Goal: Task Accomplishment & Management: Manage account settings

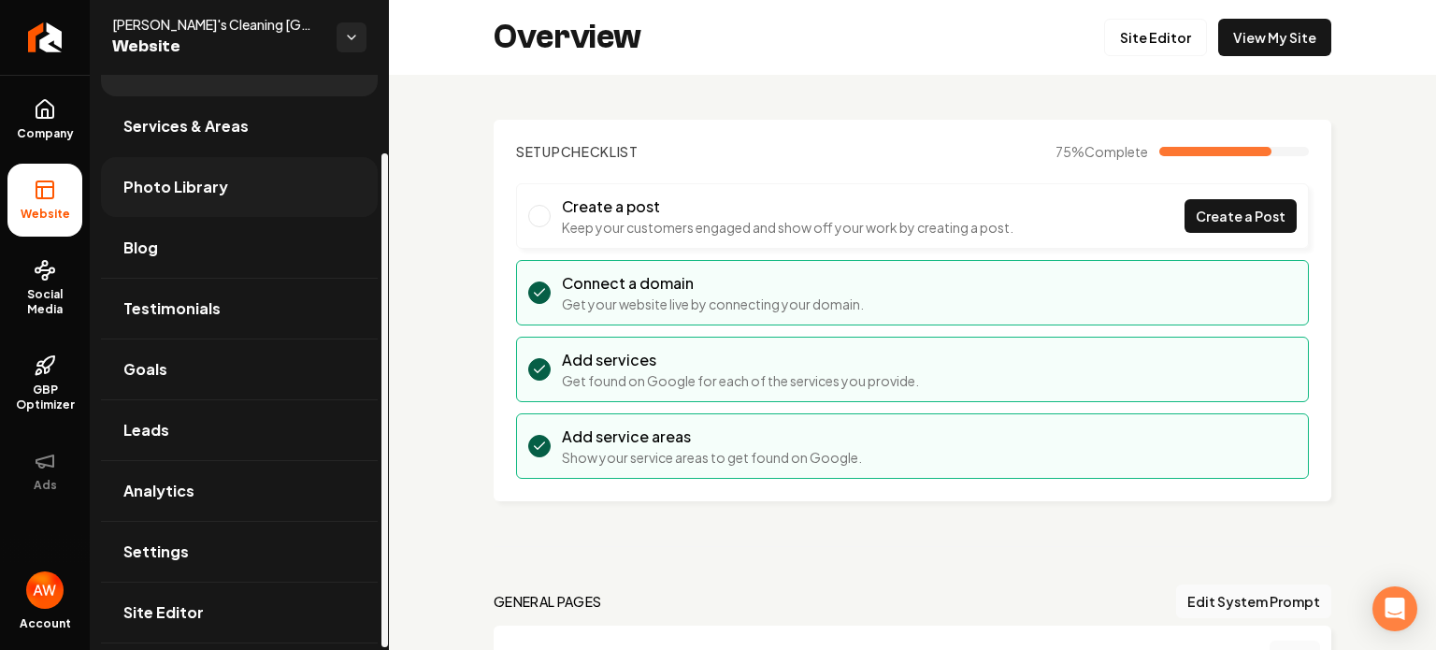
scroll to position [93, 0]
click at [176, 609] on span "Site Editor" at bounding box center [163, 609] width 80 height 22
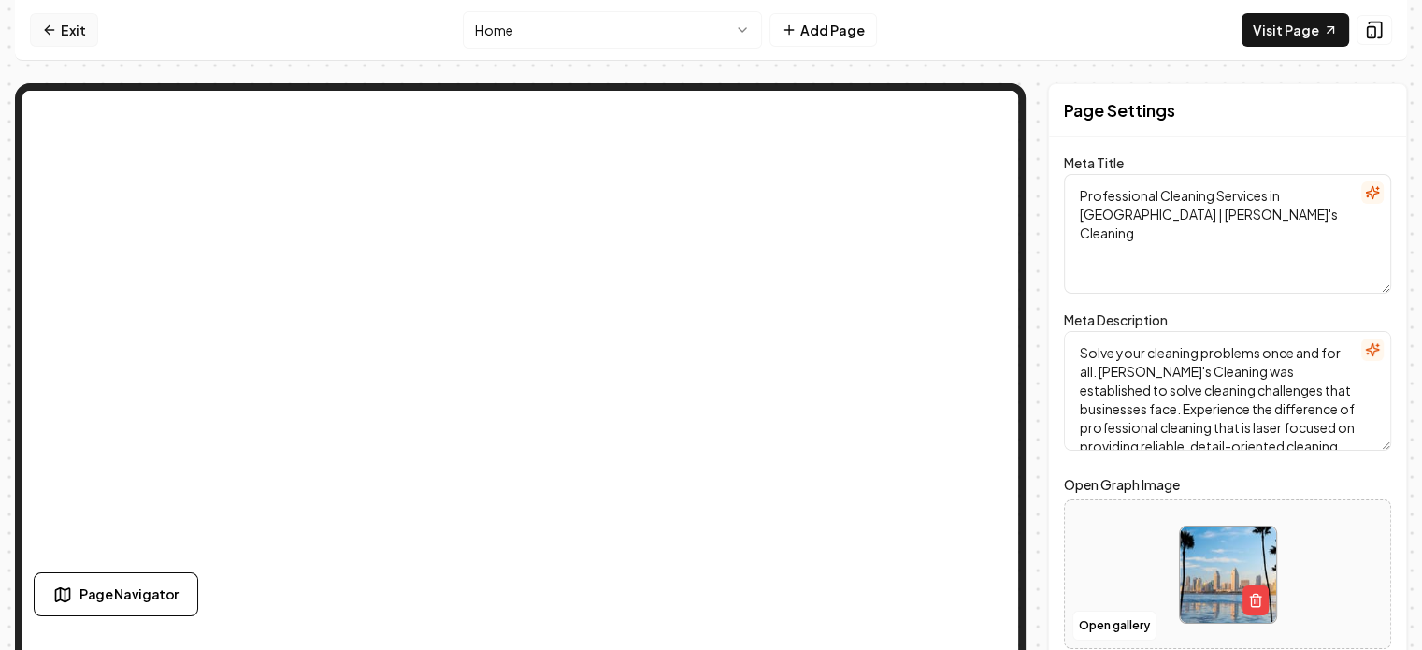
click at [72, 34] on link "Exit" at bounding box center [64, 30] width 68 height 34
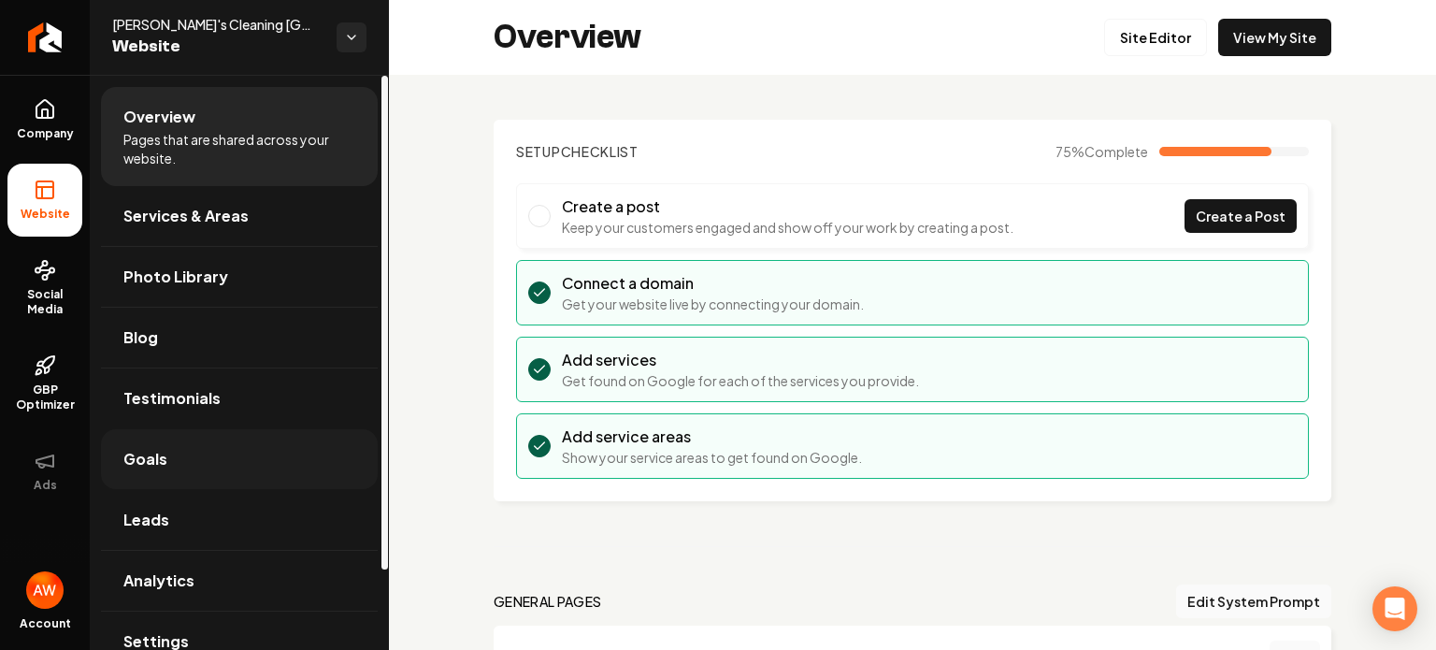
scroll to position [93, 0]
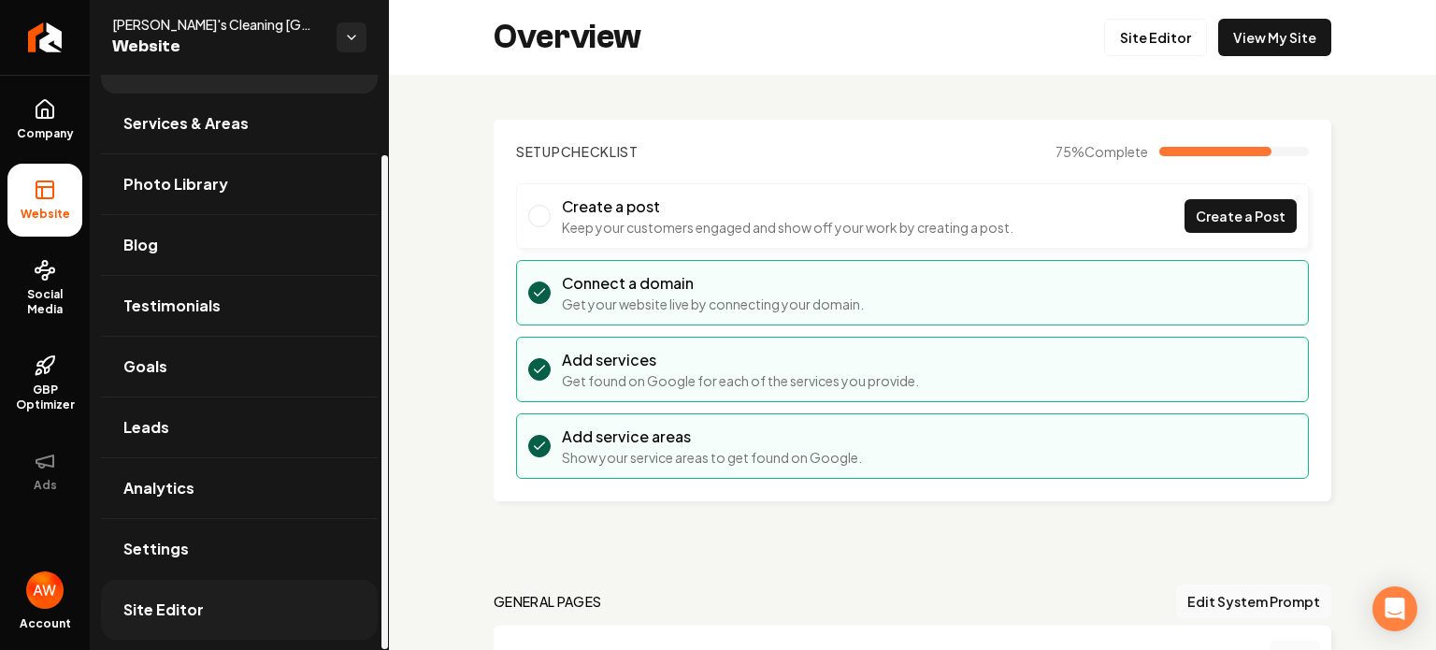
click at [172, 607] on span "Site Editor" at bounding box center [163, 609] width 80 height 22
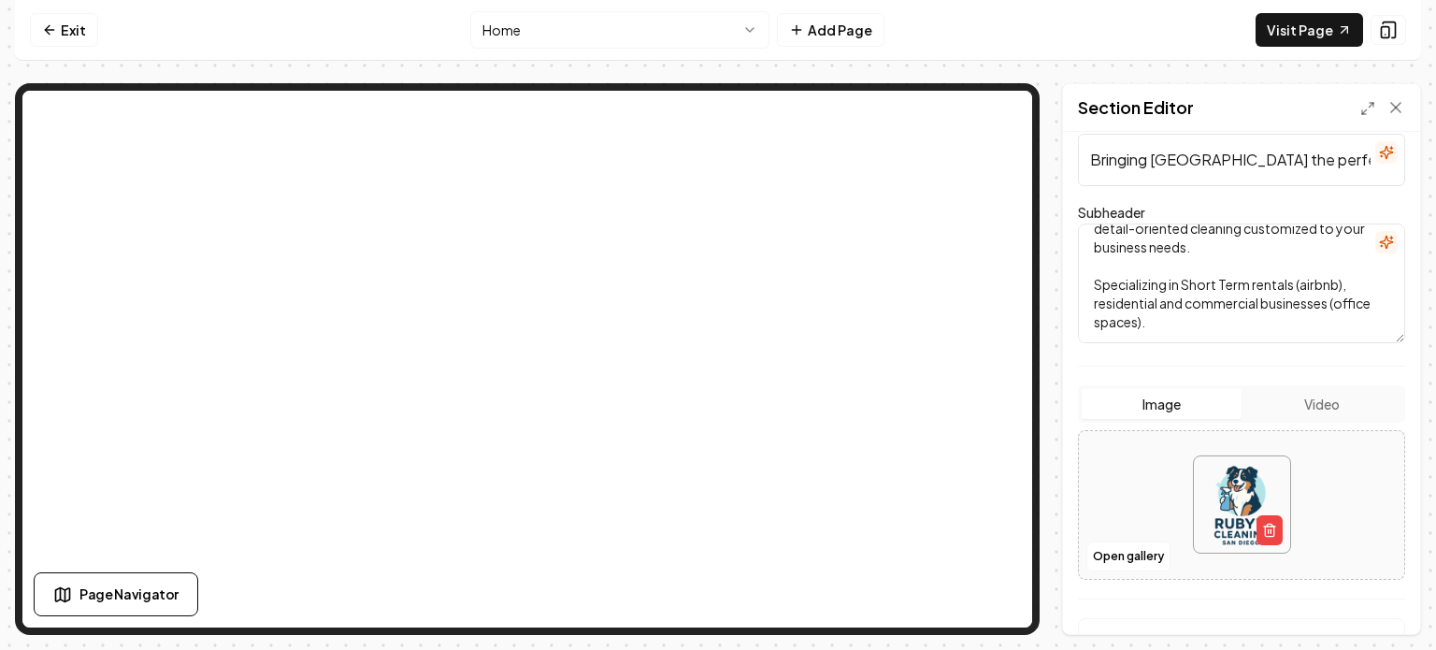
scroll to position [133, 0]
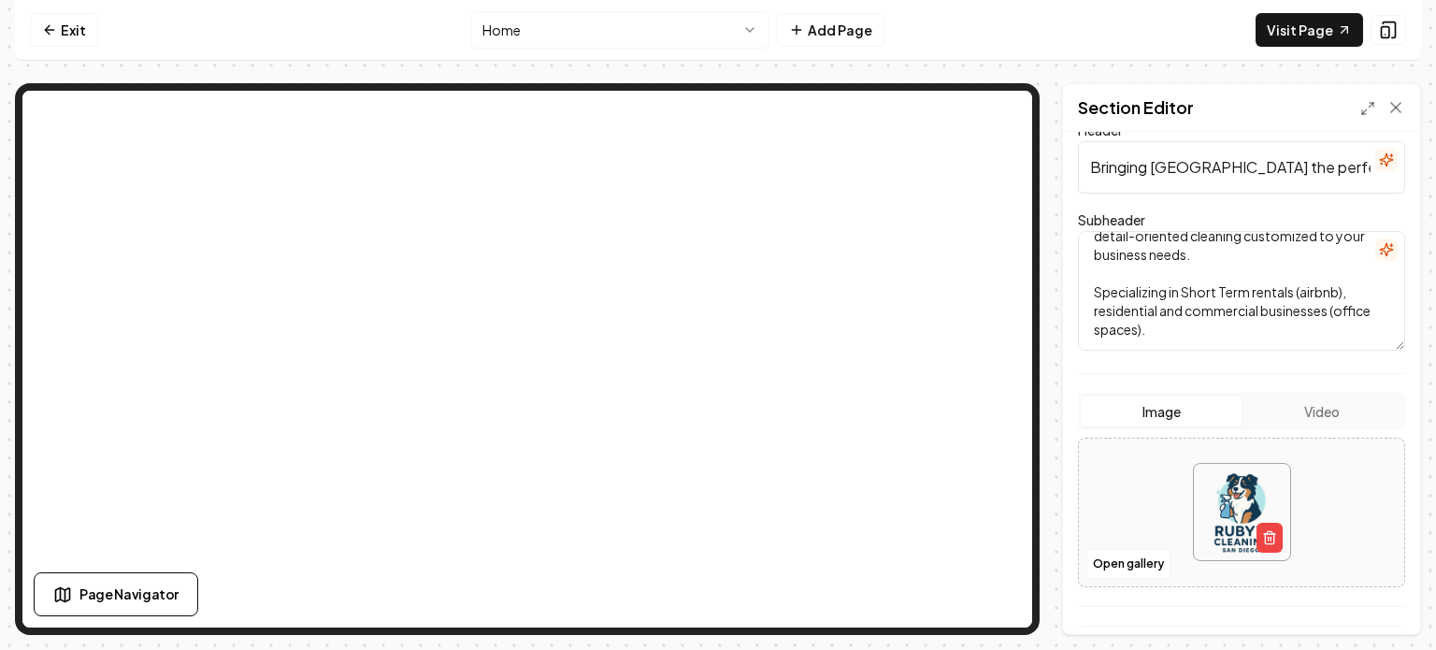
click at [1226, 289] on textarea "Serving Americas finest city with professional cleaning focused on providing re…" at bounding box center [1241, 291] width 327 height 120
click at [1135, 306] on textarea "Serving Americas finest city with professional cleaning focused on providing re…" at bounding box center [1241, 291] width 327 height 120
click at [1102, 306] on textarea "Serving Americas finest city with professional cleaning focused on providing re…" at bounding box center [1241, 291] width 327 height 120
click at [1177, 308] on textarea "Serving Americas finest city with professional cleaning focused on providing re…" at bounding box center [1241, 291] width 327 height 120
click at [1212, 308] on textarea "Serving Americas finest city with professional cleaning focused on providing re…" at bounding box center [1241, 291] width 327 height 120
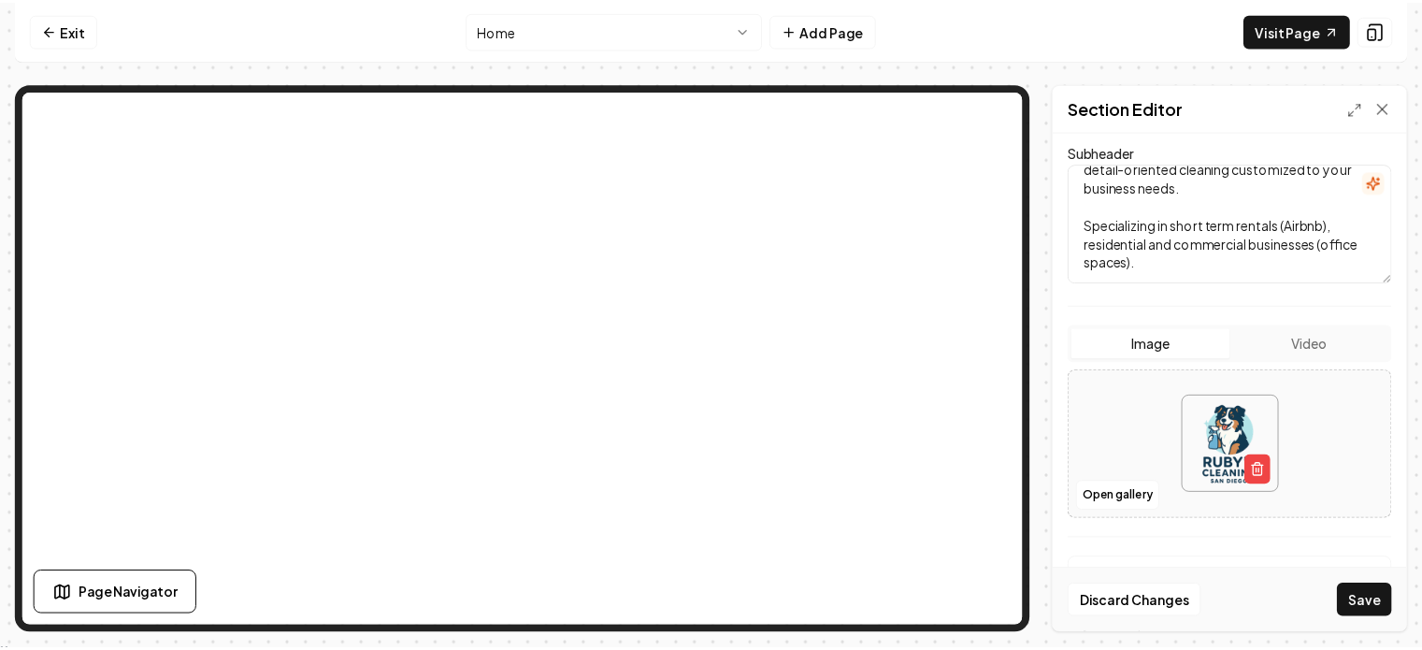
scroll to position [313, 0]
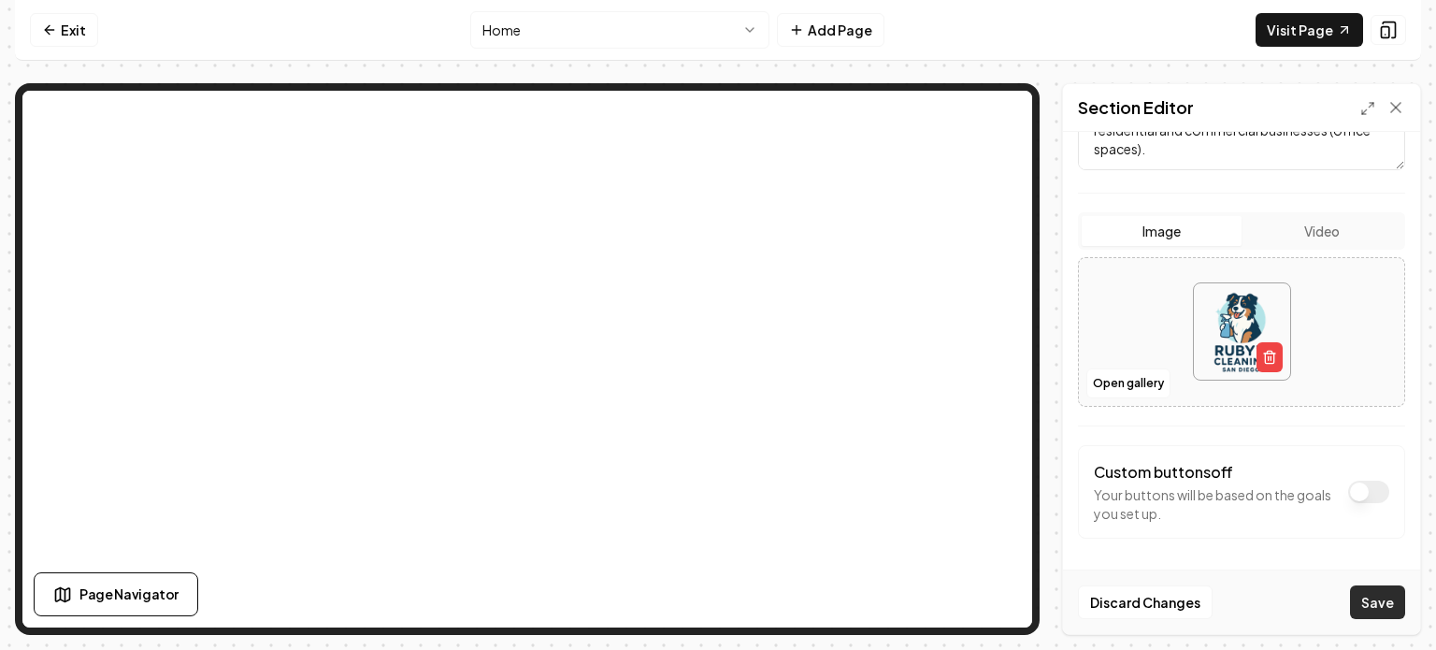
type textarea "Serving Americas finest city with professional cleaning focused on providing re…"
click at [1366, 587] on button "Save" at bounding box center [1377, 602] width 55 height 34
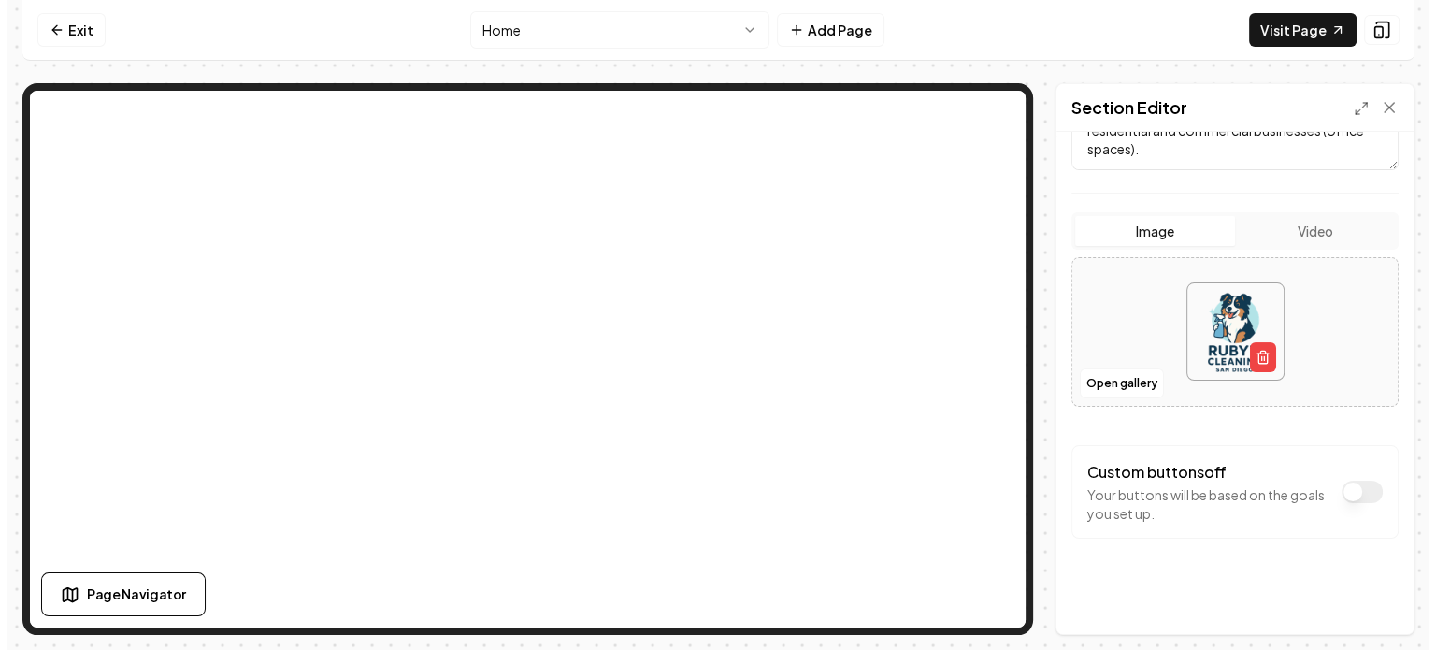
scroll to position [0, 0]
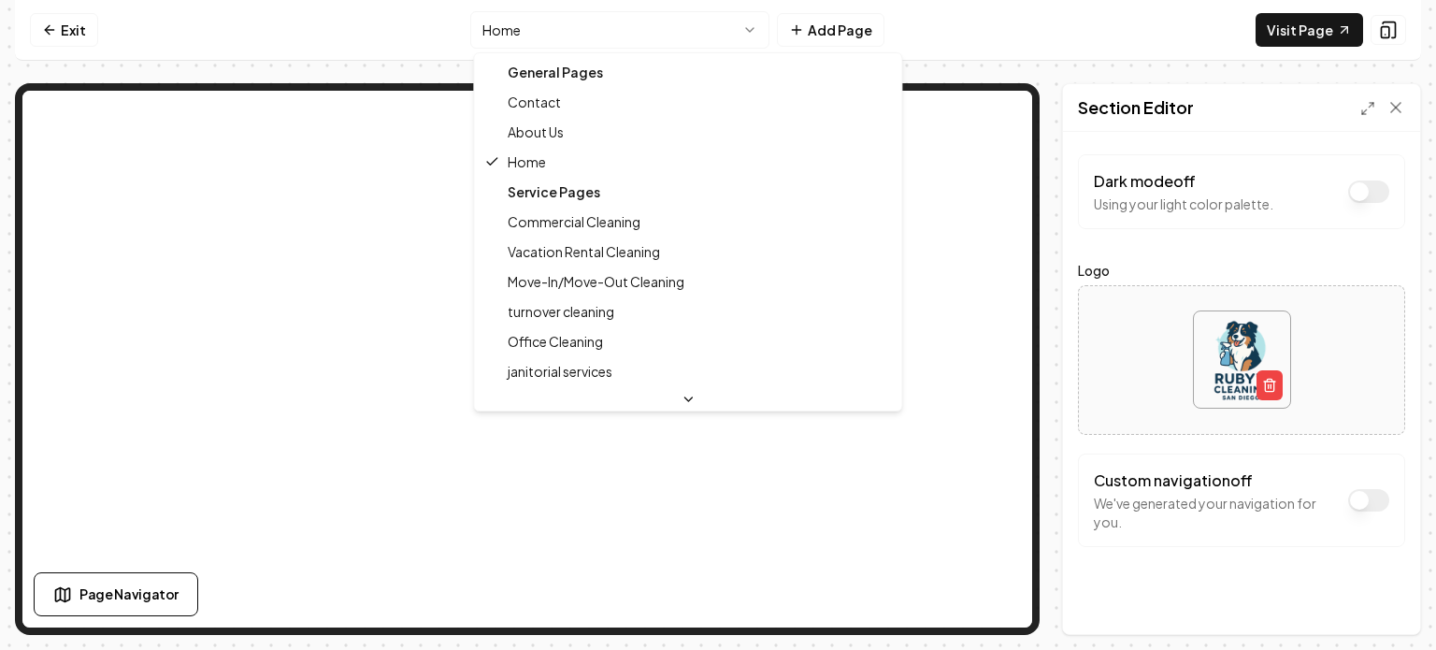
click at [648, 28] on html "Computer Required This feature is only available on a computer. Please switch t…" at bounding box center [718, 325] width 1436 height 650
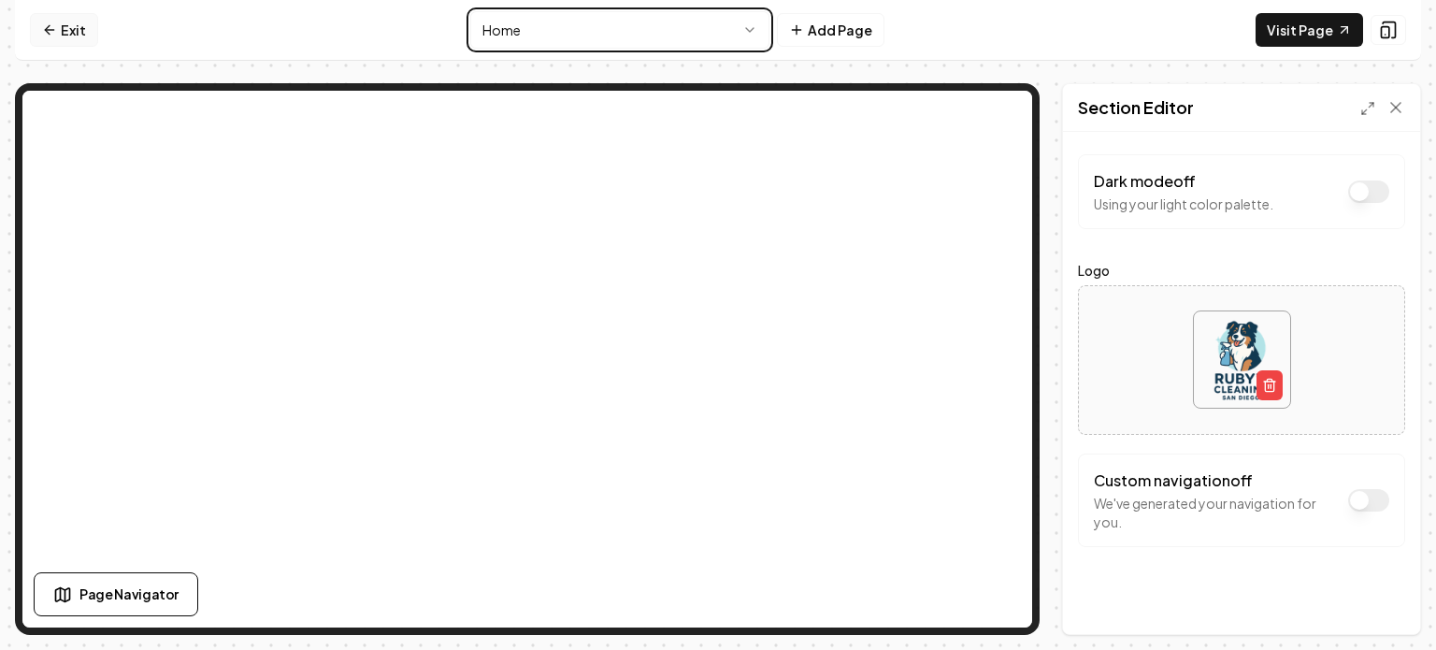
click at [49, 21] on html "Computer Required This feature is only available on a computer. Please switch t…" at bounding box center [718, 325] width 1436 height 650
click at [79, 26] on link "Exit" at bounding box center [64, 30] width 68 height 34
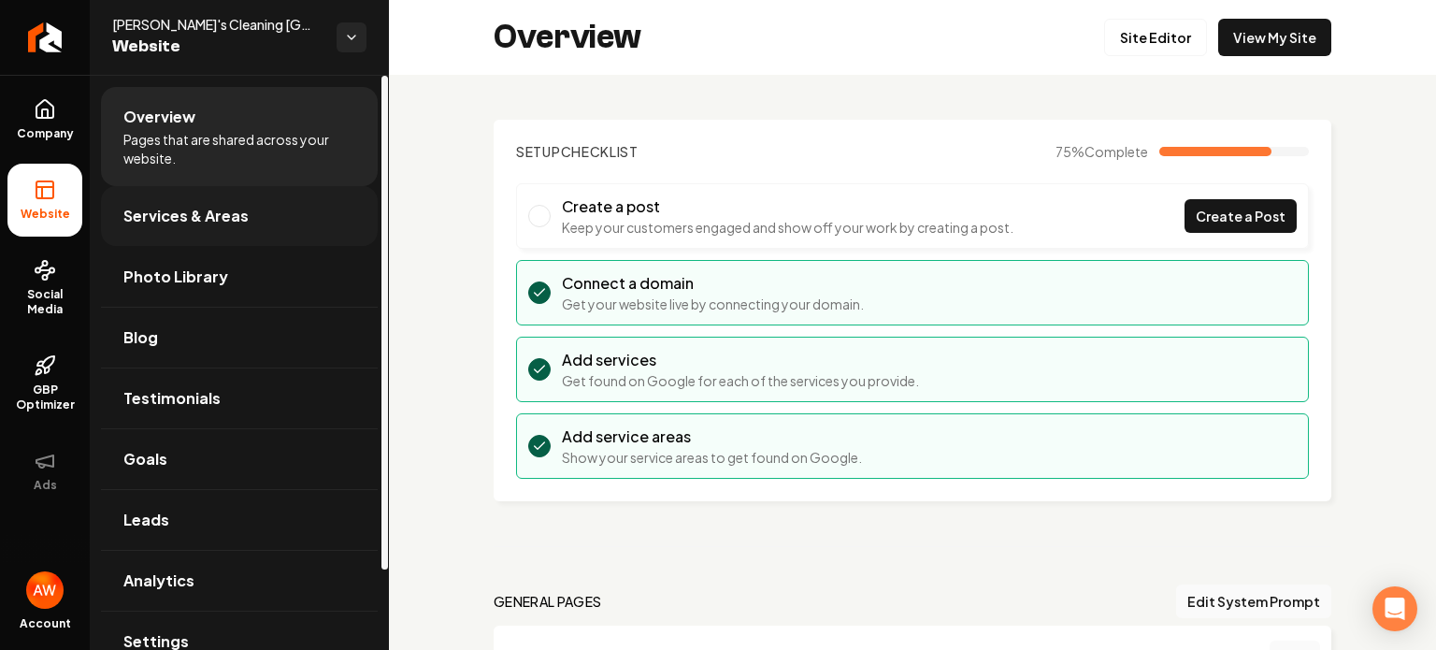
click at [206, 214] on span "Services & Areas" at bounding box center [185, 216] width 125 height 22
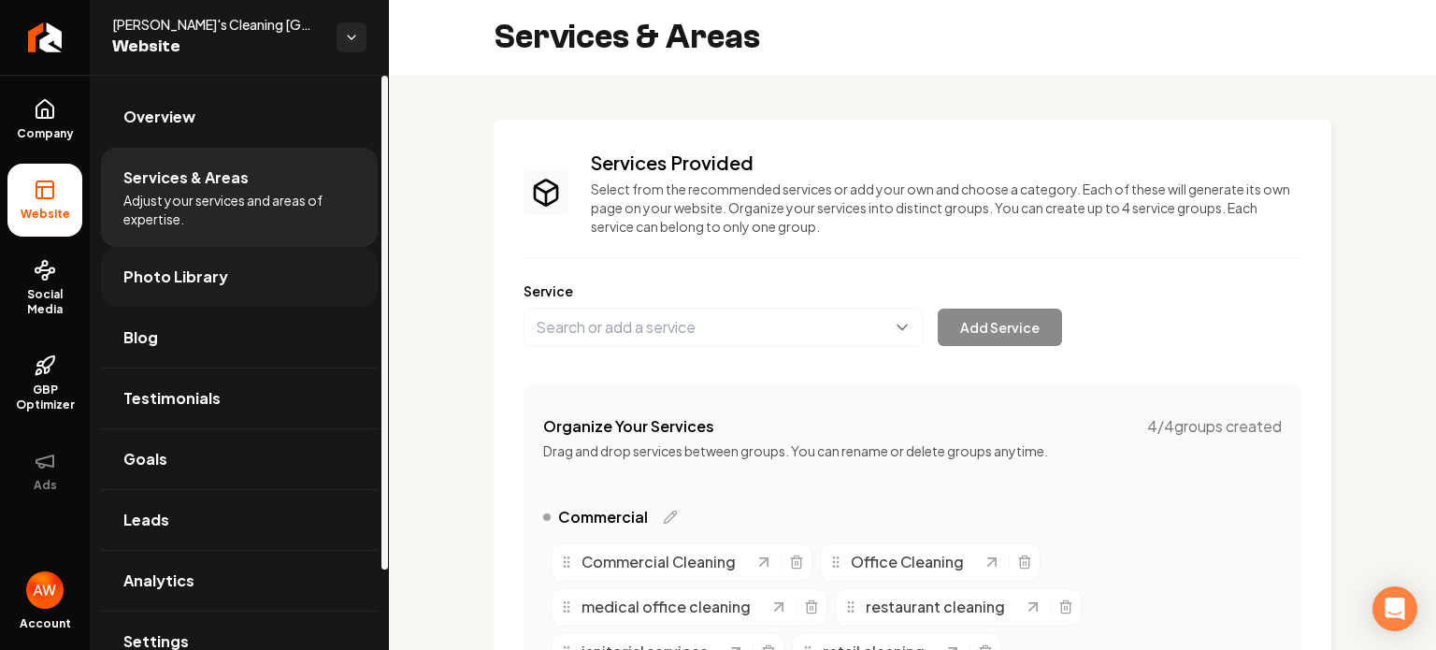
click at [274, 274] on link "Photo Library" at bounding box center [239, 277] width 277 height 60
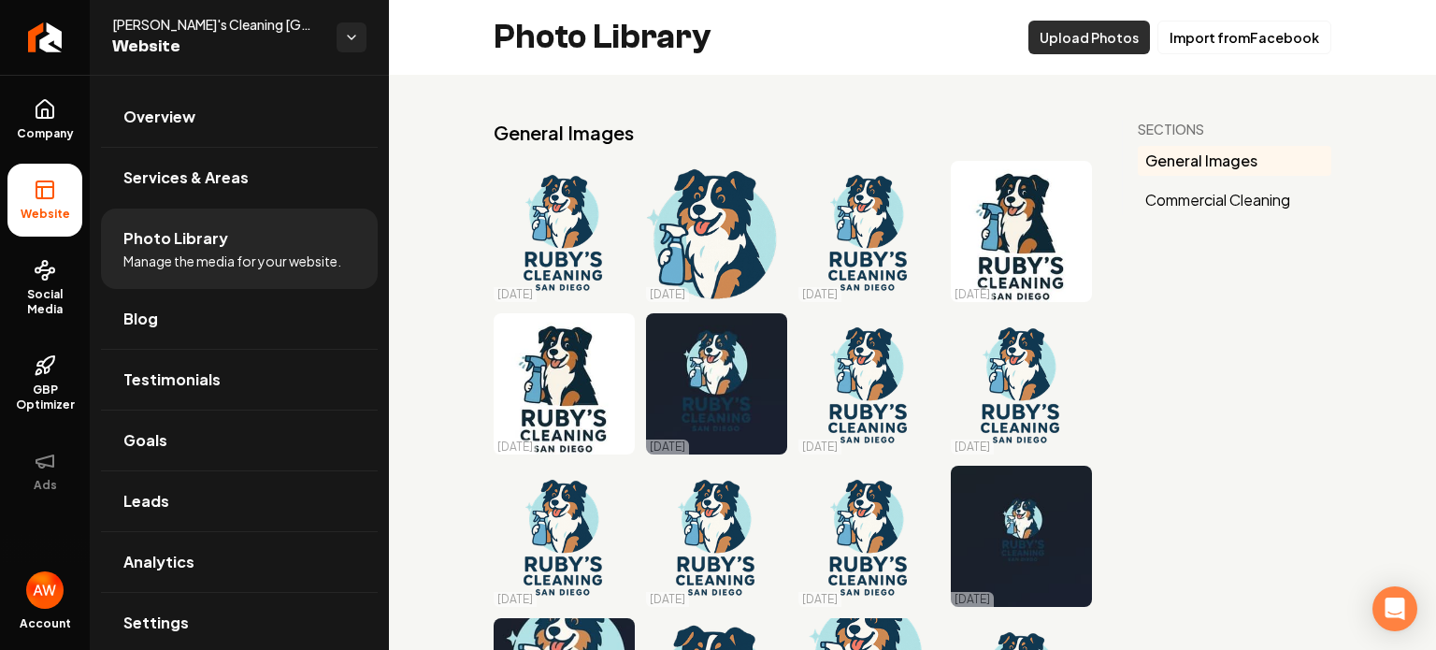
click at [1056, 50] on button "Upload Photos" at bounding box center [1089, 38] width 122 height 34
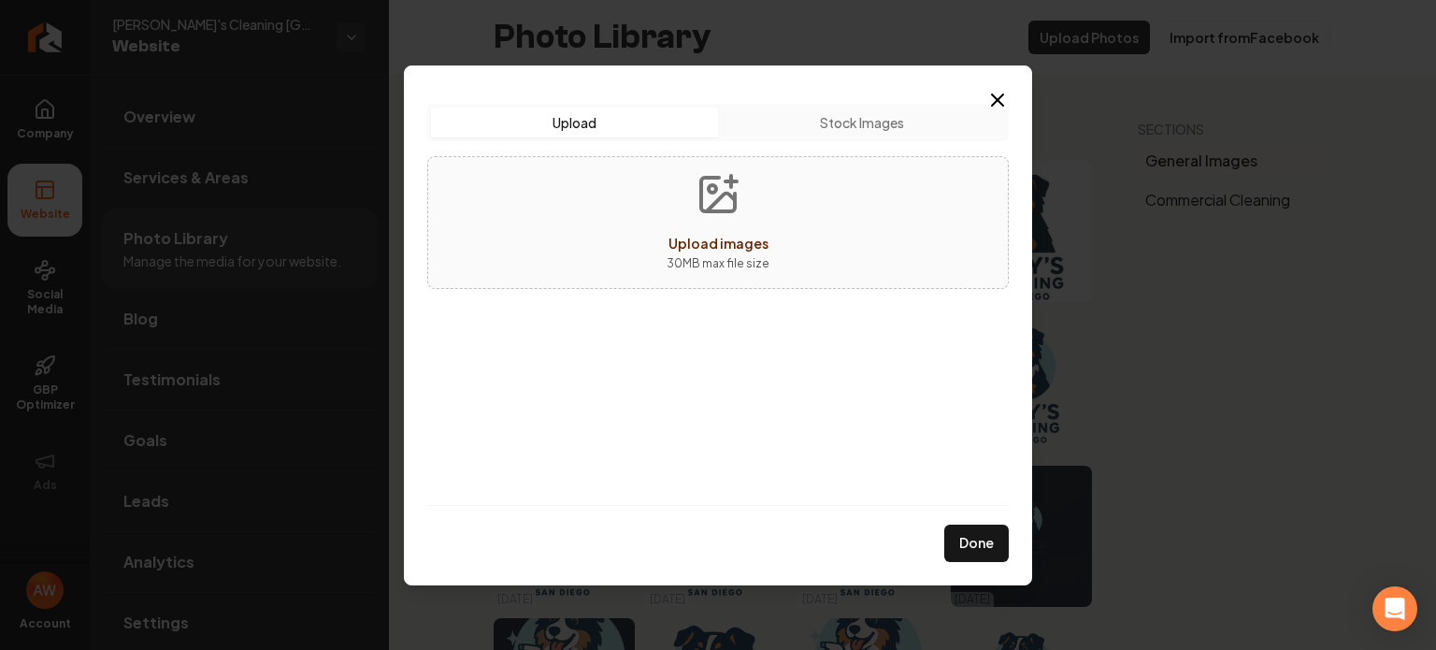
click at [725, 197] on icon "Upload images" at bounding box center [717, 194] width 45 height 45
type input "**********"
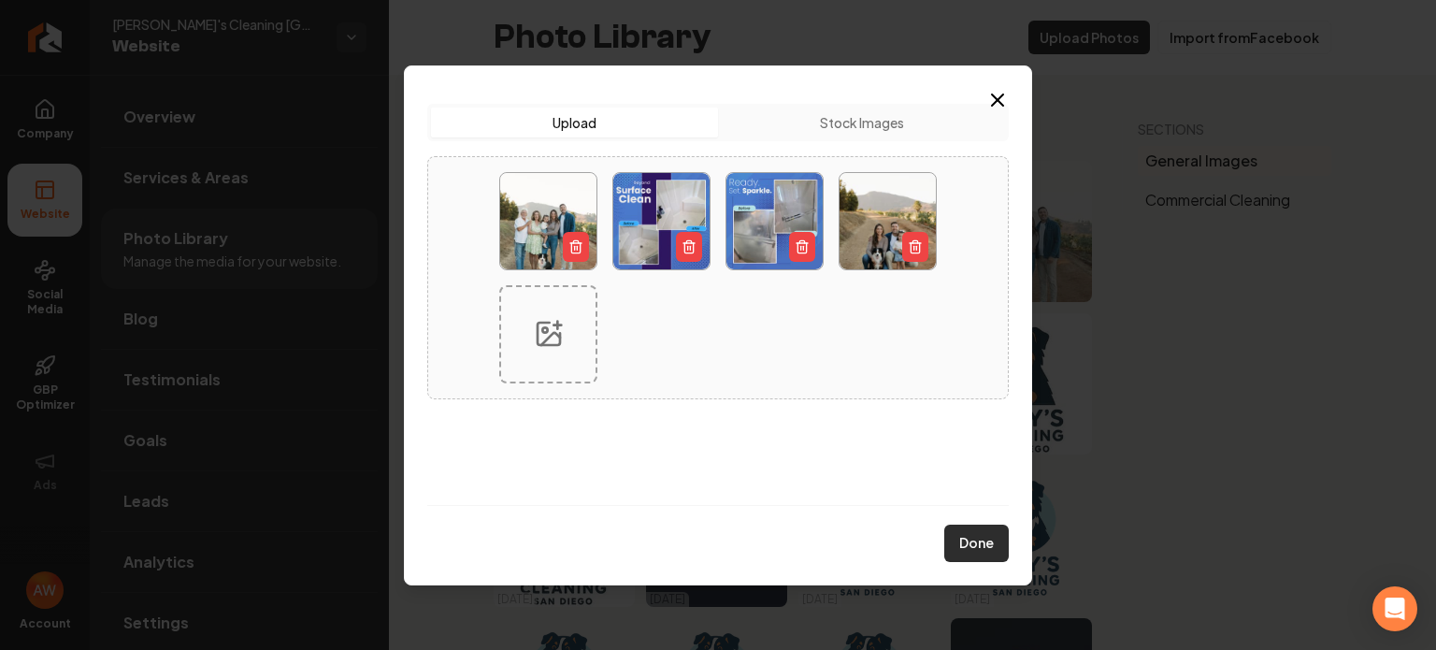
click at [975, 537] on button "Done" at bounding box center [976, 542] width 64 height 37
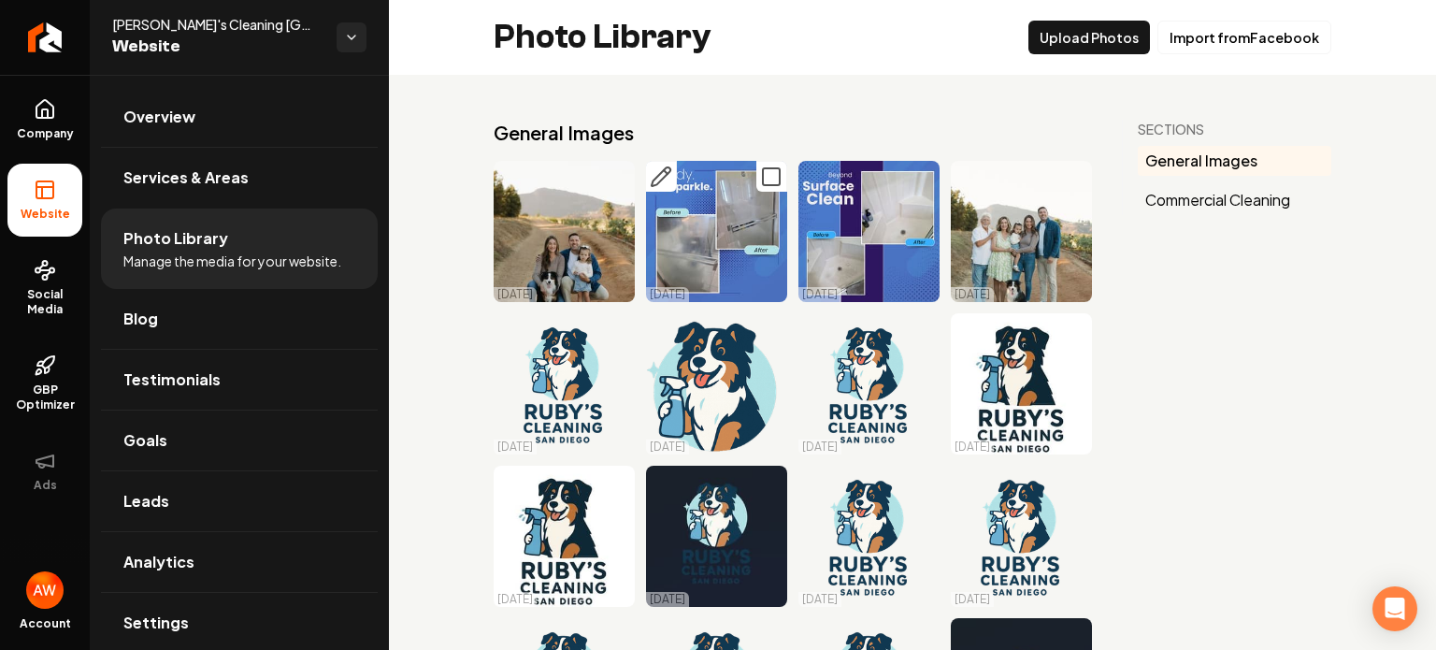
click at [763, 179] on icon "Main content area" at bounding box center [771, 176] width 22 height 22
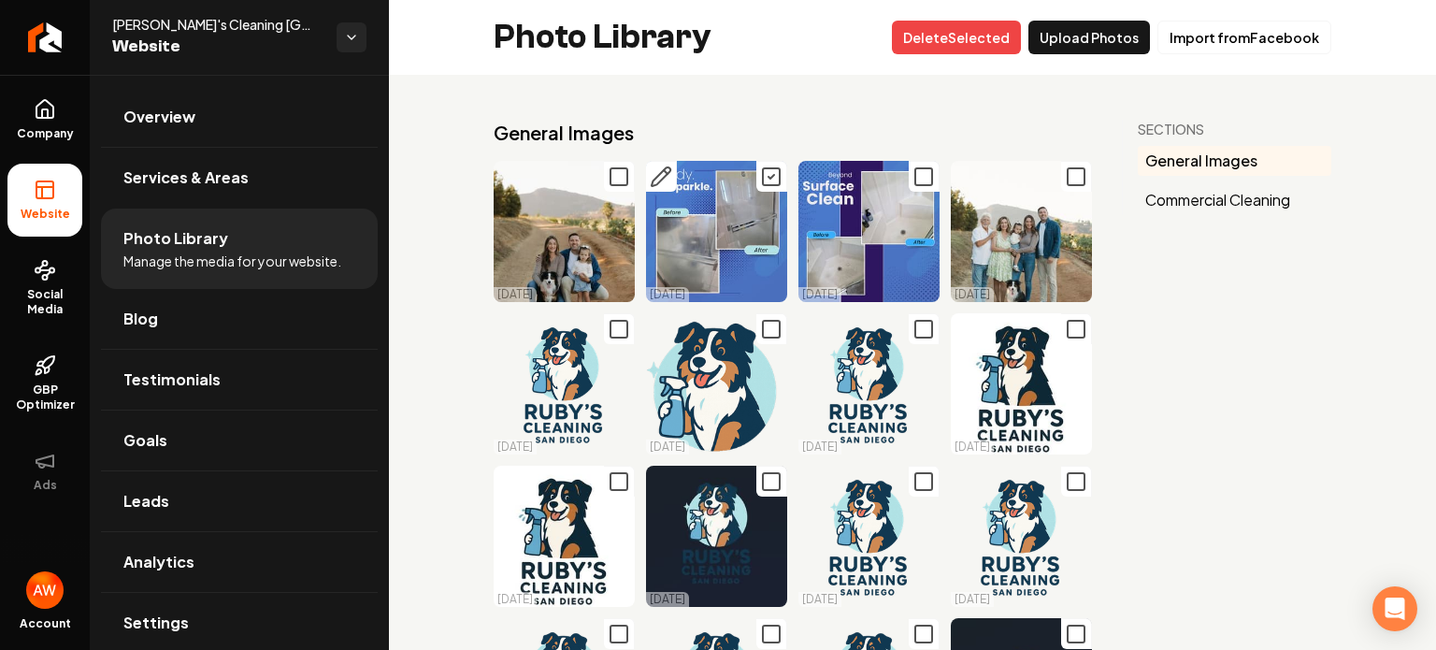
click at [768, 179] on icon "Main content area" at bounding box center [771, 177] width 6 height 4
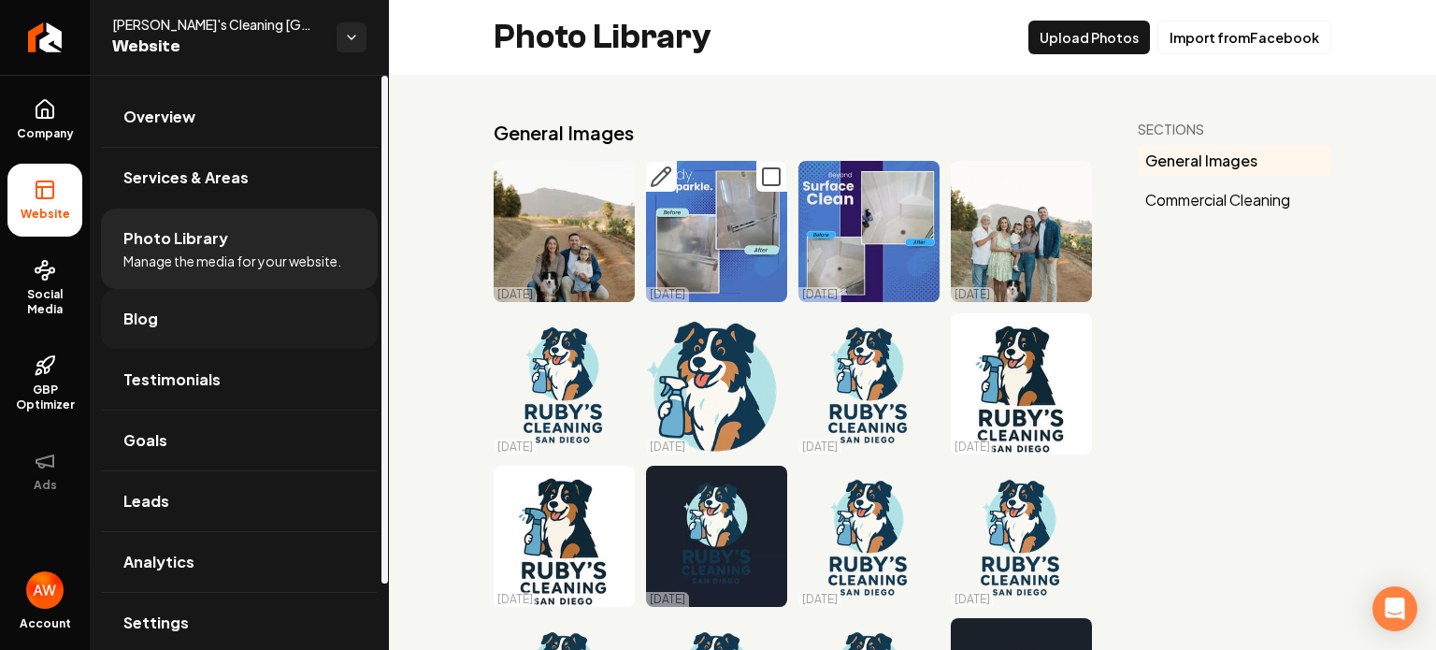
click at [266, 310] on link "Blog" at bounding box center [239, 319] width 277 height 60
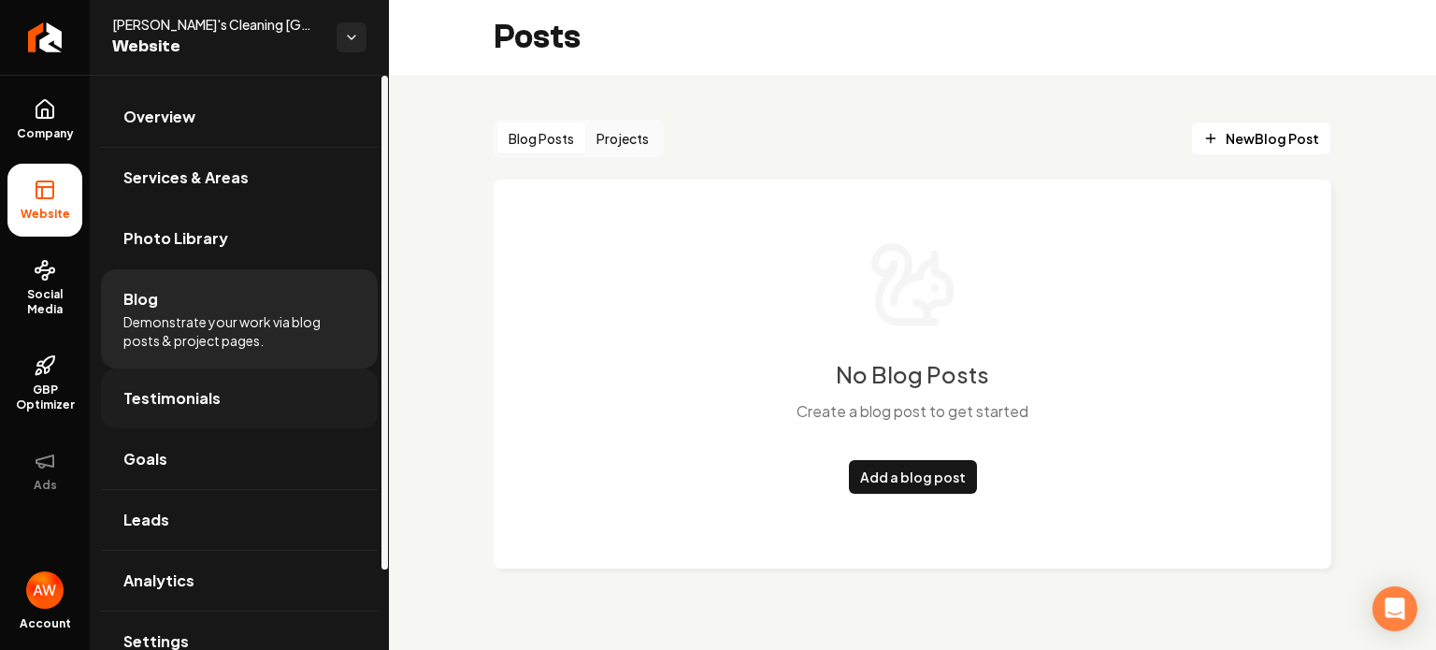
click at [259, 389] on link "Testimonials" at bounding box center [239, 398] width 277 height 60
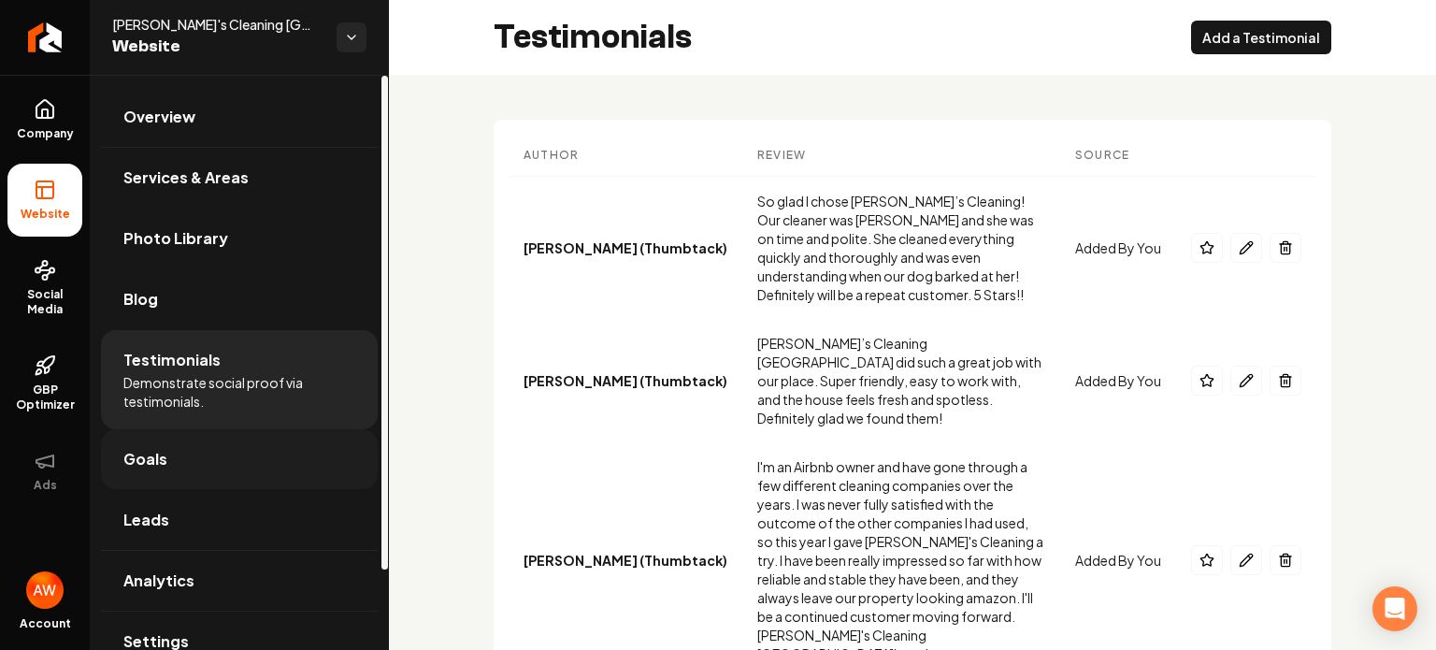
click at [253, 439] on link "Goals" at bounding box center [239, 459] width 277 height 60
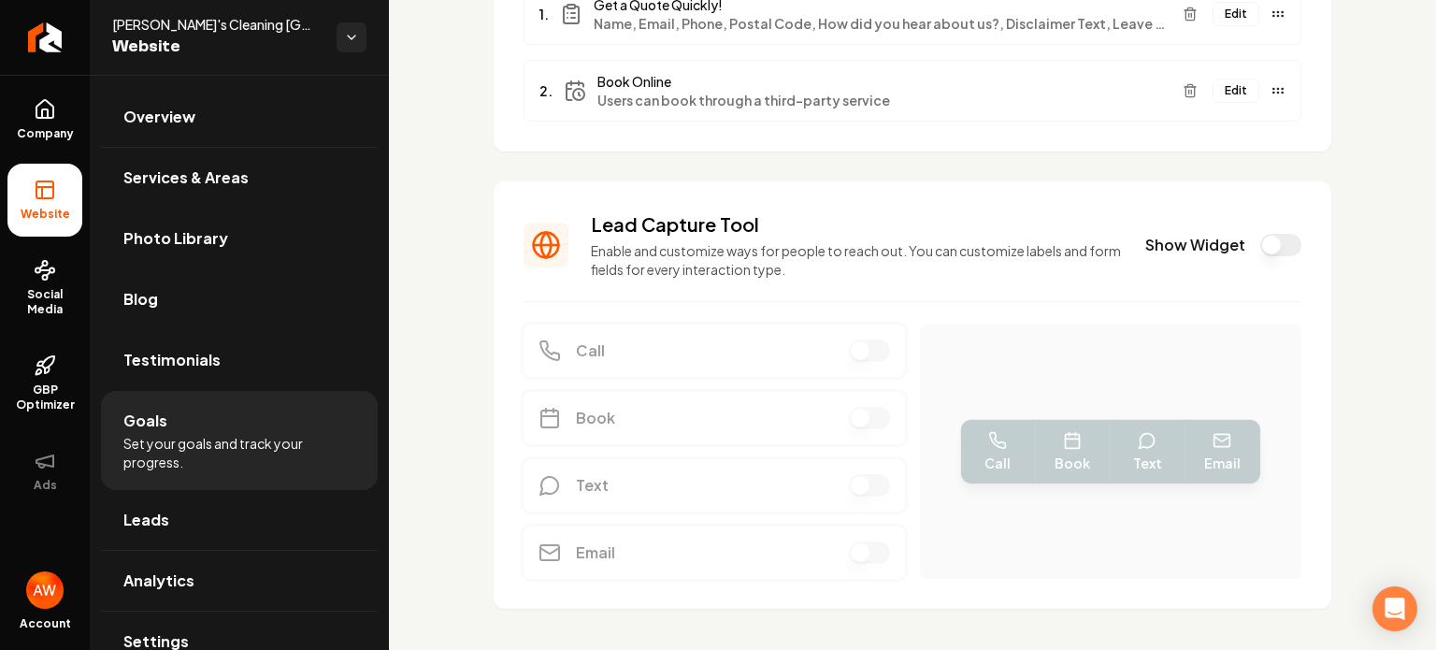
scroll to position [312, 0]
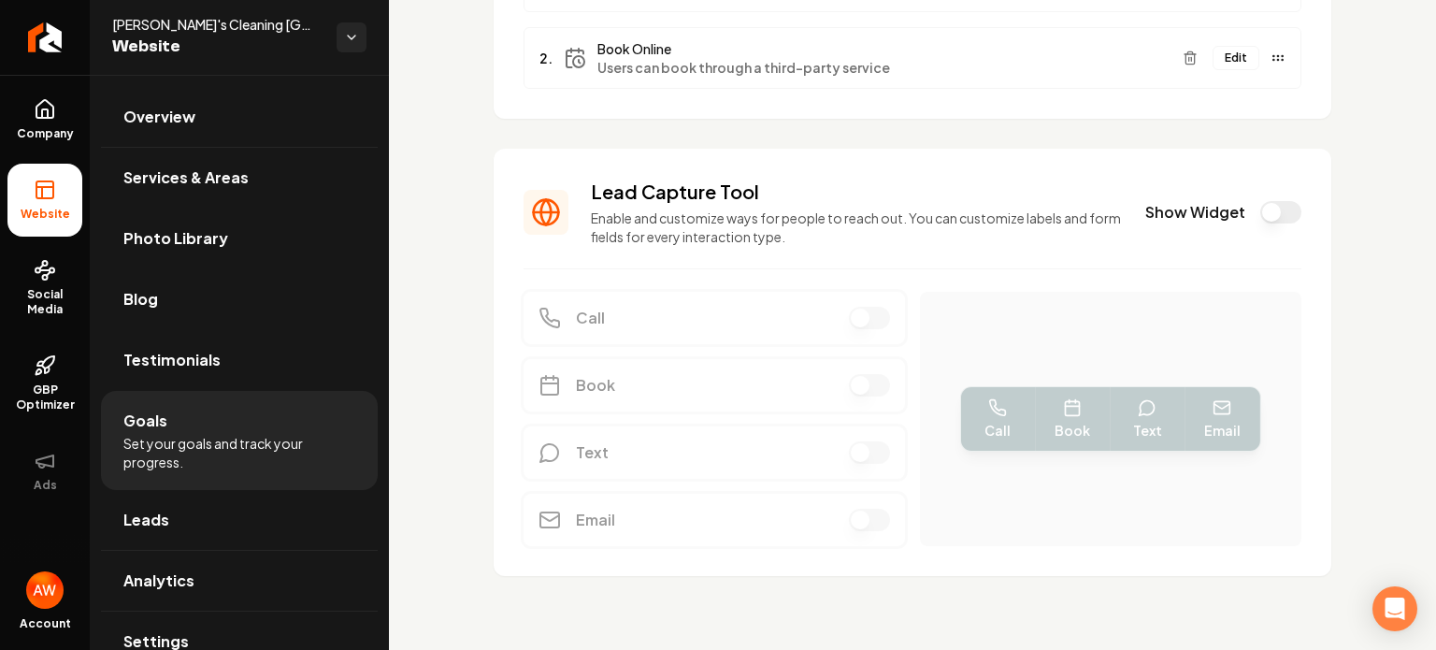
click at [1260, 208] on button "Show Widget" at bounding box center [1280, 212] width 41 height 22
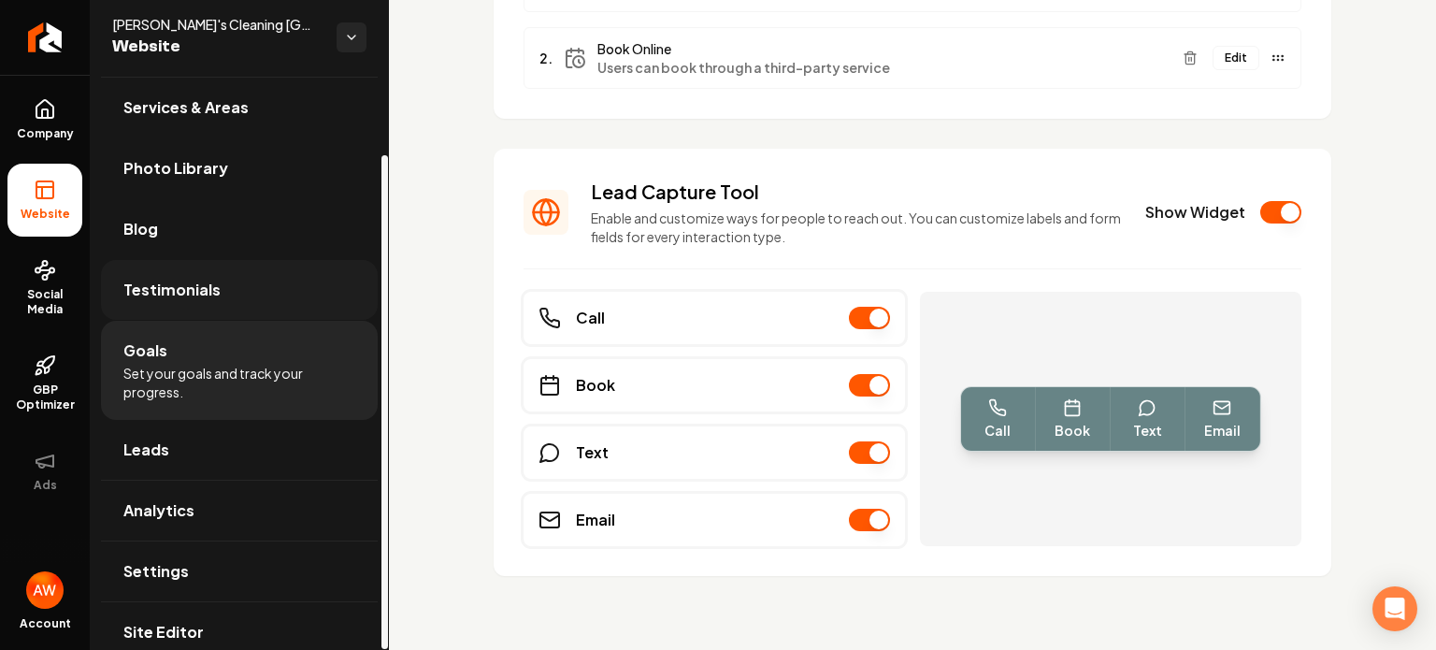
scroll to position [93, 0]
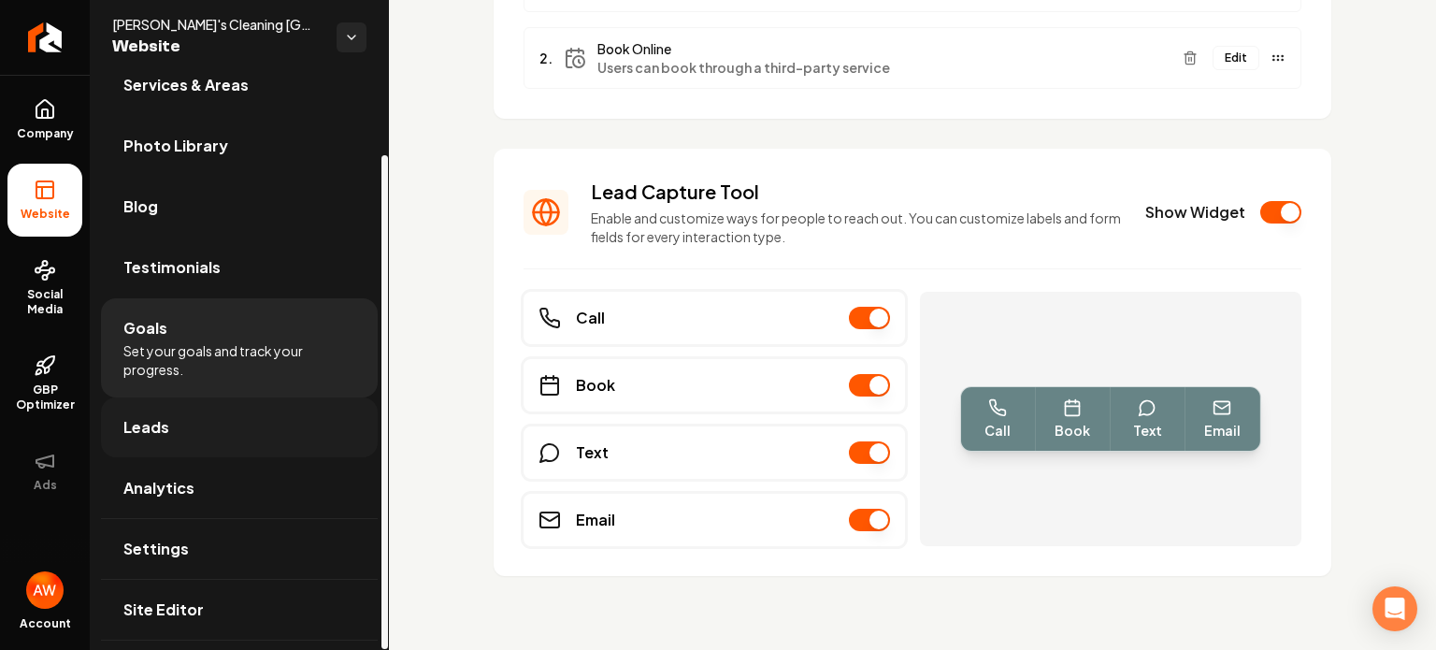
click at [207, 413] on link "Leads" at bounding box center [239, 427] width 277 height 60
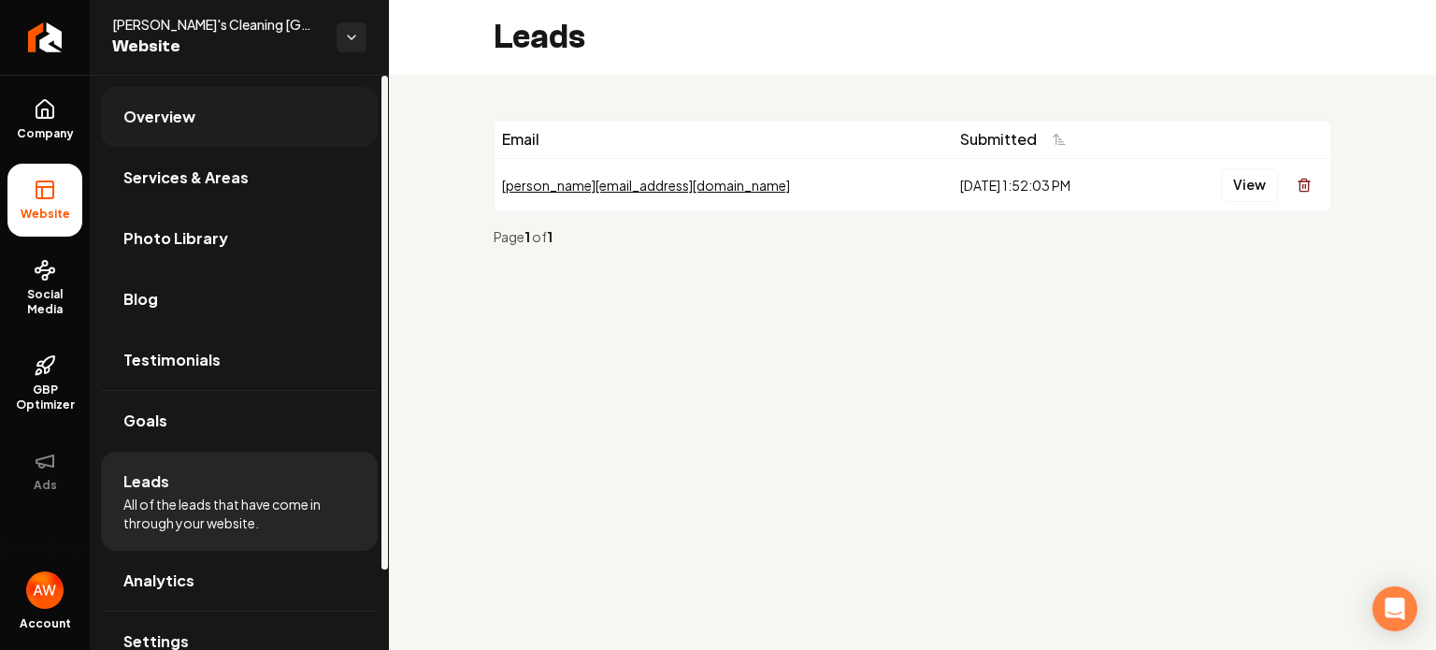
click at [235, 121] on link "Overview" at bounding box center [239, 117] width 277 height 60
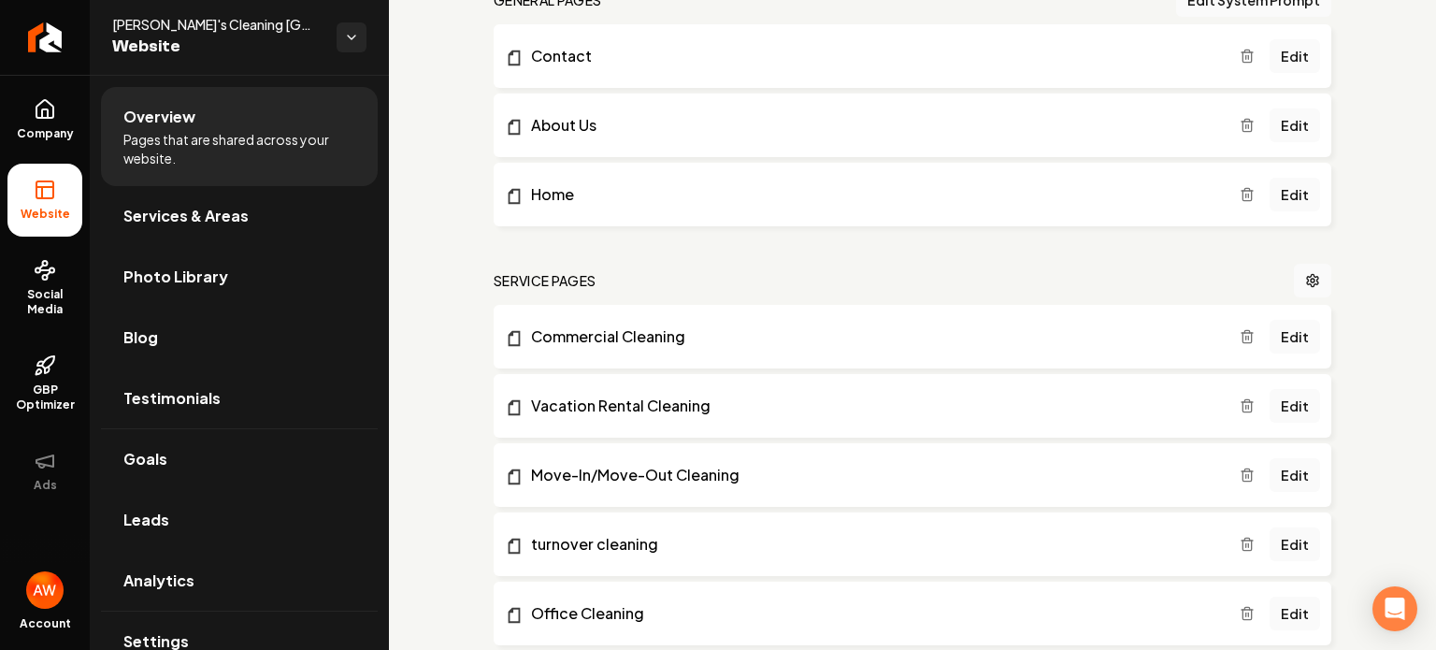
scroll to position [393, 0]
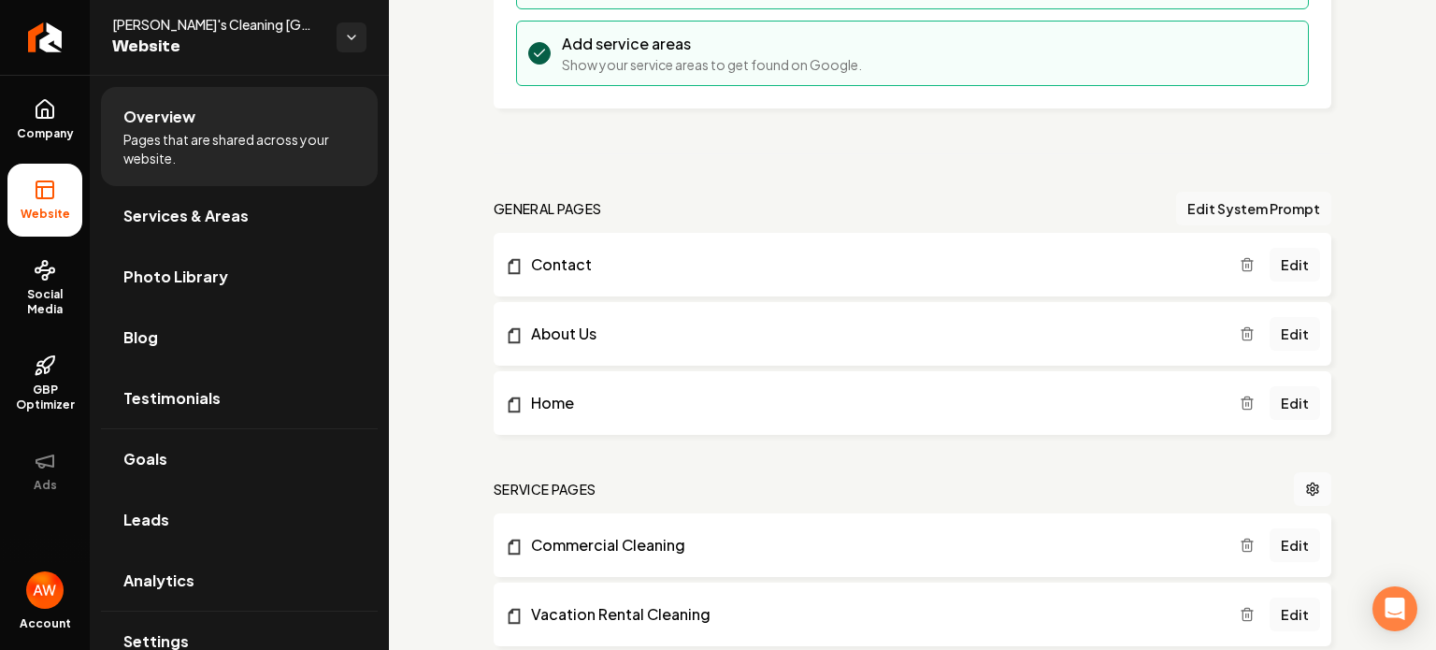
click at [1258, 208] on button "Edit System Prompt" at bounding box center [1253, 209] width 155 height 34
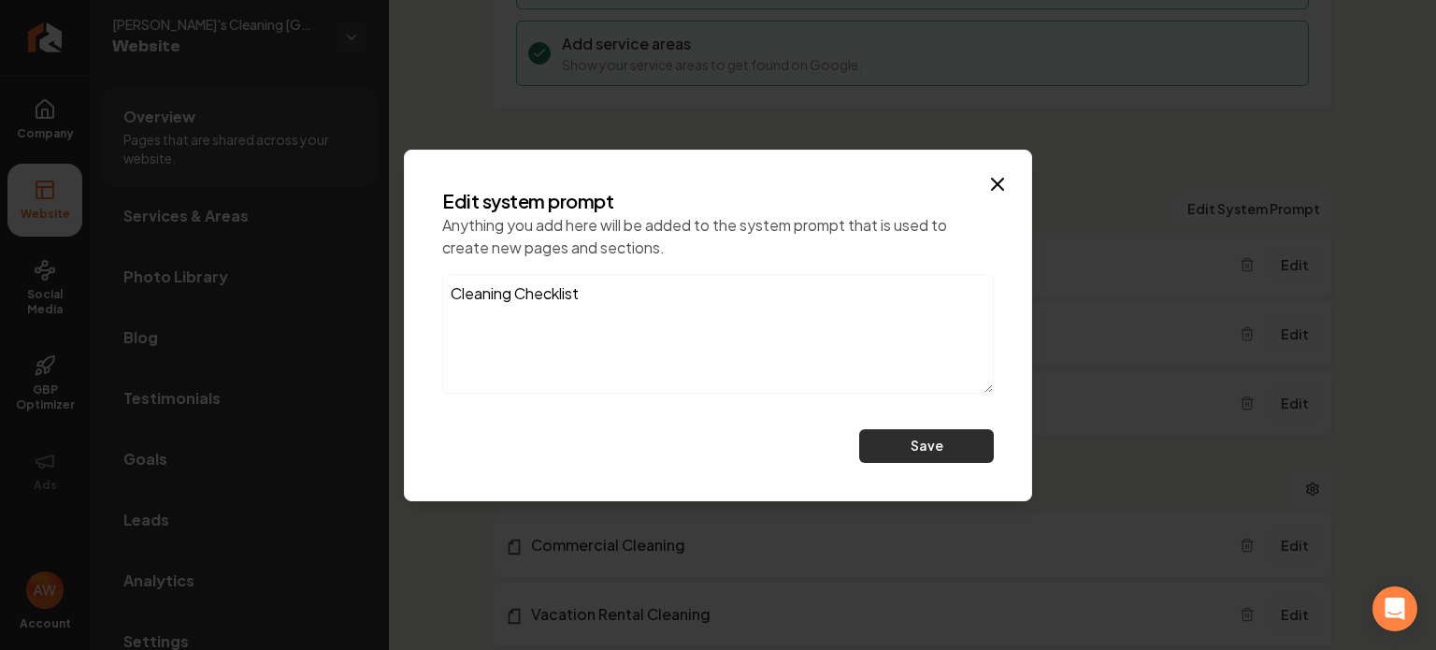
type textarea "Cleaning Checklist"
click at [908, 455] on button "Save" at bounding box center [926, 446] width 135 height 34
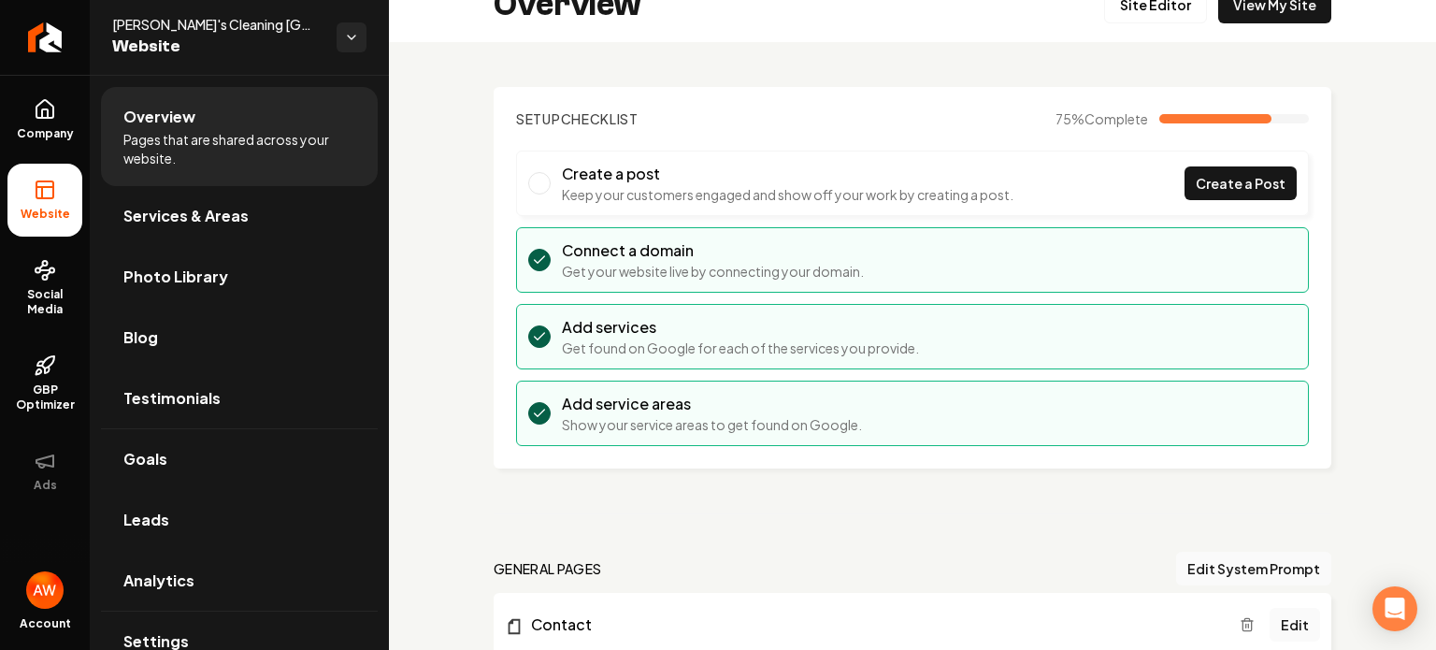
scroll to position [0, 0]
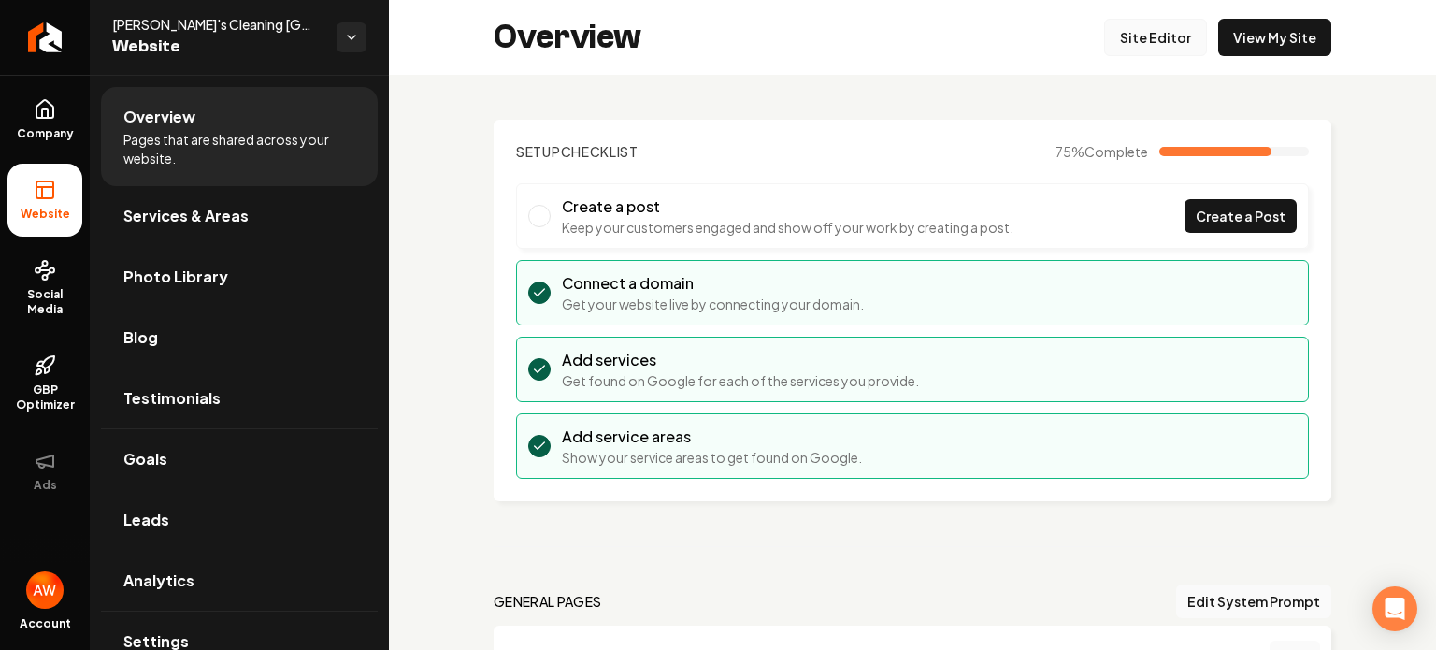
click at [1161, 36] on link "Site Editor" at bounding box center [1155, 37] width 103 height 37
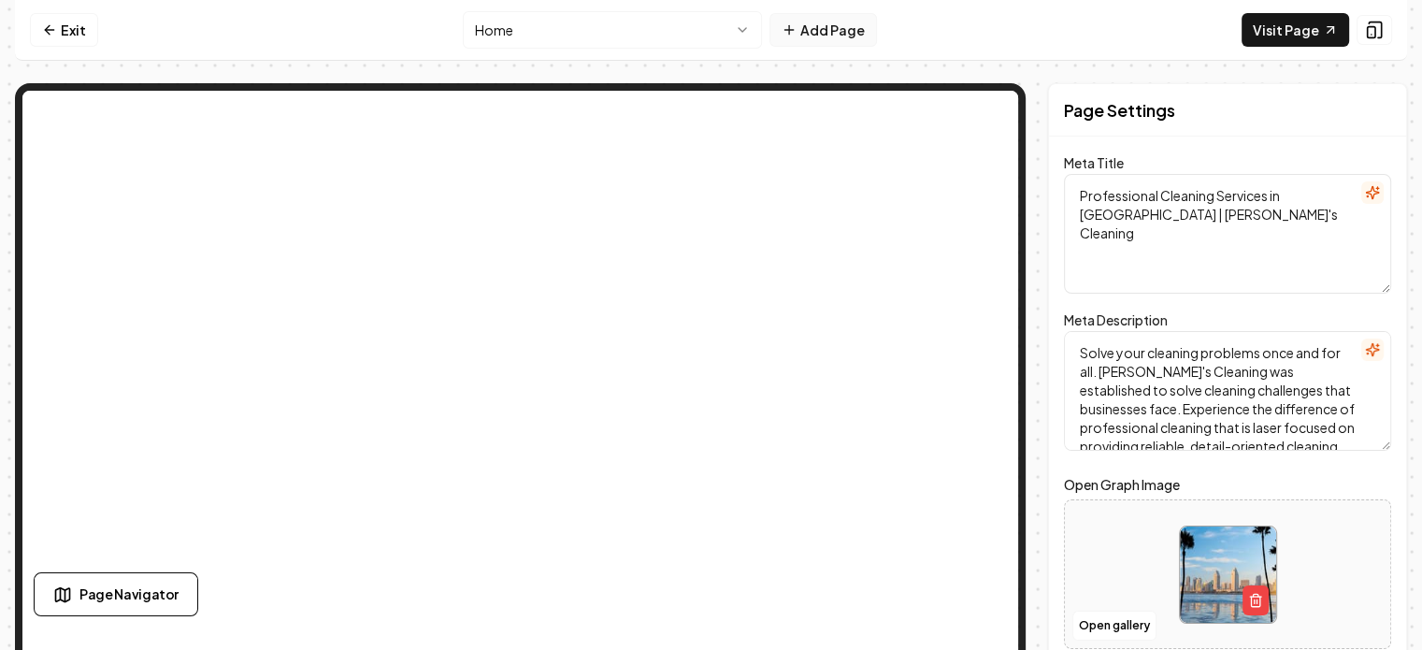
click at [834, 32] on button "Add Page" at bounding box center [822, 30] width 107 height 34
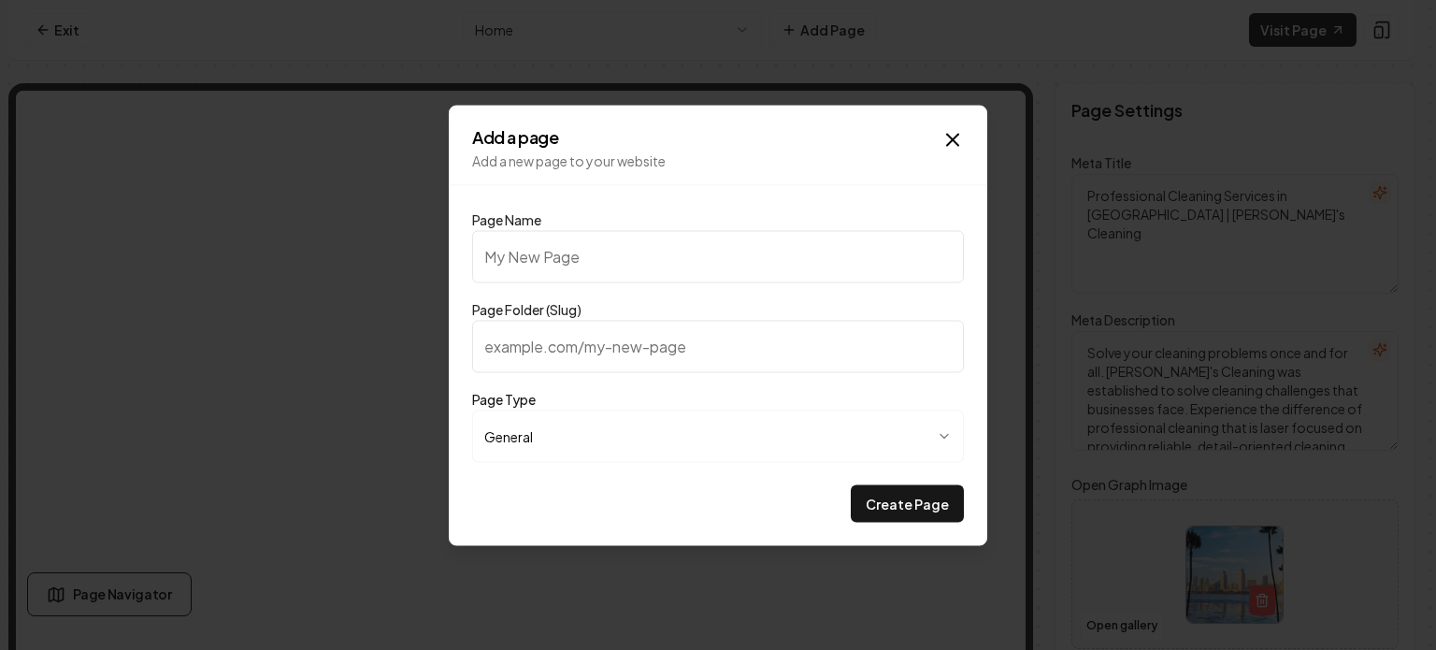
type input "C"
type input "c"
type input "Cl"
type input "cl"
type input "Cle"
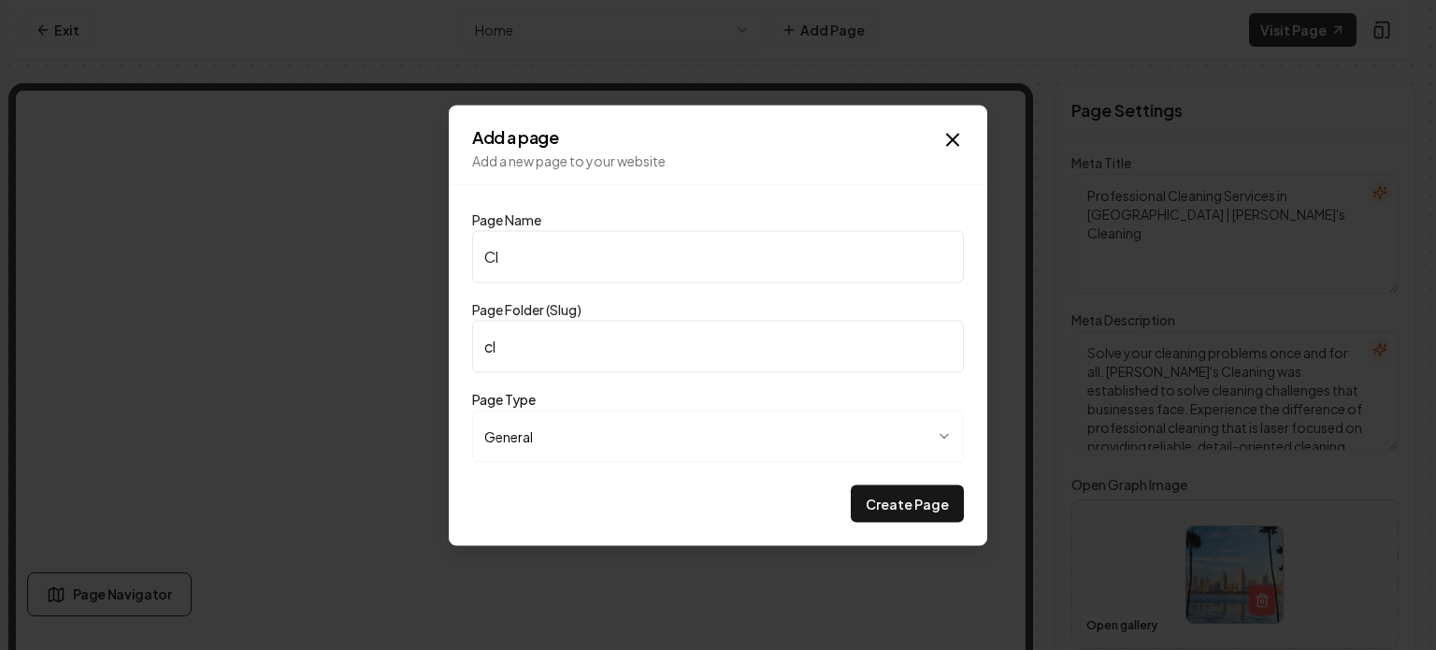
type input "cle"
type input "Clea"
type input "clea"
type input "Clean"
type input "clean"
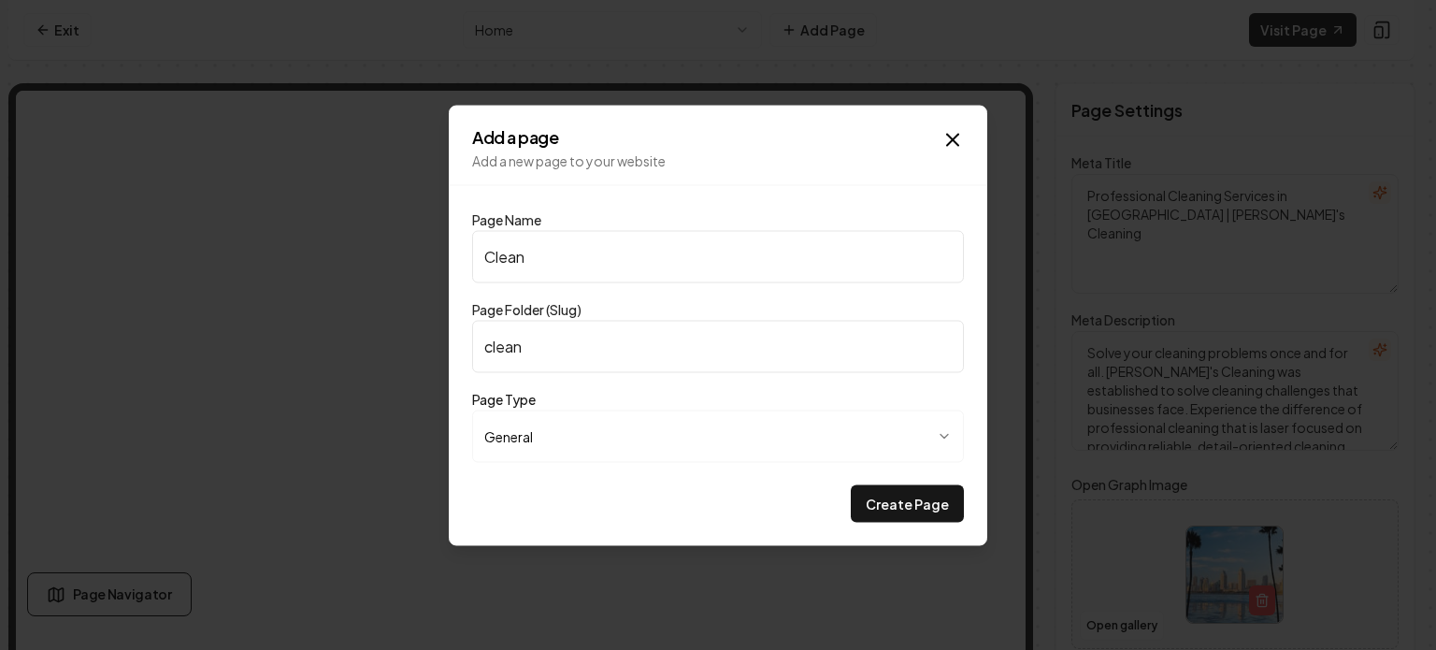
type input "Cleani"
type input "cleani"
type input "Cleanin"
type input "cleanin"
type input "Cleaning"
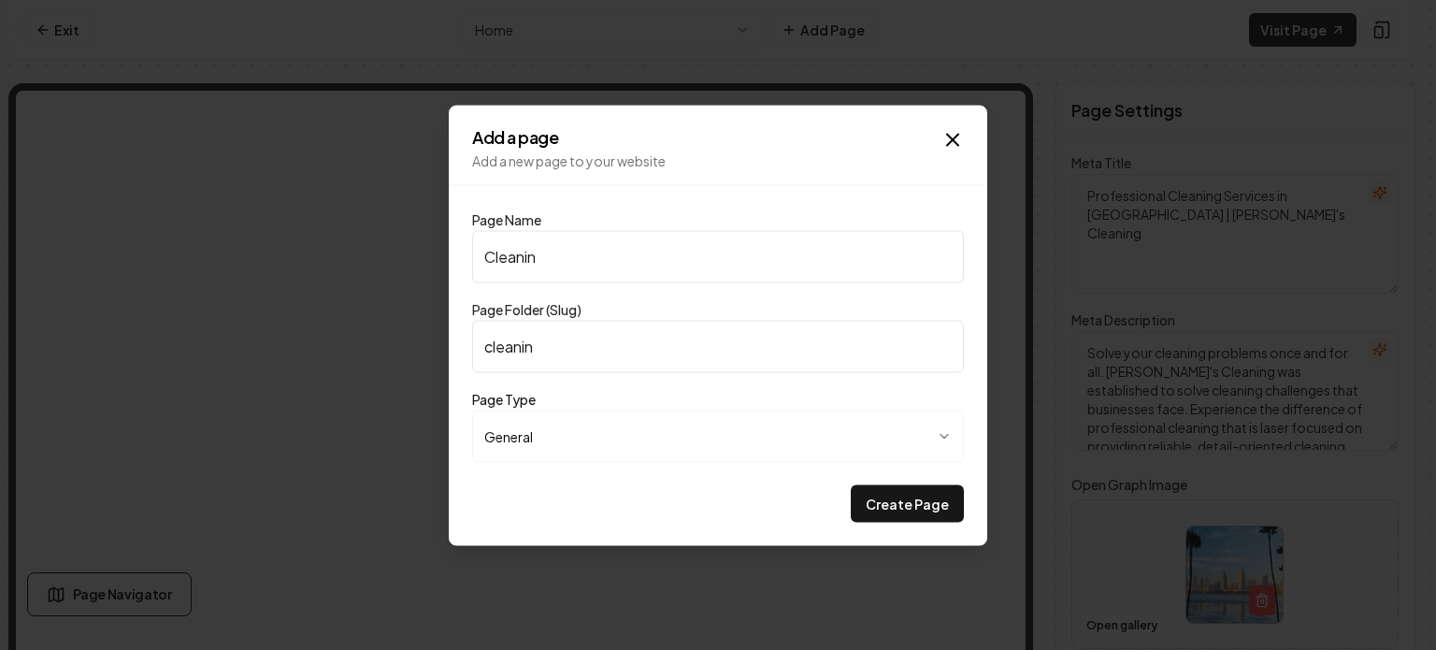
type input "cleaning"
type input "Cleaning C"
type input "cleaning-c"
type input "Cleaning Ch"
type input "cleaning-ch"
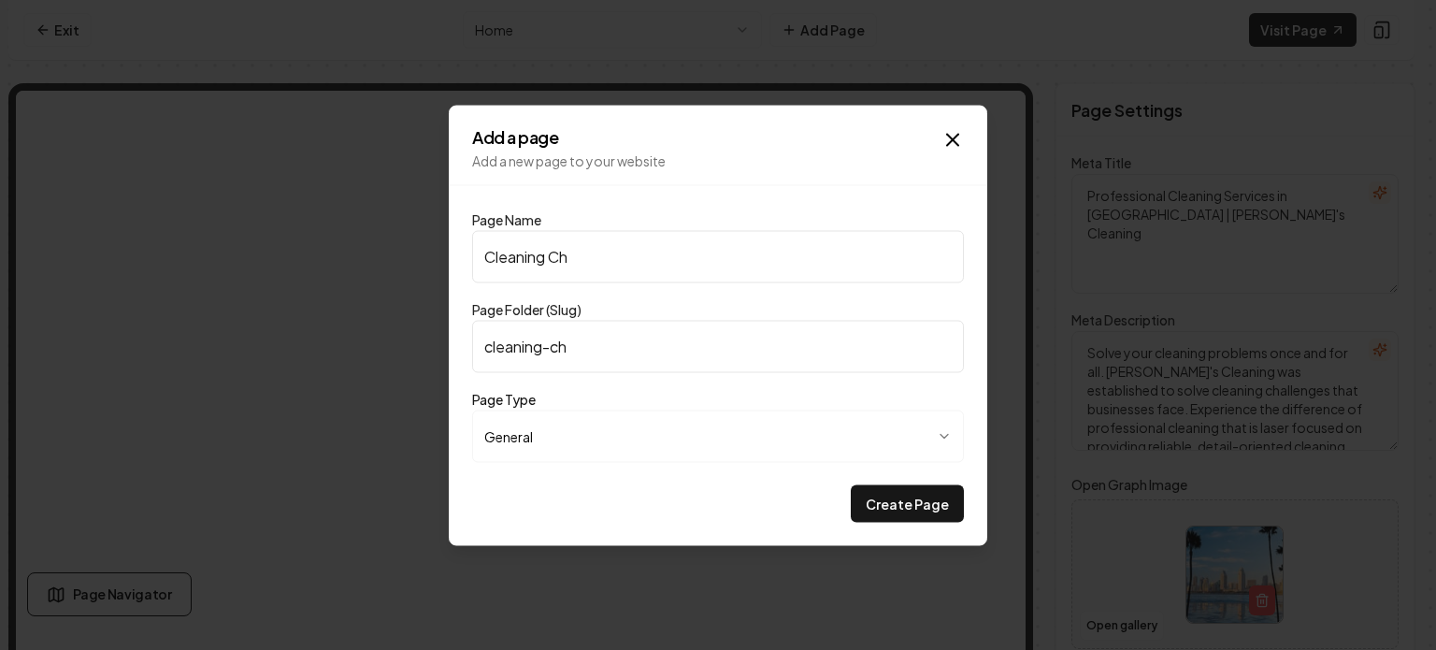
type input "Cleaning Che"
type input "cleaning-che"
type input "Cleaning Chec"
type input "cleaning-chec"
type input "Cleaning Check"
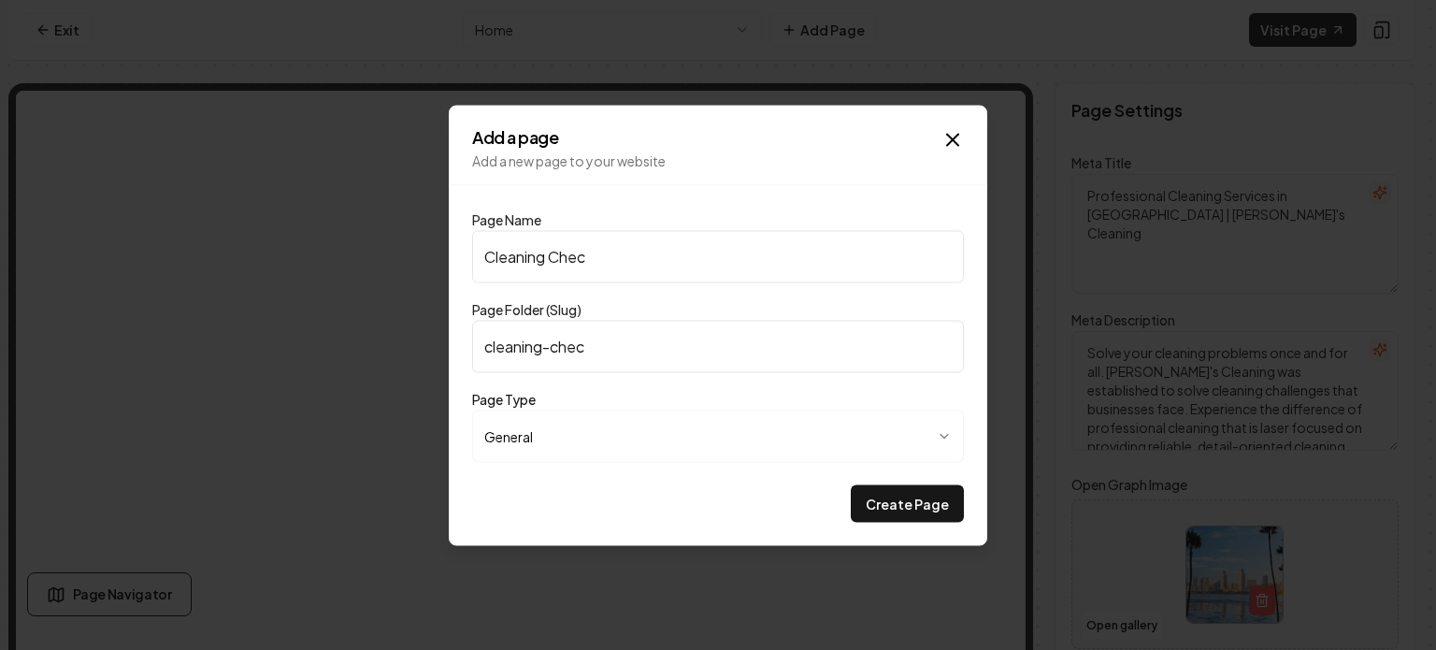
type input "cleaning-check"
type input "Cleaning Checkl"
type input "cleaning-checkl"
type input "Cleaning Checkli"
type input "cleaning-checkli"
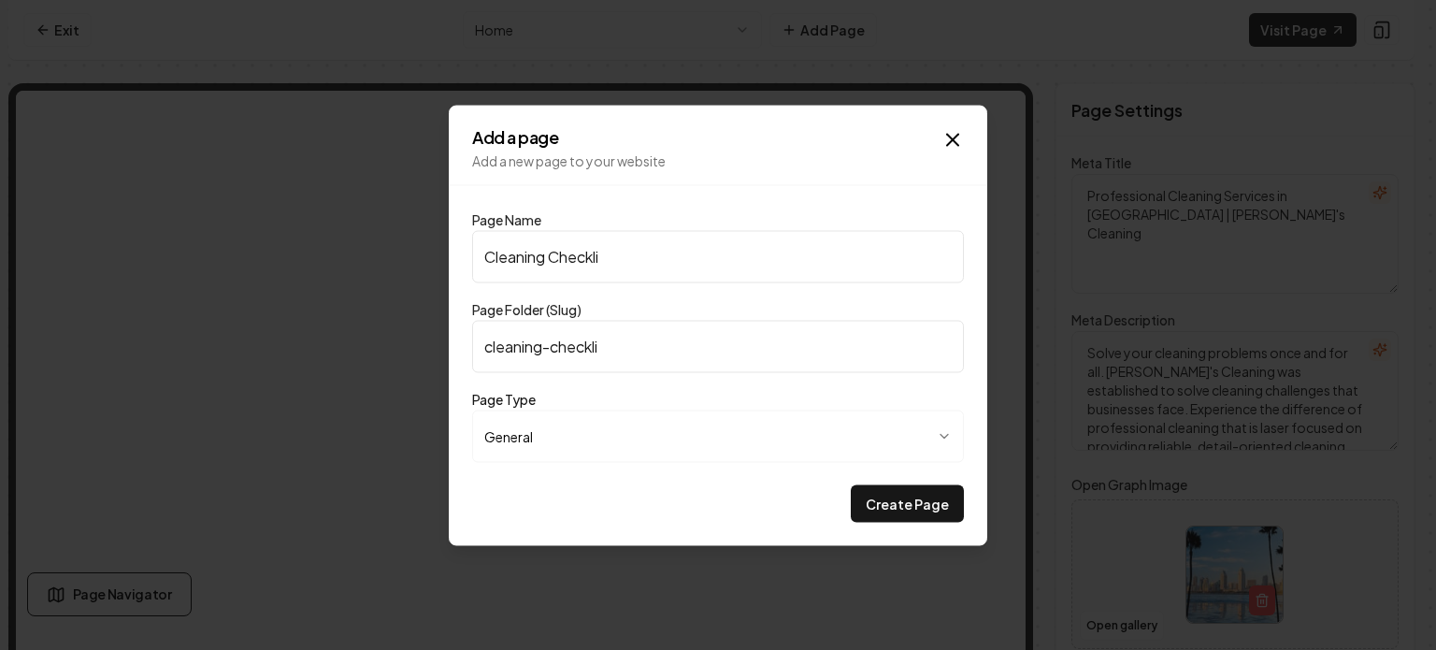
type input "Cleaning Checklis"
type input "cleaning-checklis"
type input "Cleaning Checklist"
type input "cleaning-checklist"
type input "Cleaning Checklist"
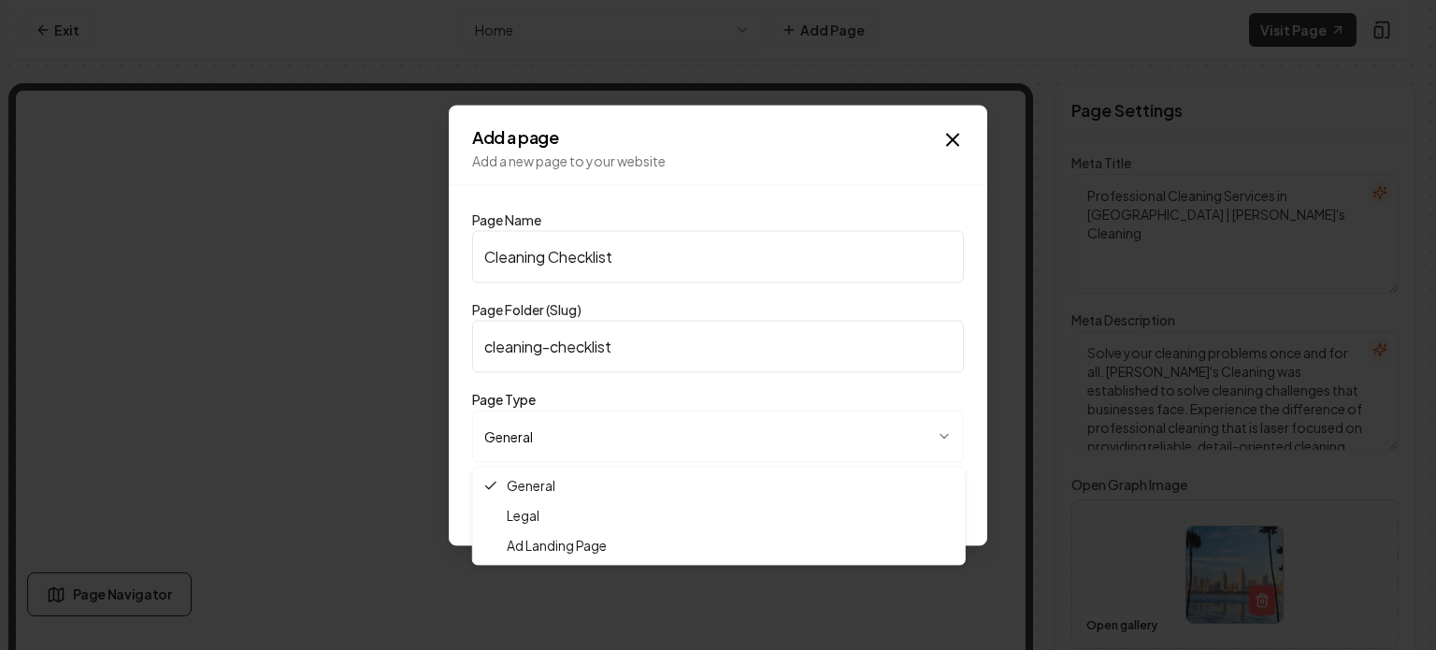
click at [701, 444] on body "**********" at bounding box center [711, 325] width 1422 height 650
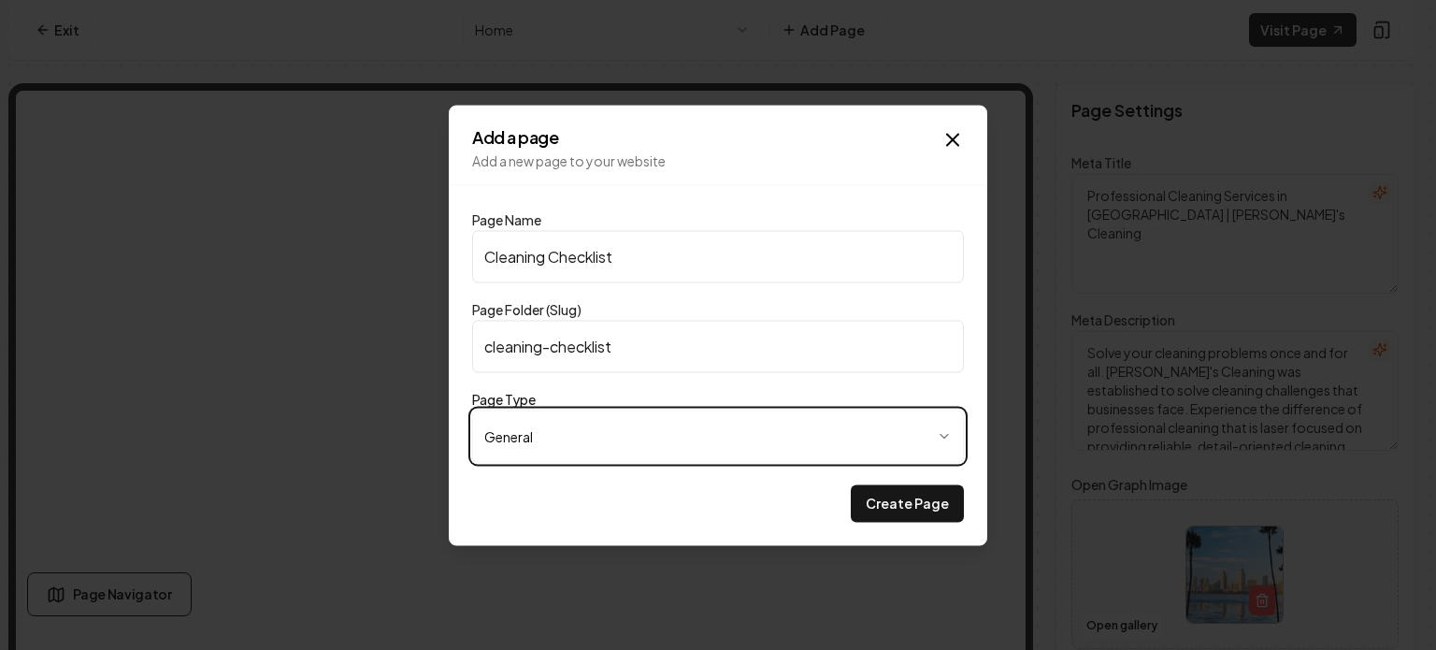
click at [701, 444] on body "**********" at bounding box center [711, 325] width 1422 height 650
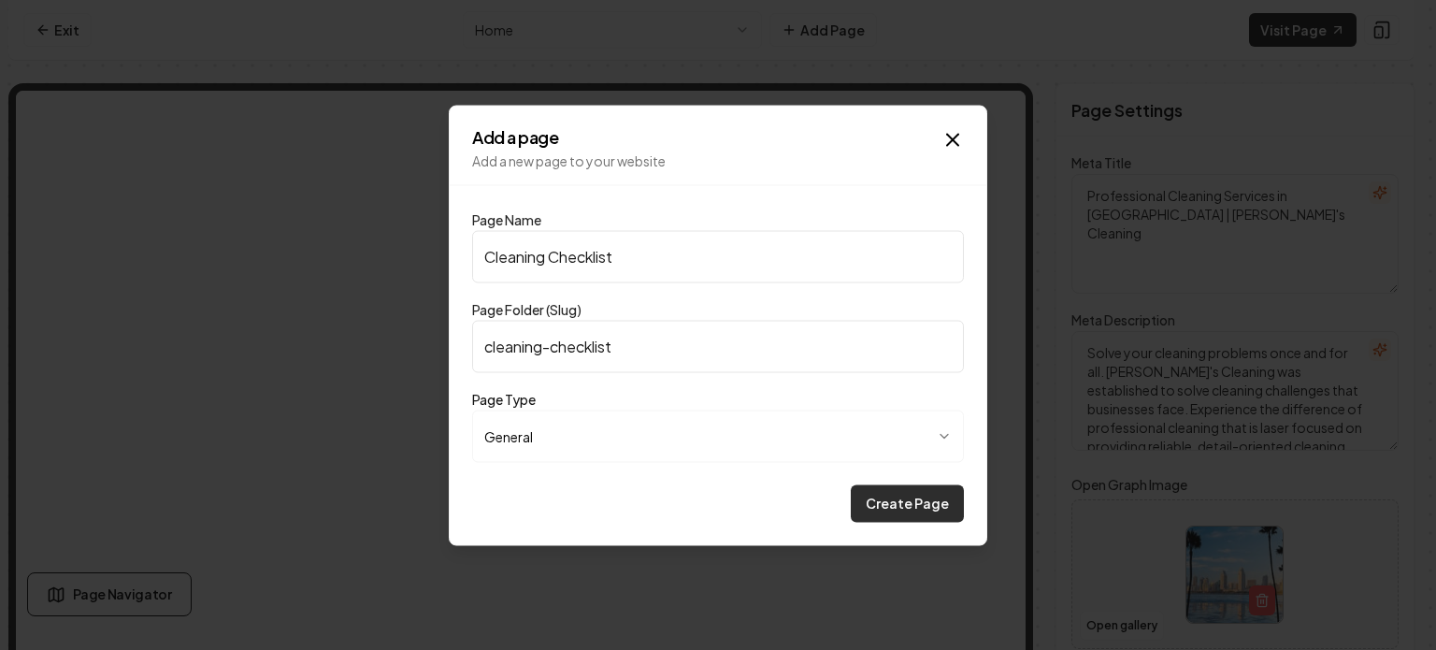
click at [882, 500] on button "Create Page" at bounding box center [907, 502] width 113 height 37
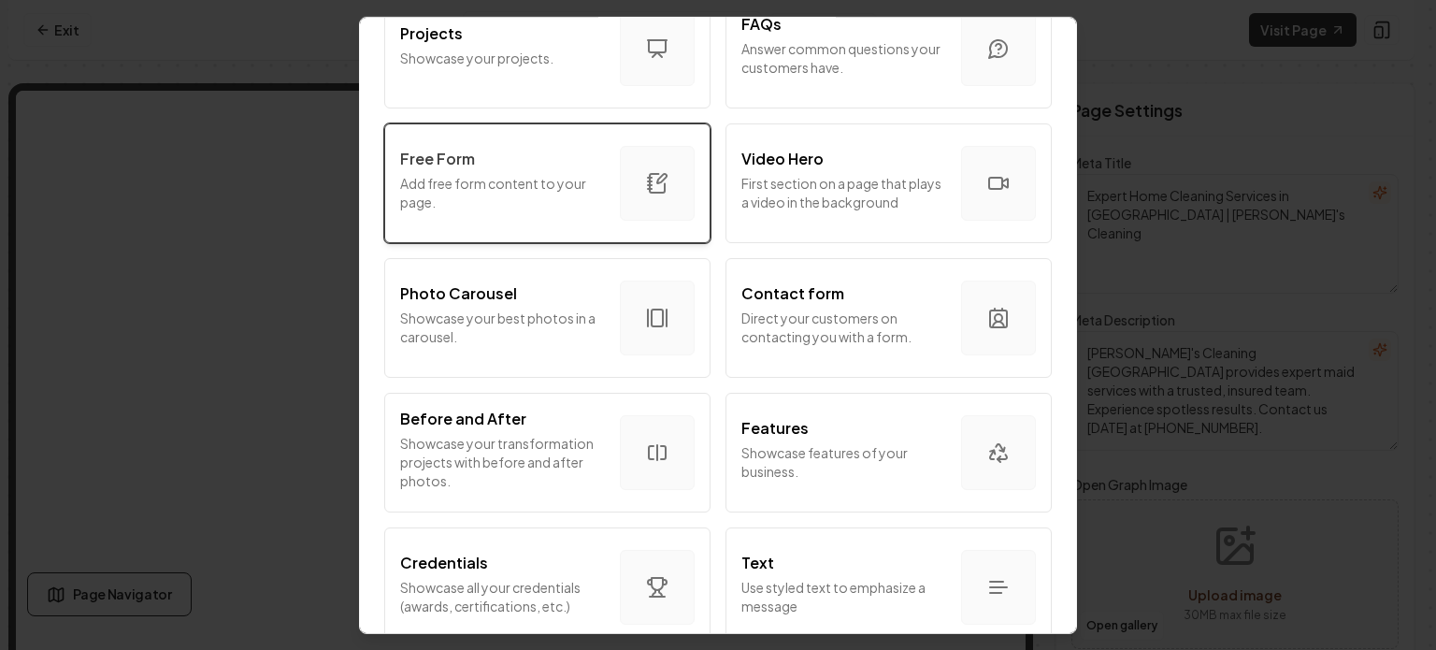
scroll to position [978, 0]
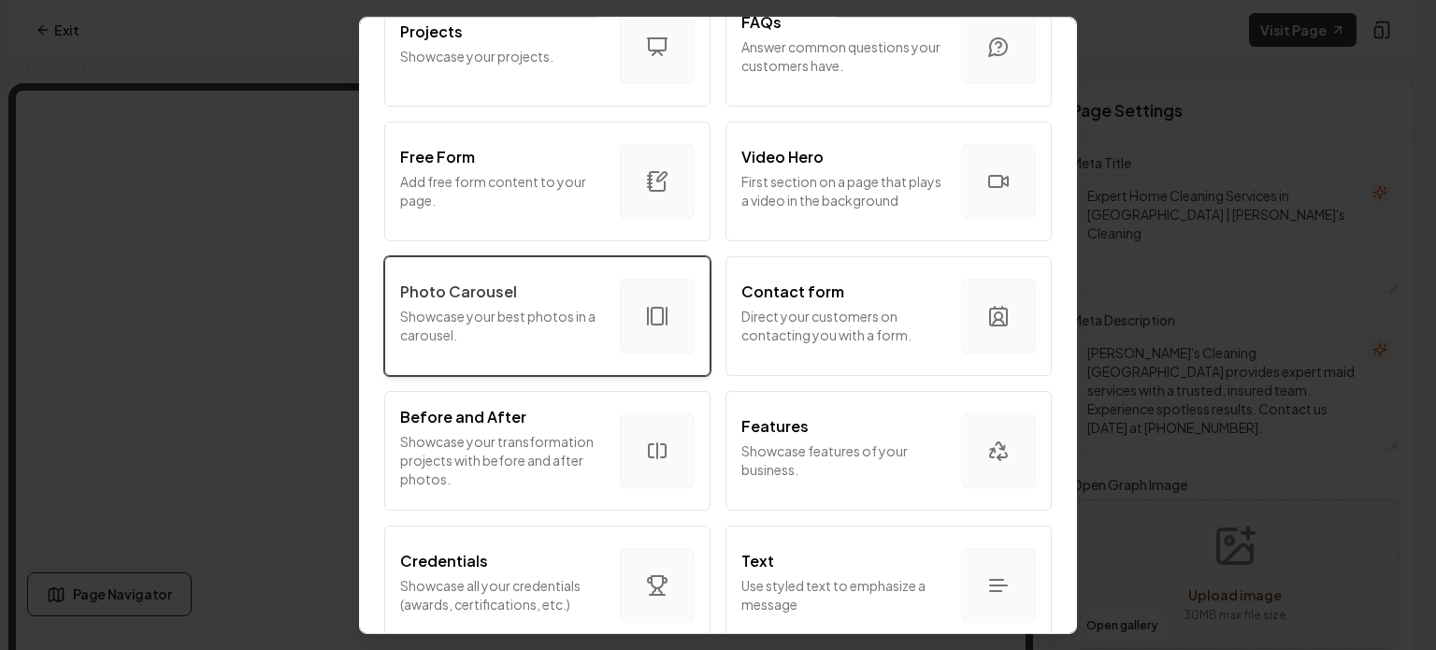
click at [595, 294] on div "Photo Carousel" at bounding box center [502, 290] width 205 height 22
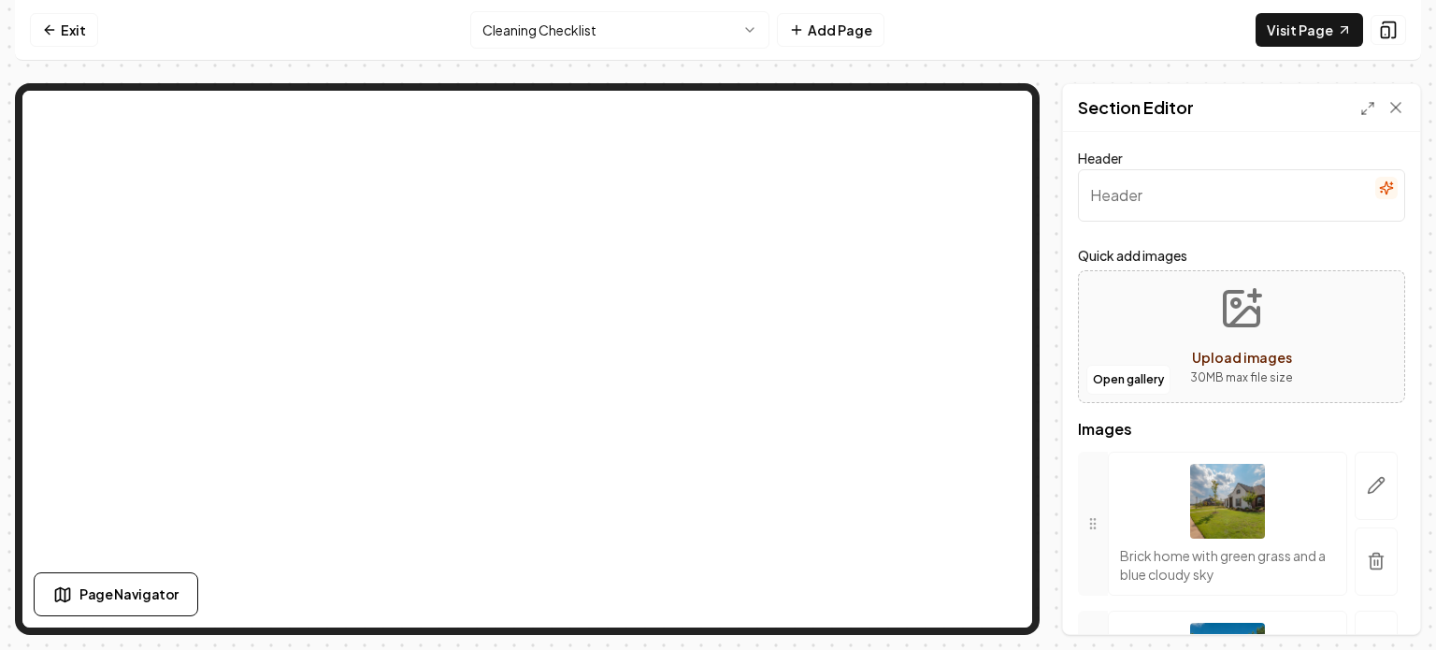
click at [1226, 333] on button "Upload images 30 MB max file size" at bounding box center [1241, 336] width 133 height 131
type input "**********"
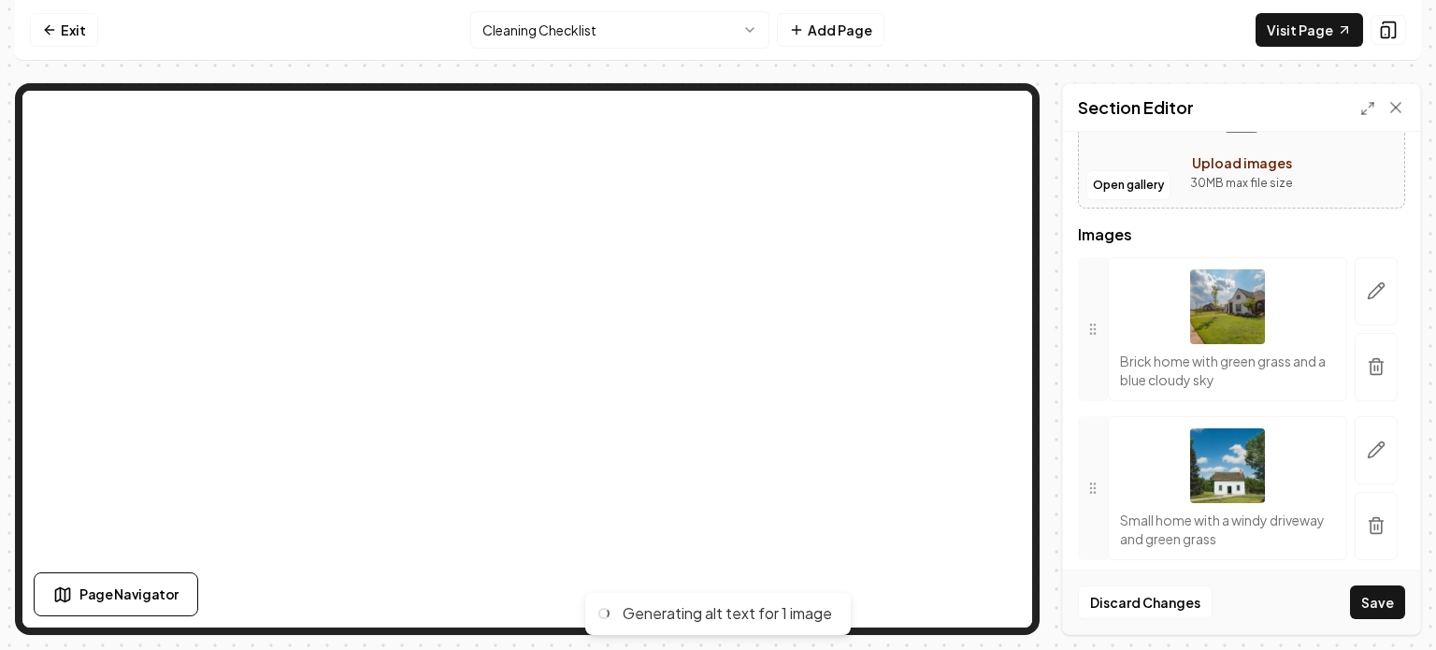
scroll to position [201, 0]
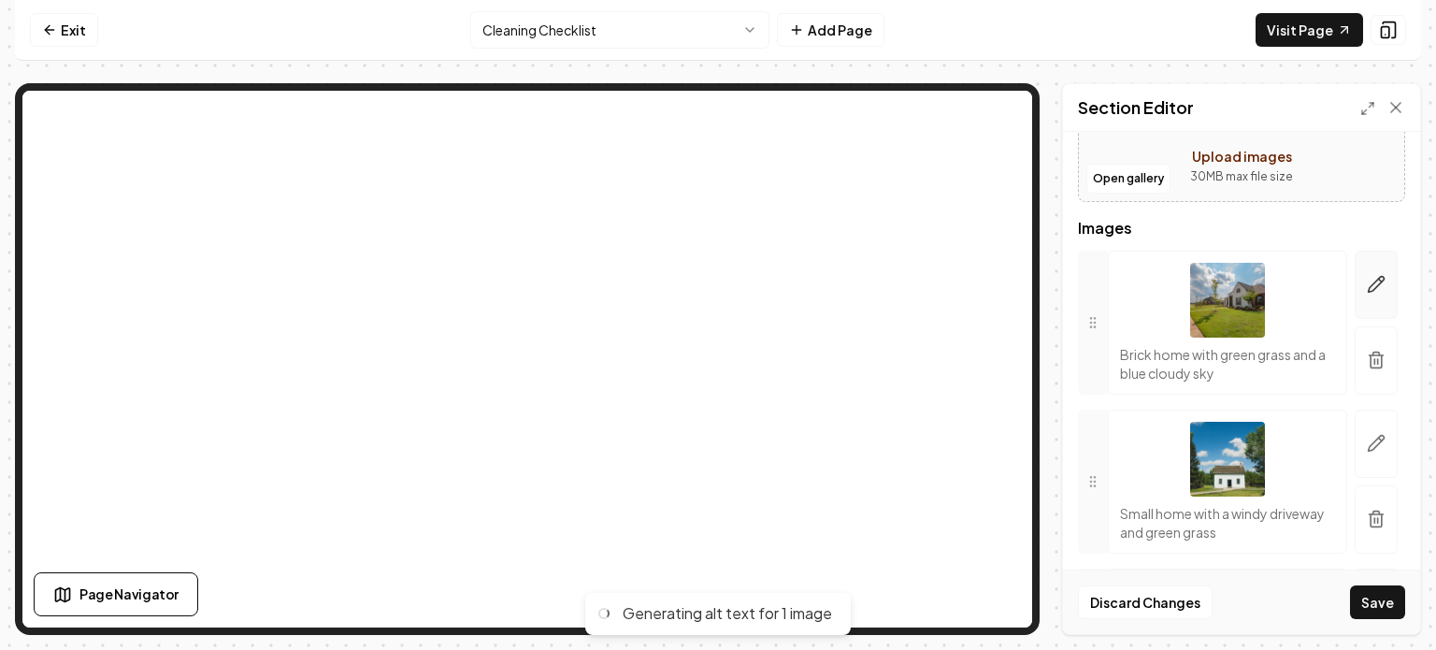
click at [1368, 284] on icon "button" at bounding box center [1376, 285] width 16 height 16
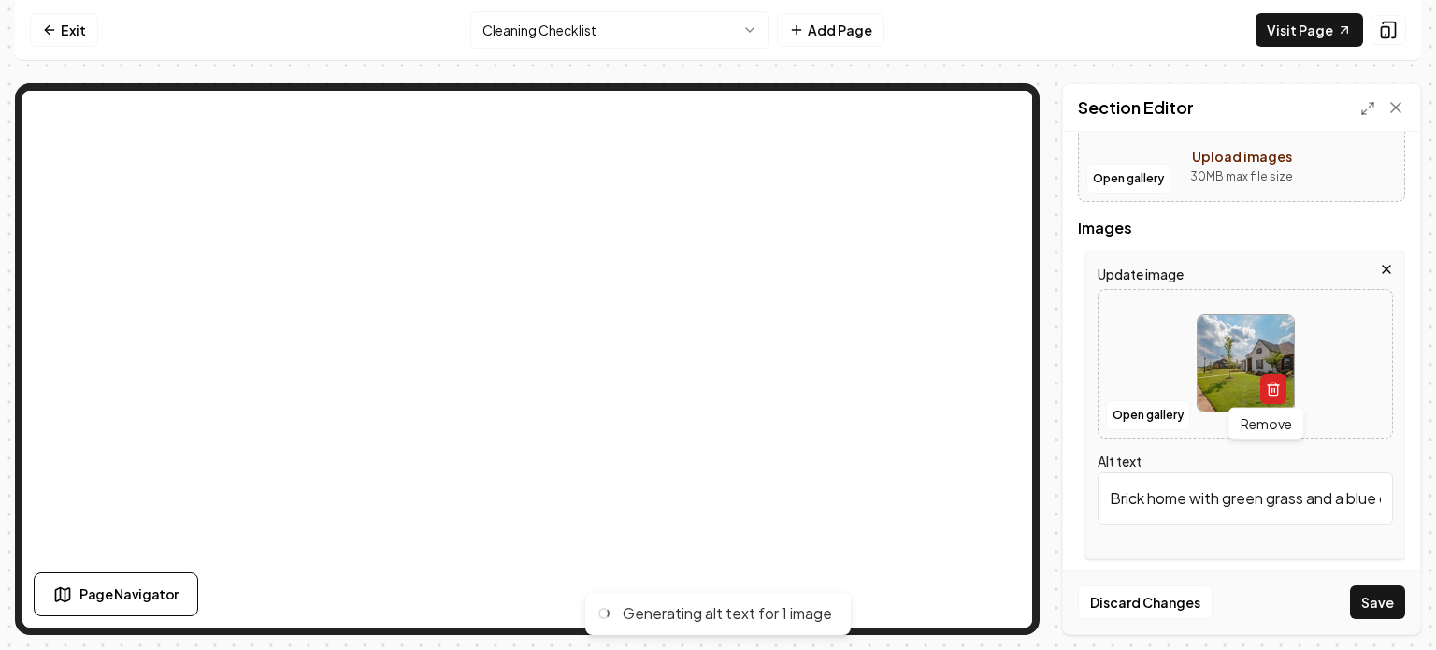
click at [1266, 385] on icon "button" at bounding box center [1273, 388] width 15 height 15
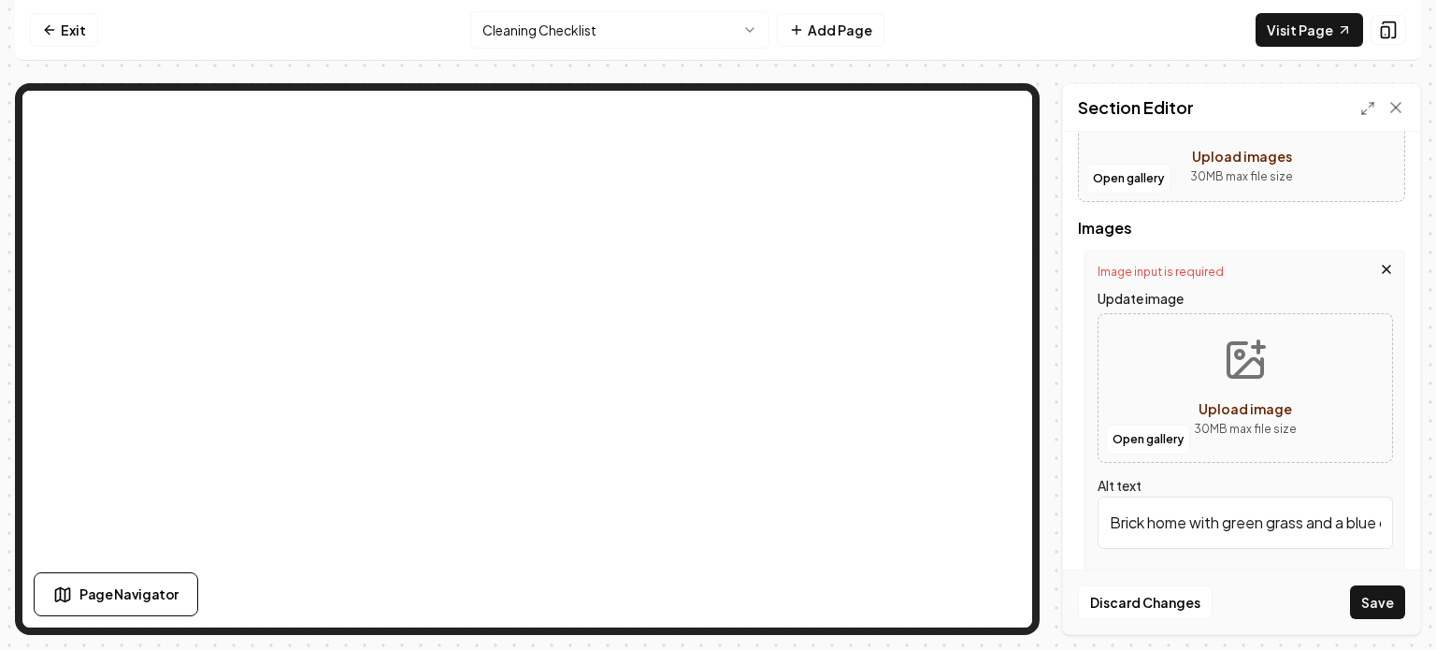
click at [1241, 357] on icon "Upload image" at bounding box center [1245, 359] width 45 height 45
type input "**********"
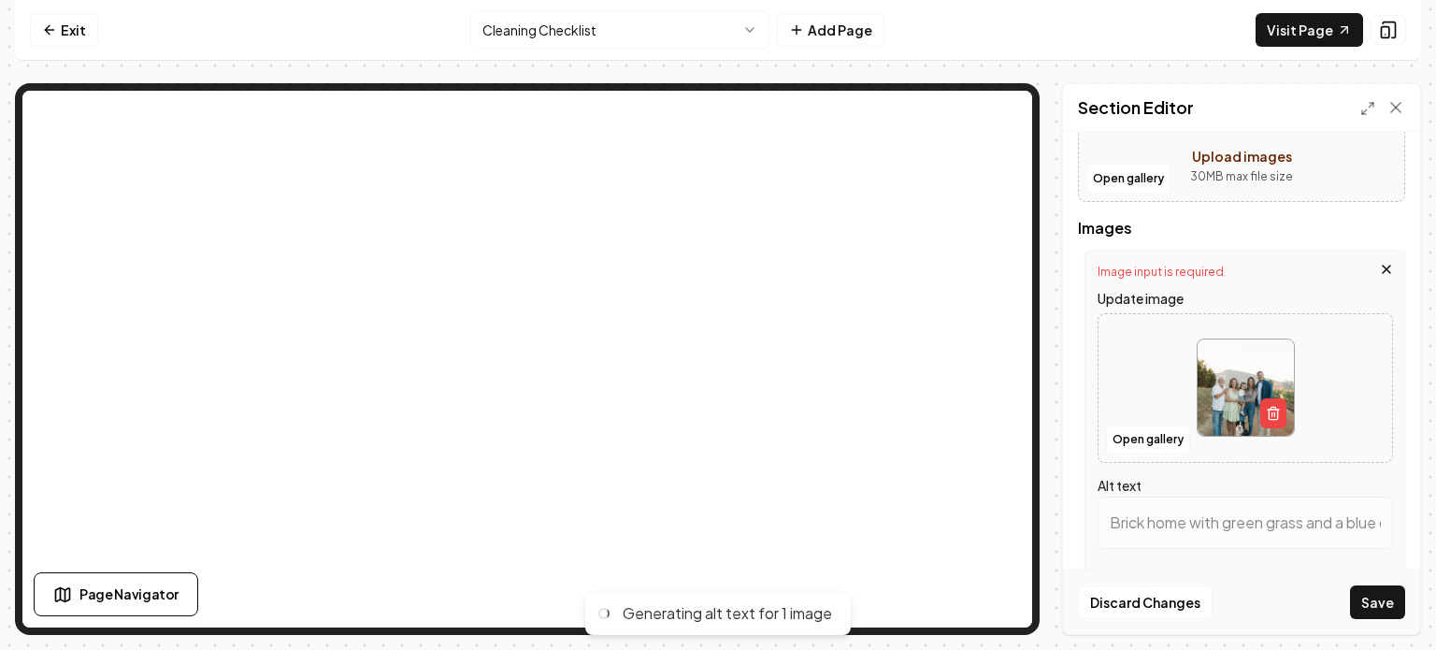
type input "Family portrait outdoors with a dog, set against a scenic mountain background."
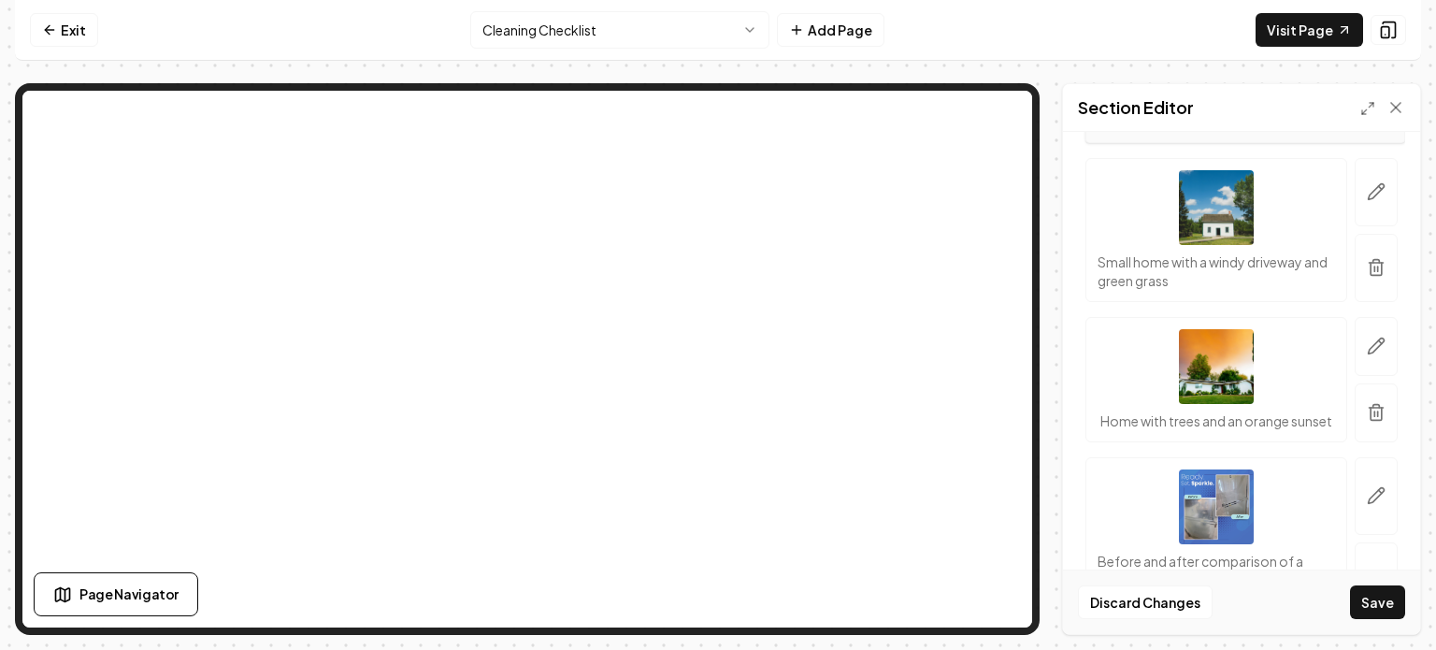
scroll to position [610, 0]
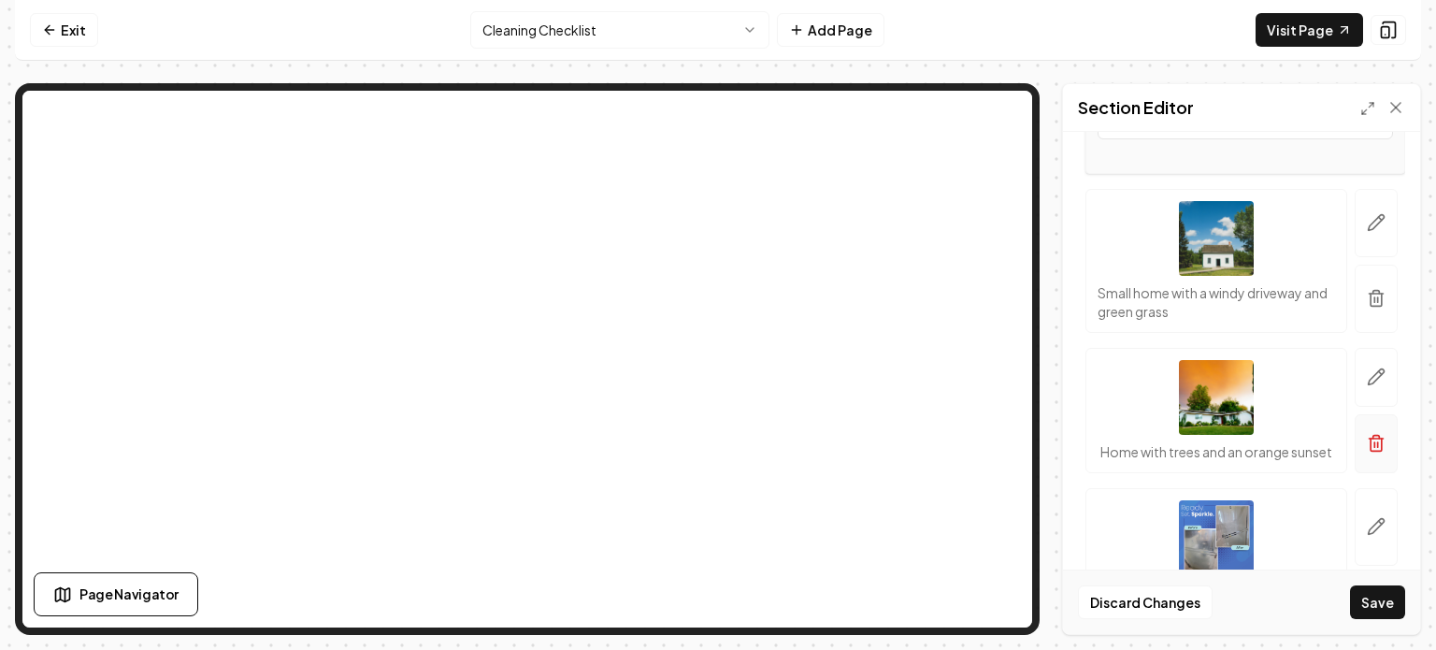
click at [1367, 451] on icon "button" at bounding box center [1376, 443] width 19 height 19
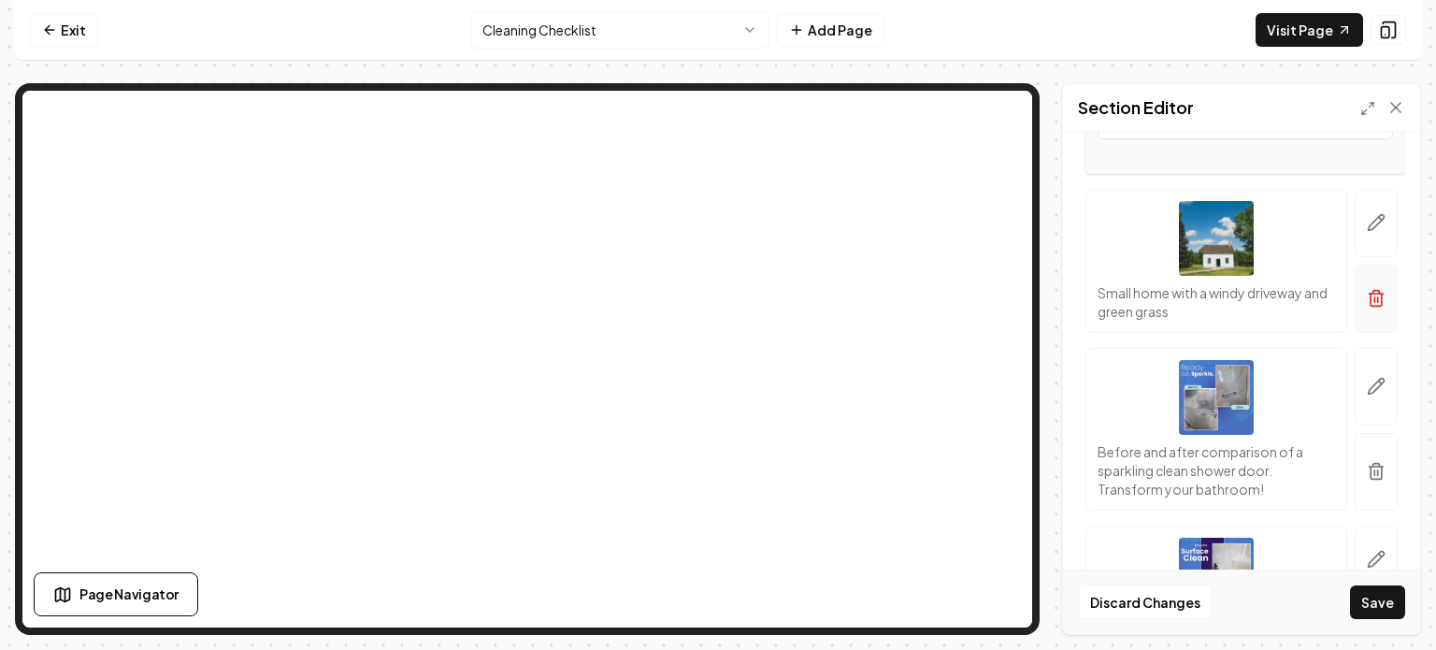
click at [1373, 291] on icon "button" at bounding box center [1376, 292] width 7 height 3
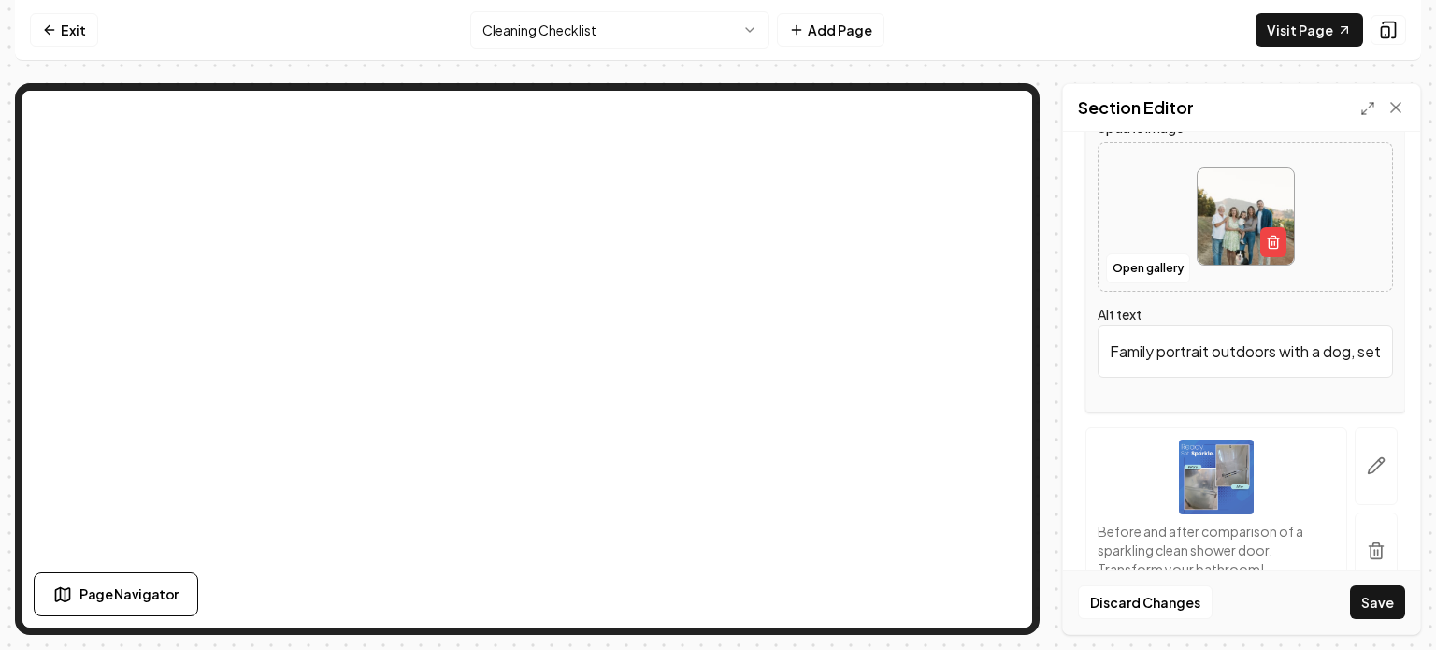
scroll to position [371, 0]
click at [1235, 352] on input "Family portrait outdoors with a dog, set against a scenic mountain background." at bounding box center [1244, 352] width 295 height 52
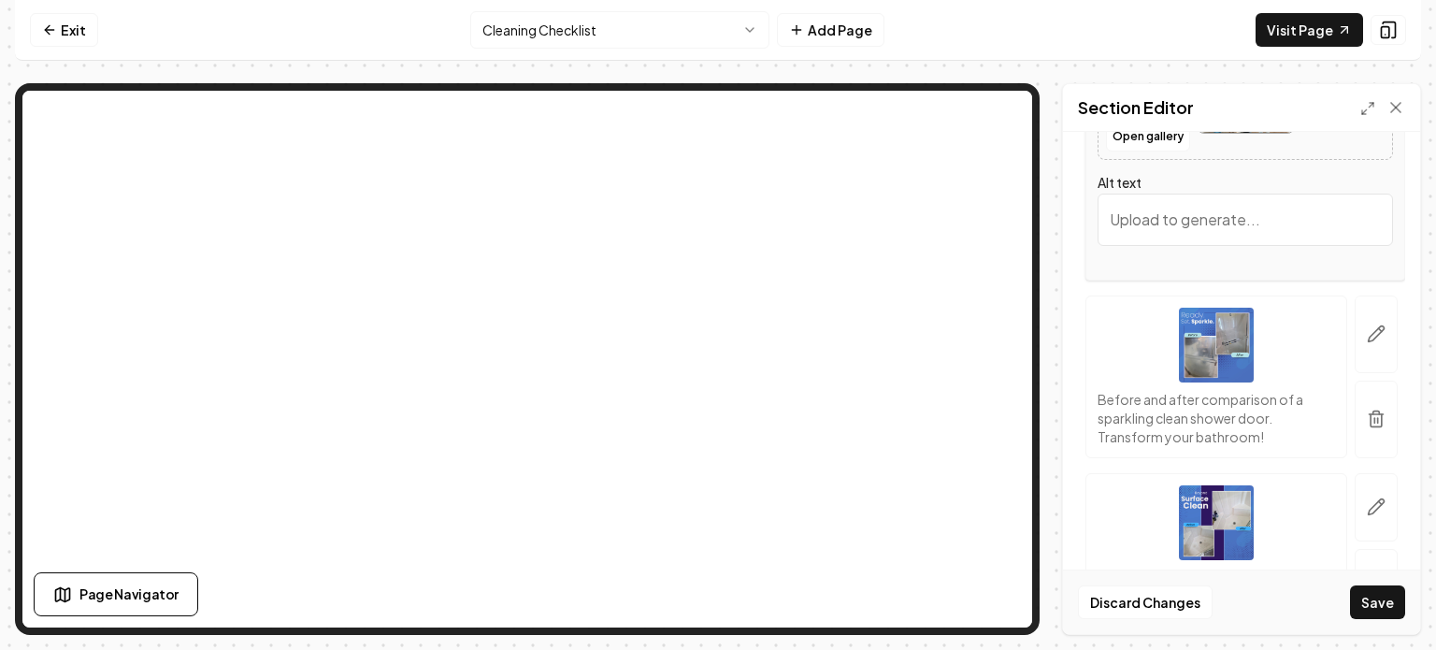
scroll to position [620, 0]
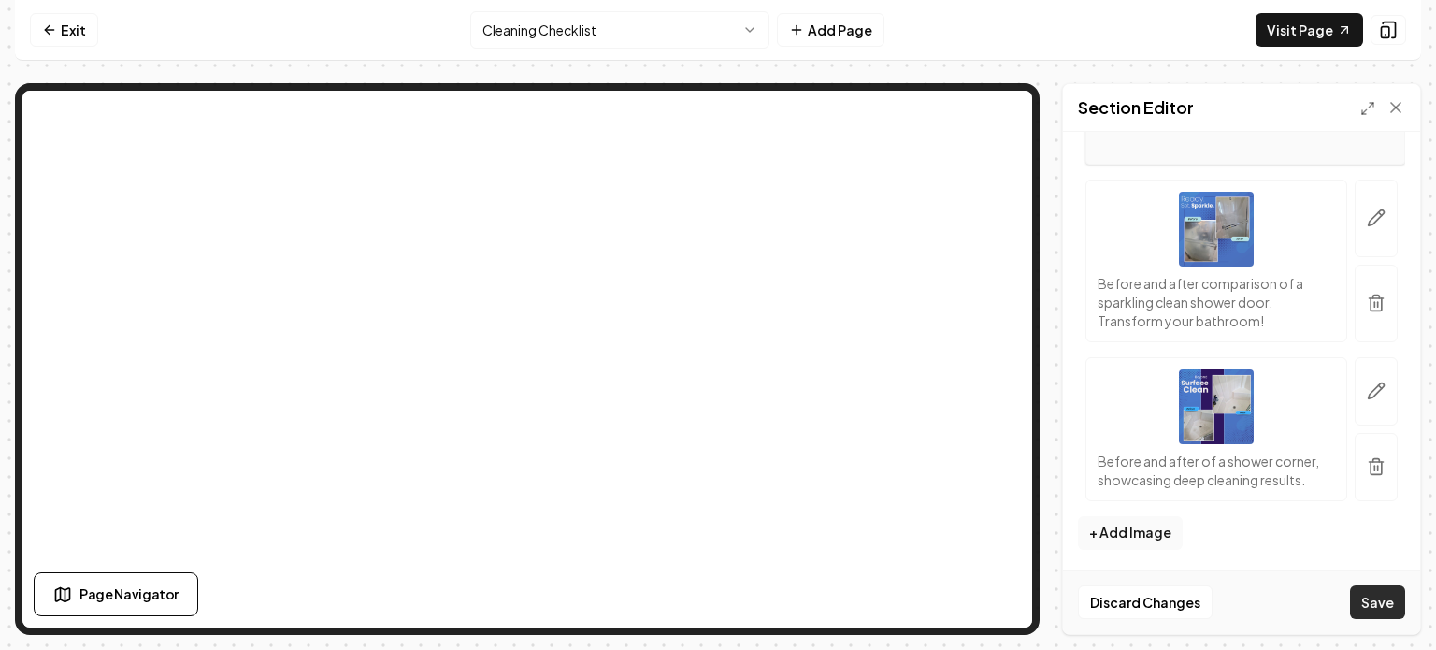
click at [1373, 599] on button "Save" at bounding box center [1377, 602] width 55 height 34
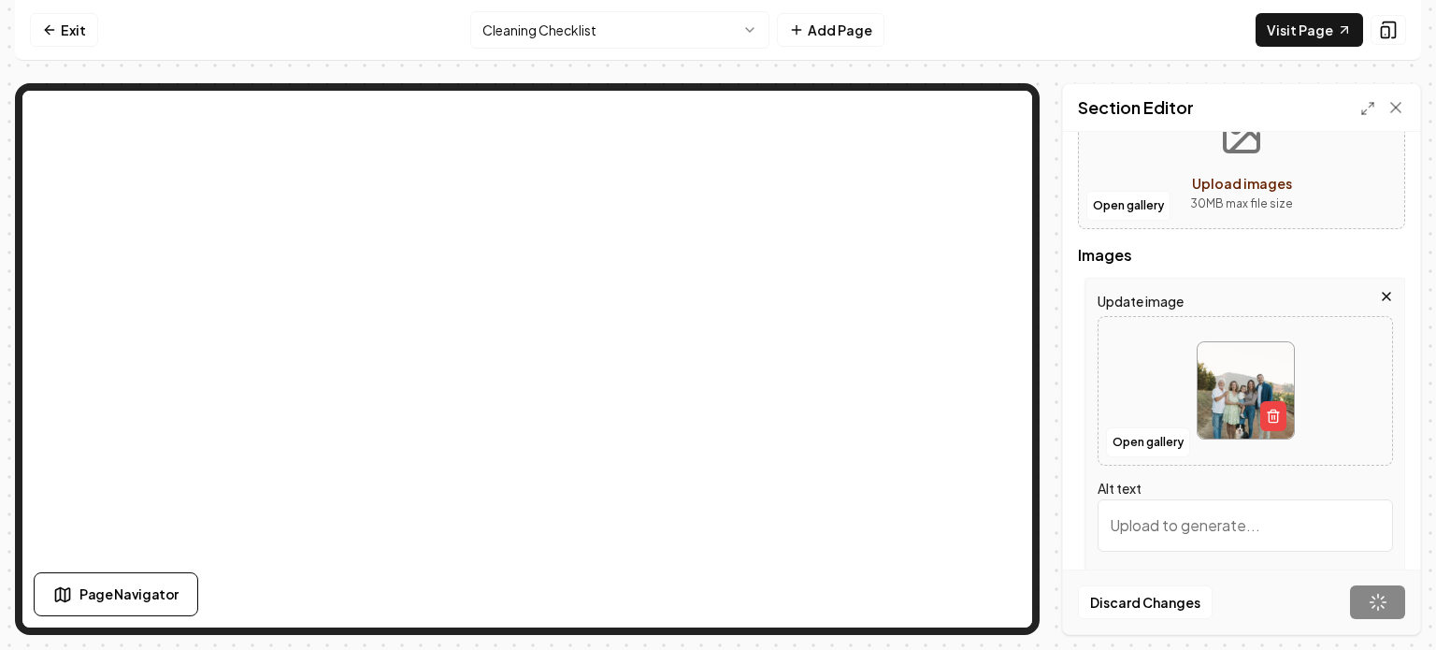
scroll to position [0, 0]
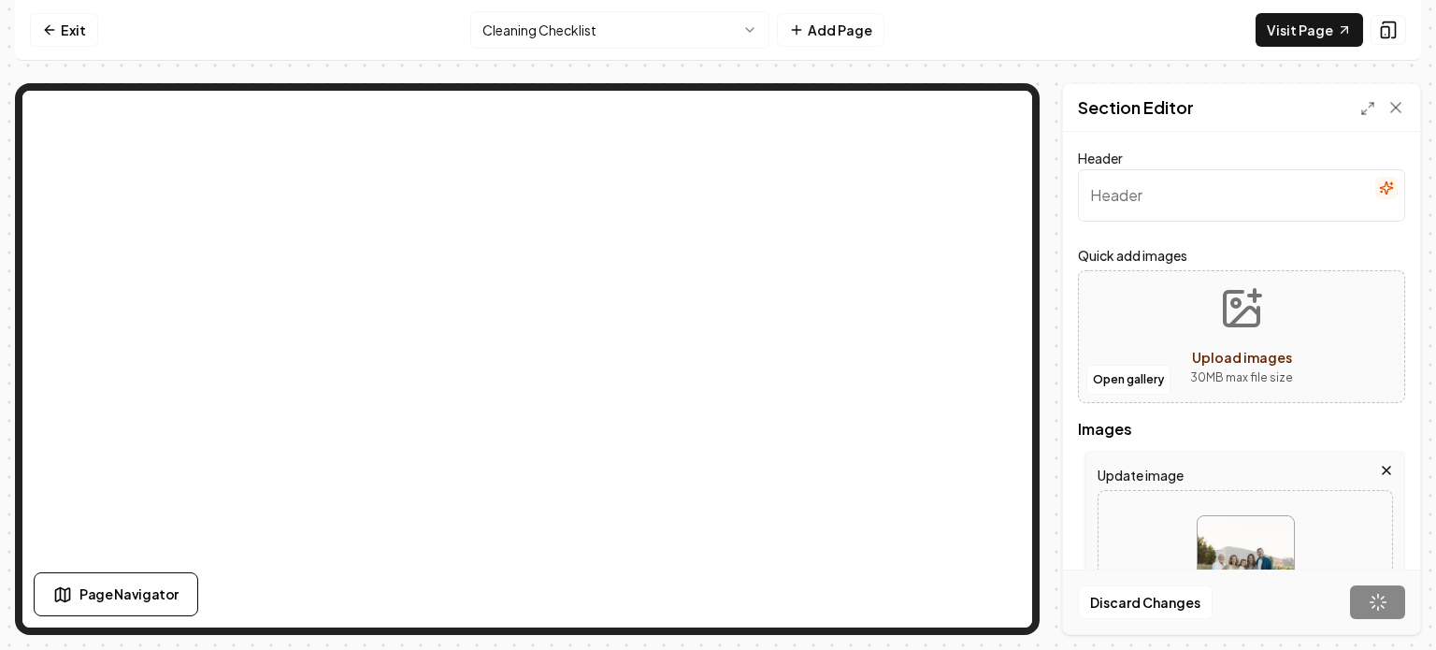
click at [1140, 193] on input "Header" at bounding box center [1241, 195] width 327 height 52
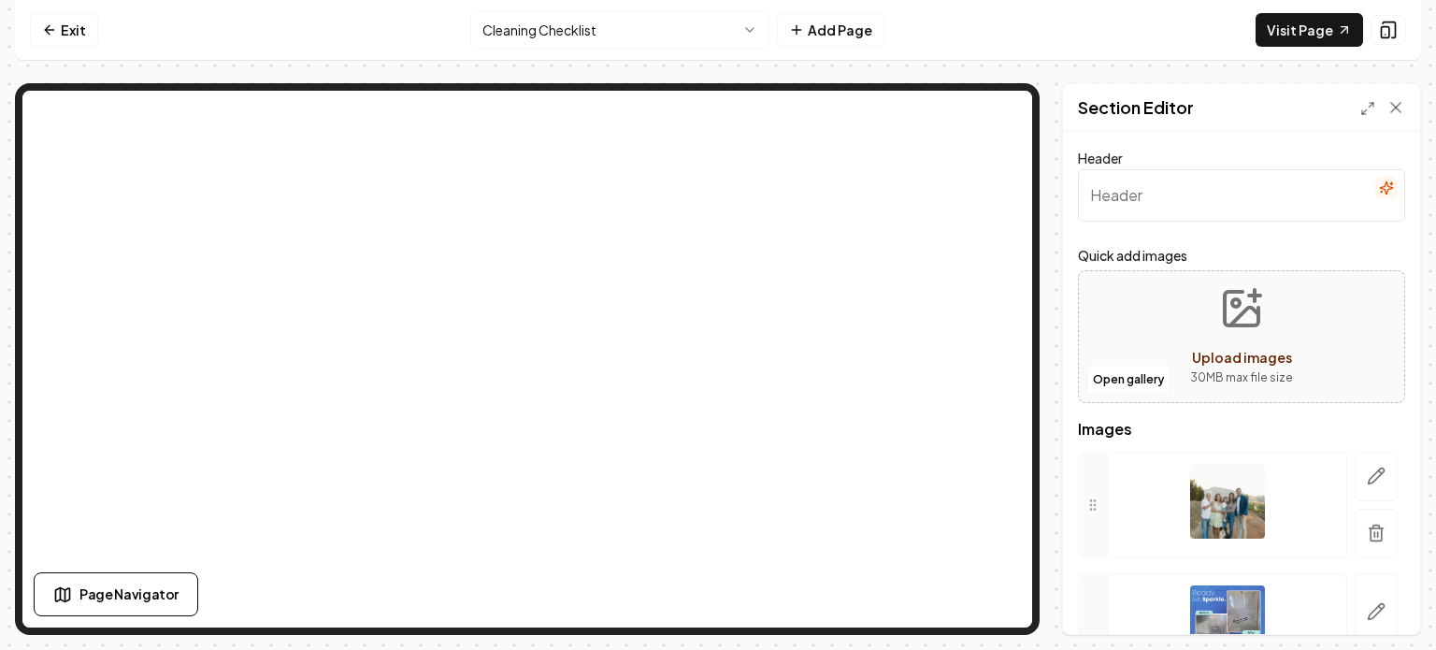
click at [1182, 193] on input "Header" at bounding box center [1241, 195] width 327 height 52
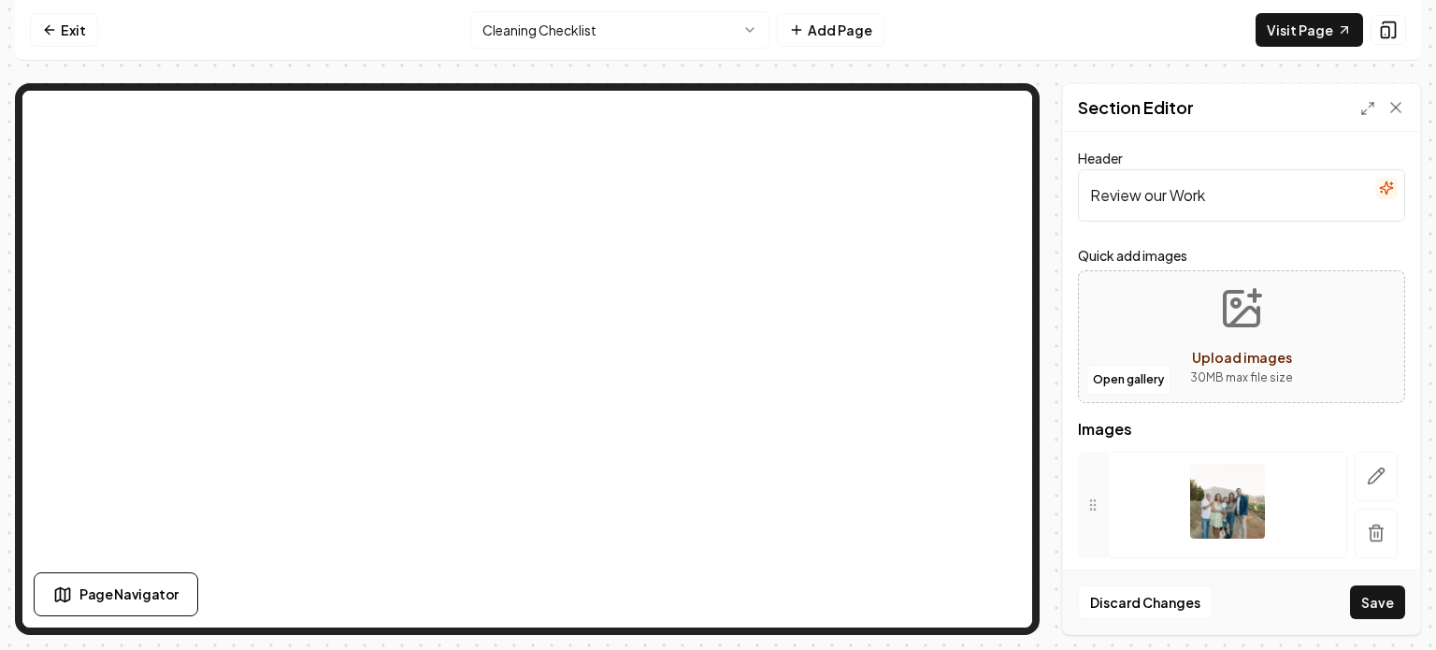
click at [1150, 198] on input "Review our Work" at bounding box center [1241, 195] width 327 height 52
type input "Review Our Work"
click at [1370, 538] on icon "button" at bounding box center [1375, 534] width 11 height 12
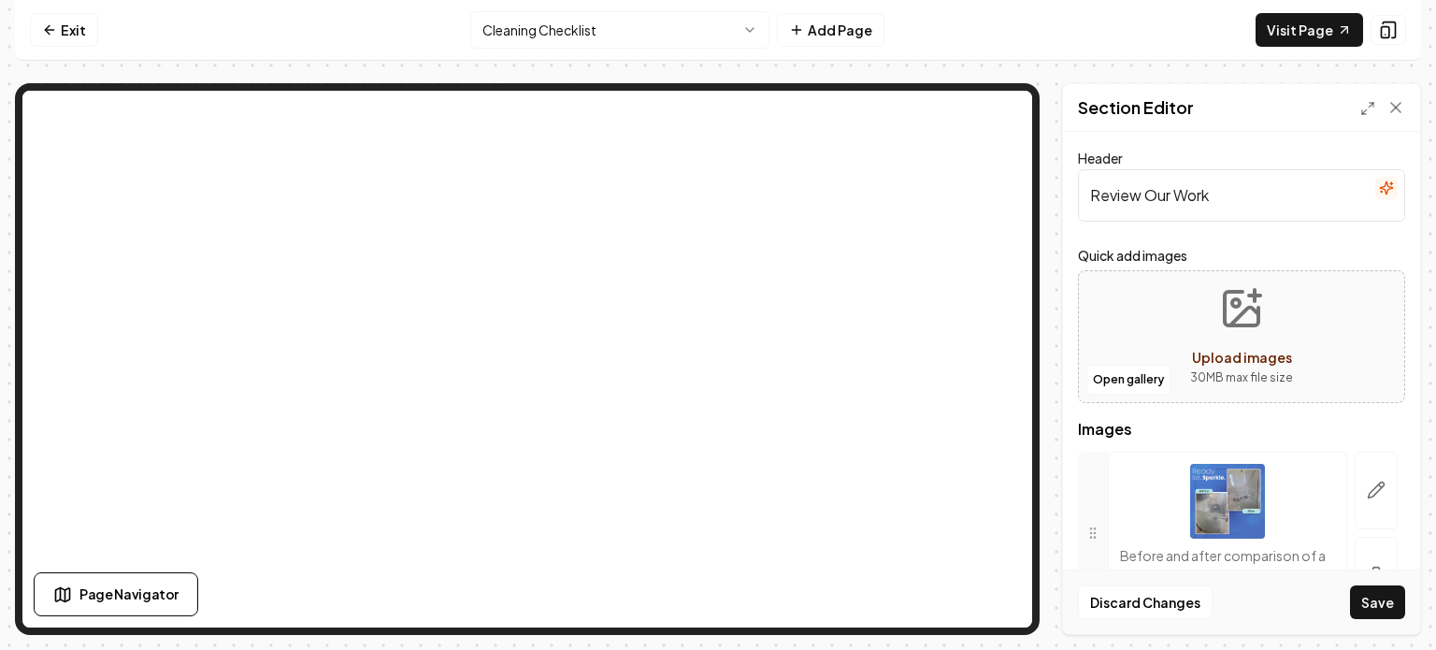
click at [1239, 315] on icon "Upload images" at bounding box center [1241, 308] width 45 height 45
type input "**********"
click at [1212, 332] on button "Upload images 30 MB max file size" at bounding box center [1241, 336] width 133 height 131
click at [1122, 376] on button "Open gallery" at bounding box center [1128, 380] width 84 height 30
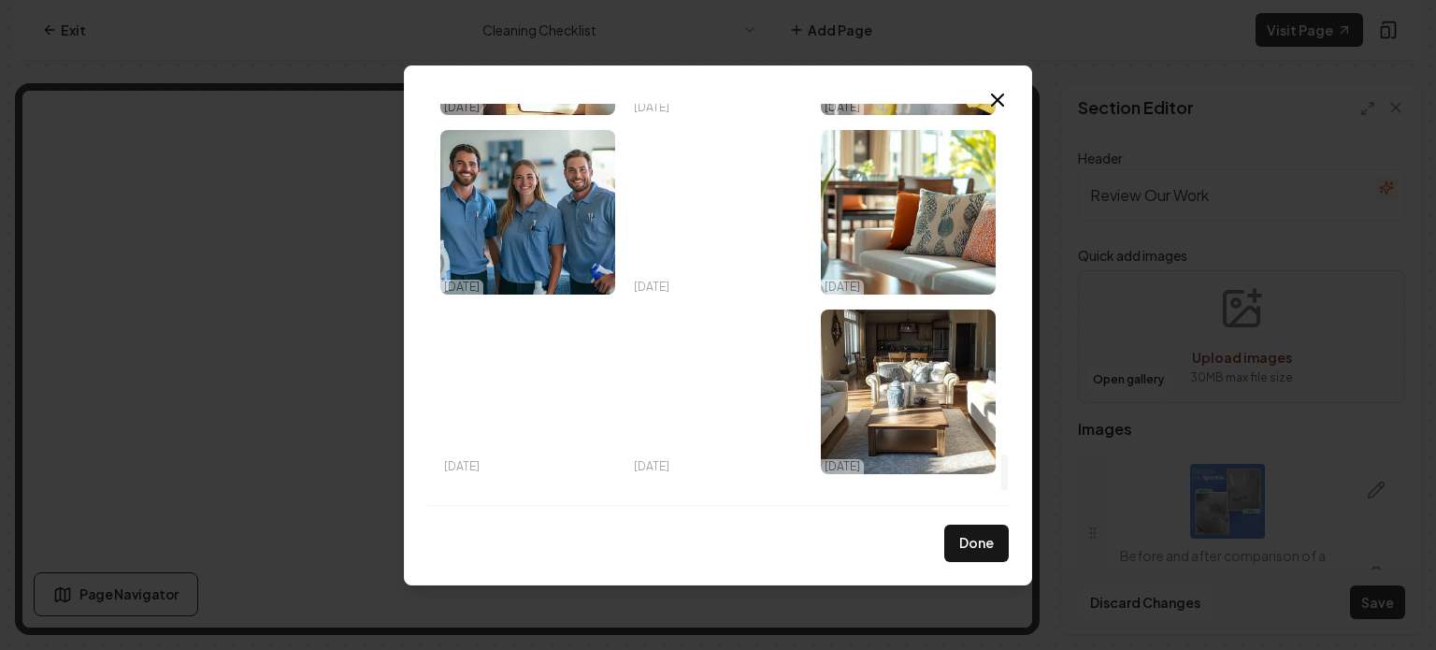
scroll to position [4010, 0]
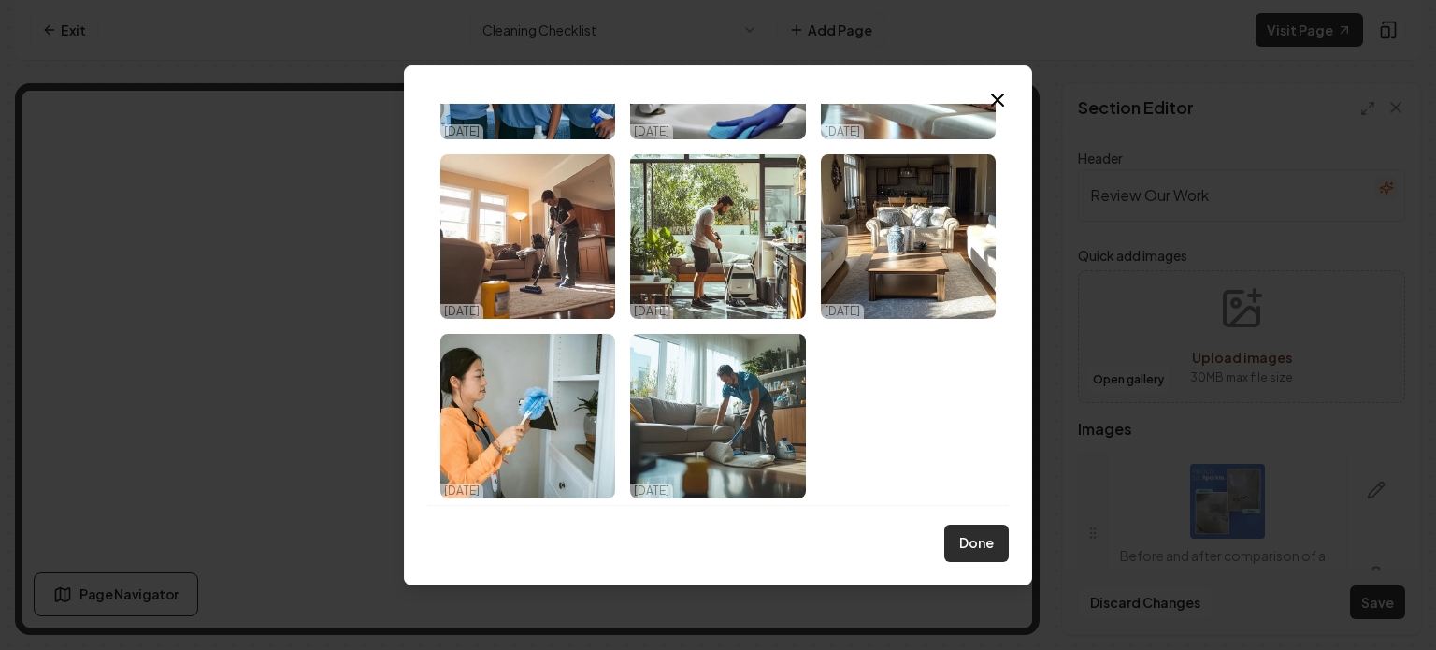
click at [959, 540] on button "Done" at bounding box center [976, 542] width 64 height 37
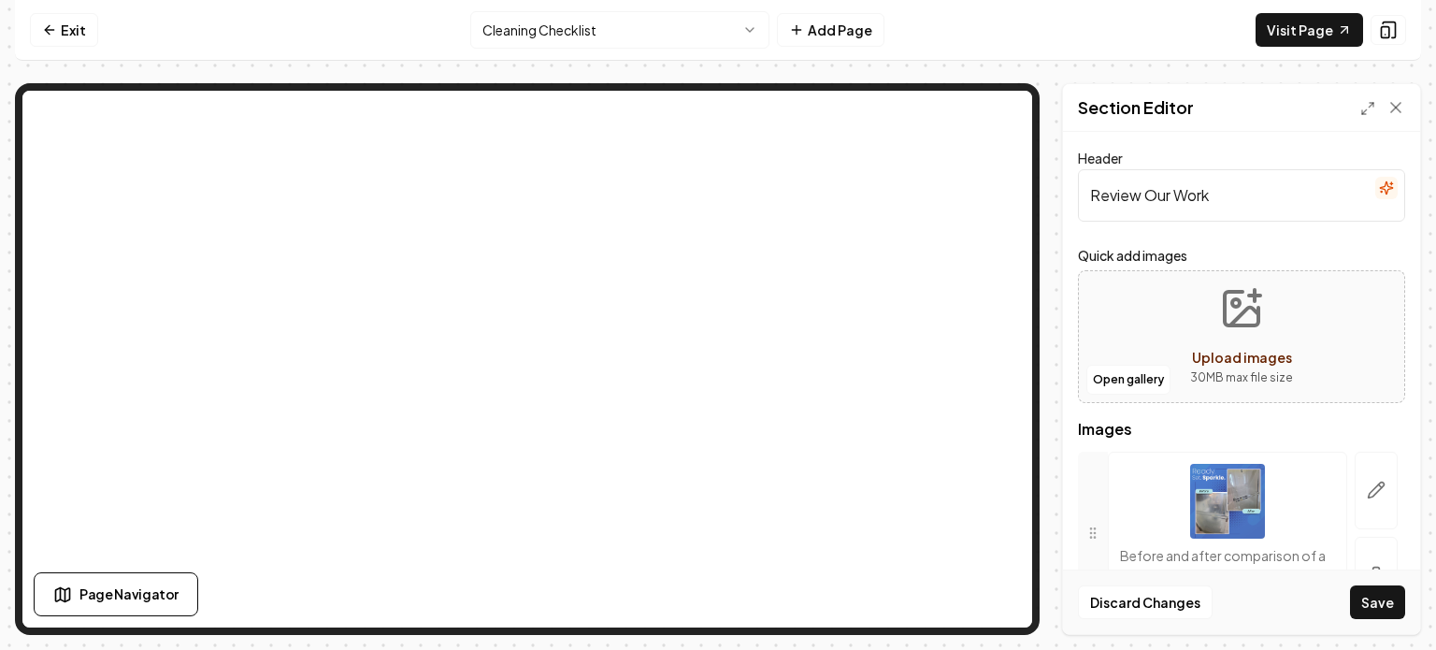
click at [1225, 313] on icon "Upload images" at bounding box center [1242, 309] width 34 height 34
type input "**********"
click at [1147, 380] on button "Open gallery" at bounding box center [1128, 380] width 84 height 30
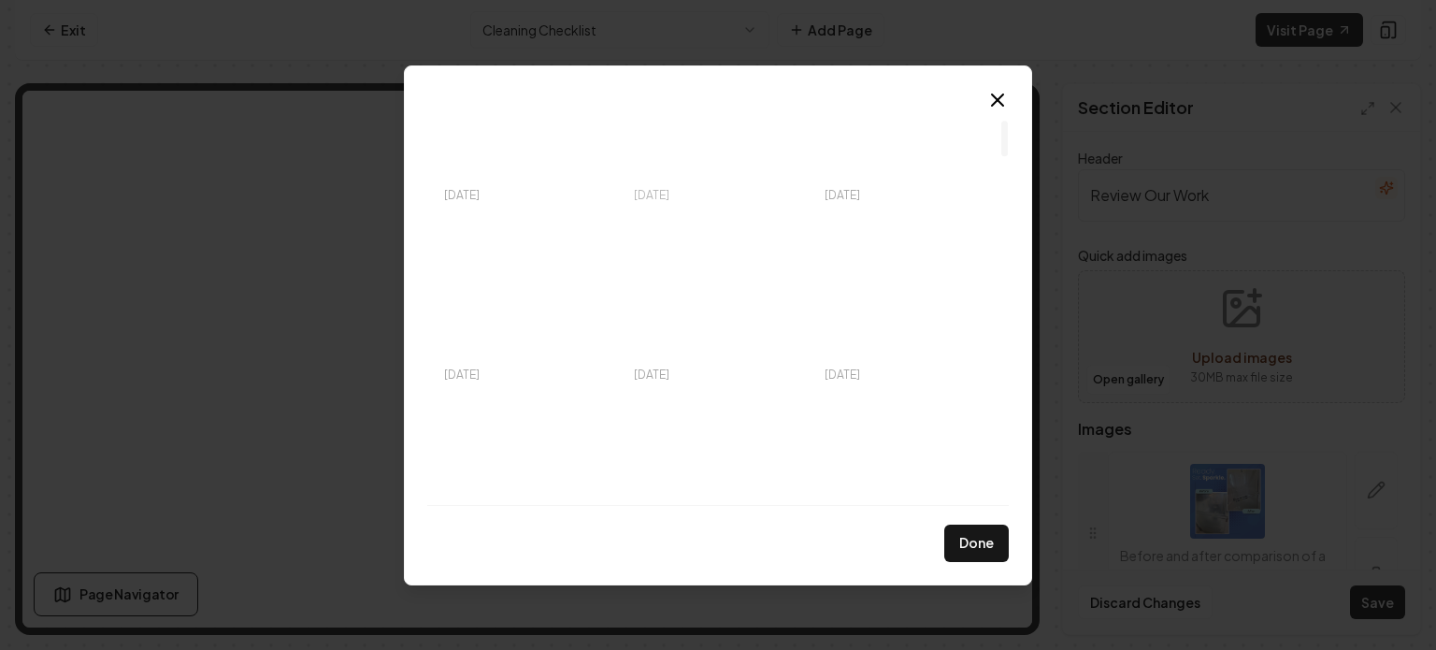
scroll to position [0, 0]
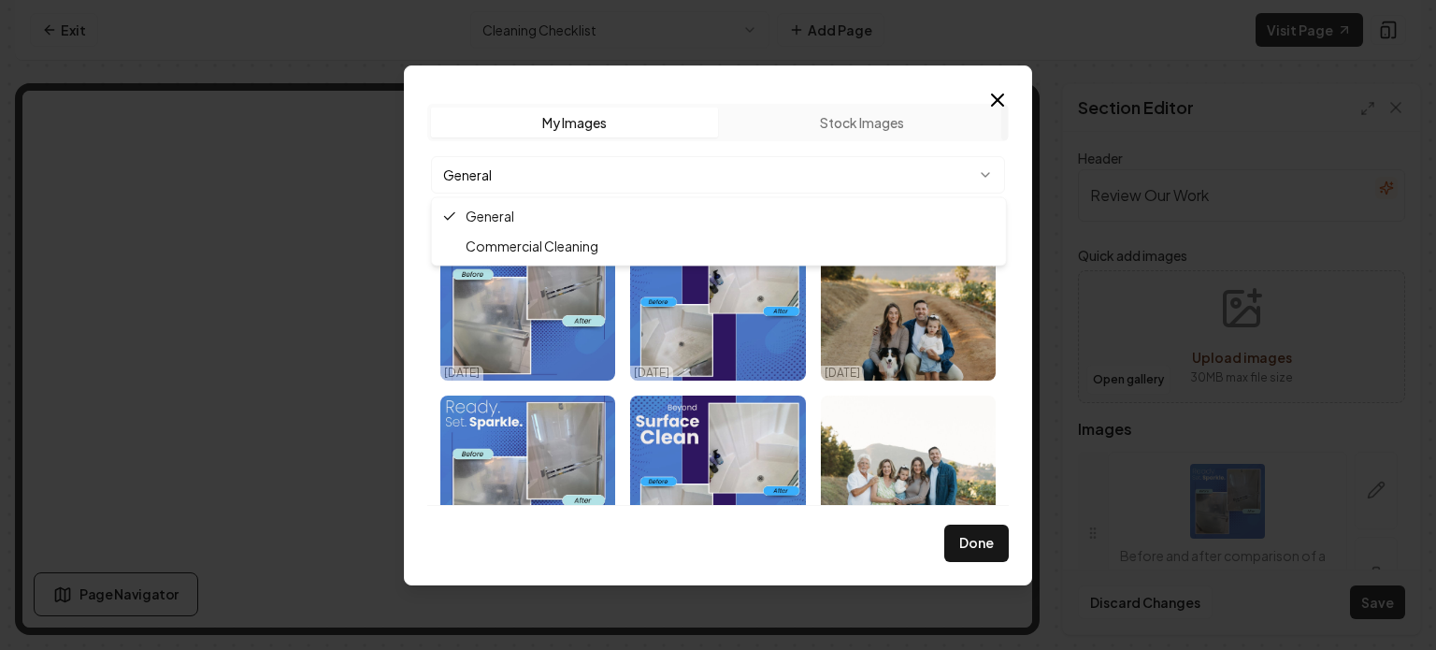
click at [751, 160] on body "Computer Required This feature is only available on a computer. Please switch t…" at bounding box center [718, 325] width 1436 height 650
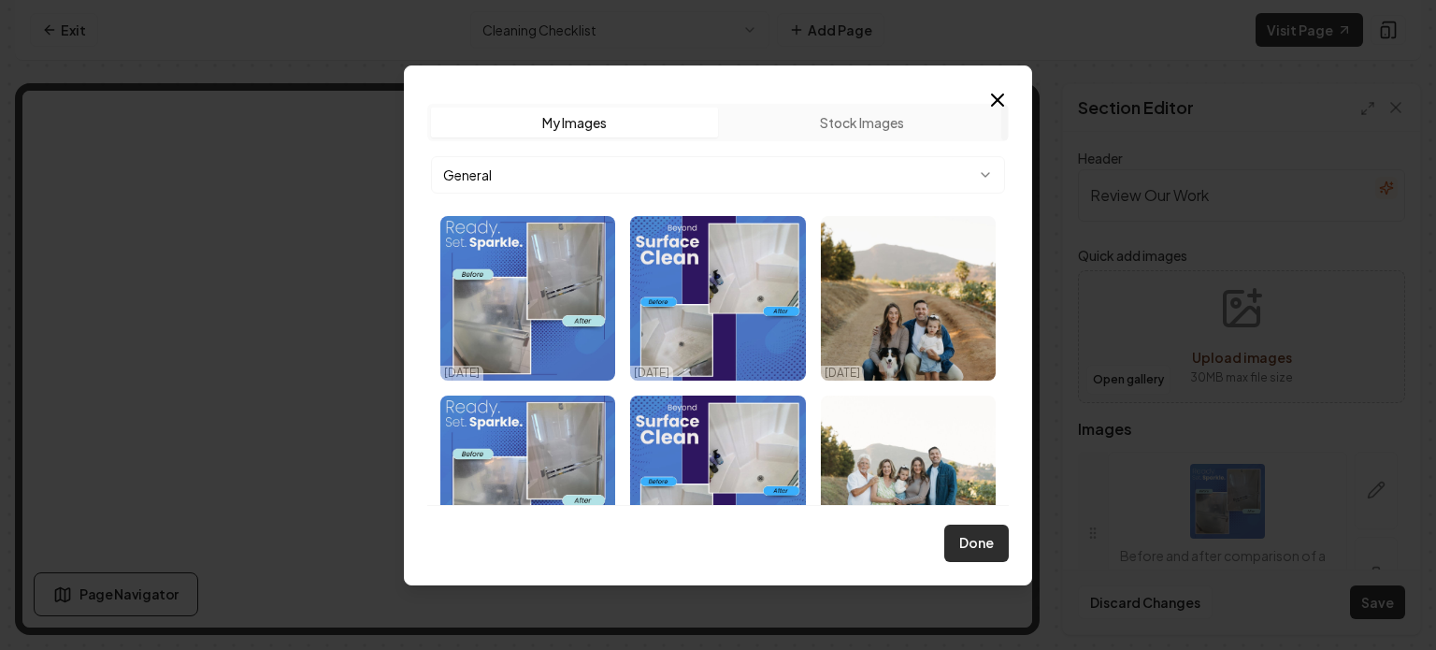
click at [981, 549] on button "Done" at bounding box center [976, 542] width 64 height 37
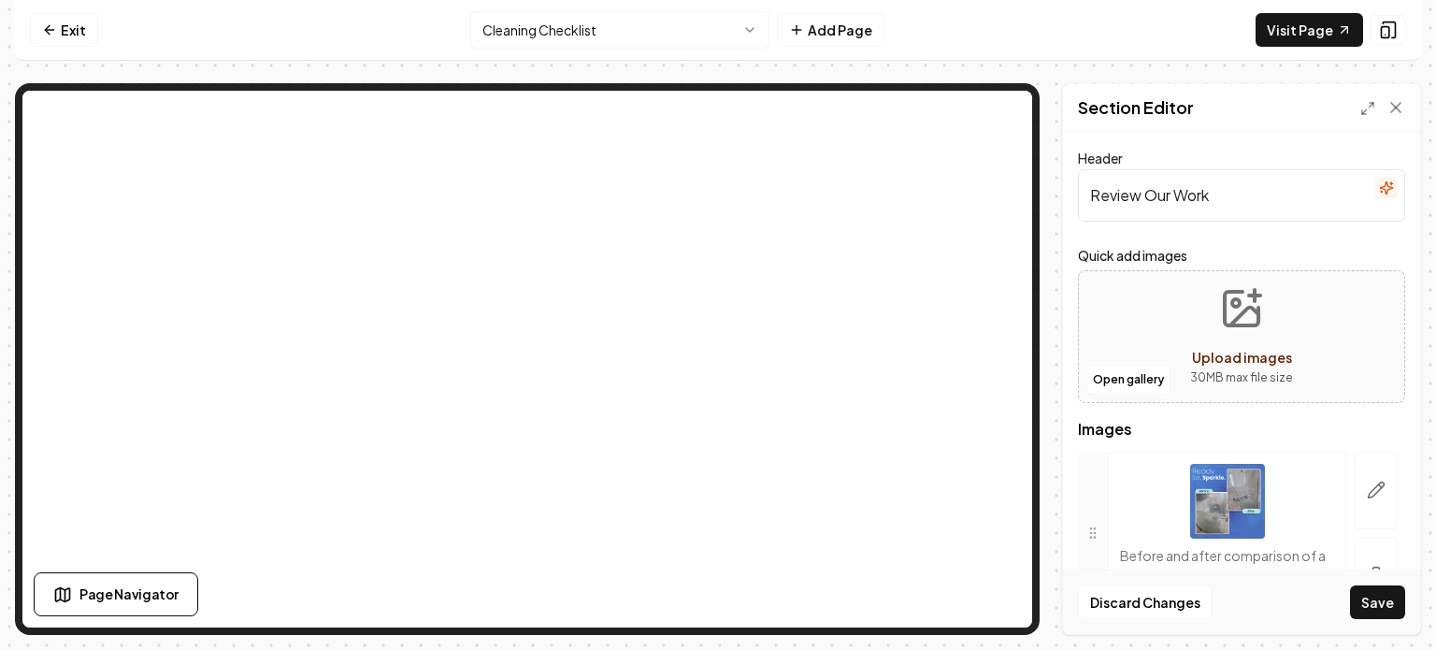
click at [1235, 306] on icon "Upload images" at bounding box center [1241, 308] width 45 height 45
type input "**********"
click at [1122, 384] on button "Open gallery" at bounding box center [1128, 380] width 84 height 30
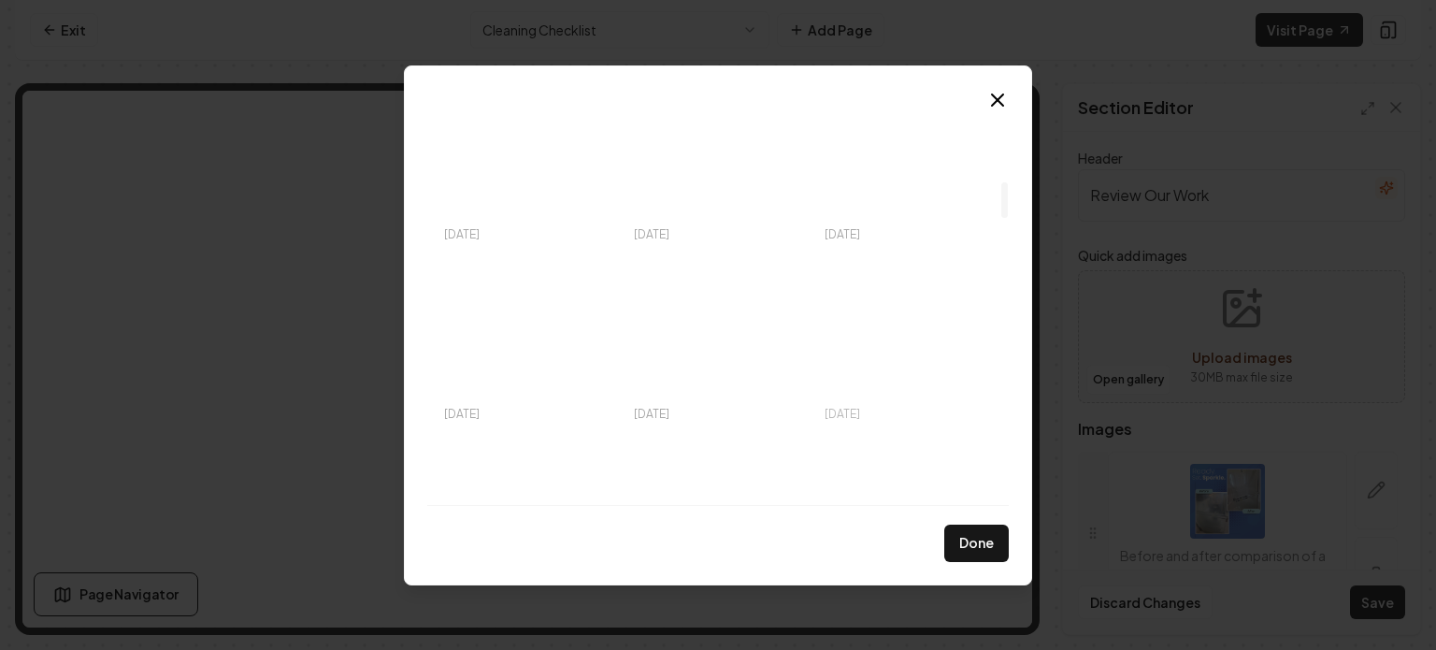
scroll to position [856, 0]
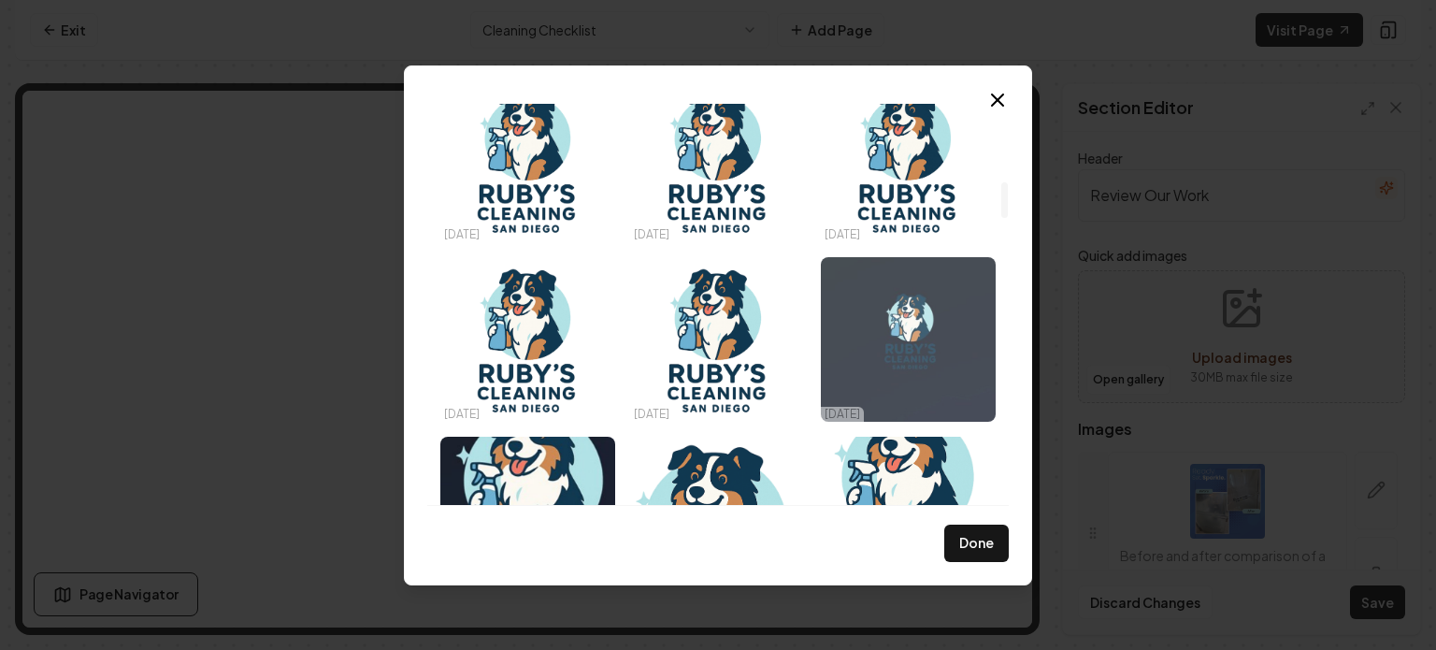
click at [897, 338] on img "Select image image_68a68c325c7cd75eb8ec9c92.jpg" at bounding box center [908, 339] width 175 height 165
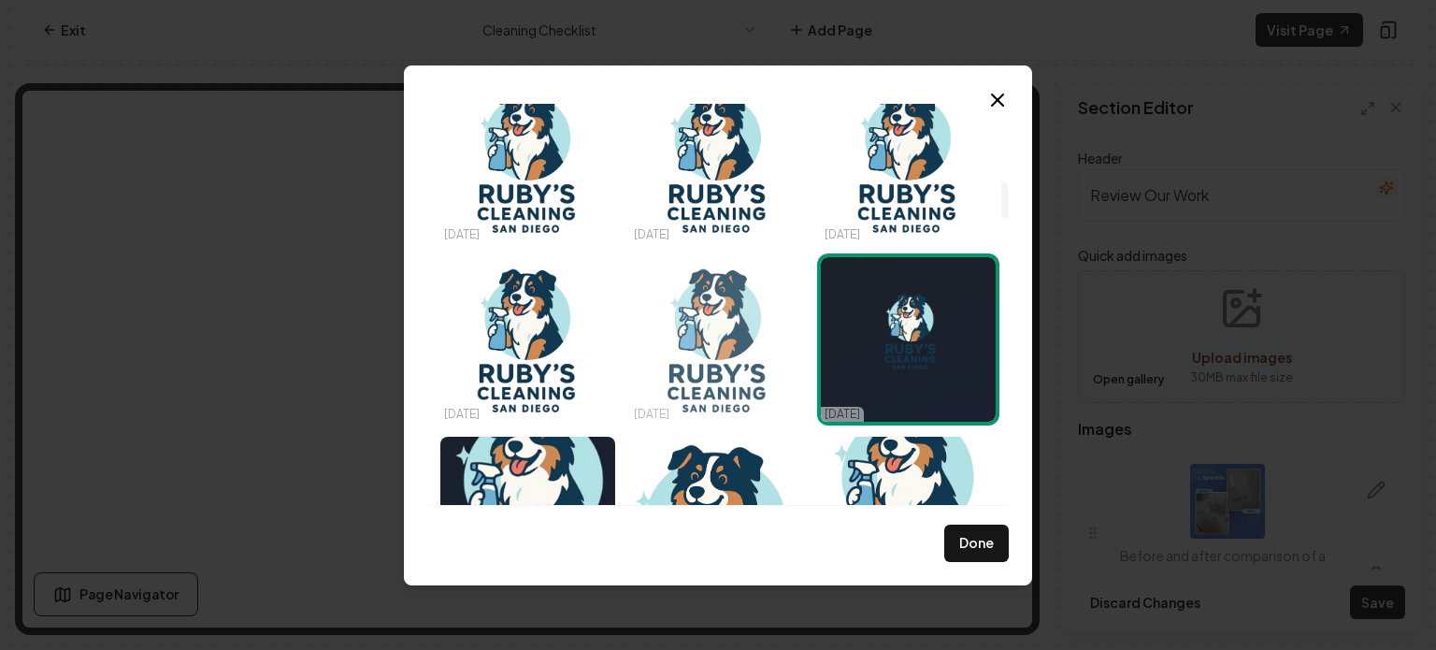
click at [722, 321] on img "Select image image_68a68c865c7cd75eb8eed98d.png" at bounding box center [717, 339] width 175 height 165
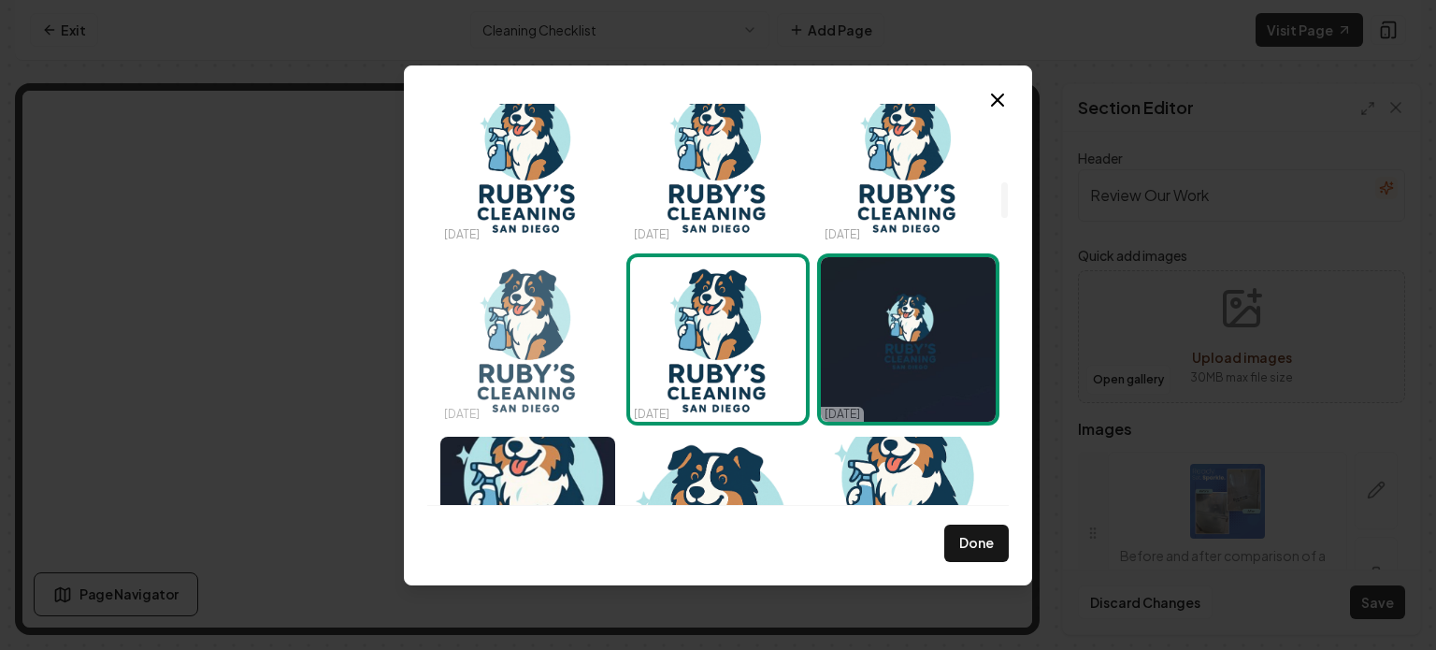
click at [542, 324] on img "Select image image_68a68ca15c7cd75eb8ef613c.png" at bounding box center [527, 339] width 175 height 165
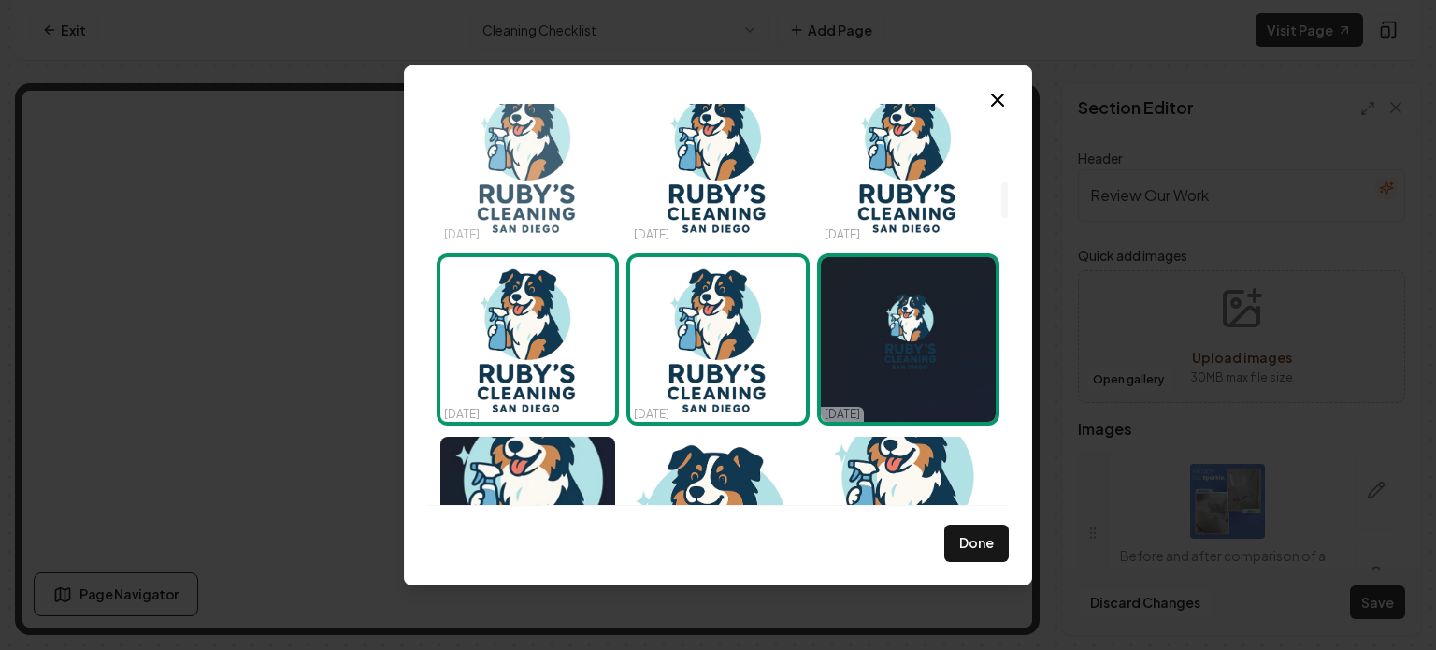
click at [537, 182] on img "Select image image_68a68d8e5c7cd75eb8f511e4.png" at bounding box center [527, 160] width 175 height 165
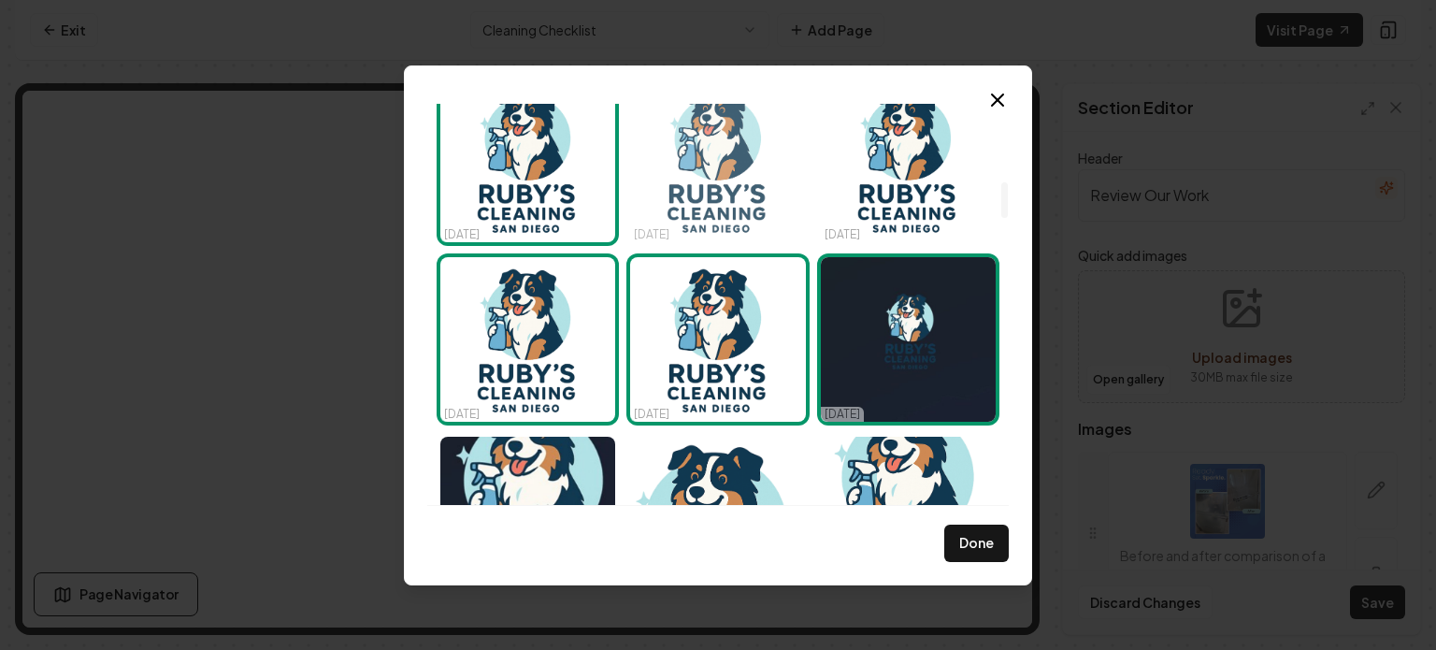
click at [721, 166] on img "Select image image_68a68d255c7cd75eb8f2c957.png" at bounding box center [717, 160] width 175 height 165
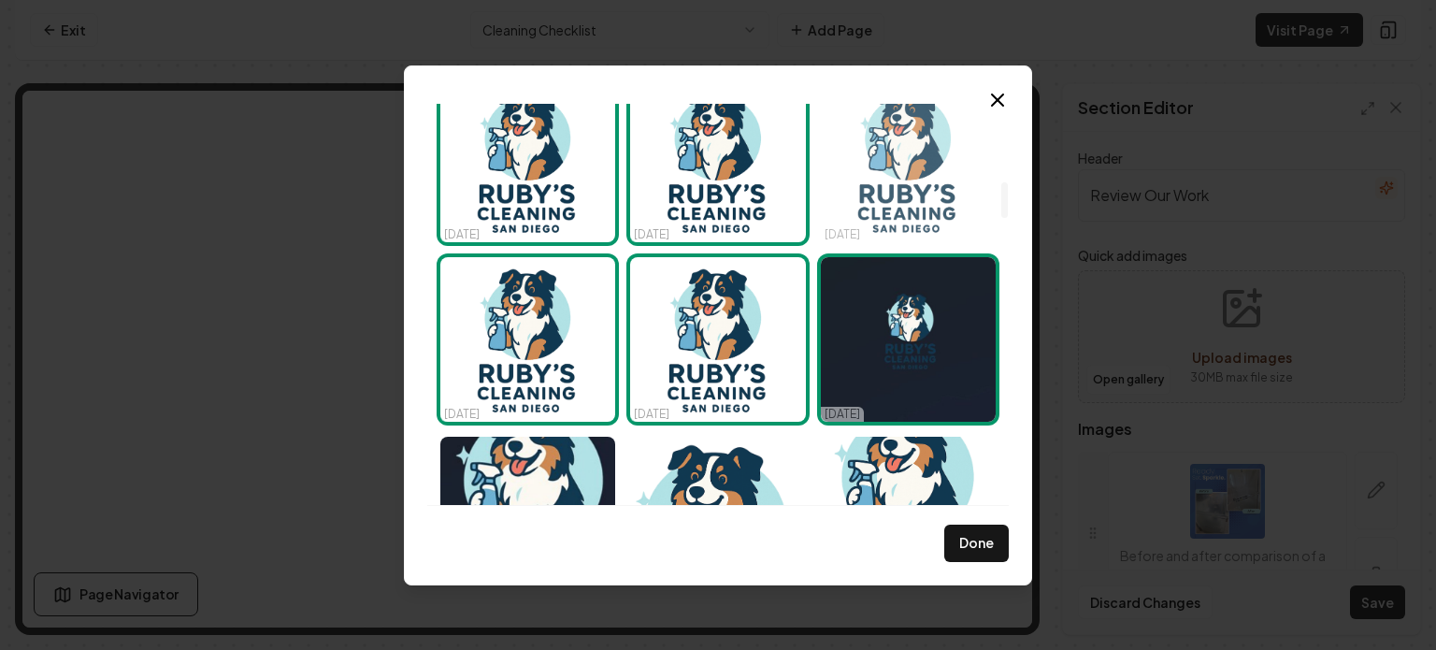
click at [856, 170] on img "Select image image_68a68cff5c7cd75eb8f1eeee.png" at bounding box center [908, 160] width 175 height 165
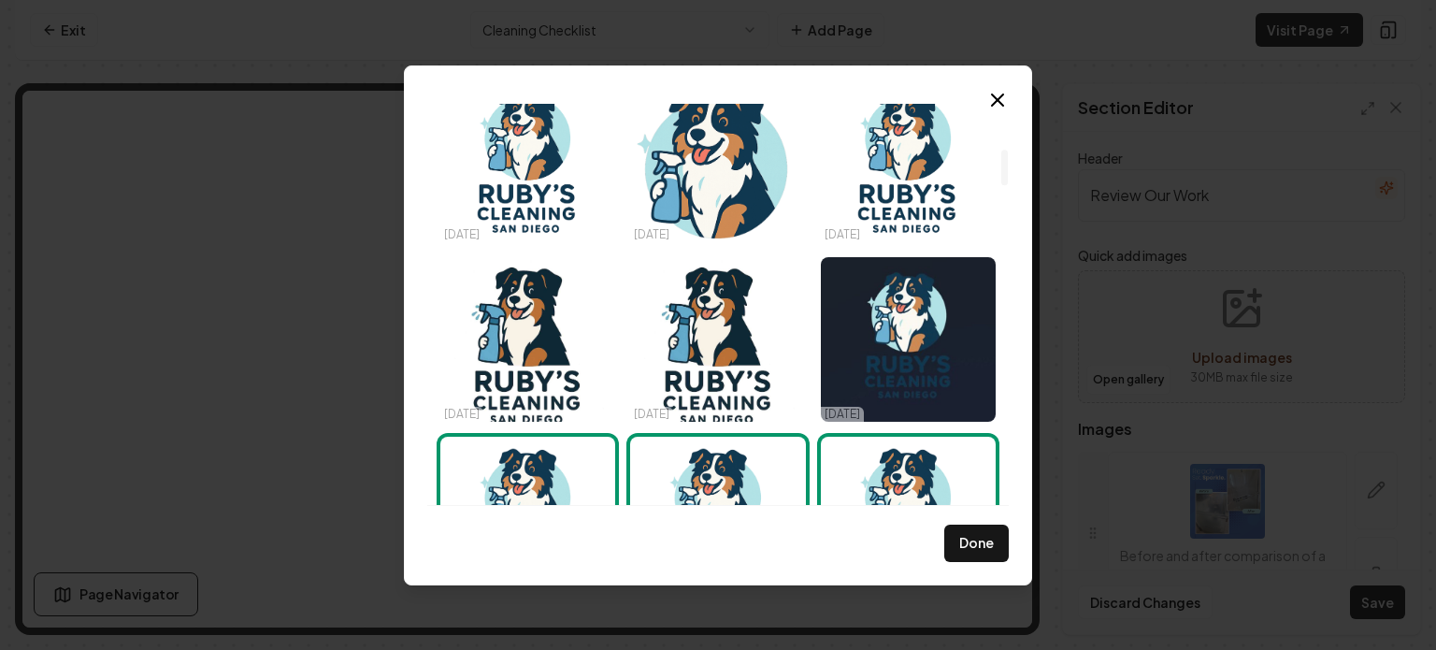
scroll to position [497, 0]
click at [856, 170] on img "Select image image_68cafc3d5c7cd75eb8865a35.png" at bounding box center [908, 160] width 175 height 165
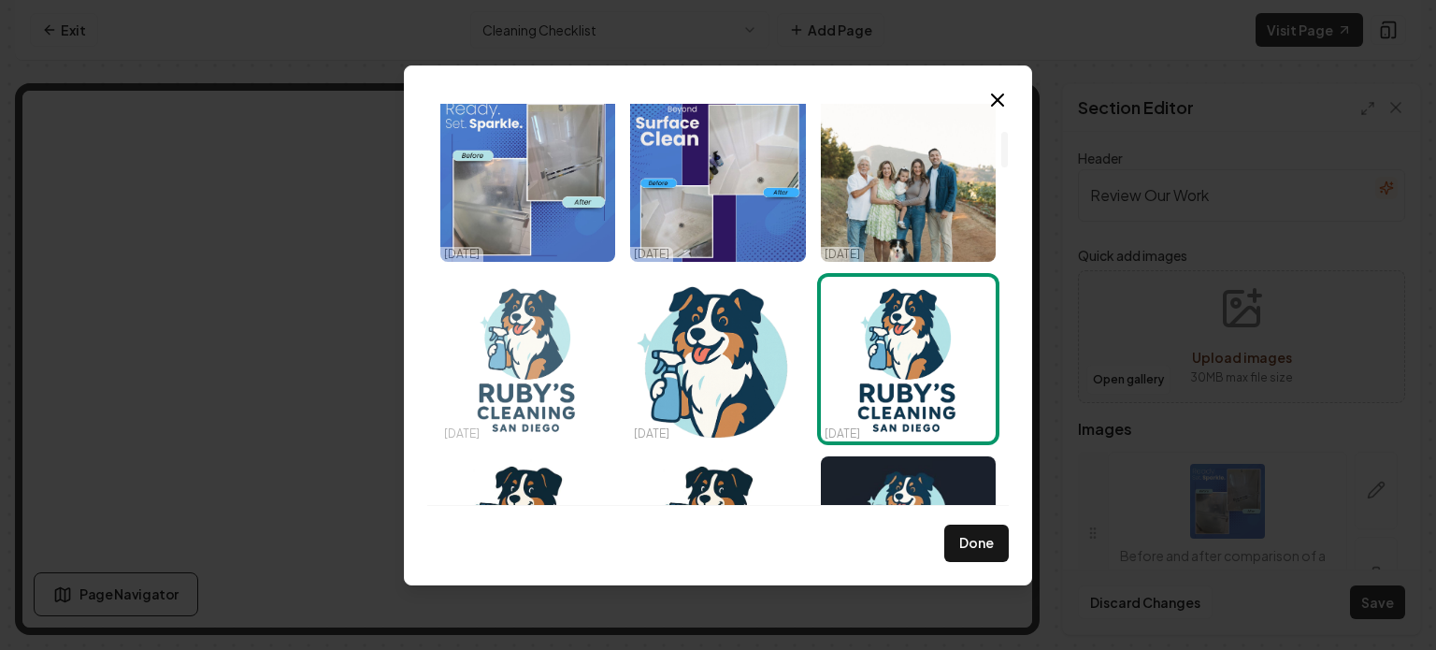
click at [545, 346] on img "Select image image_68caffda5c7cd75eb89c795a.png" at bounding box center [527, 359] width 175 height 165
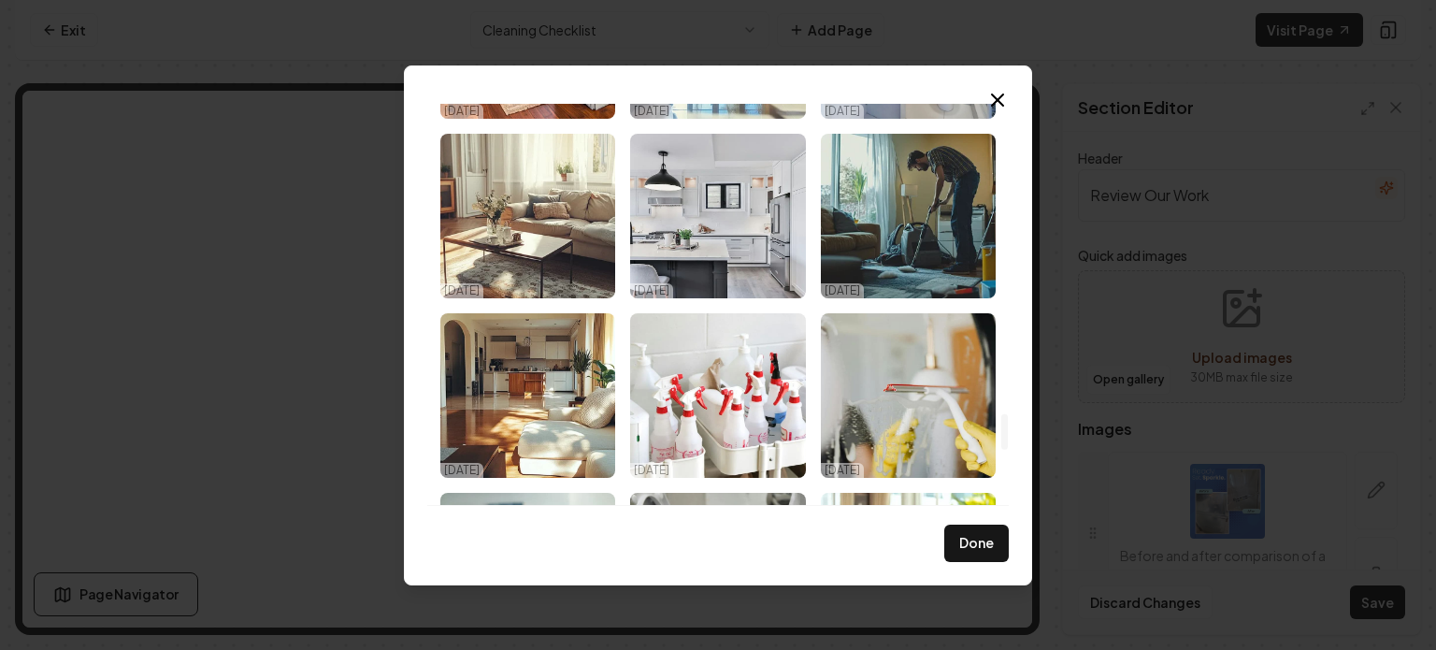
scroll to position [3540, 0]
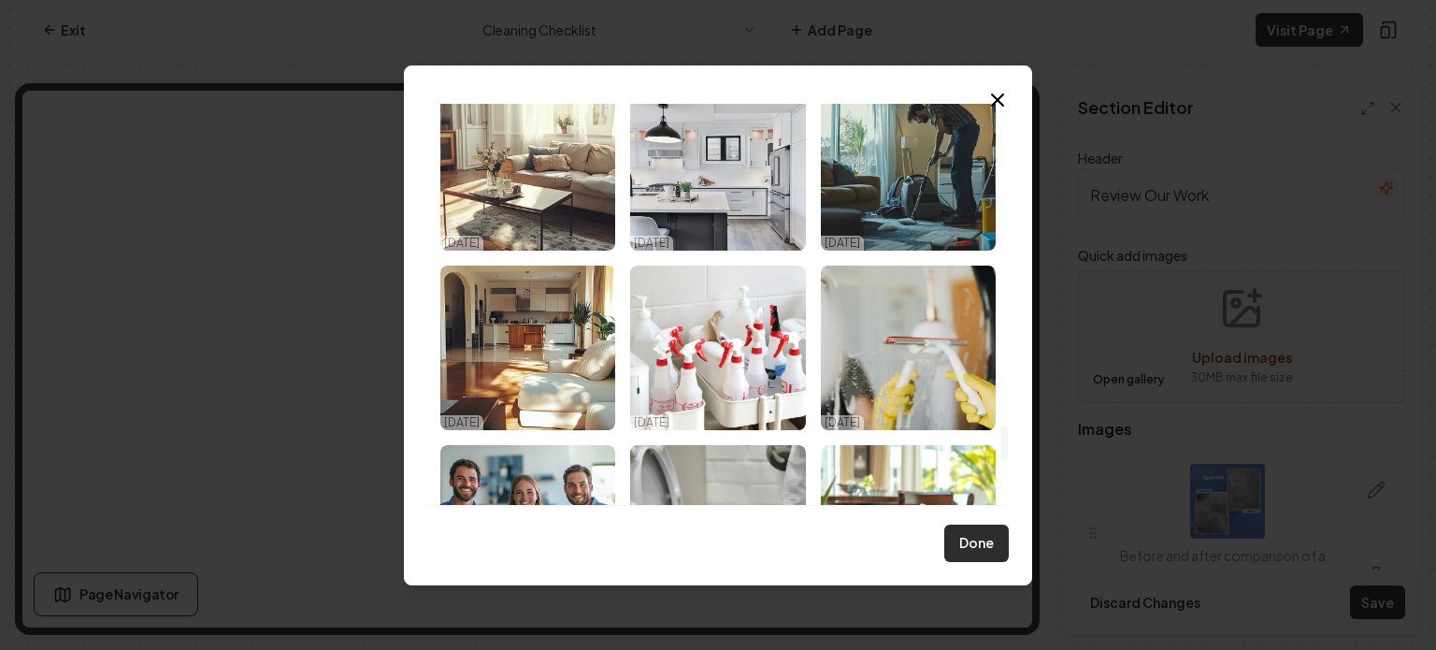
click at [973, 544] on button "Done" at bounding box center [976, 542] width 64 height 37
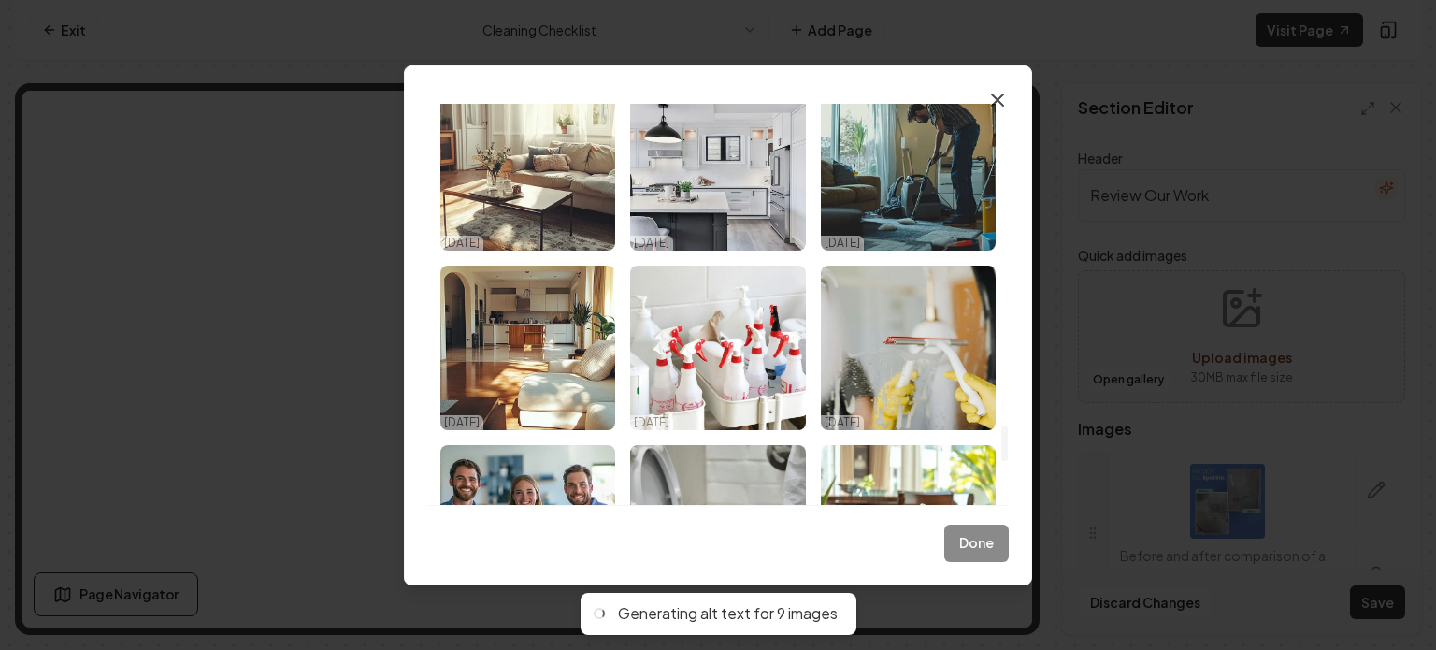
click at [999, 90] on icon "button" at bounding box center [997, 100] width 22 height 22
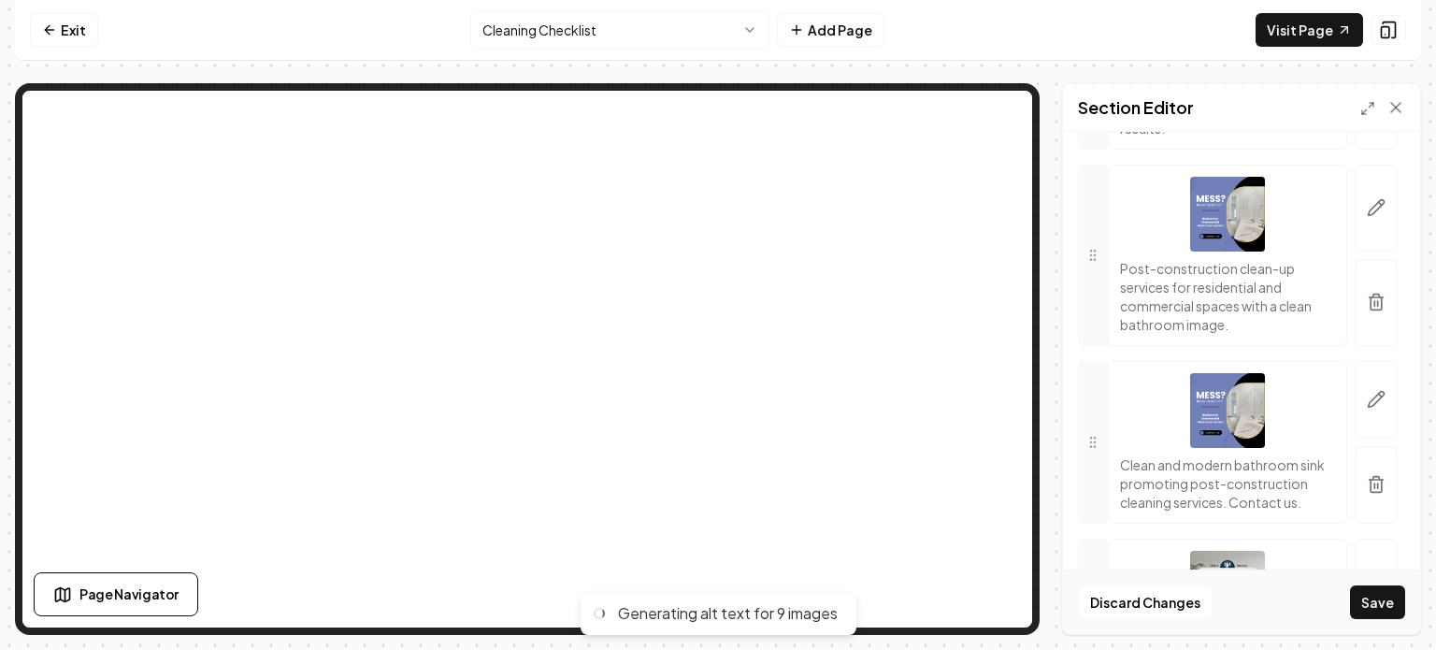
scroll to position [643, 0]
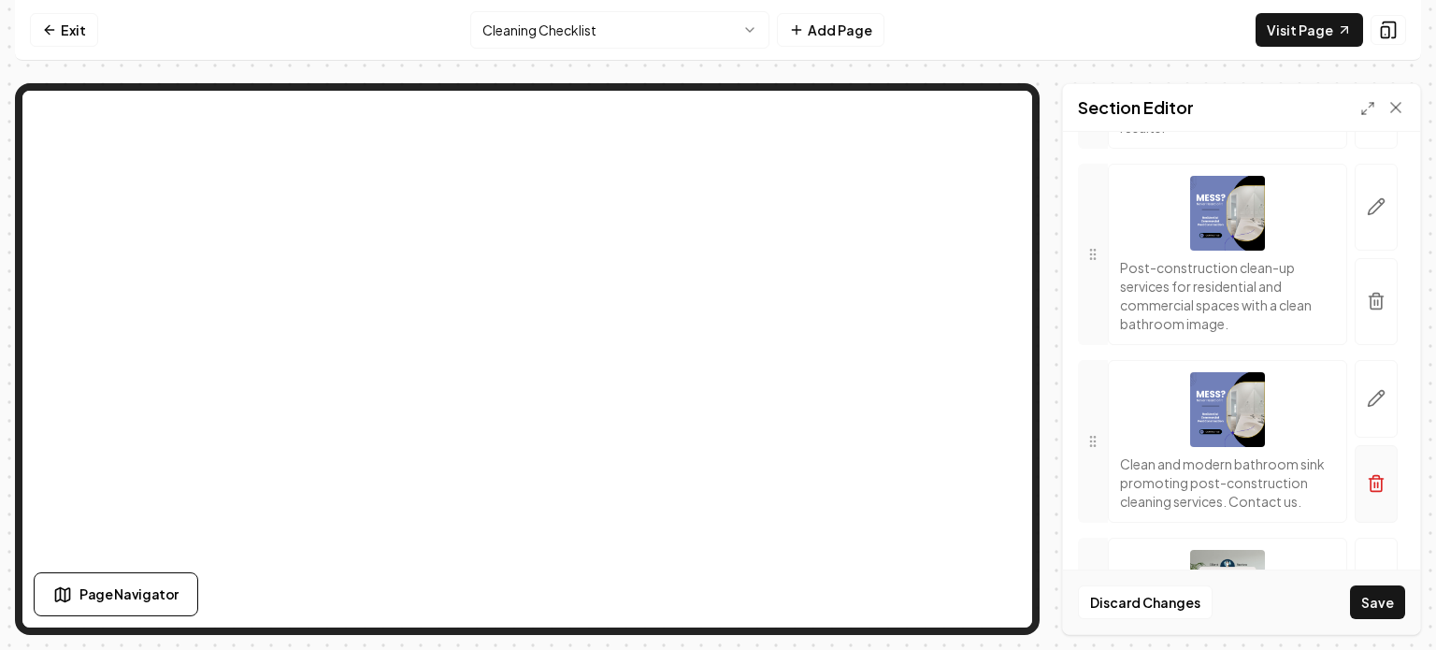
click at [1373, 479] on icon "button" at bounding box center [1376, 477] width 7 height 3
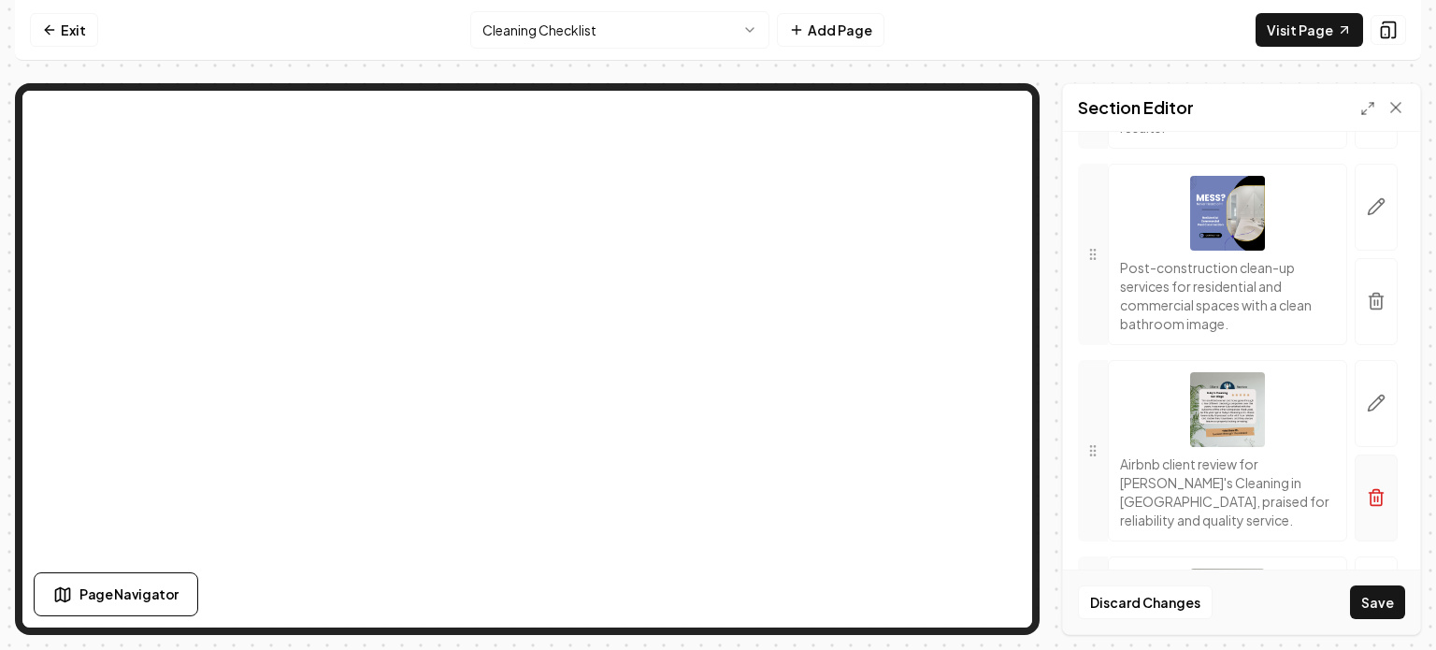
click at [1373, 490] on icon "button" at bounding box center [1376, 491] width 7 height 3
click at [1378, 496] on line "button" at bounding box center [1378, 498] width 0 height 5
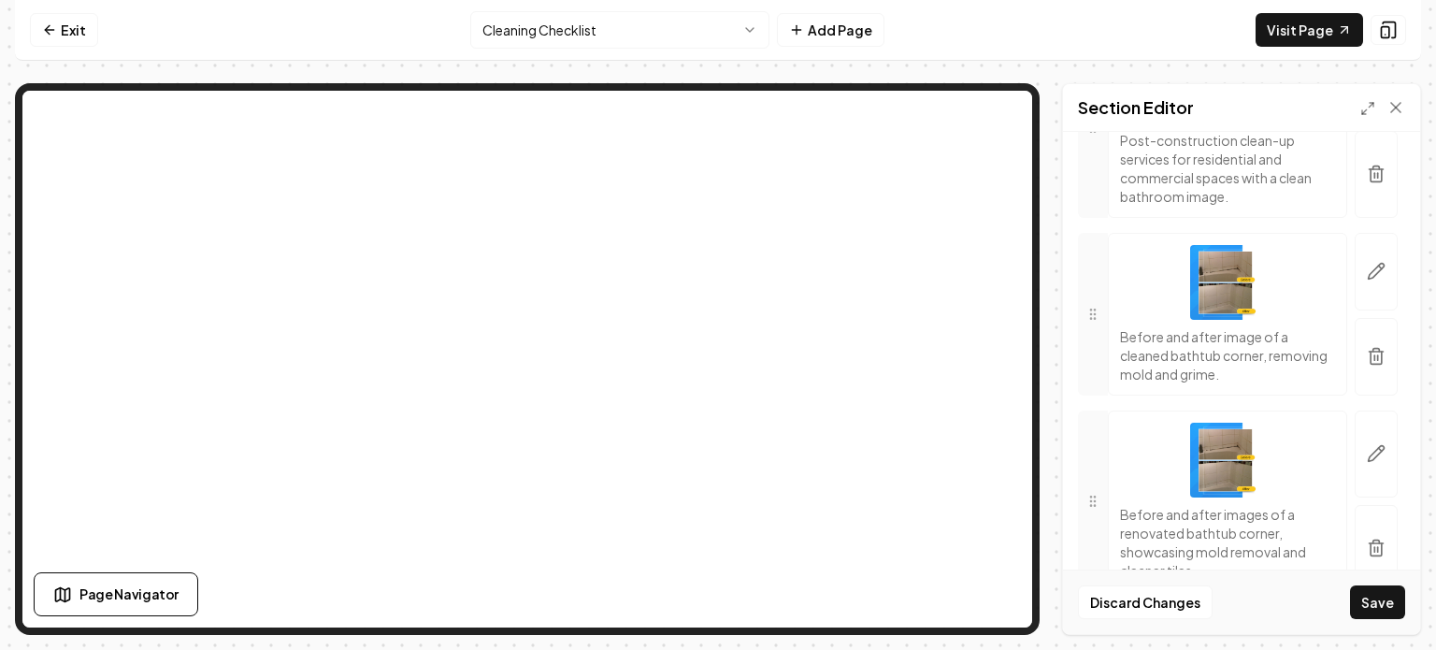
scroll to position [774, 0]
click at [1361, 530] on button "button" at bounding box center [1375, 544] width 43 height 87
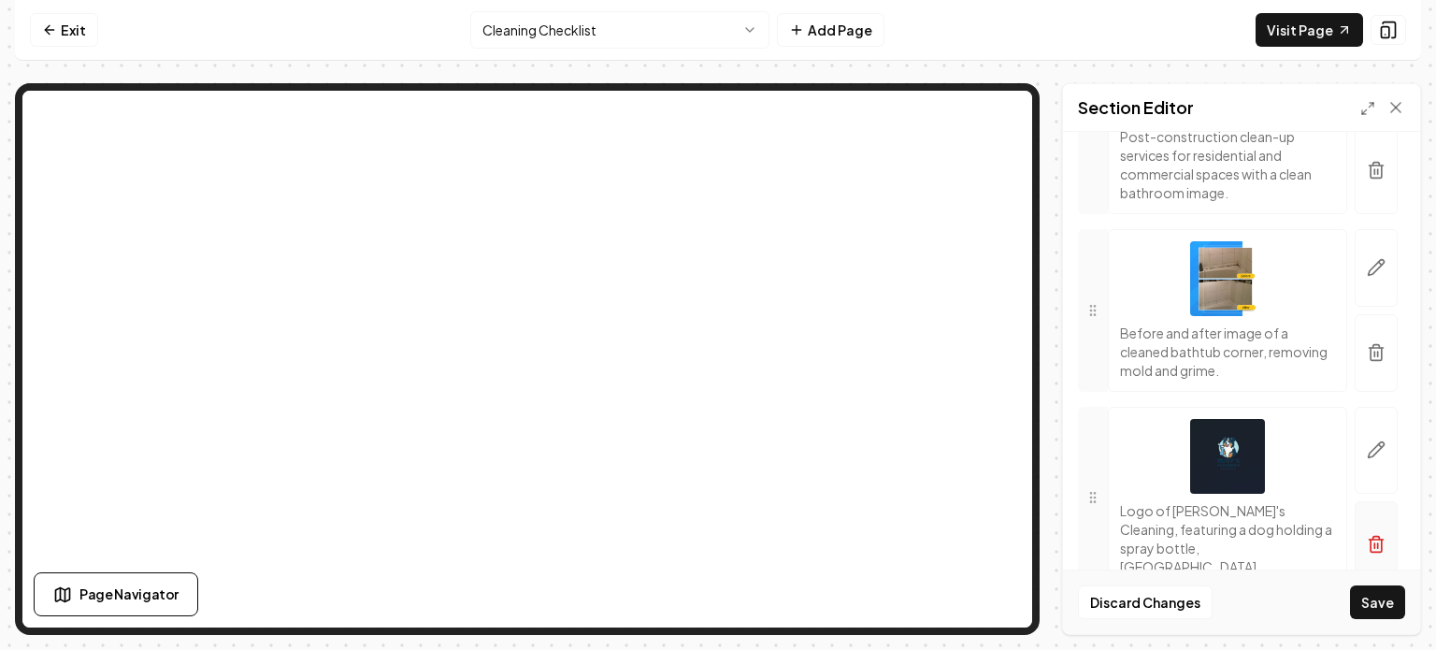
click at [1367, 535] on icon "button" at bounding box center [1376, 544] width 19 height 19
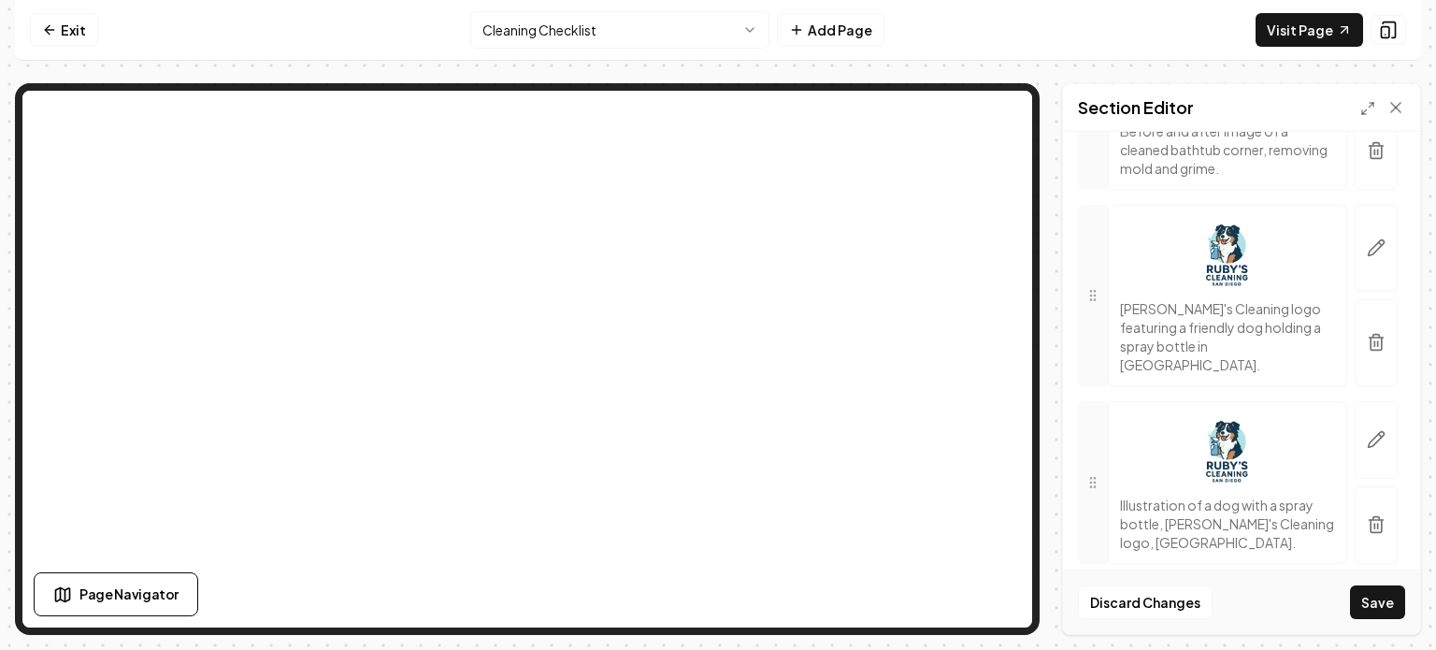
scroll to position [982, 0]
click at [1367, 509] on icon "button" at bounding box center [1376, 518] width 19 height 19
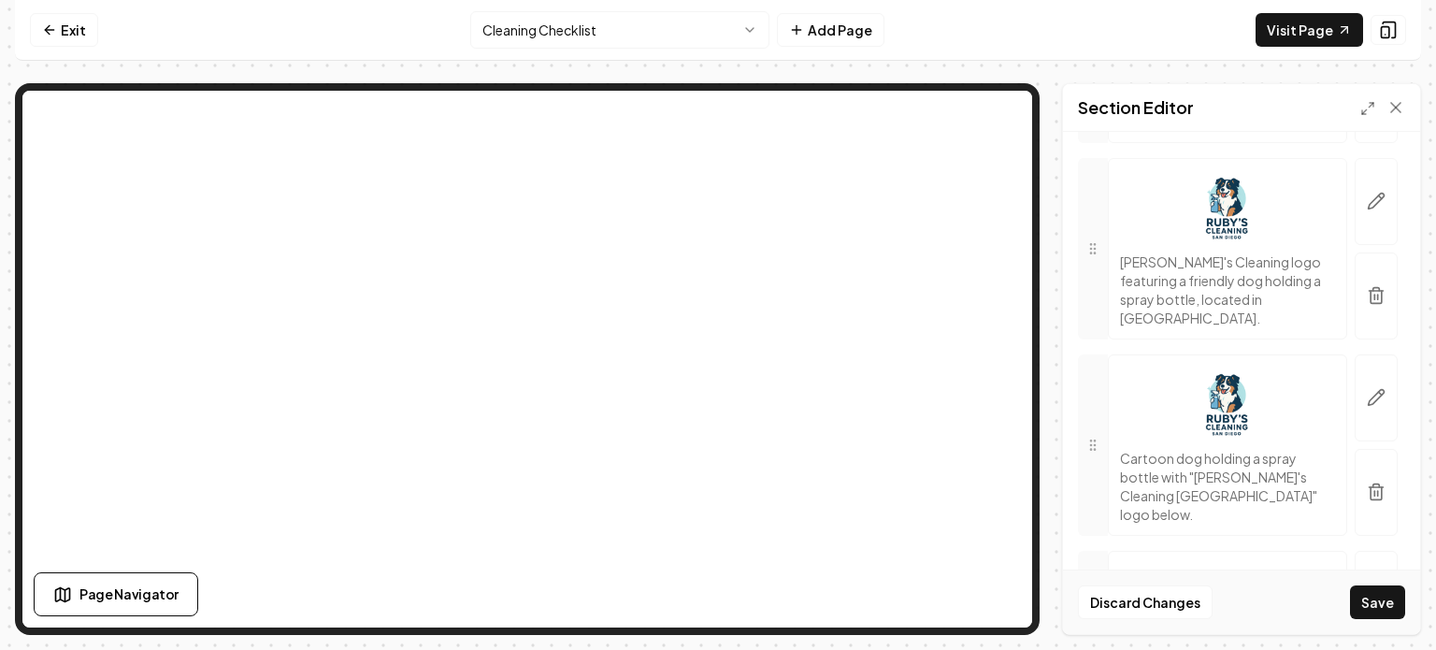
scroll to position [1226, 0]
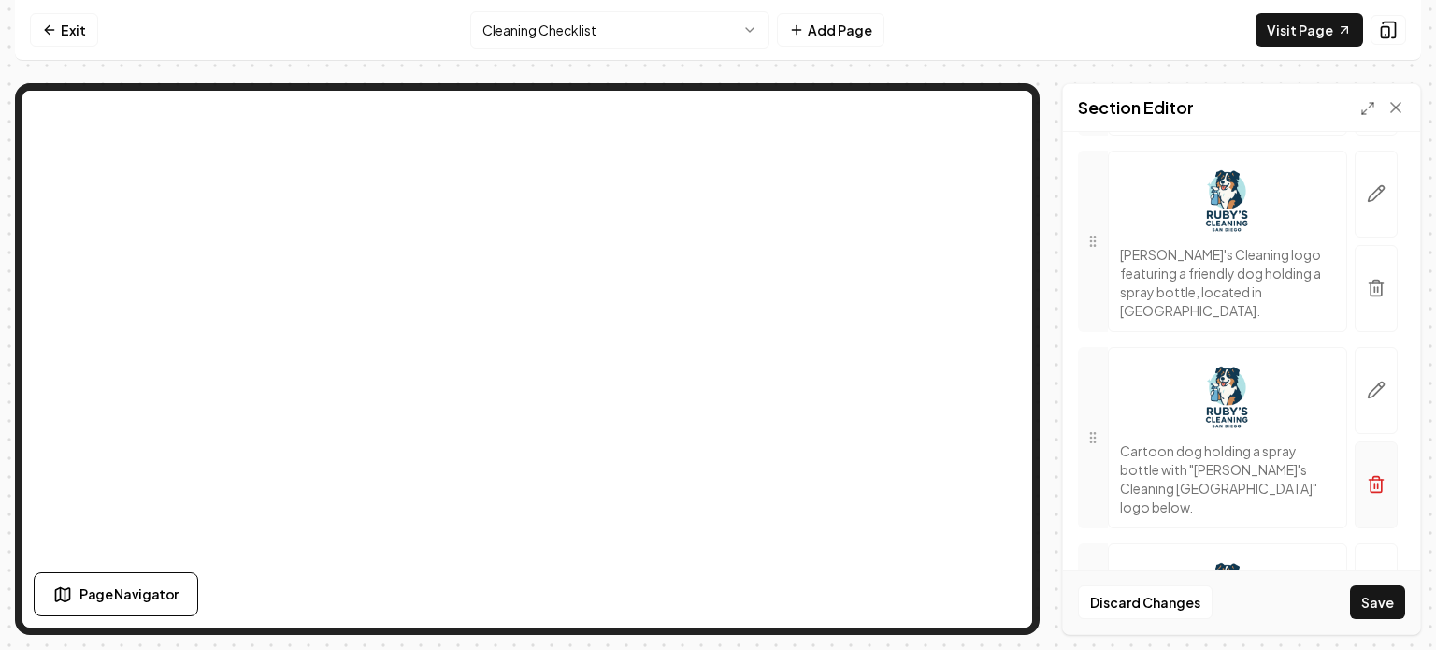
click at [1370, 480] on icon "button" at bounding box center [1375, 486] width 11 height 12
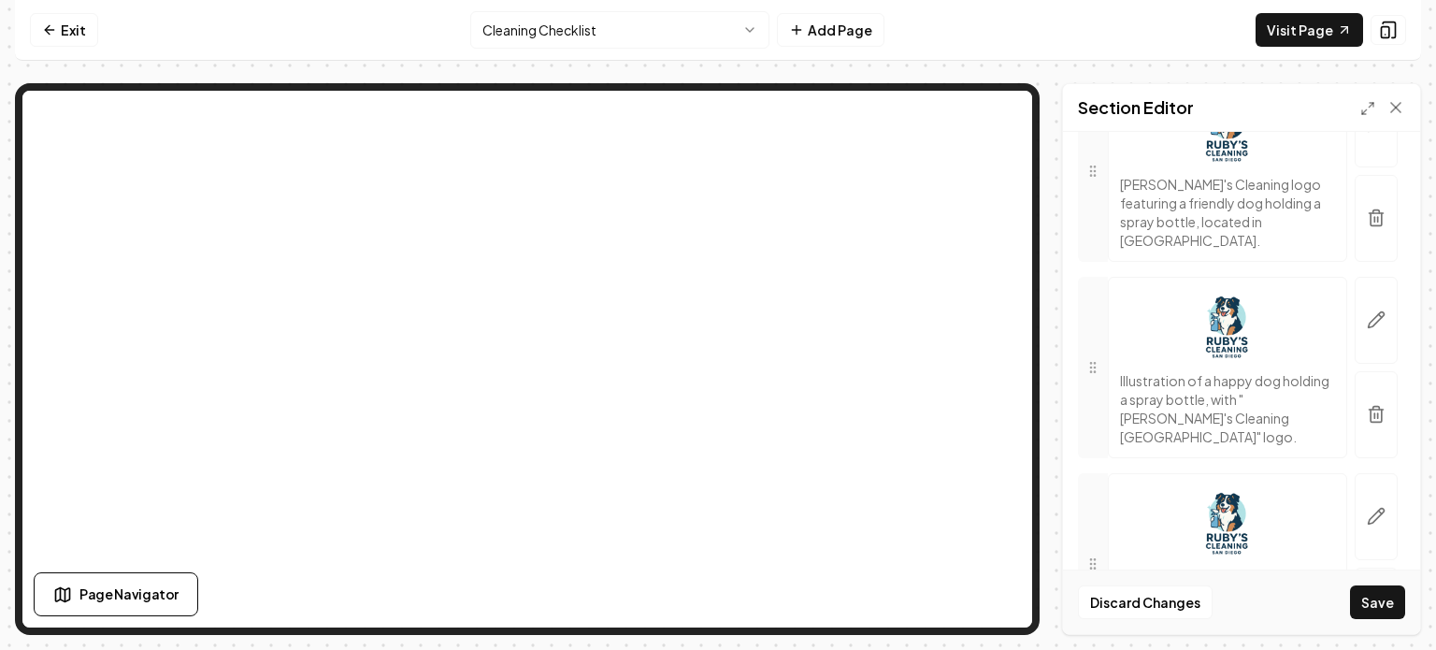
scroll to position [1324, 0]
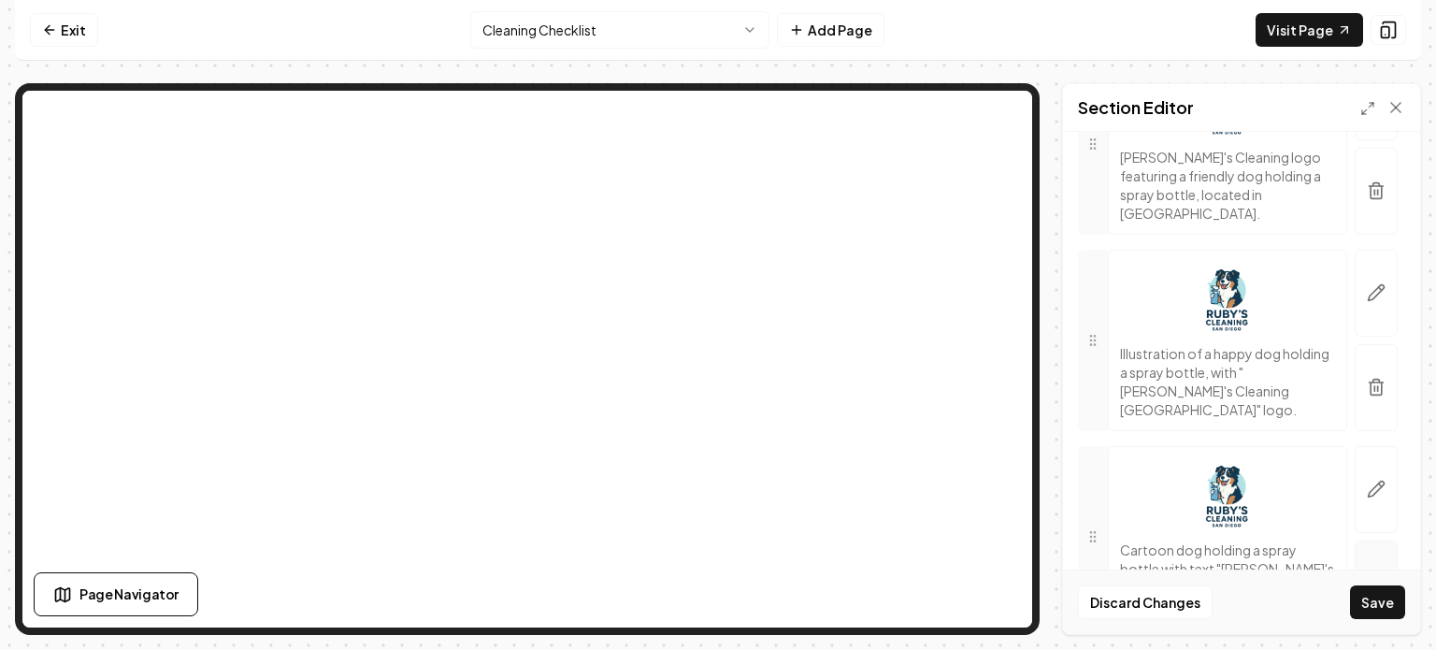
click at [1372, 540] on button "button" at bounding box center [1375, 583] width 43 height 87
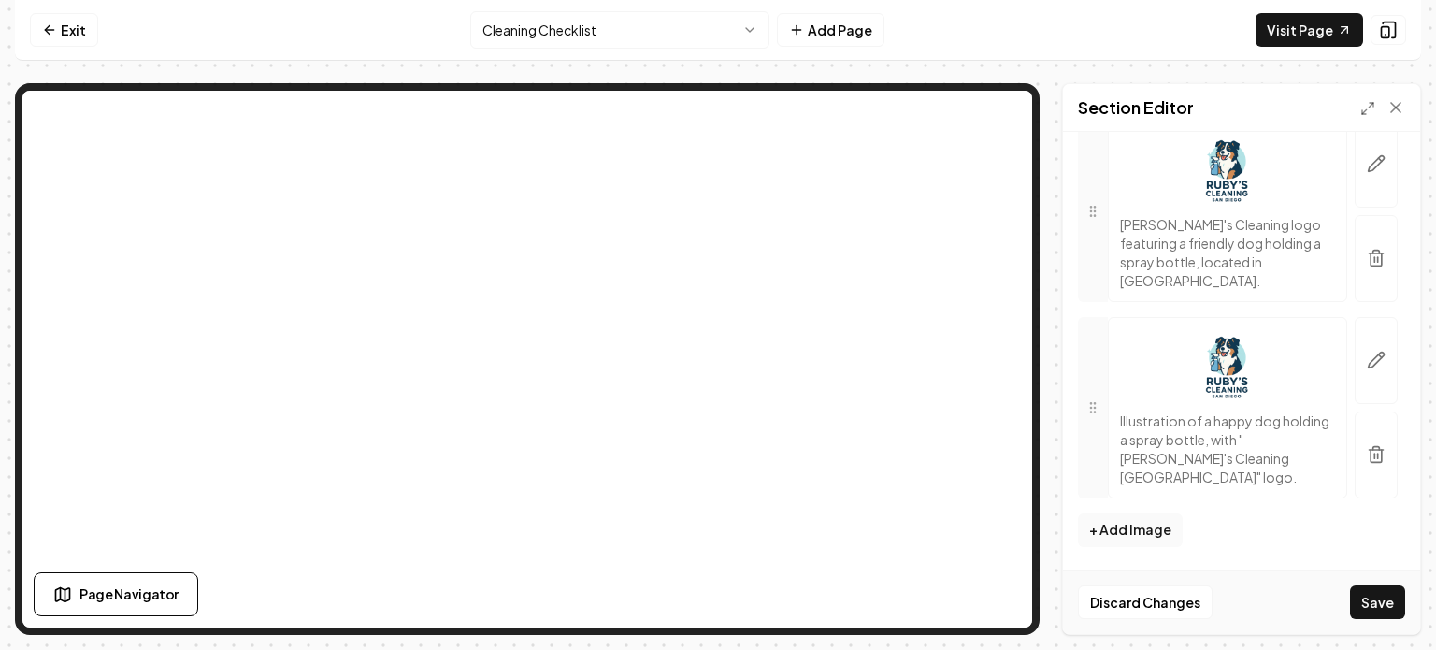
scroll to position [1215, 0]
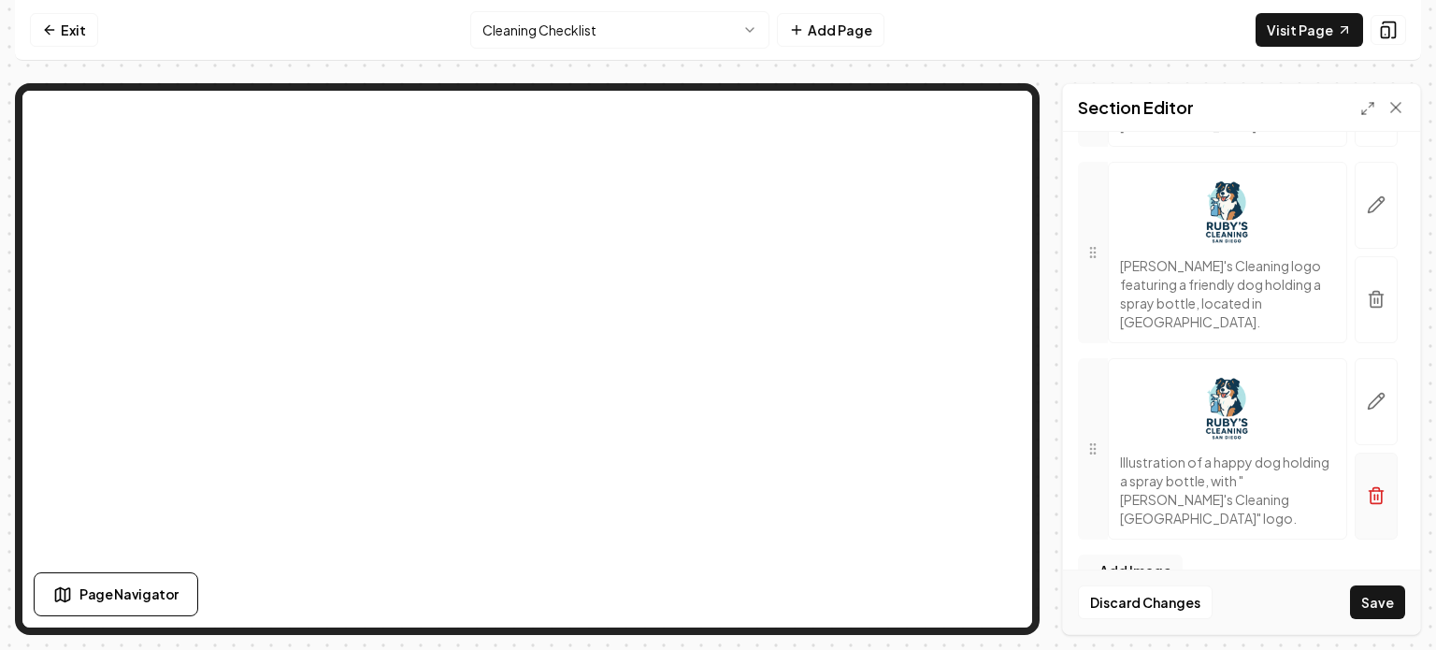
click at [1367, 486] on icon "button" at bounding box center [1376, 495] width 19 height 19
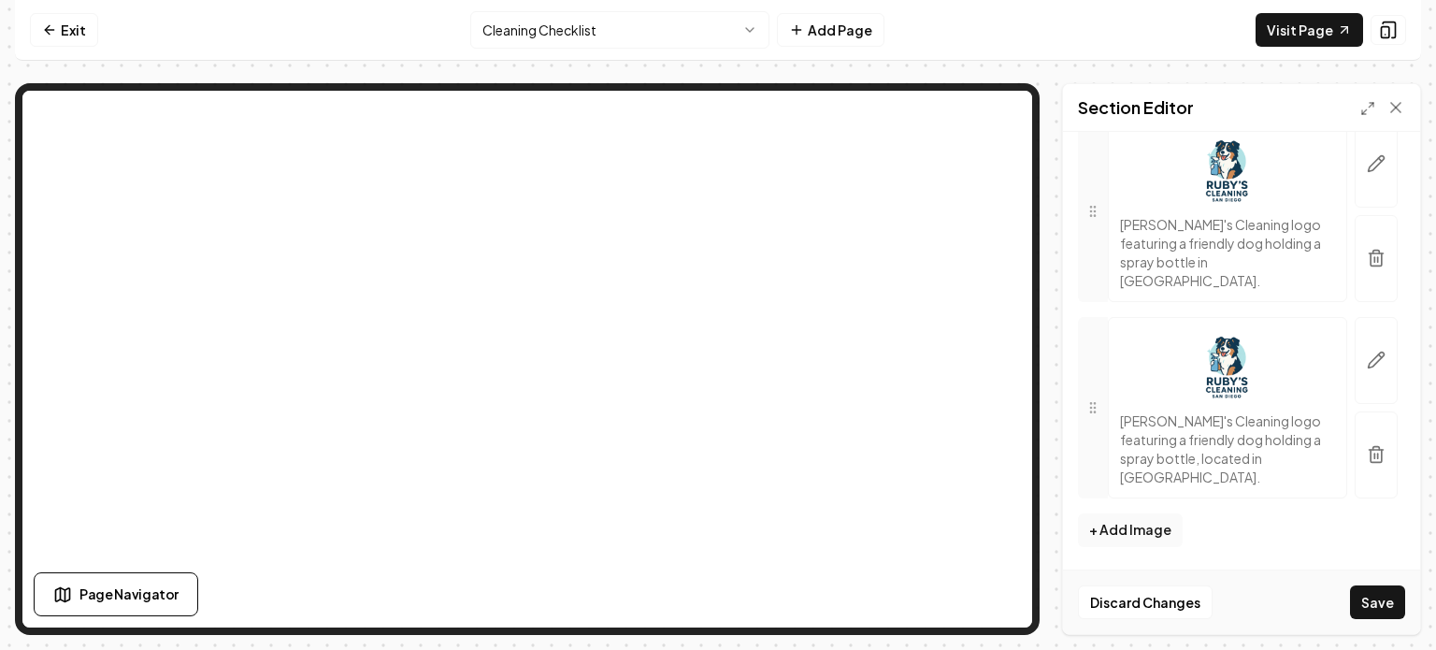
scroll to position [1019, 0]
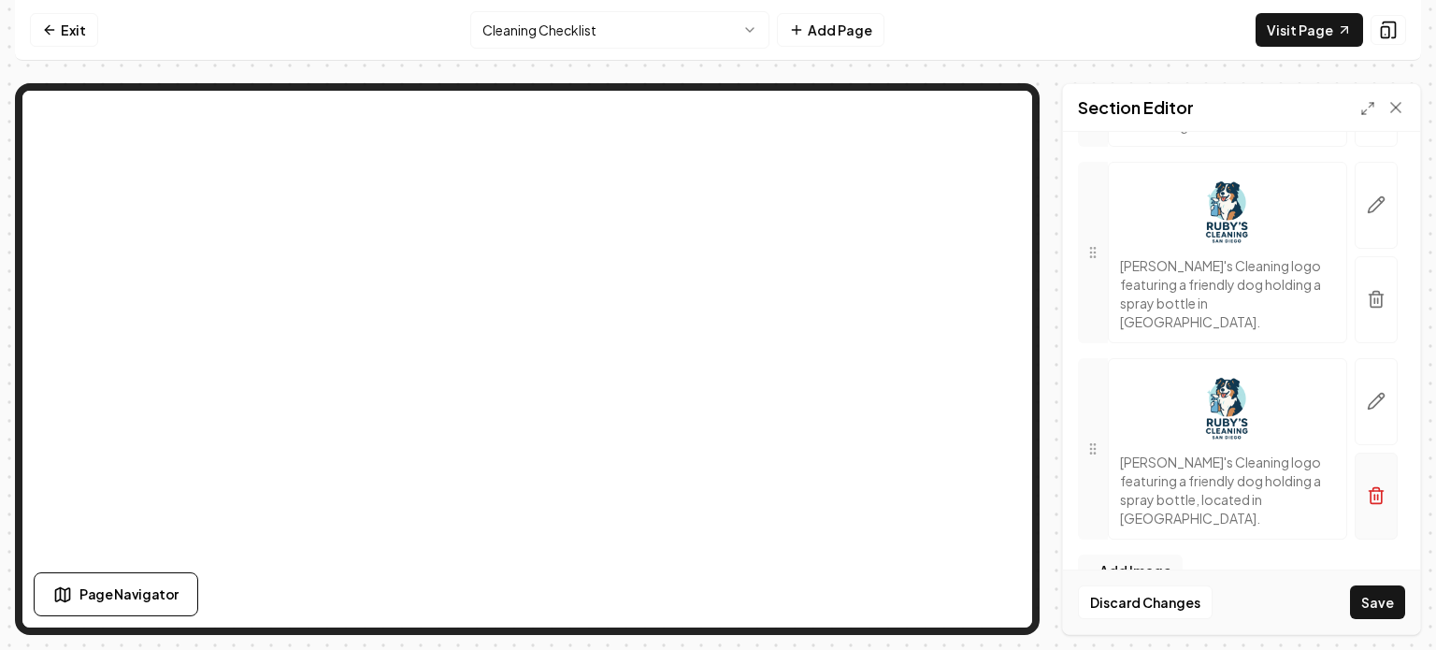
click at [1367, 486] on icon "button" at bounding box center [1376, 495] width 19 height 19
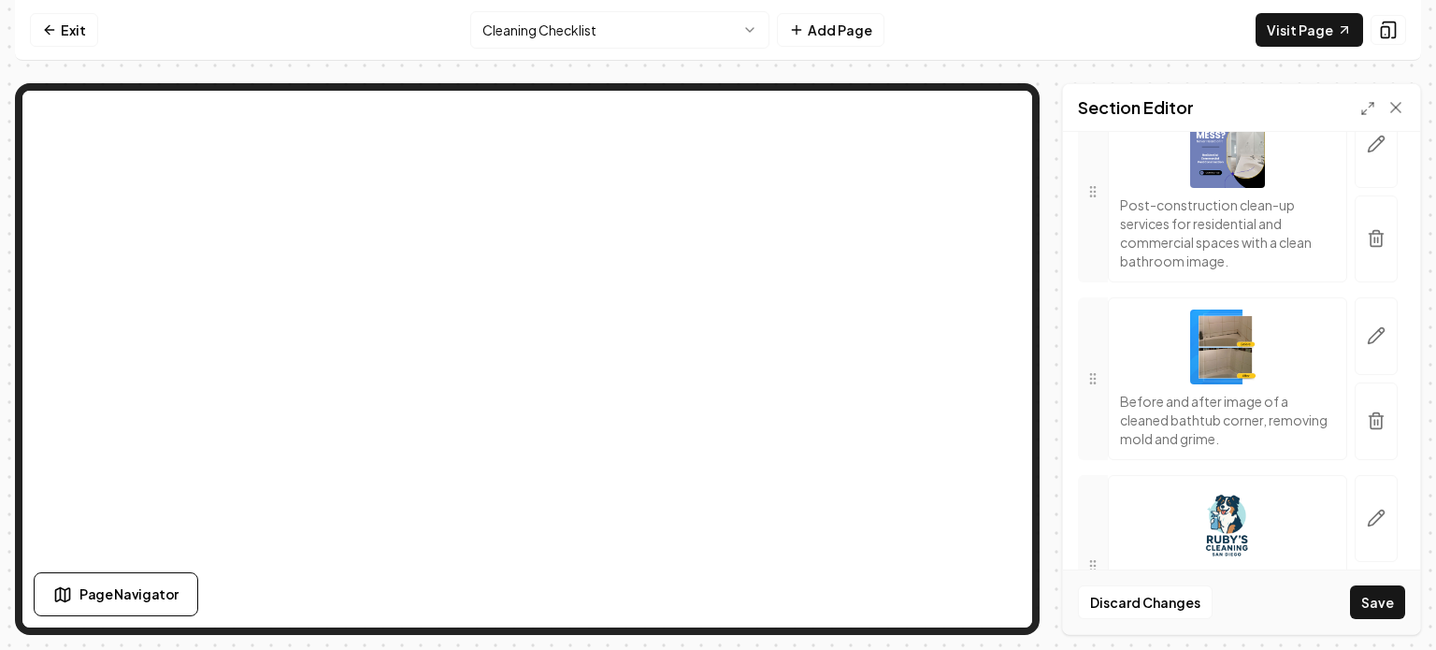
scroll to position [841, 0]
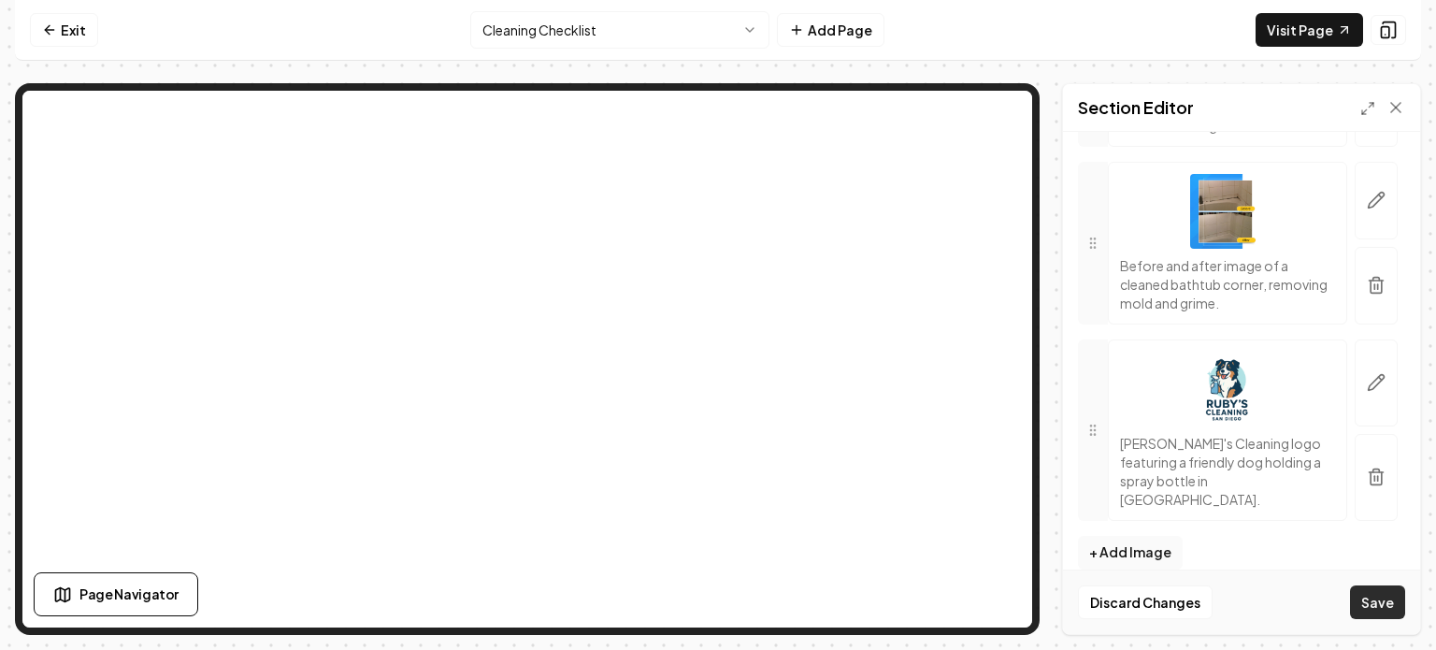
click at [1372, 598] on button "Save" at bounding box center [1377, 602] width 55 height 34
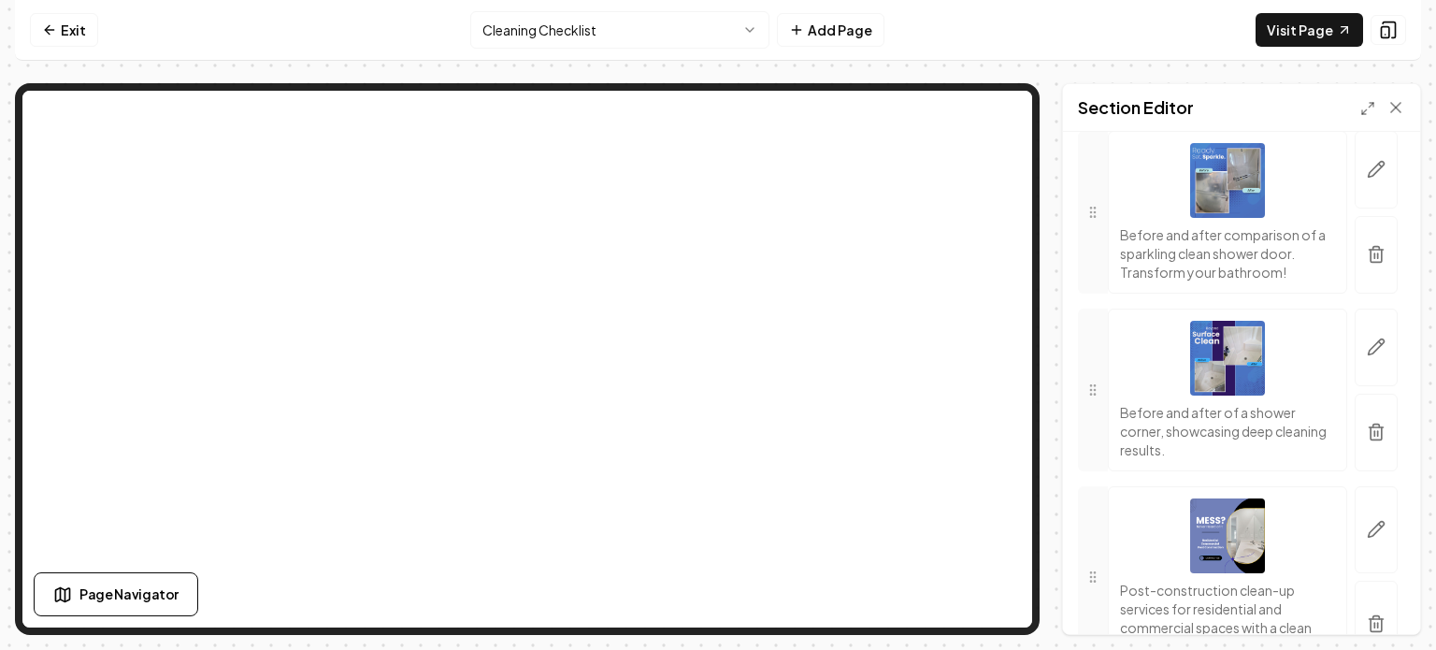
scroll to position [0, 0]
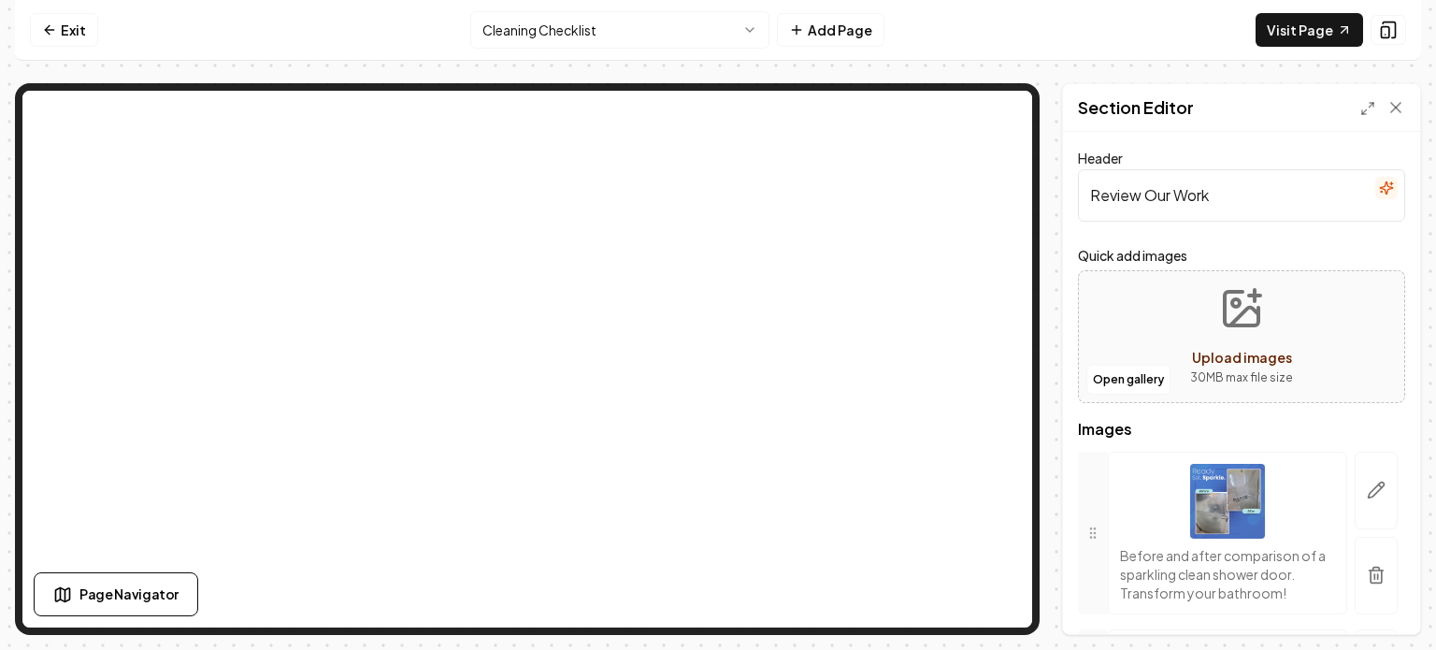
click at [1095, 78] on div "Exit Cleaning Checklist Add Page Visit Page Page Navigator Page Settings Sectio…" at bounding box center [718, 317] width 1406 height 635
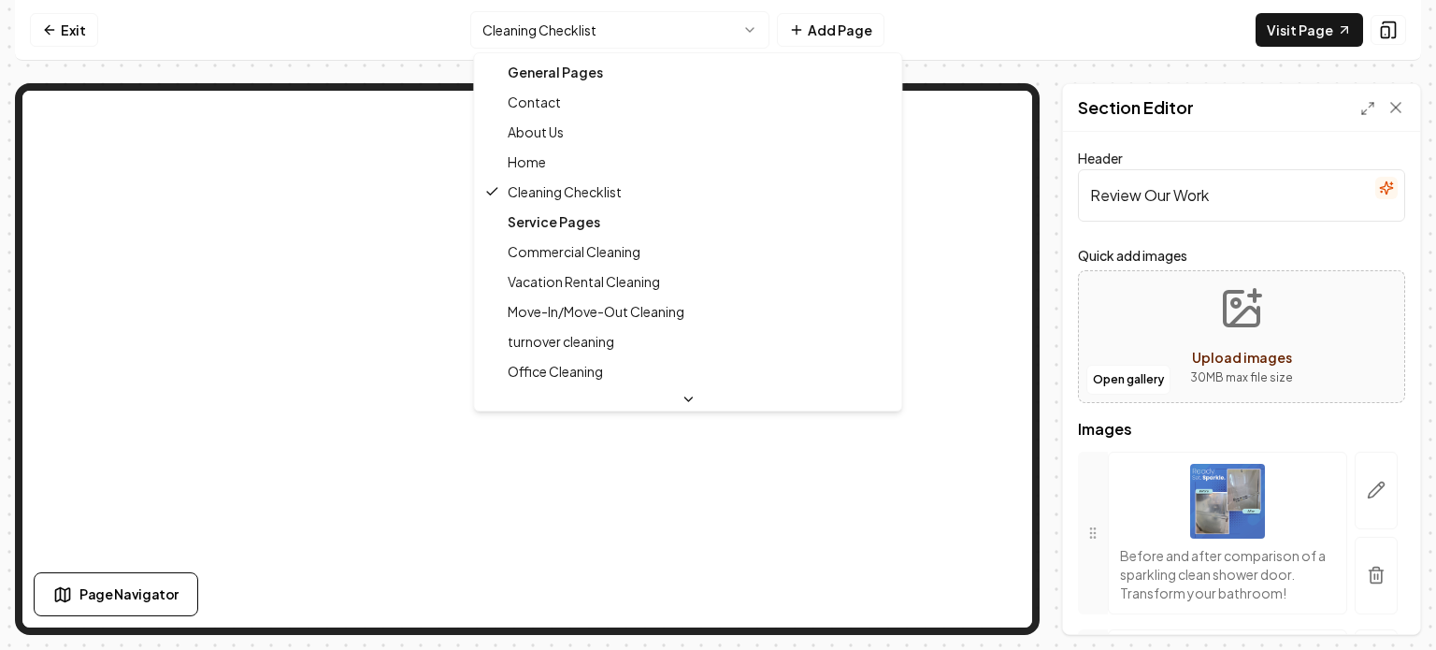
click at [752, 27] on html "Computer Required This feature is only available on a computer. Please switch t…" at bounding box center [718, 325] width 1436 height 650
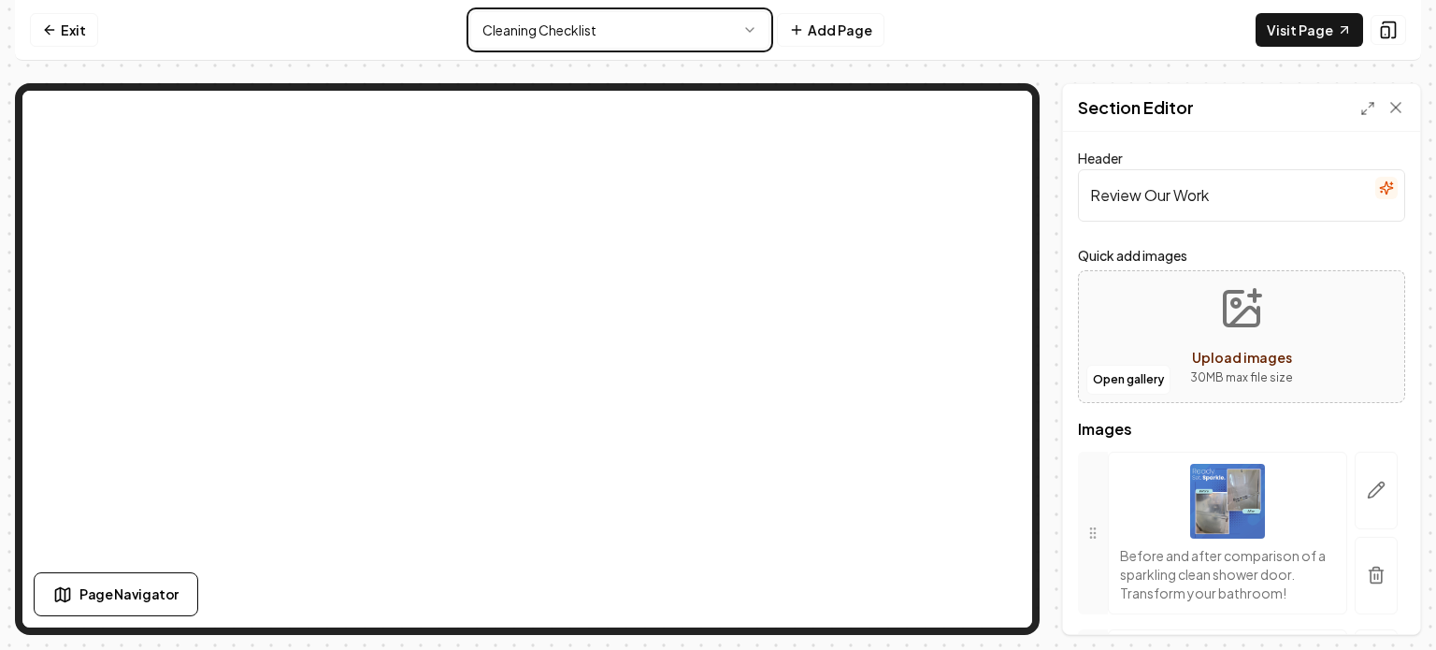
click at [838, 34] on html "Computer Required This feature is only available on a computer. Please switch t…" at bounding box center [718, 325] width 1436 height 650
click at [838, 34] on button "Add Page" at bounding box center [830, 30] width 107 height 34
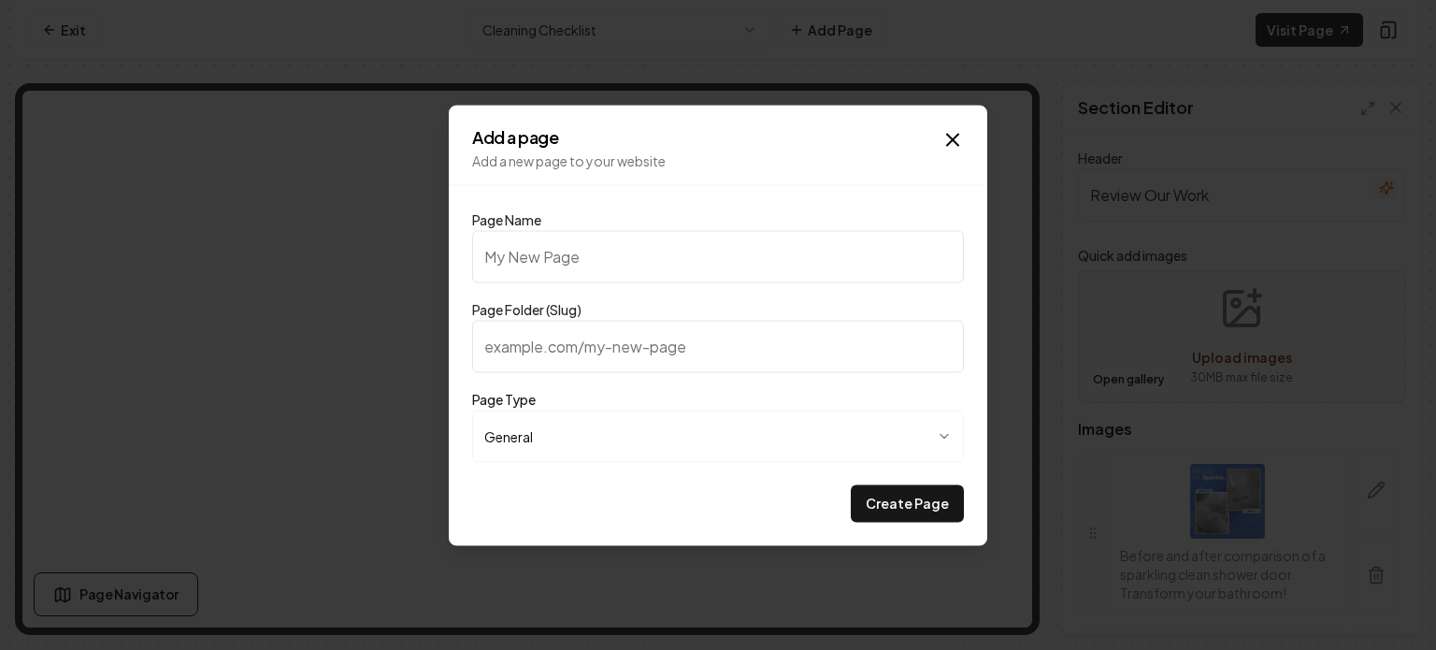
type input "C"
type input "c"
type input "Cl"
type input "cl"
type input "Cle"
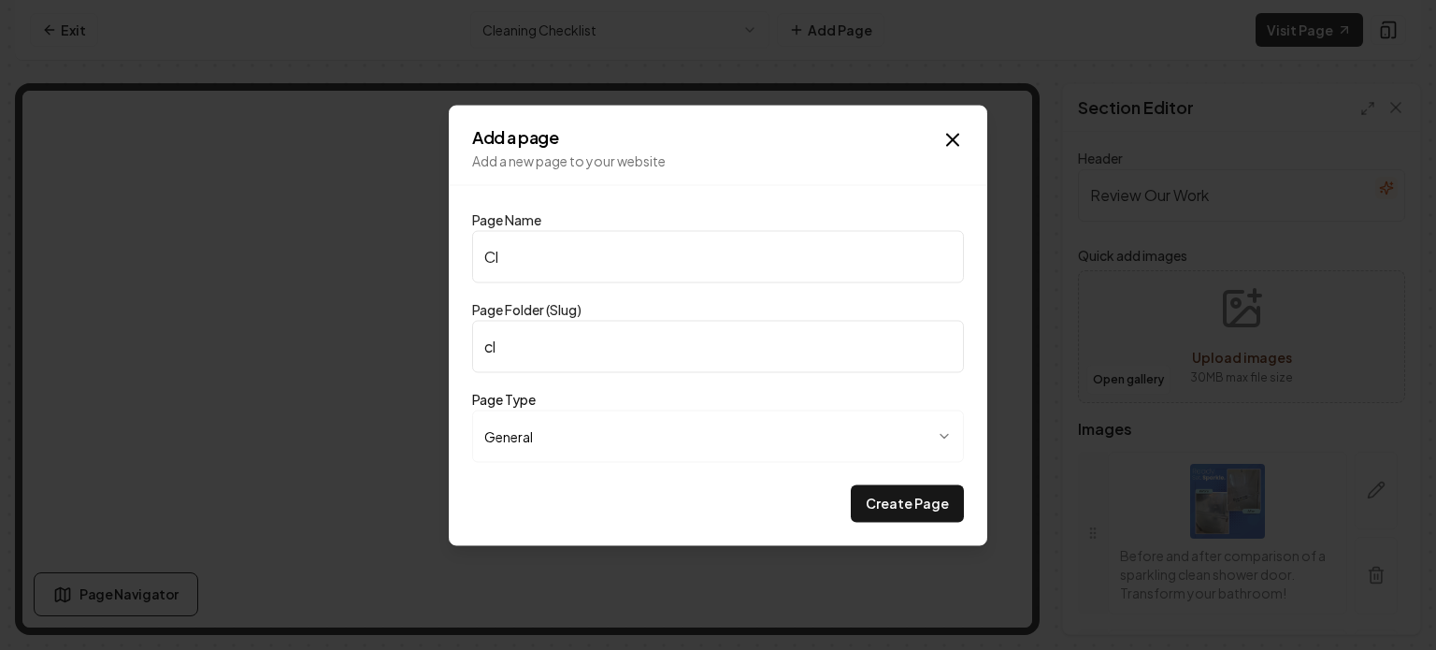
type input "cle"
type input "Clea"
type input "clea"
type input "Clean"
type input "clean"
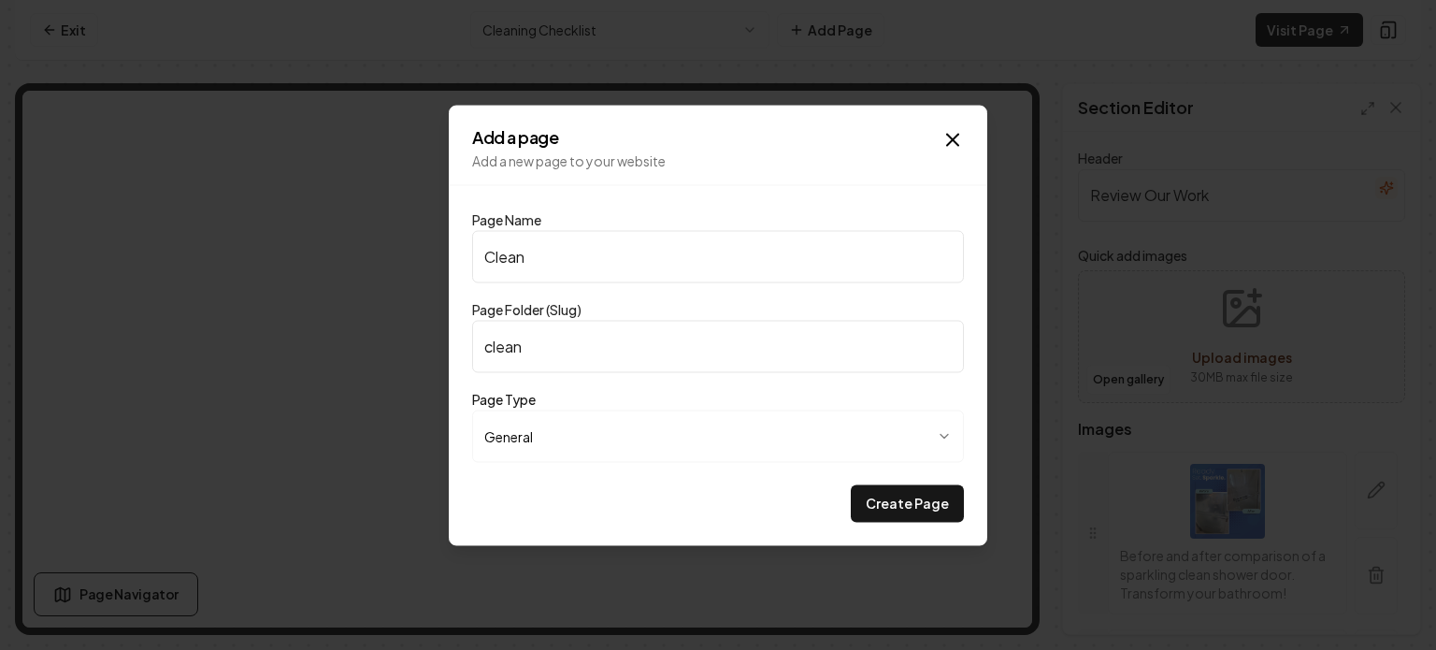
type input "Cleani"
type input "cleani"
type input "Cleanin"
type input "cleanin"
type input "Cleaning"
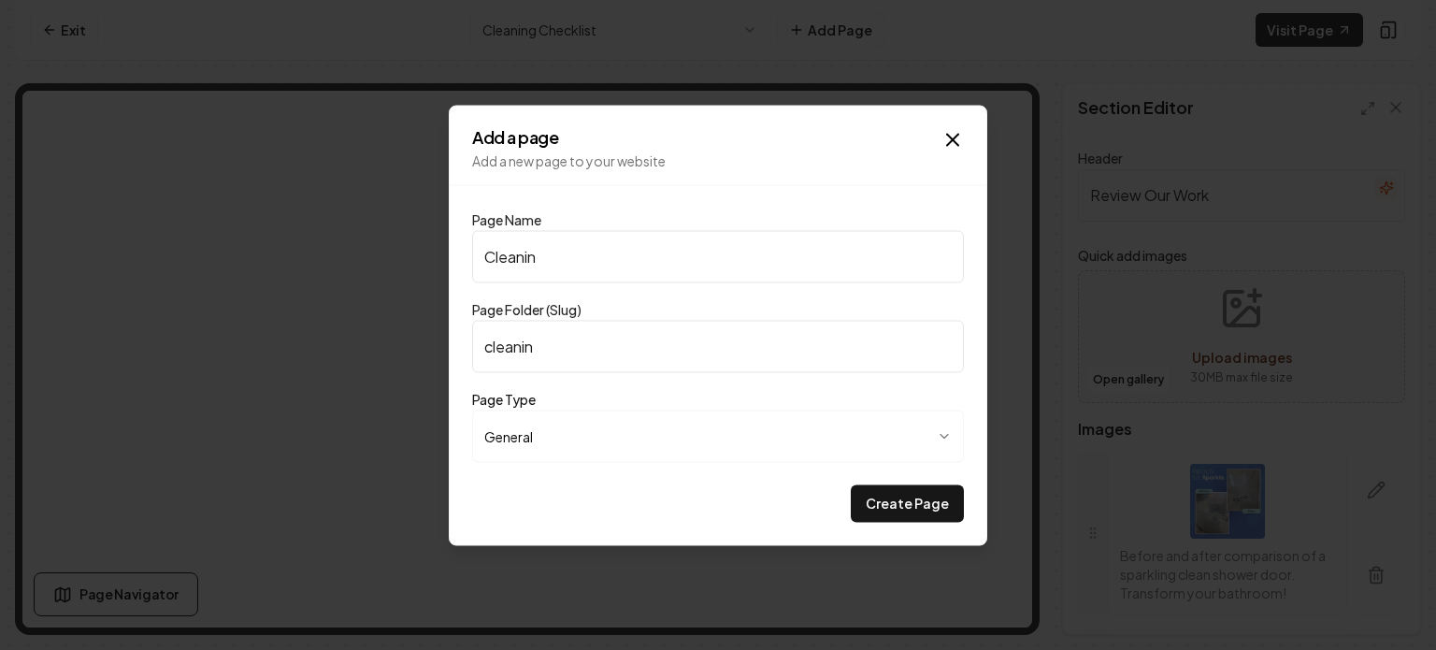
type input "cleaning"
type input "Cleaning C"
type input "cleaning-c"
type input "Cleaning Ch"
type input "cleaning-ch"
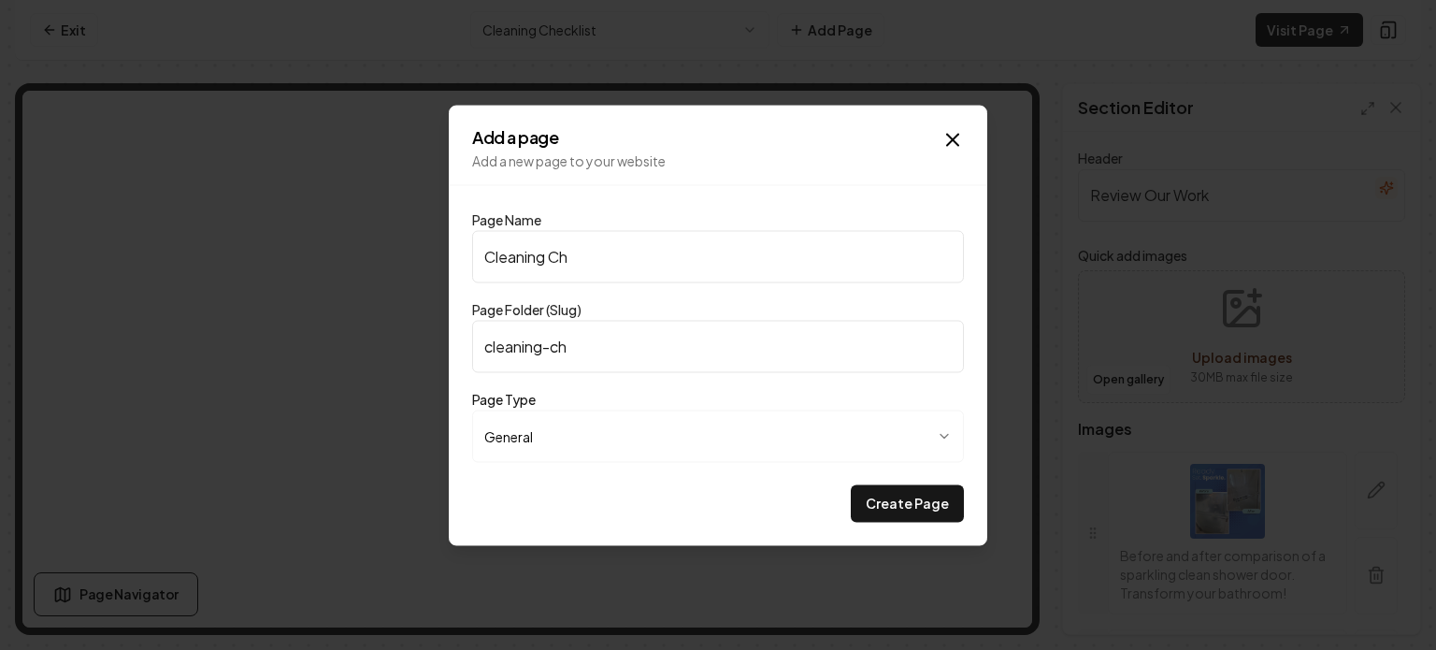
type input "Cleaning Che"
type input "cleaning-che"
type input "Cleaning Chec"
type input "cleaning-chec"
type input "Cleaning Check"
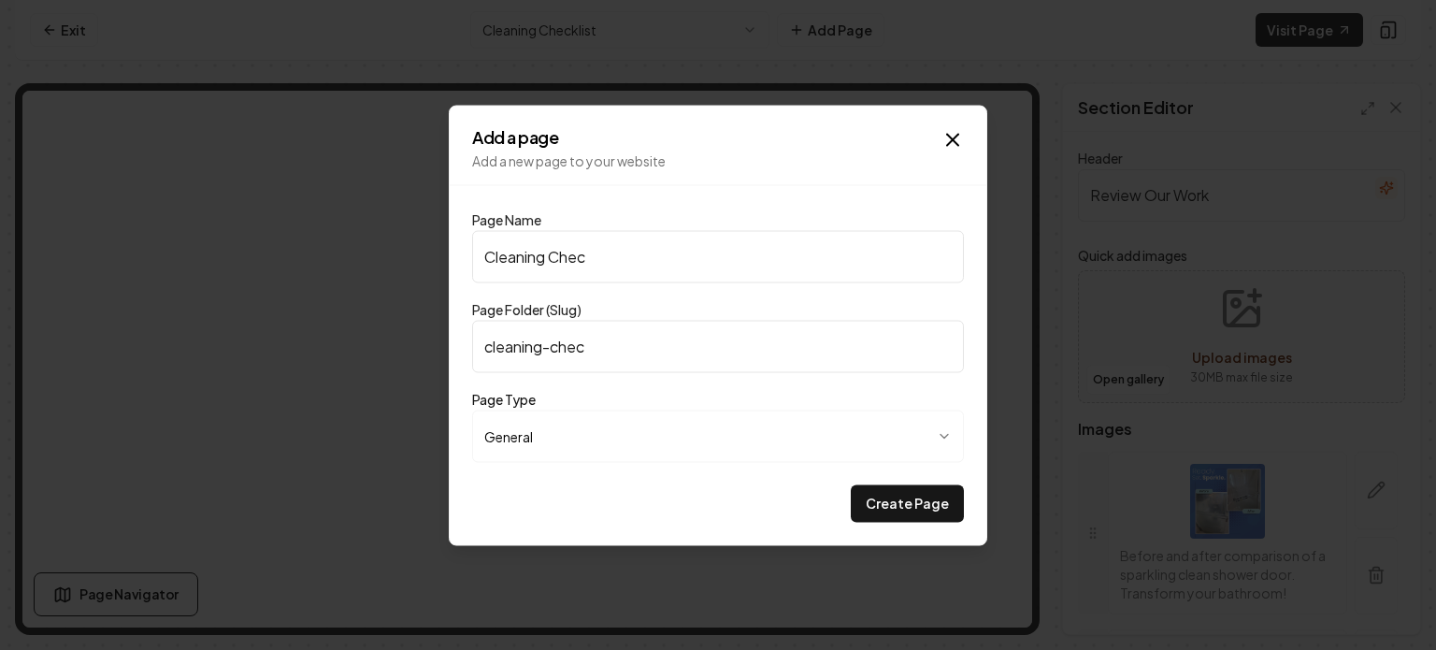
type input "cleaning-check"
type input "Cleaning Checkl"
type input "cleaning-checkl"
type input "Cleaning Checkli"
type input "cleaning-checkli"
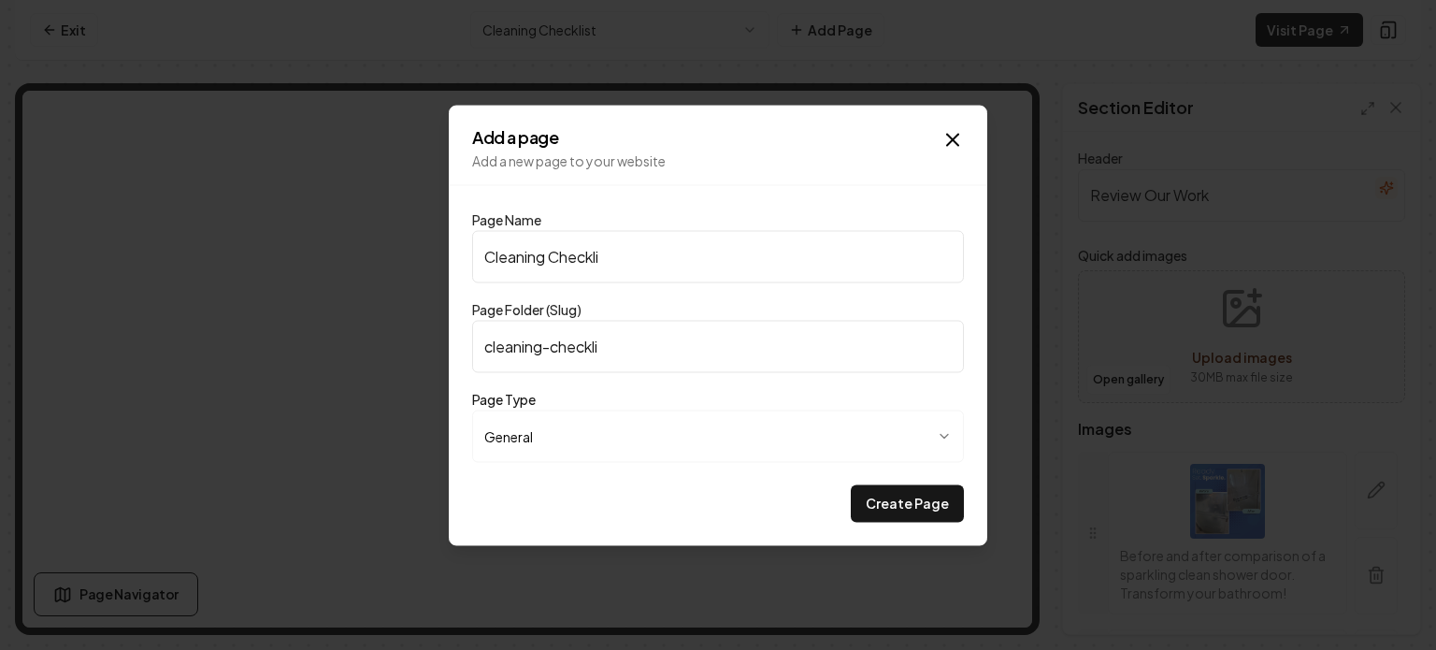
type input "Cleaning Checklis"
type input "cleaning-checklis"
type input "Cleaning Checklist"
type input "cleaning-checklist"
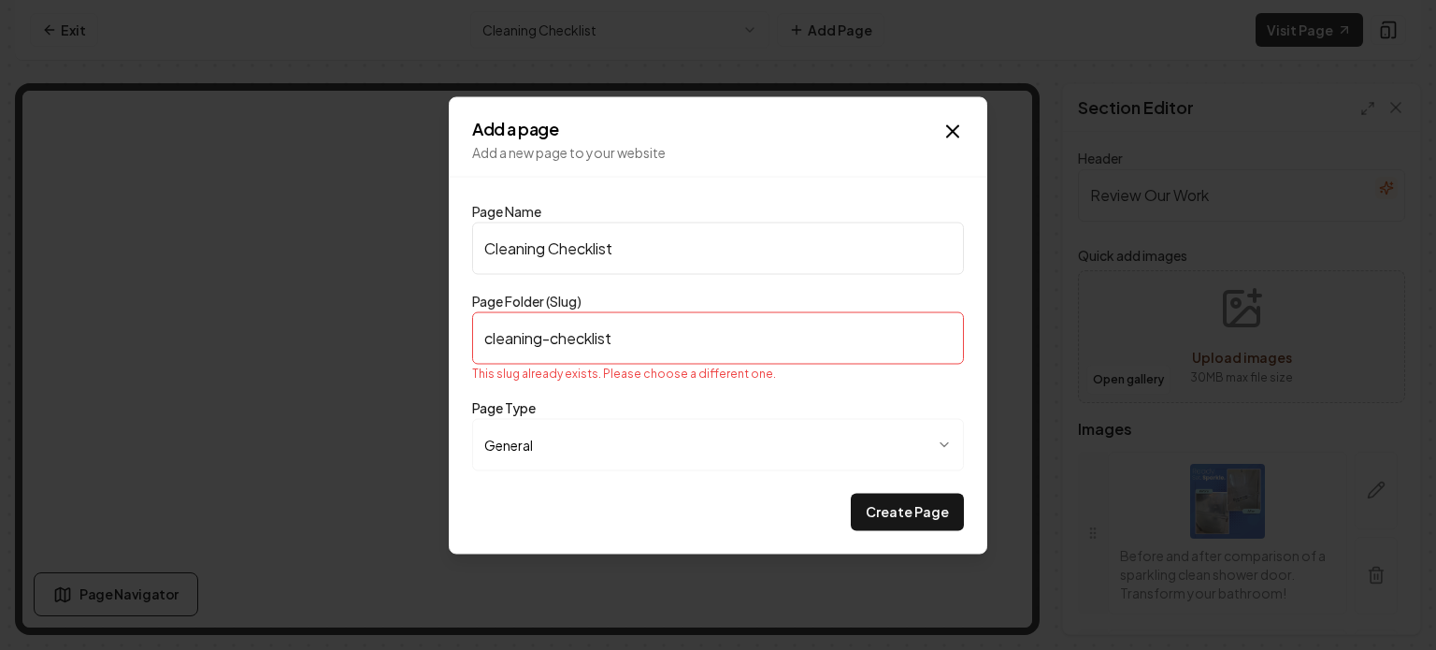
type input "Cleaning Checklist"
click at [737, 339] on input "cleaning-checklist" at bounding box center [718, 337] width 492 height 52
click at [949, 134] on icon "button" at bounding box center [952, 130] width 11 height 11
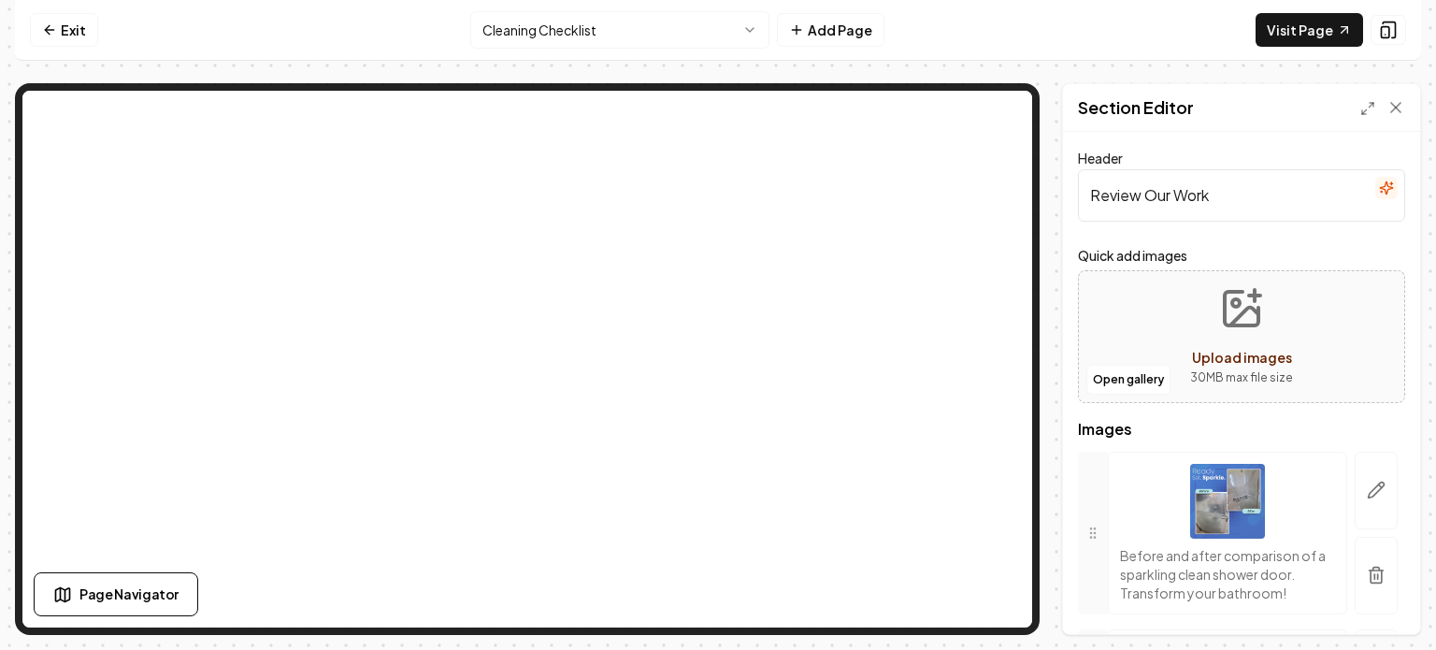
click at [534, 38] on html "Computer Required This feature is only available on a computer. Please switch t…" at bounding box center [718, 325] width 1436 height 650
click at [68, 25] on html "Computer Required This feature is only available on a computer. Please switch t…" at bounding box center [718, 325] width 1436 height 650
click at [68, 32] on link "Exit" at bounding box center [64, 30] width 68 height 34
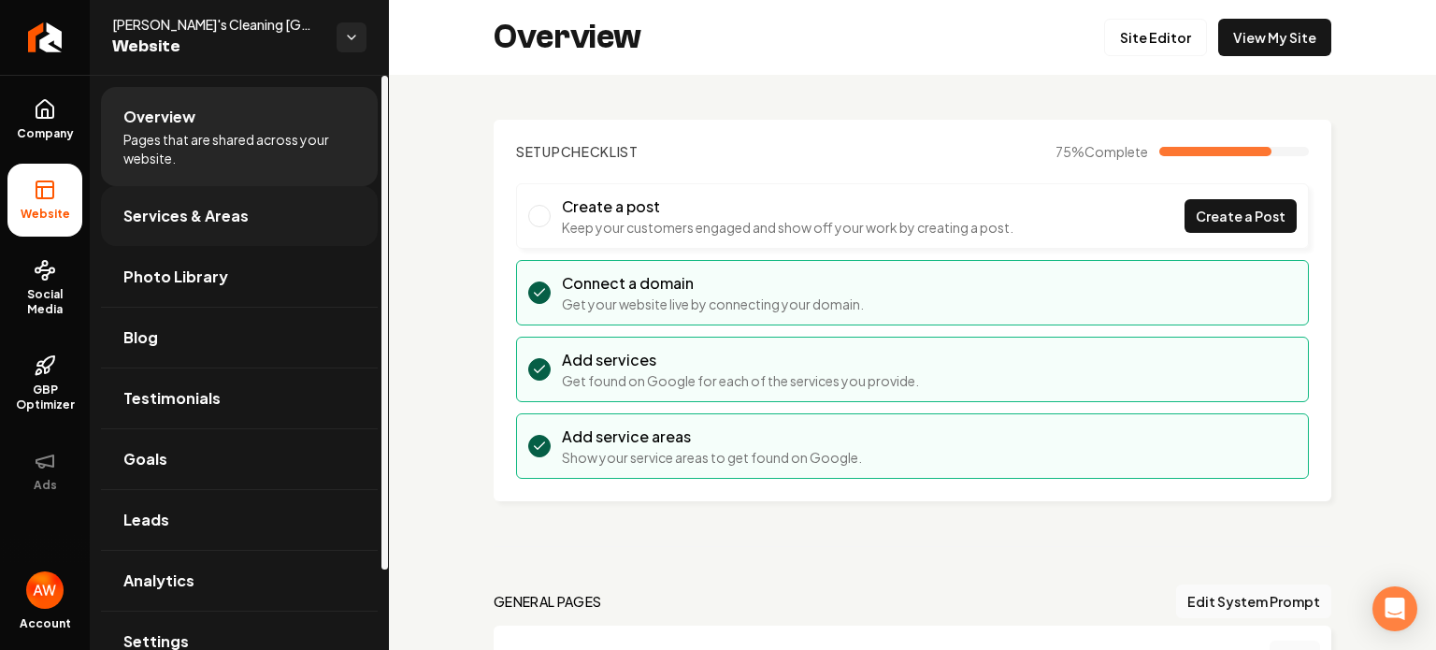
click at [234, 222] on span "Services & Areas" at bounding box center [185, 216] width 125 height 22
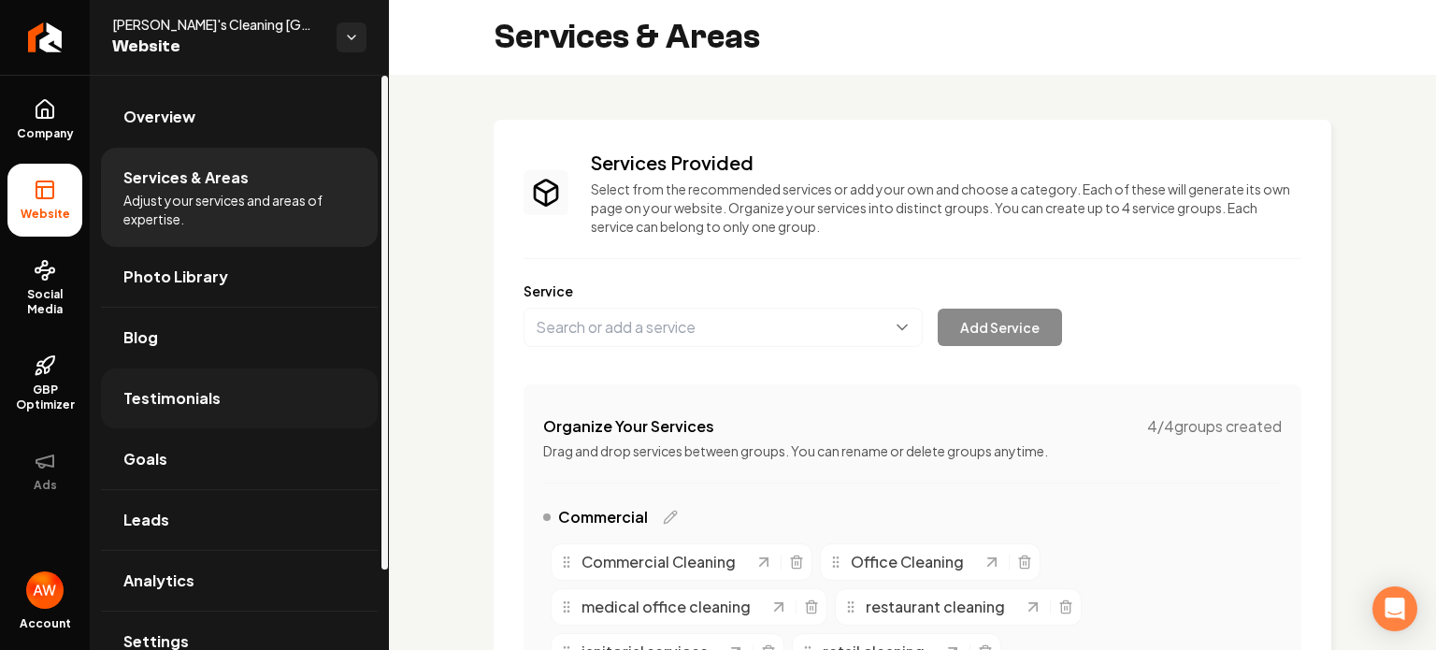
scroll to position [93, 0]
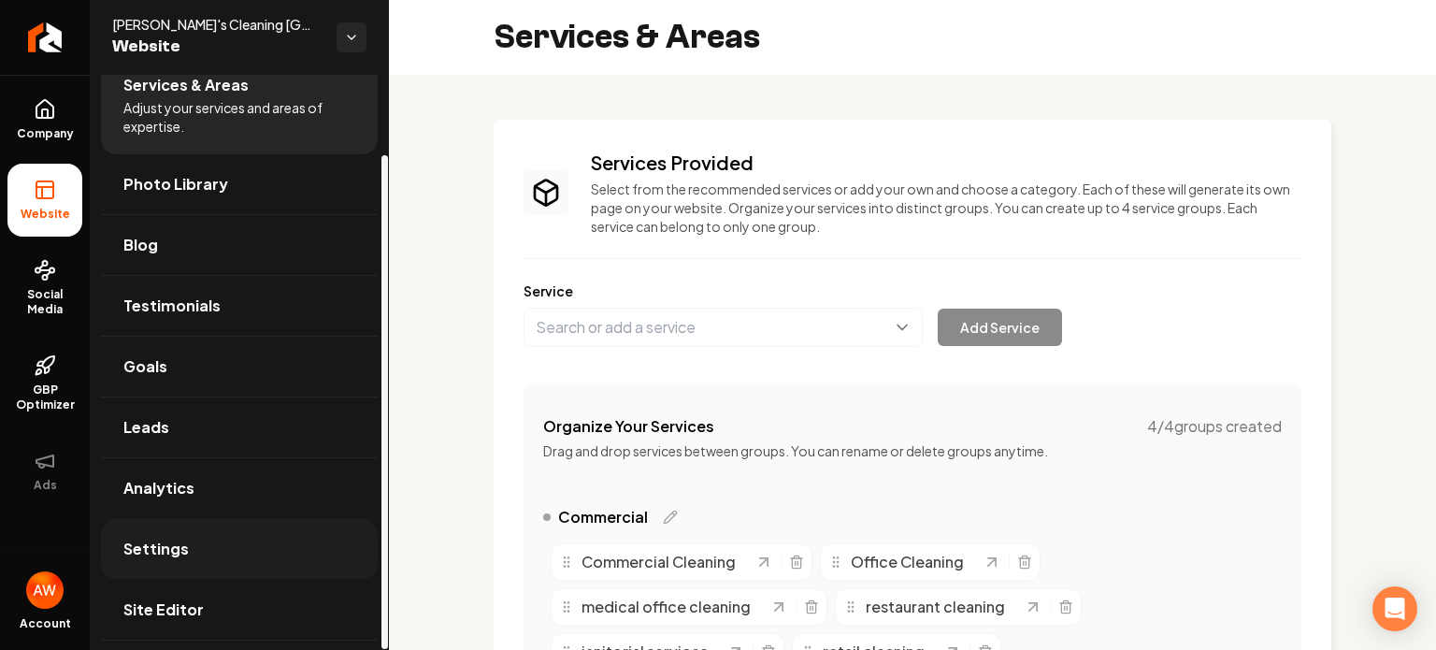
click at [200, 554] on link "Settings" at bounding box center [239, 549] width 277 height 60
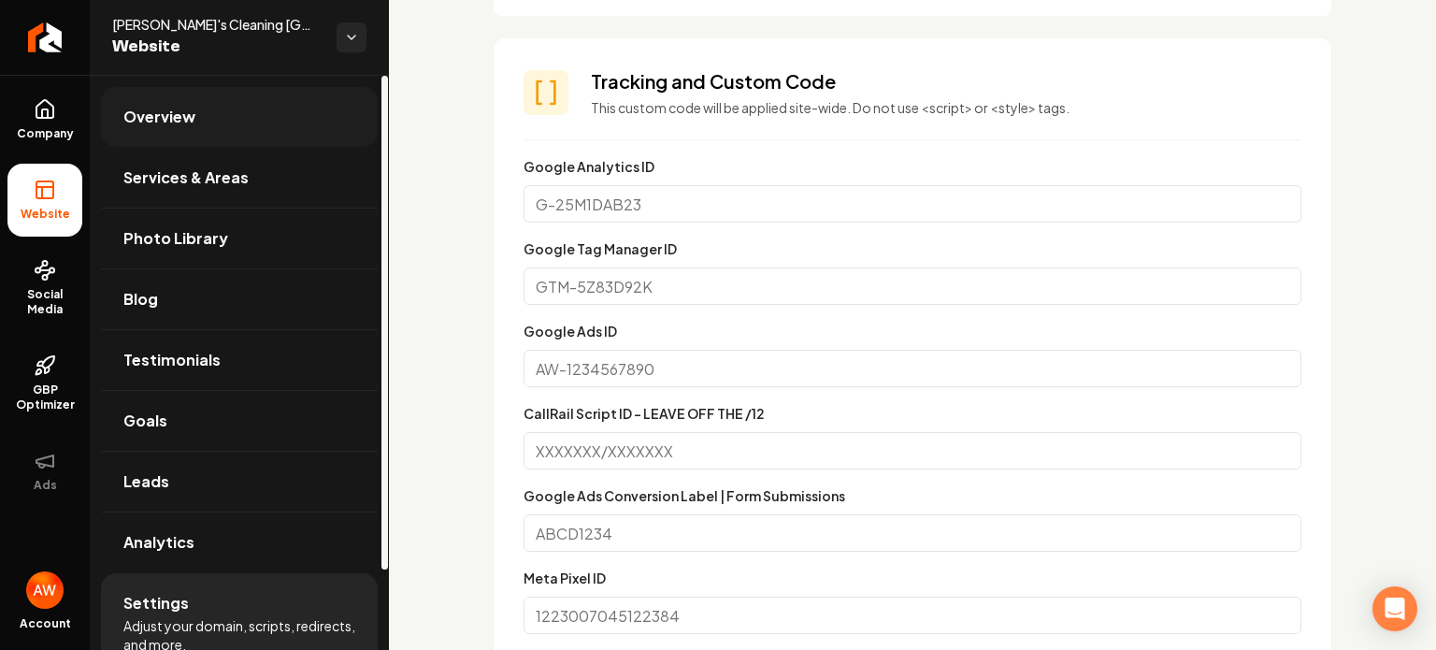
click at [195, 119] on link "Overview" at bounding box center [239, 117] width 277 height 60
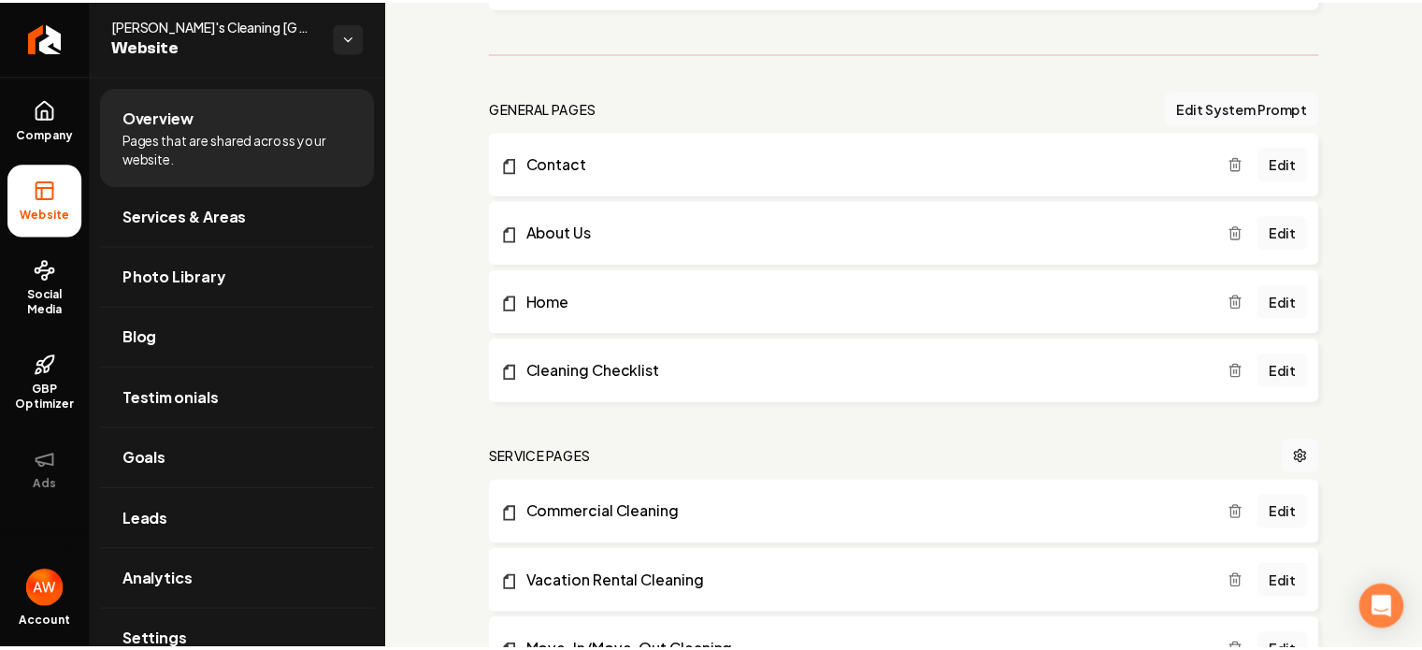
scroll to position [471, 0]
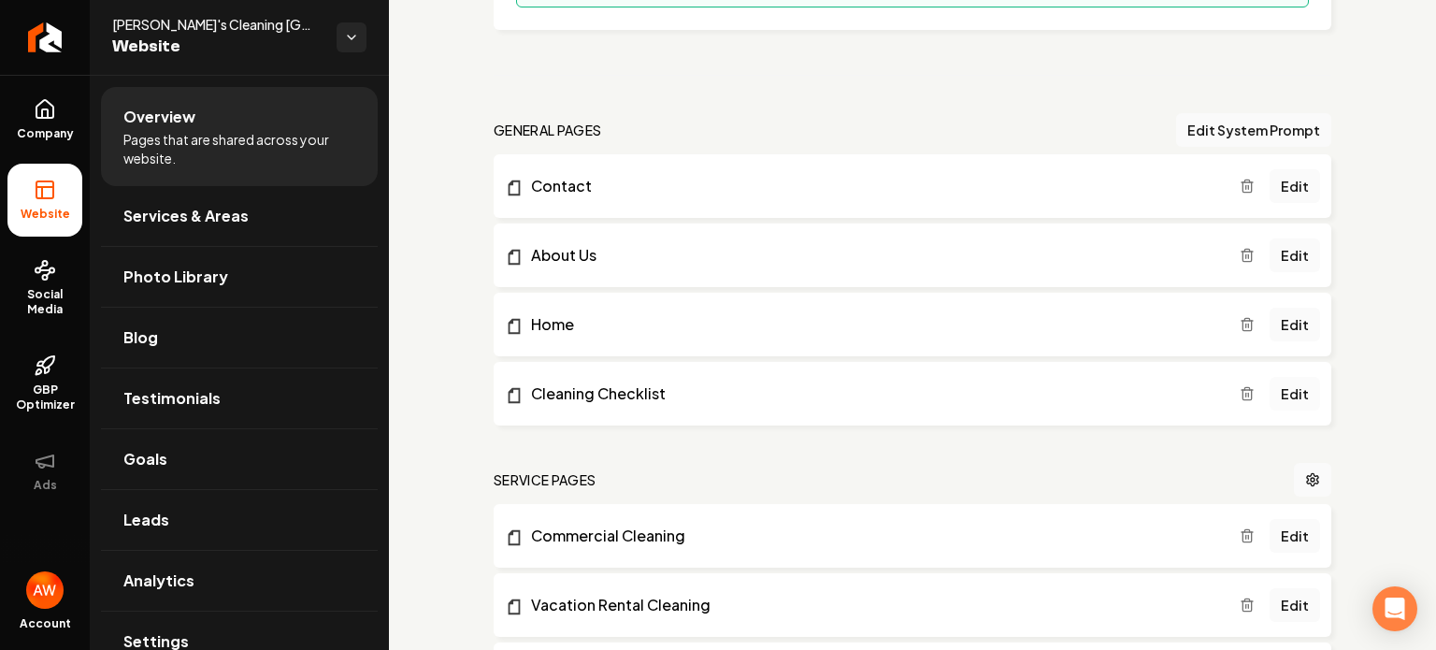
click at [1280, 395] on link "Edit" at bounding box center [1294, 394] width 50 height 34
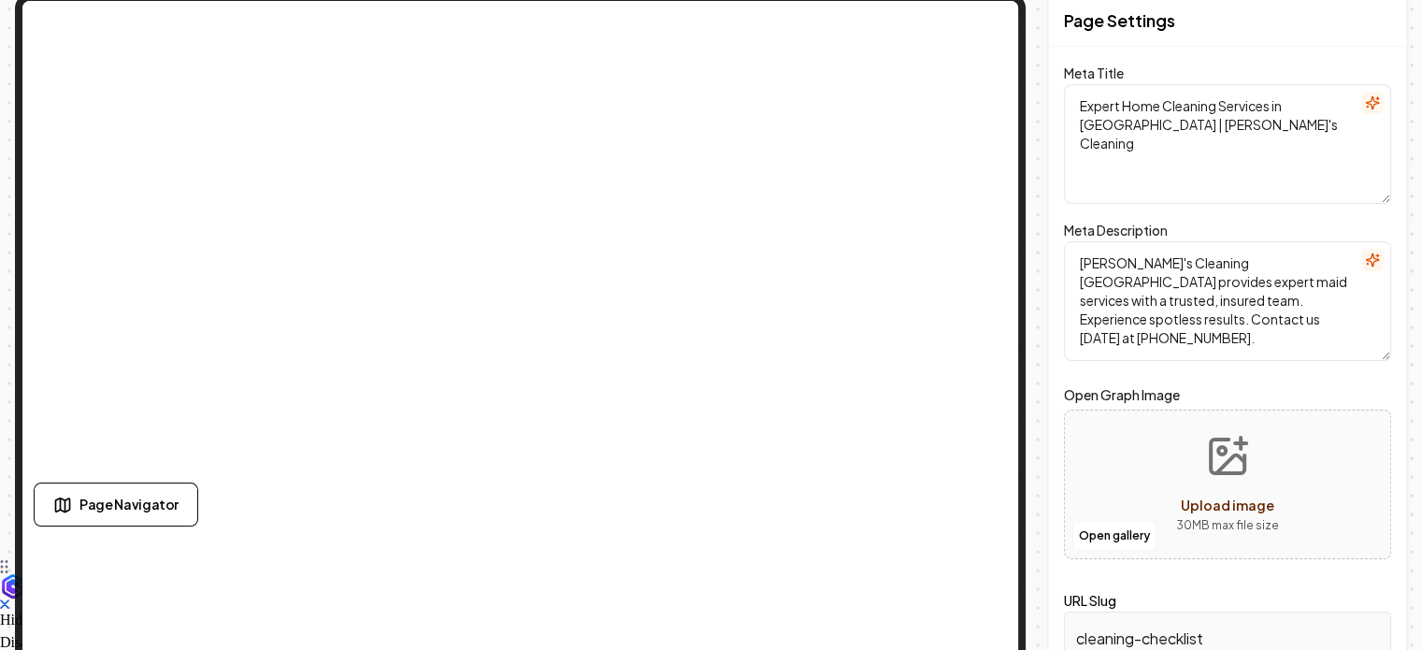
scroll to position [122, 0]
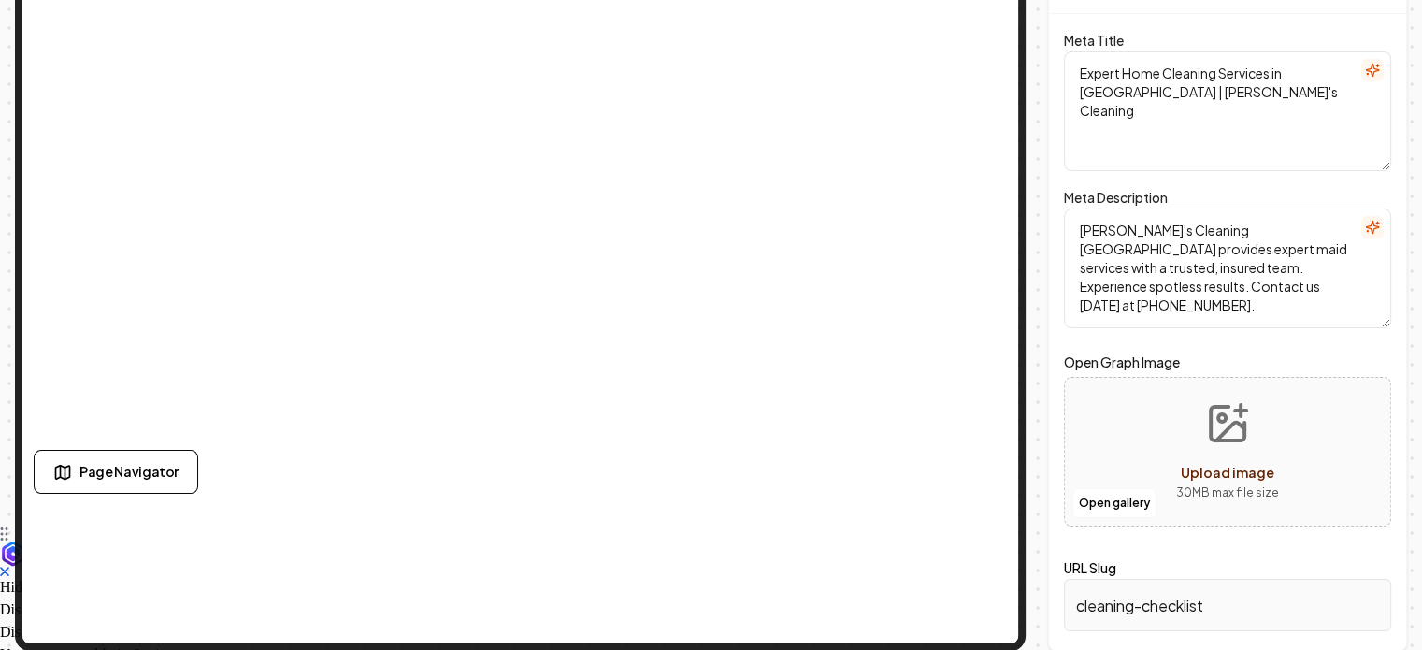
click at [1129, 598] on input "cleaning-checklist" at bounding box center [1227, 605] width 327 height 52
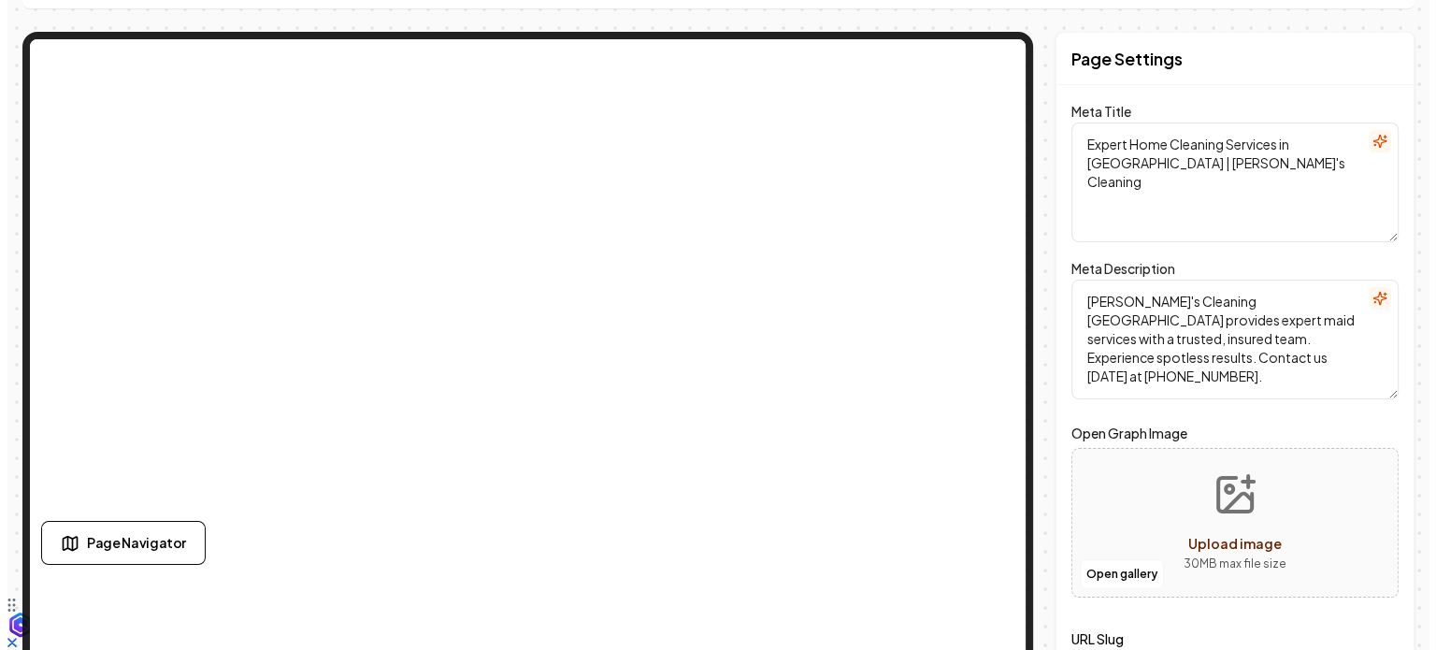
scroll to position [0, 0]
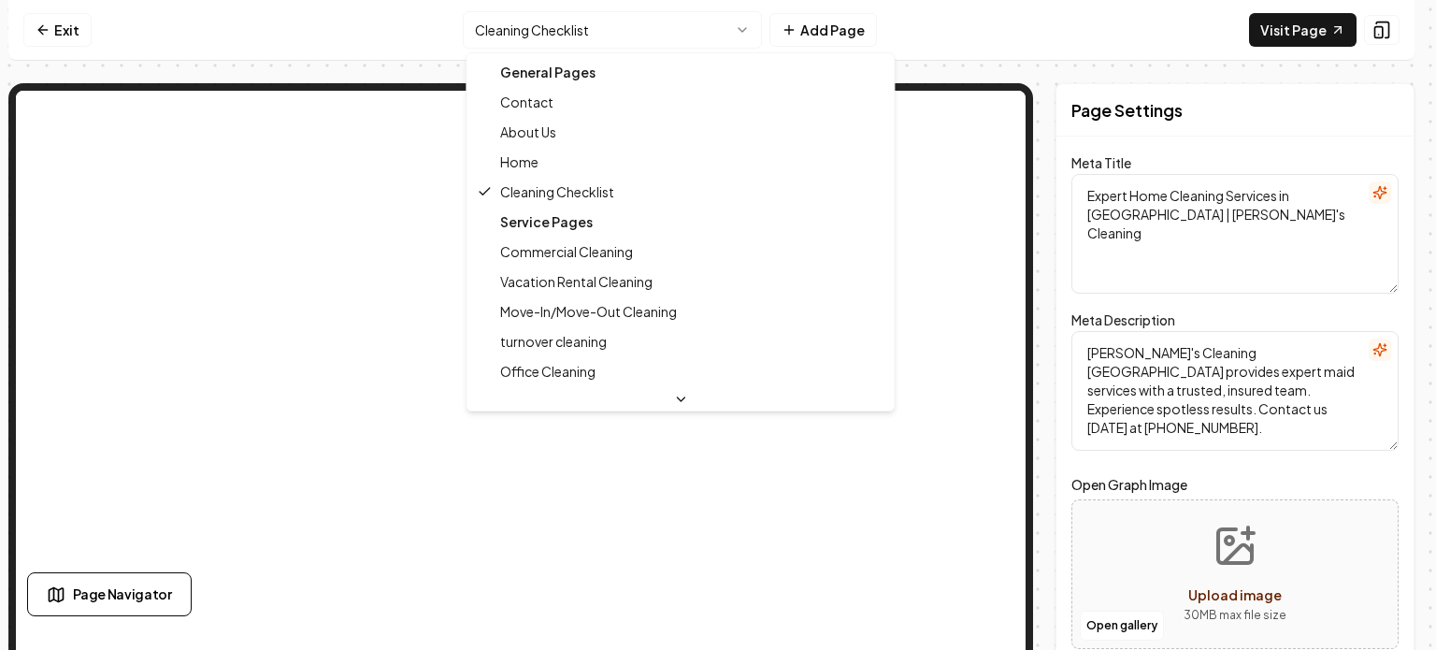
click at [671, 22] on html "Computer Required This feature is only available on a computer. Please switch t…" at bounding box center [718, 325] width 1436 height 650
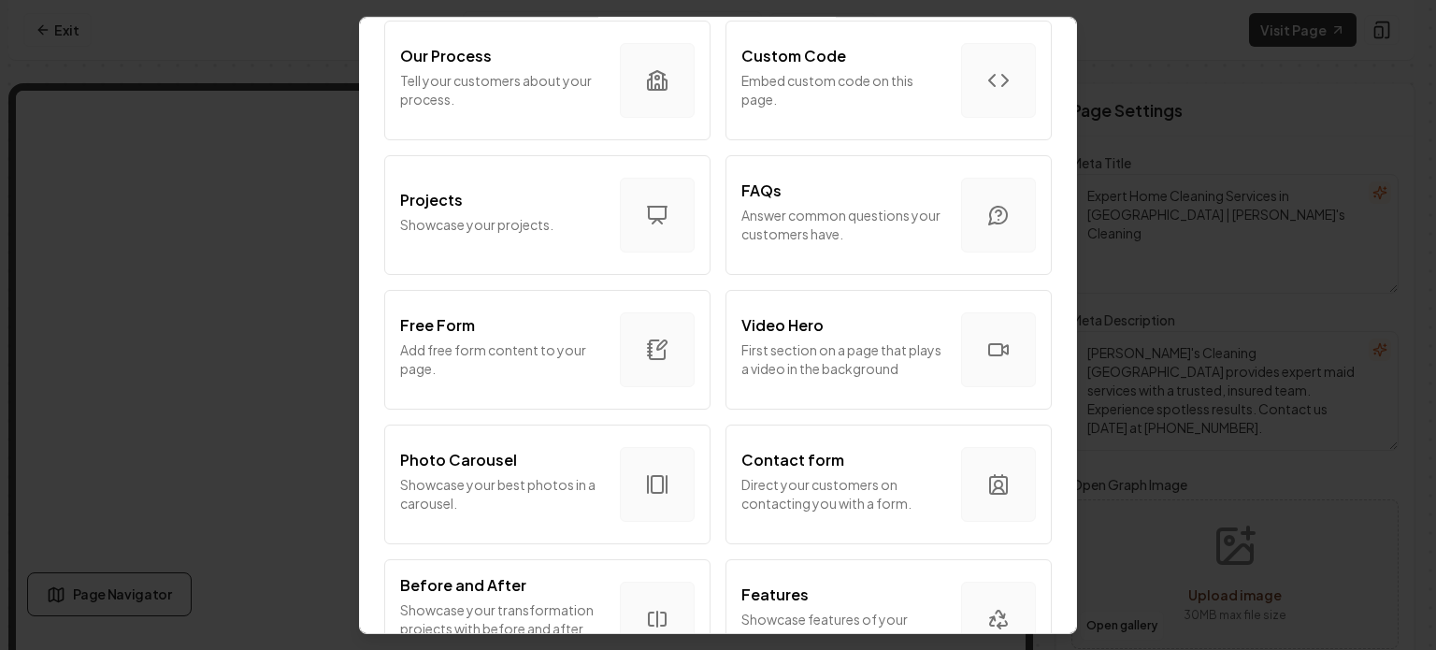
scroll to position [810, 0]
click at [537, 387] on button "Free Form Add free form content to your page." at bounding box center [547, 348] width 326 height 120
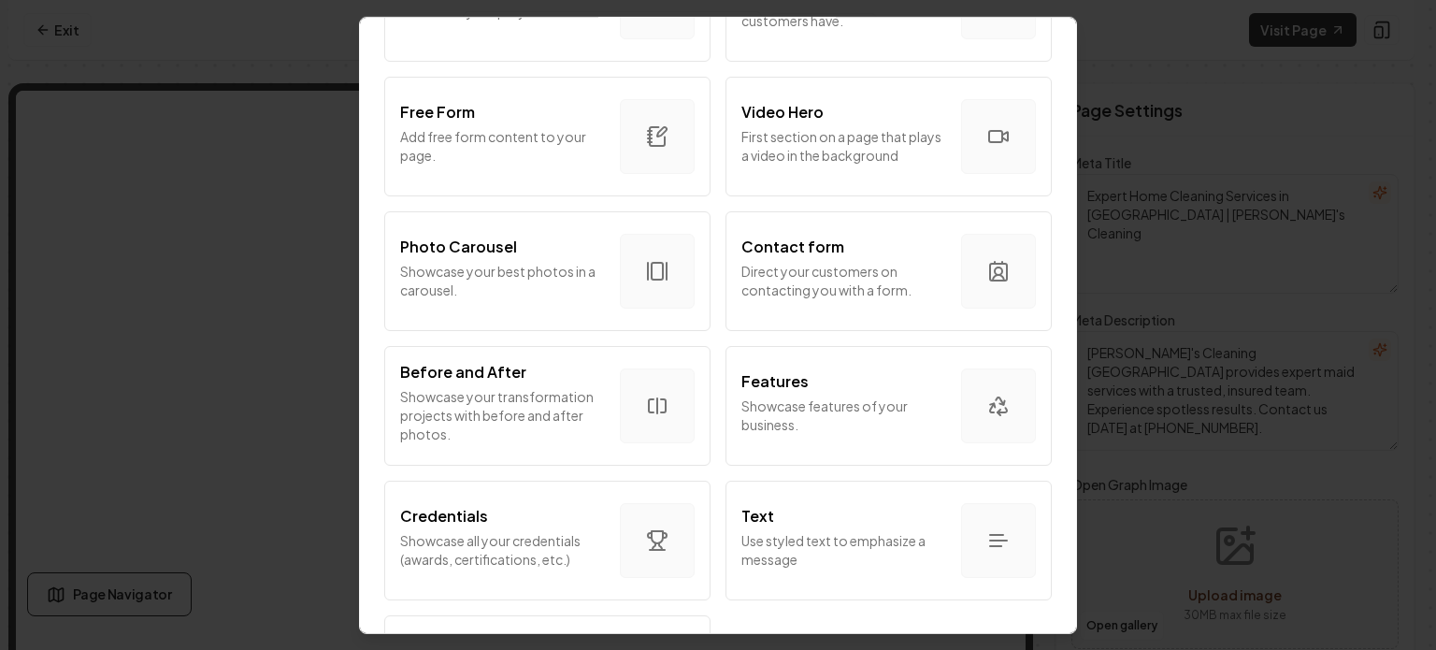
scroll to position [1043, 0]
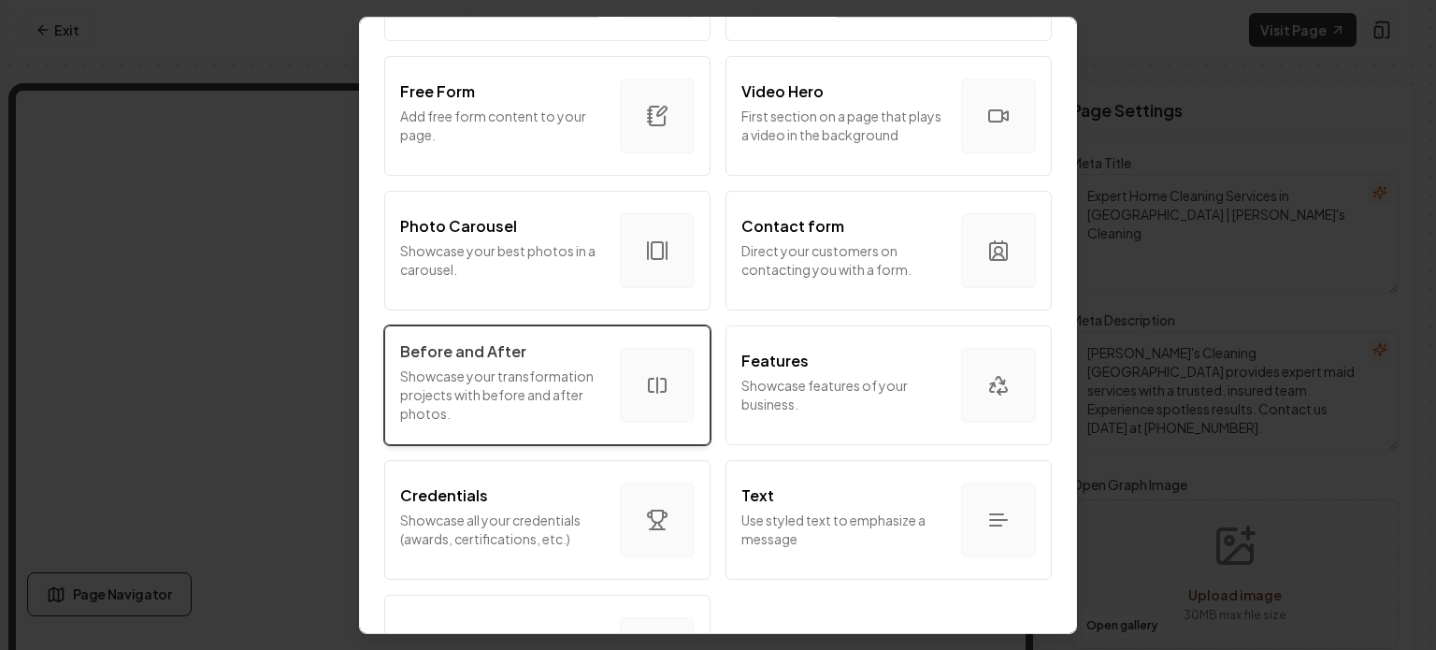
click at [553, 364] on div "Before and After Showcase your transformation projects with before and after ph…" at bounding box center [502, 384] width 205 height 90
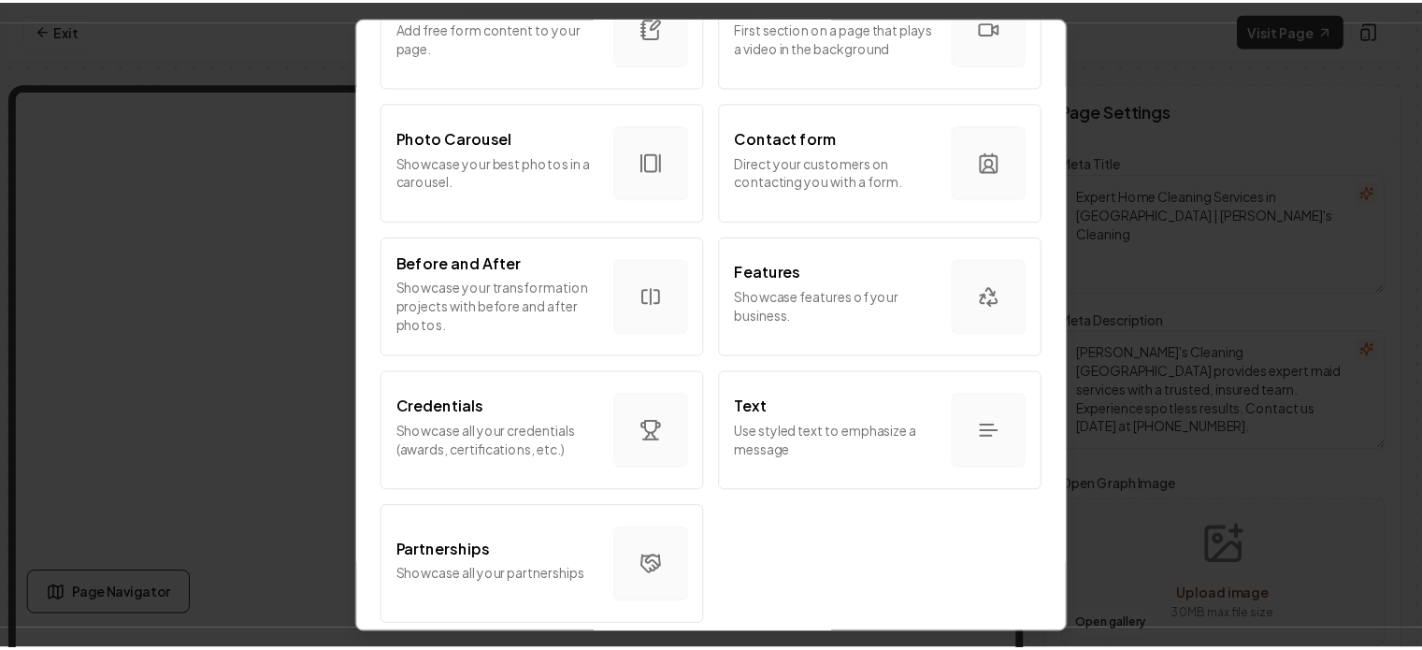
scroll to position [1144, 0]
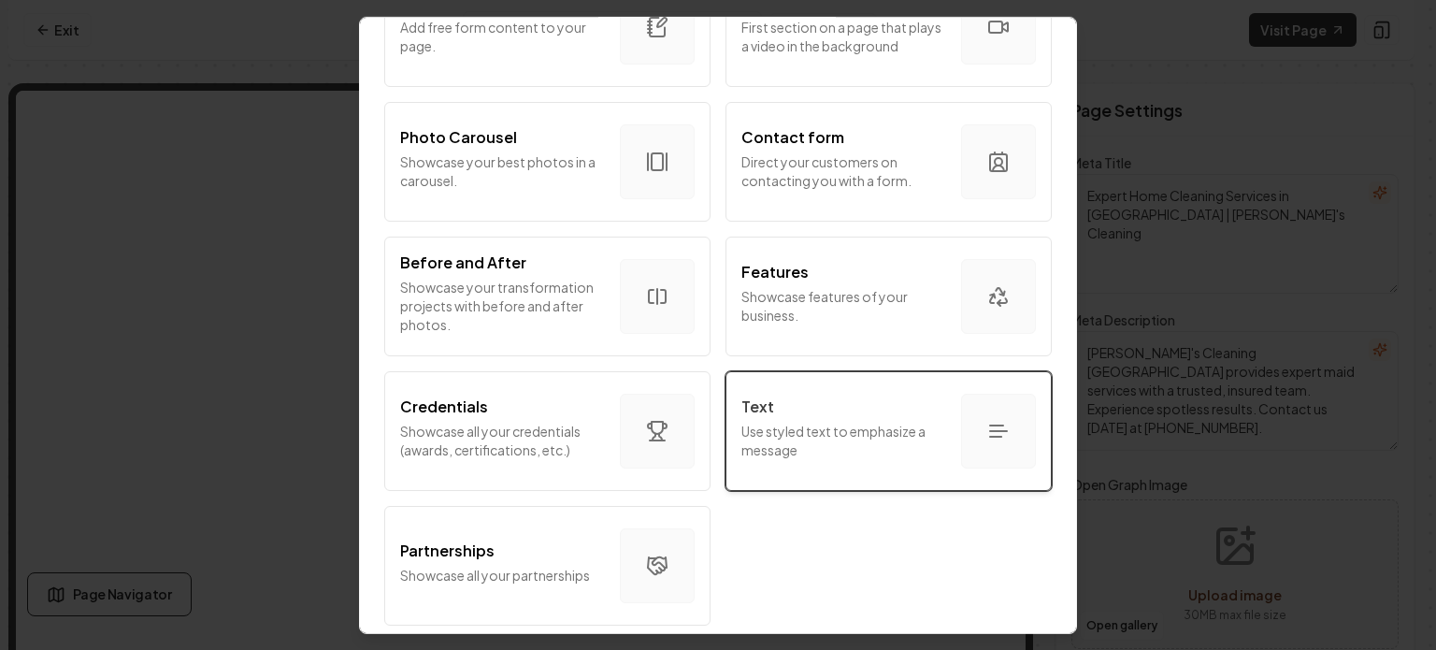
click at [852, 421] on p "Use styled text to emphasize a message" at bounding box center [843, 439] width 205 height 37
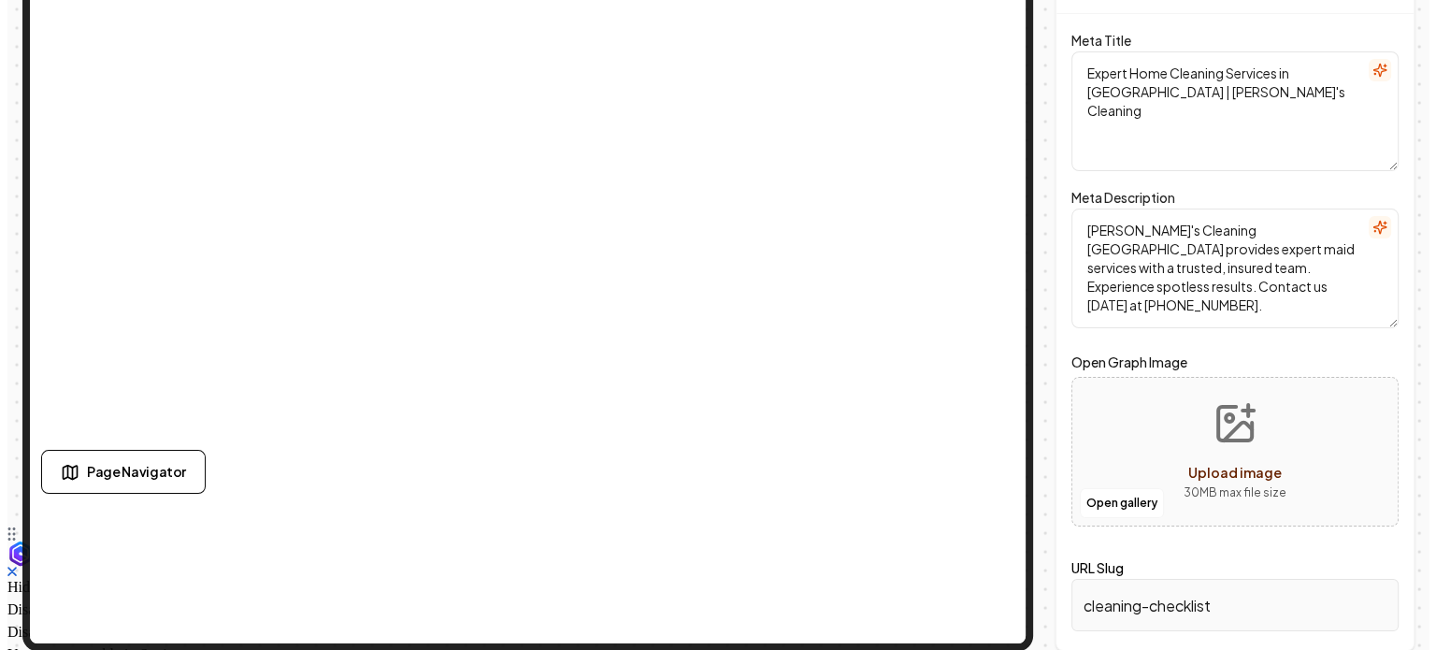
scroll to position [0, 0]
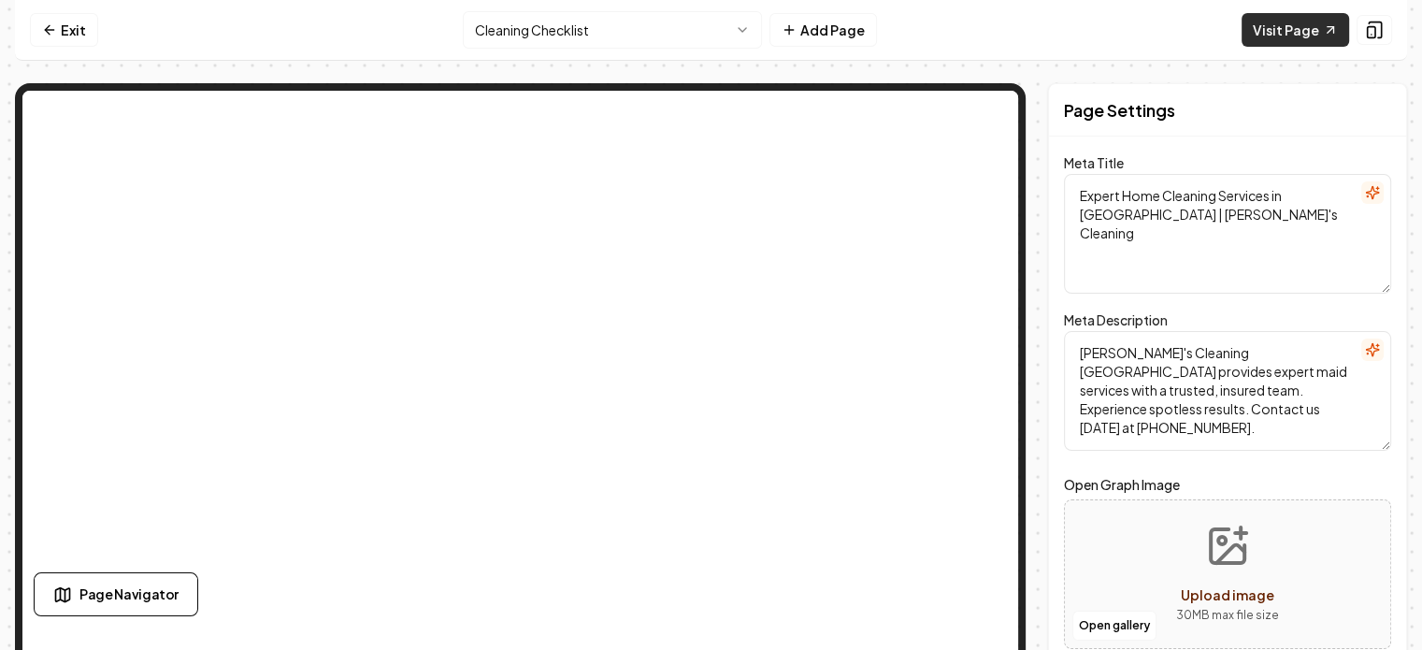
click at [1271, 40] on link "Visit Page" at bounding box center [1294, 30] width 107 height 34
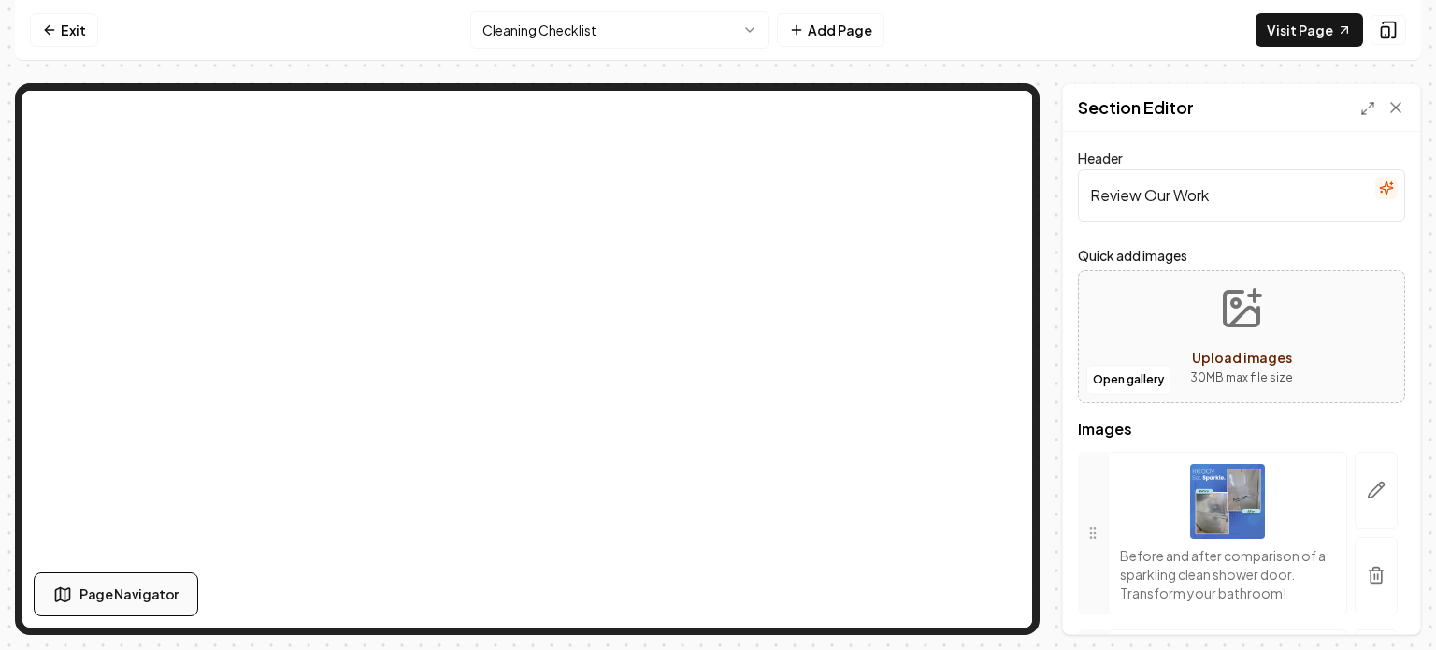
click at [157, 609] on button "Page Navigator" at bounding box center [116, 594] width 165 height 44
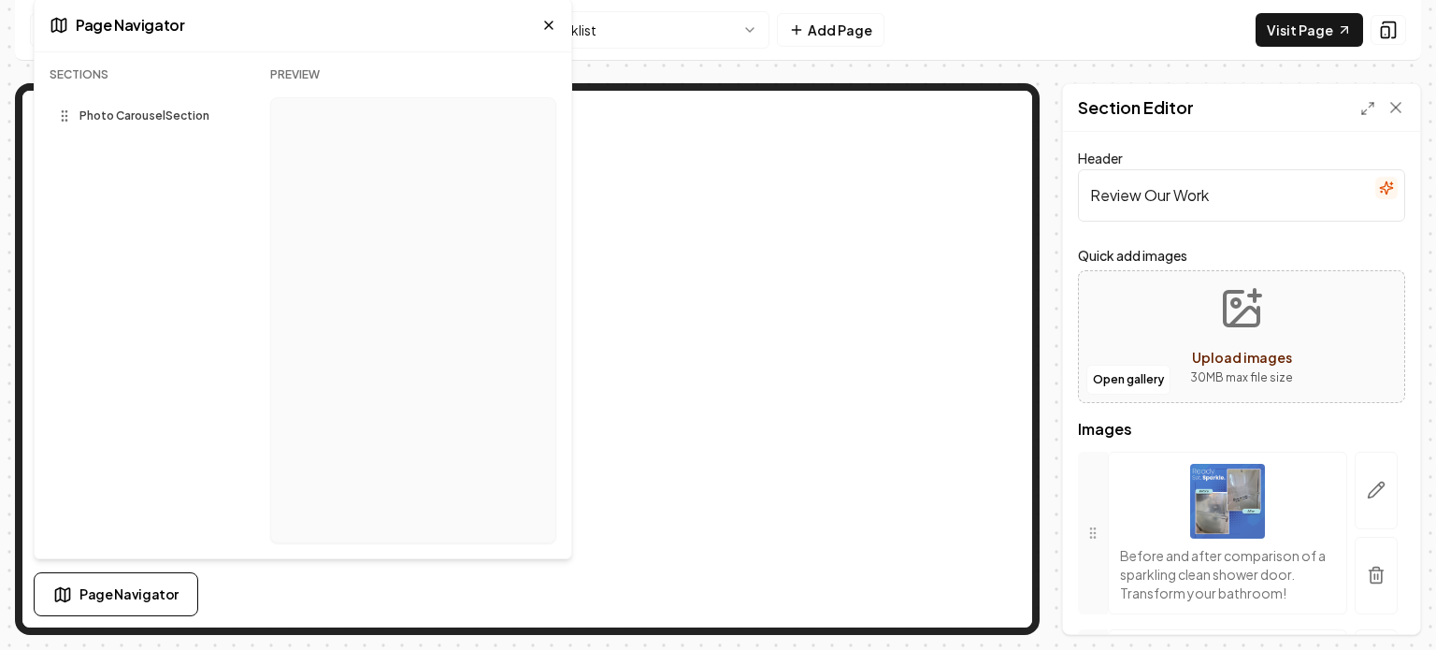
click at [1054, 284] on div "Page Settings Section Editor Header Review Our Work Quick add images Open galle…" at bounding box center [718, 359] width 1406 height 552
click at [547, 21] on icon at bounding box center [548, 25] width 15 height 15
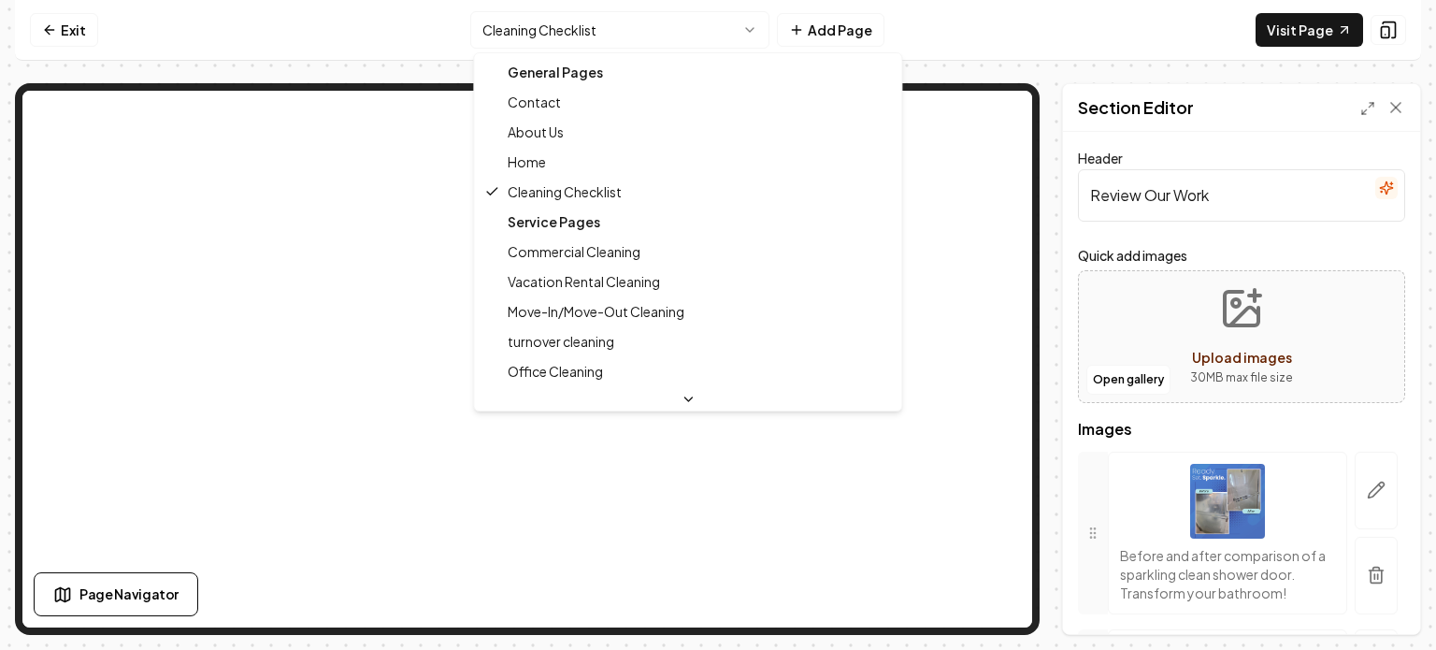
click at [560, 28] on html "Computer Required This feature is only available on a computer. Please switch t…" at bounding box center [718, 325] width 1436 height 650
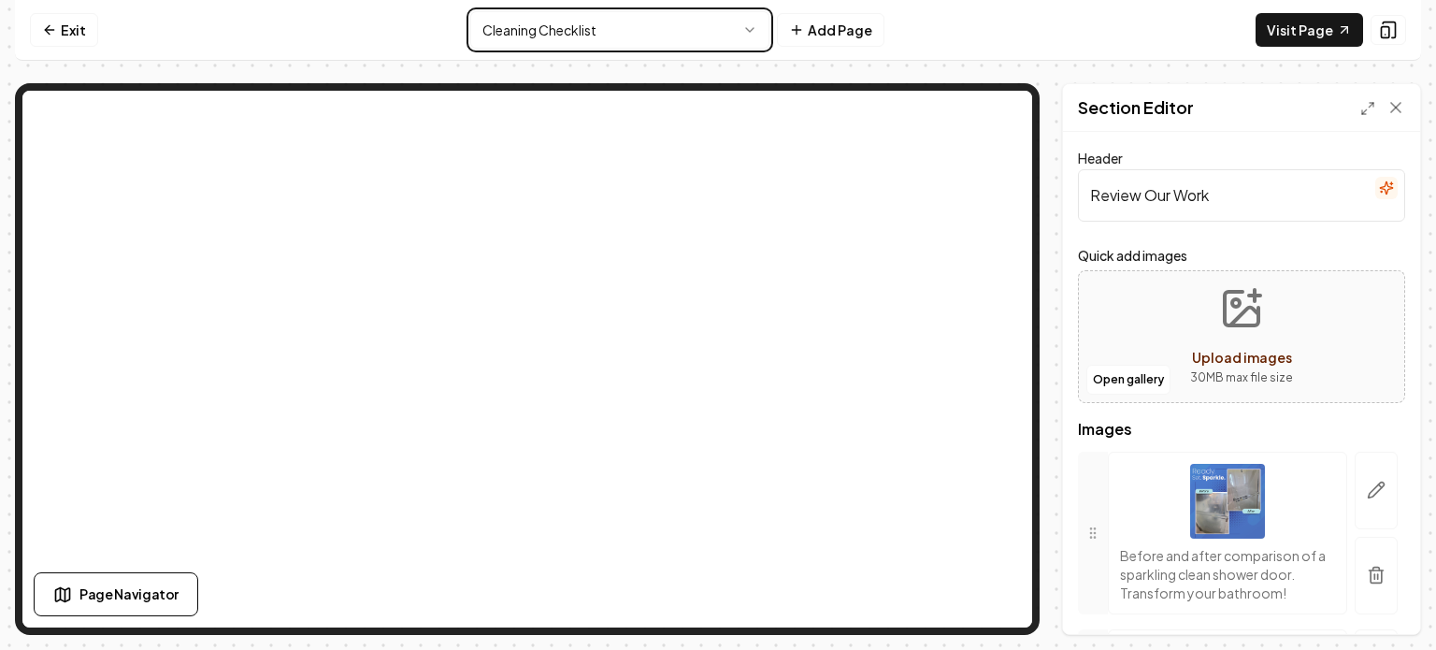
click at [810, 33] on html "Computer Required This feature is only available on a computer. Please switch t…" at bounding box center [718, 325] width 1436 height 650
click at [68, 25] on link "Exit" at bounding box center [64, 30] width 68 height 34
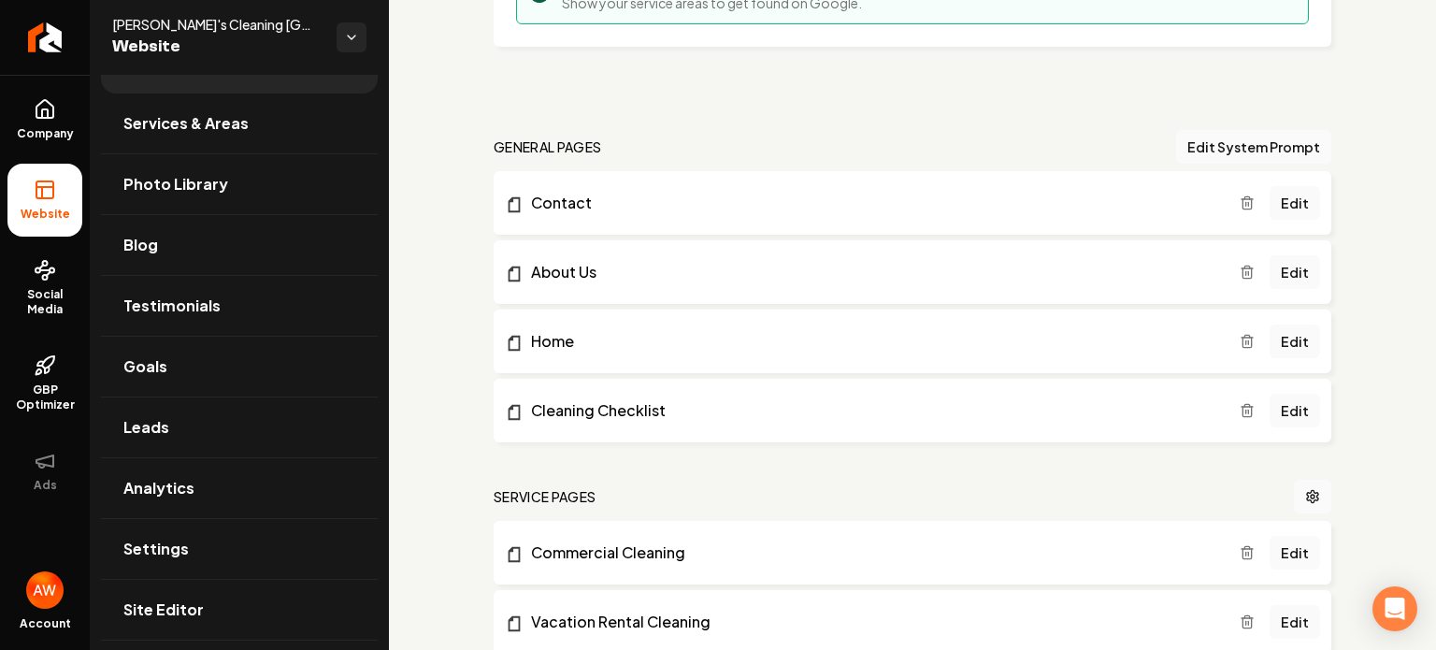
scroll to position [455, 0]
click at [1239, 407] on icon "Main content area" at bounding box center [1246, 409] width 15 height 15
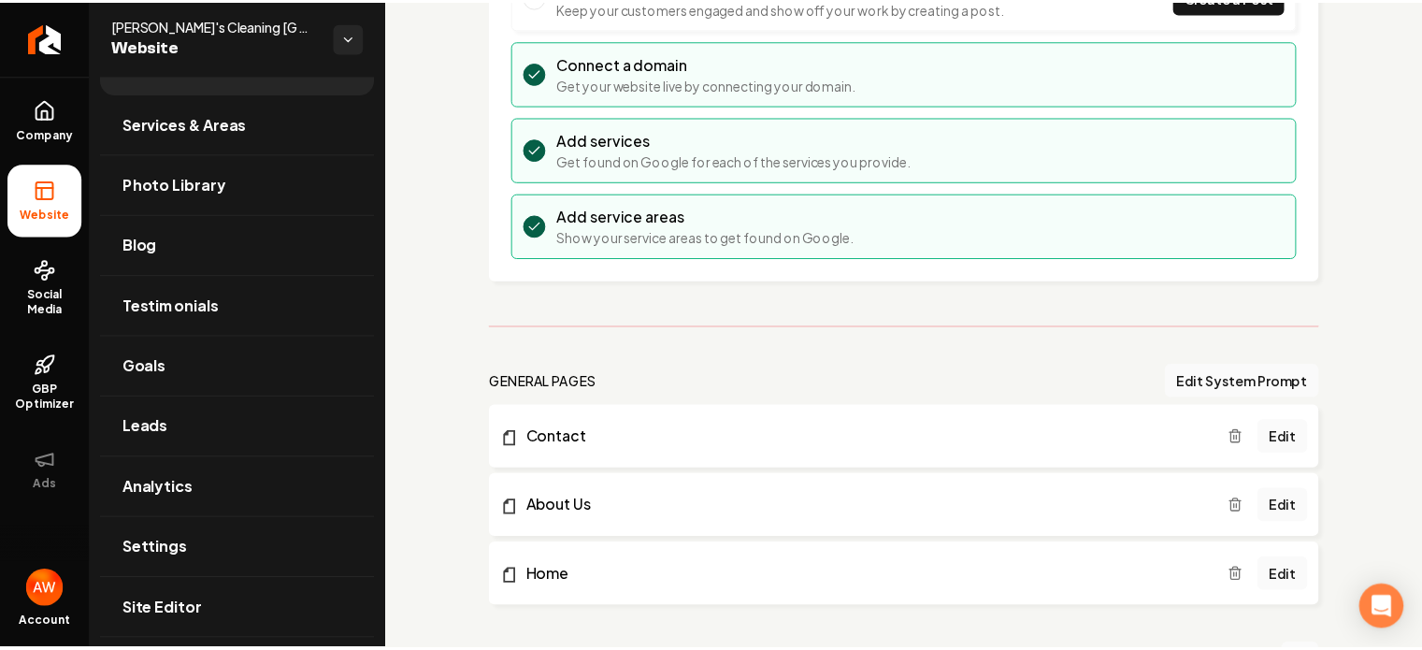
scroll to position [0, 0]
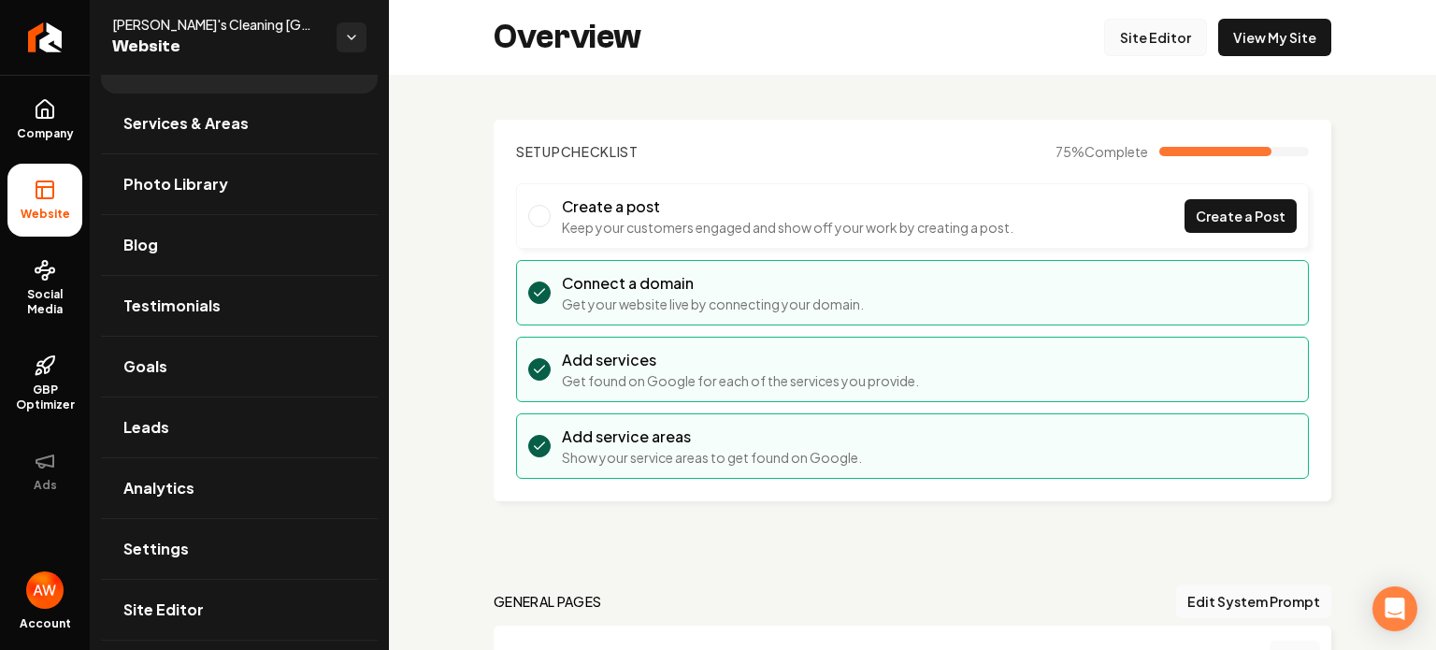
click at [1134, 36] on link "Site Editor" at bounding box center [1155, 37] width 103 height 37
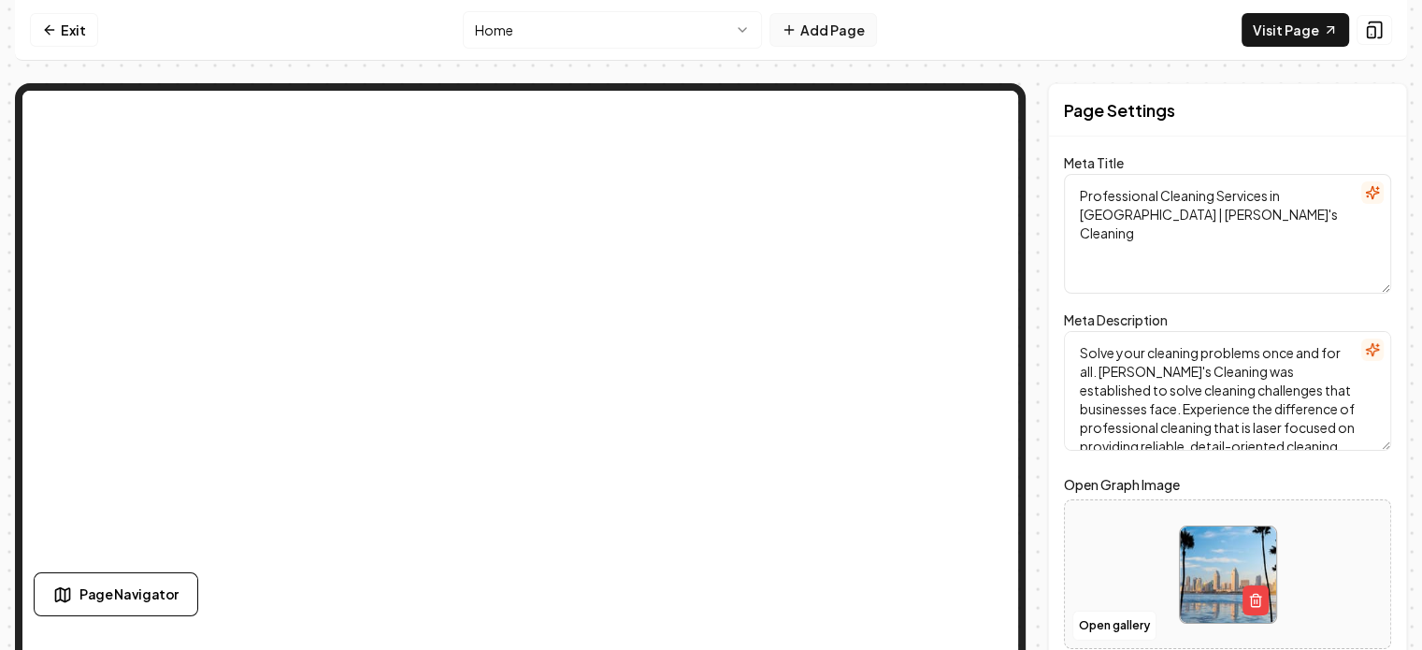
click at [811, 30] on button "Add Page" at bounding box center [822, 30] width 107 height 34
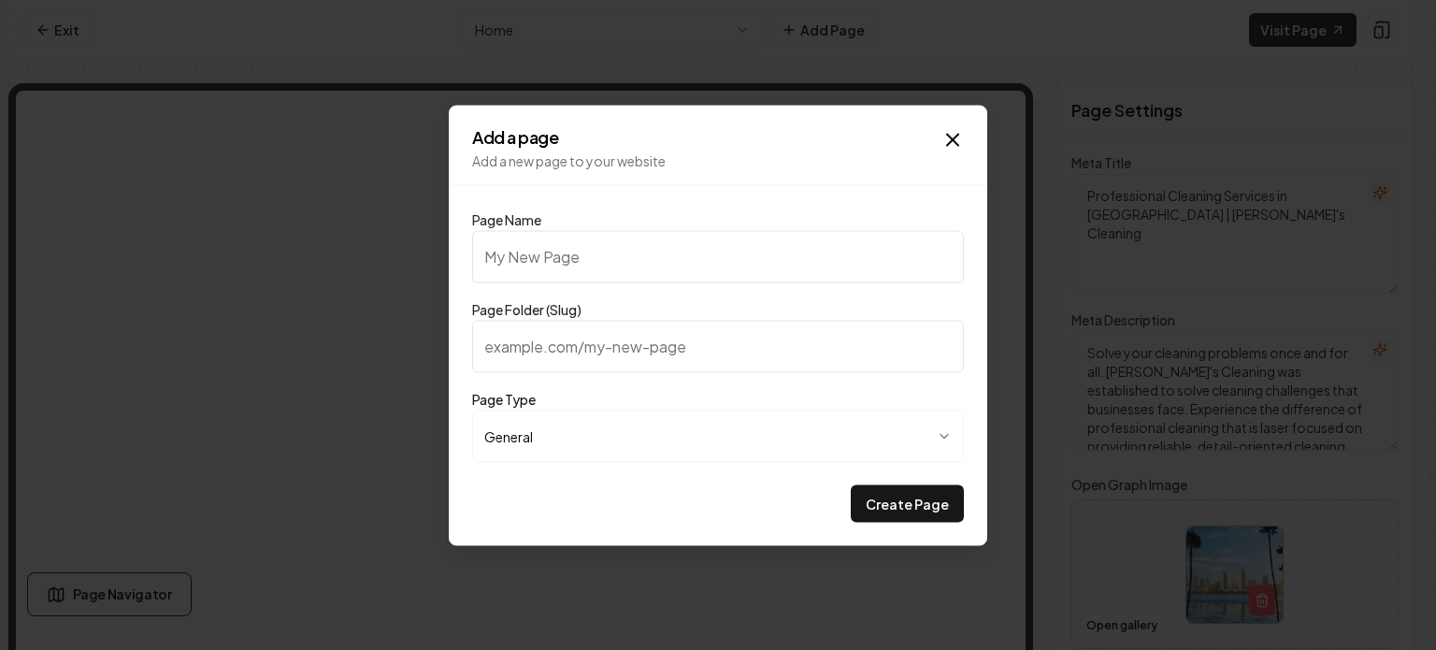
type input "C"
type input "c"
type input "Cl"
type input "cl"
type input "Cle"
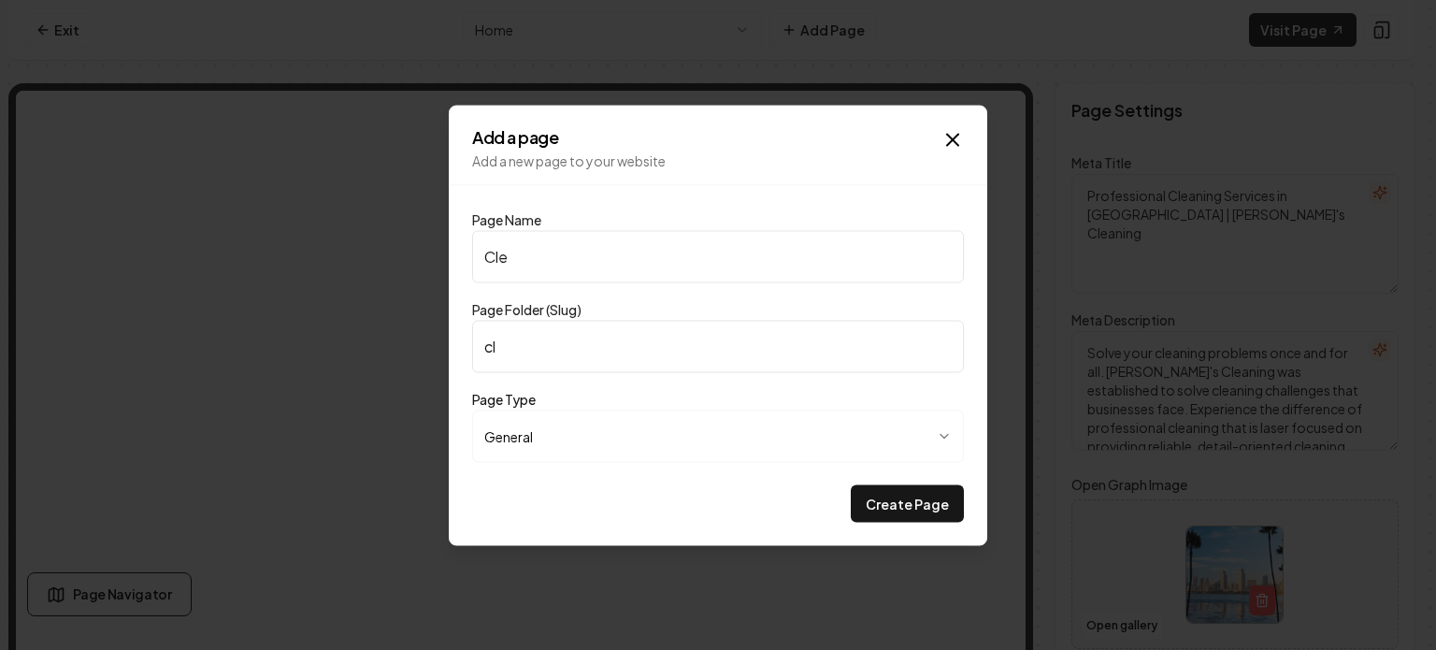
type input "cle"
type input "Clea"
type input "clea"
type input "Clean"
type input "clean"
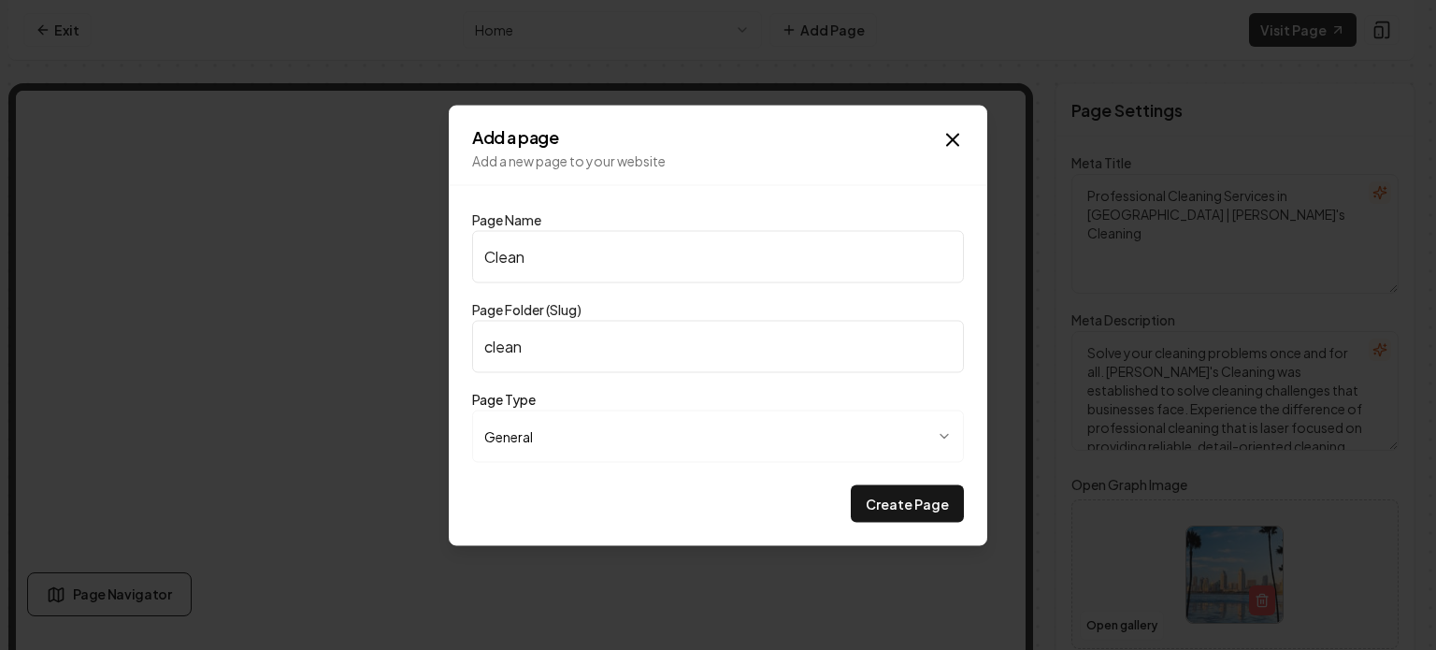
type input "Cleani"
type input "cleani"
type input "Cleanin"
type input "cleanin"
type input "Cleaning"
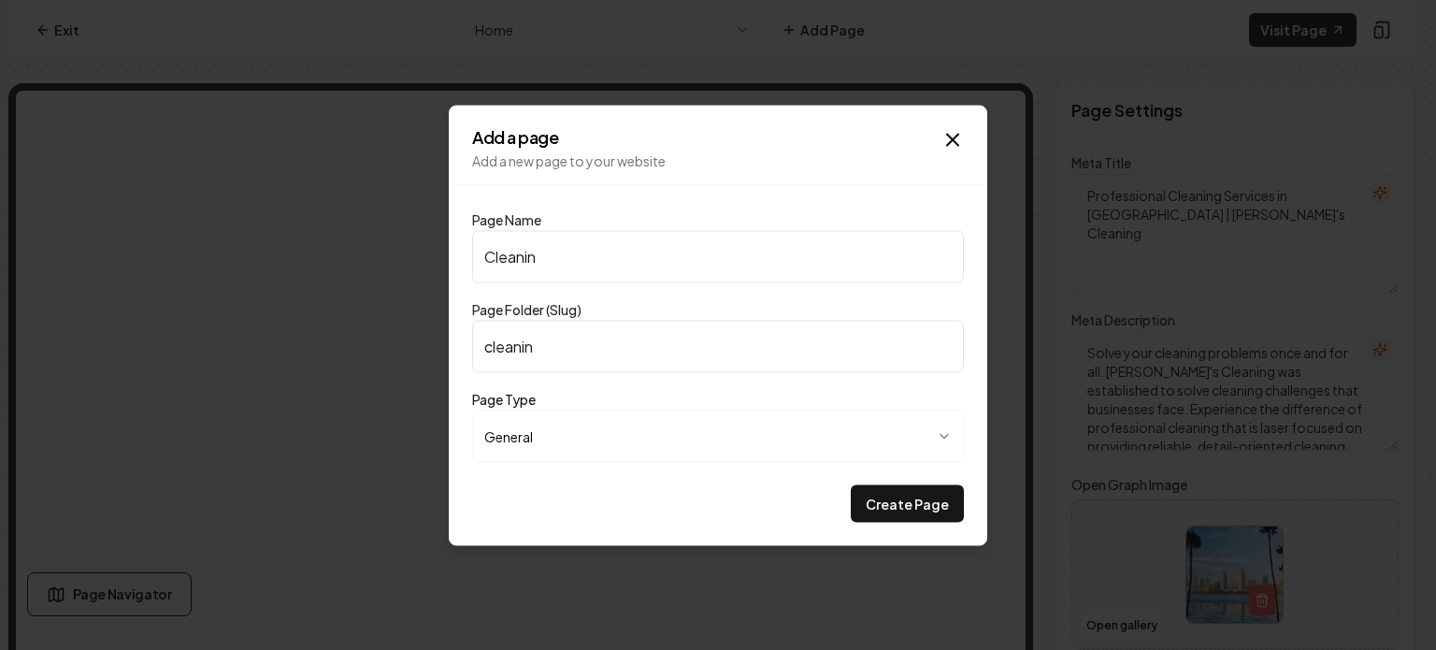
type input "cleaning"
type input "Cleaning C"
type input "cleaning-c"
type input "Cleaning Ch"
type input "cleaning-ch"
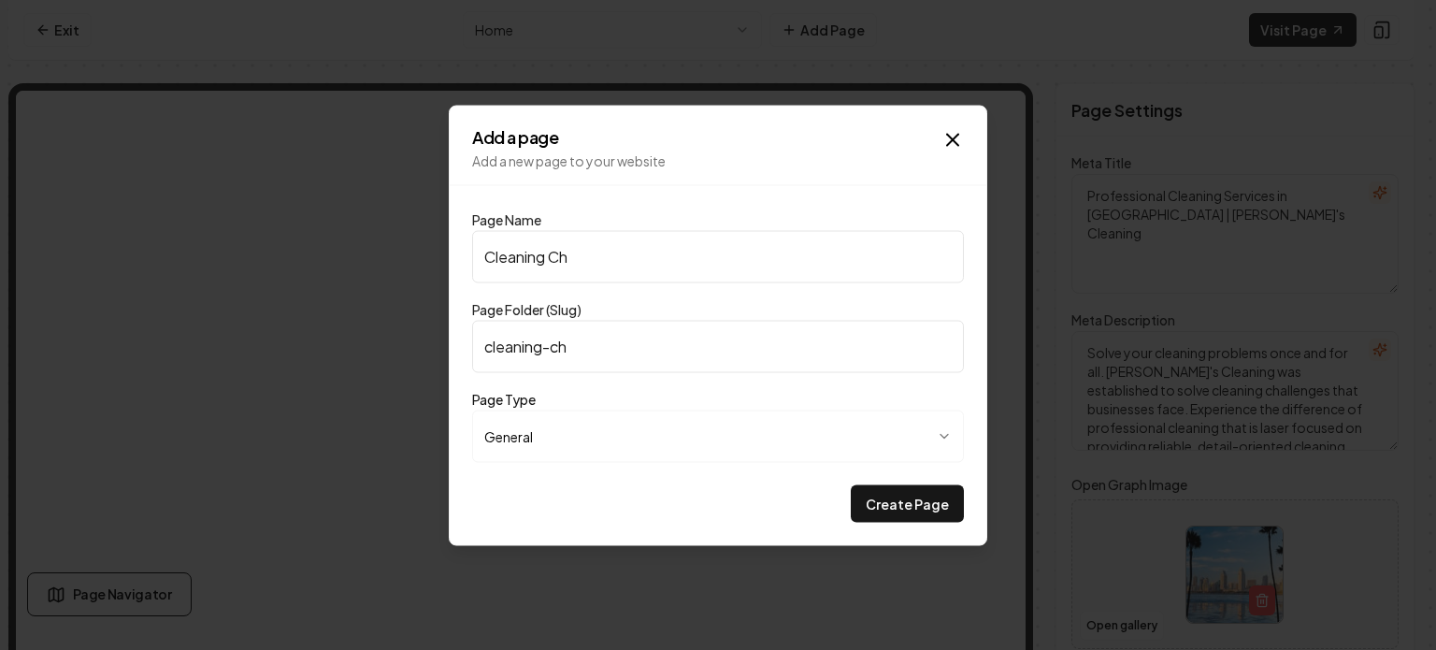
type input "Cleaning Che"
type input "cleaning-che"
type input "Cleaning Chec"
type input "cleaning-chec"
type input "Cleaning Check"
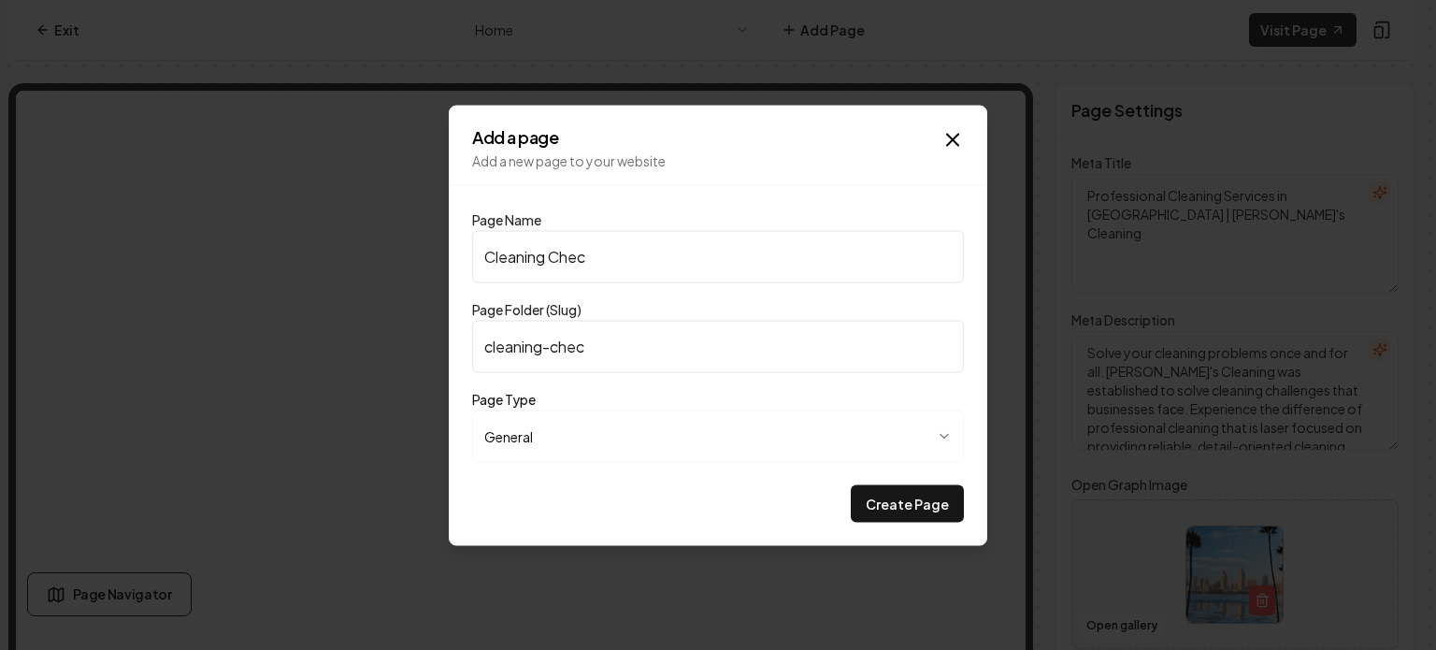
type input "cleaning-check"
type input "Cleaning Checkl"
type input "cleaning-checkl"
type input "Cleaning Checkli"
type input "cleaning-checkli"
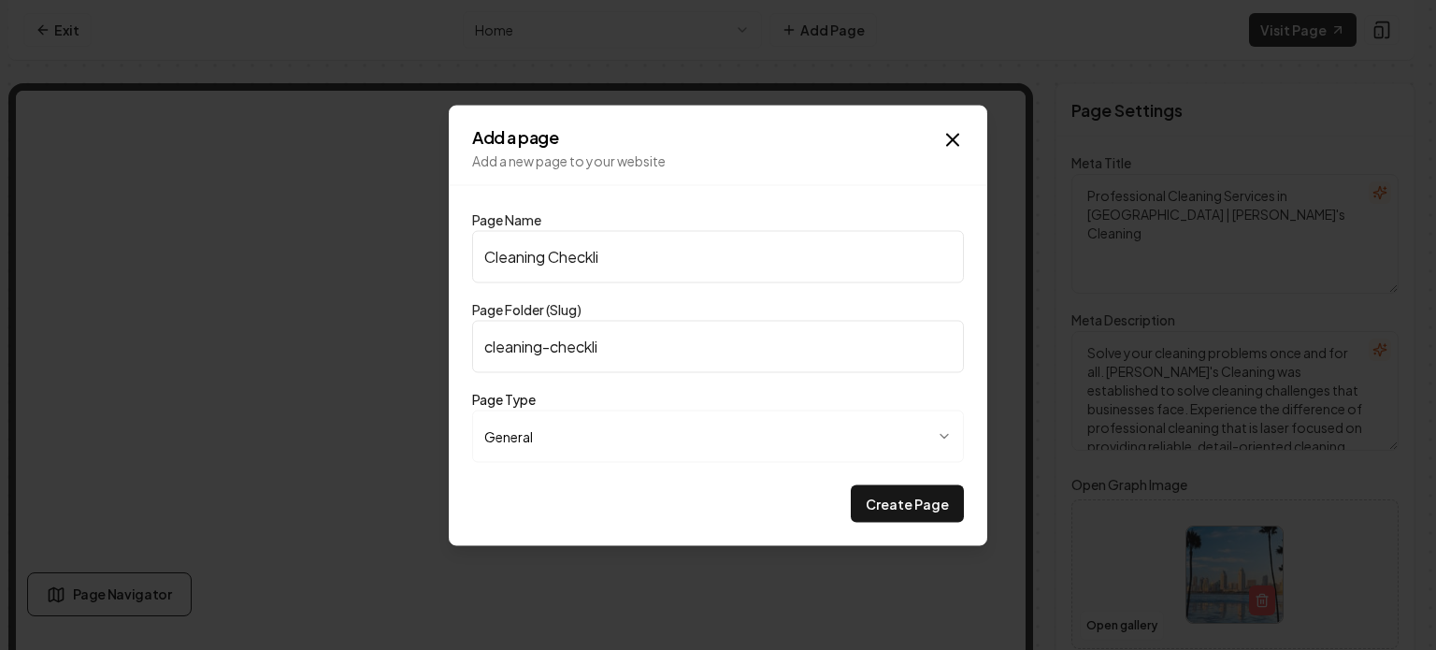
type input "Cleaning Checklis"
type input "cleaning-checklis"
type input "Cleaning Checklist"
type input "cleaning-checklist"
type input "Cleaning Checklist"
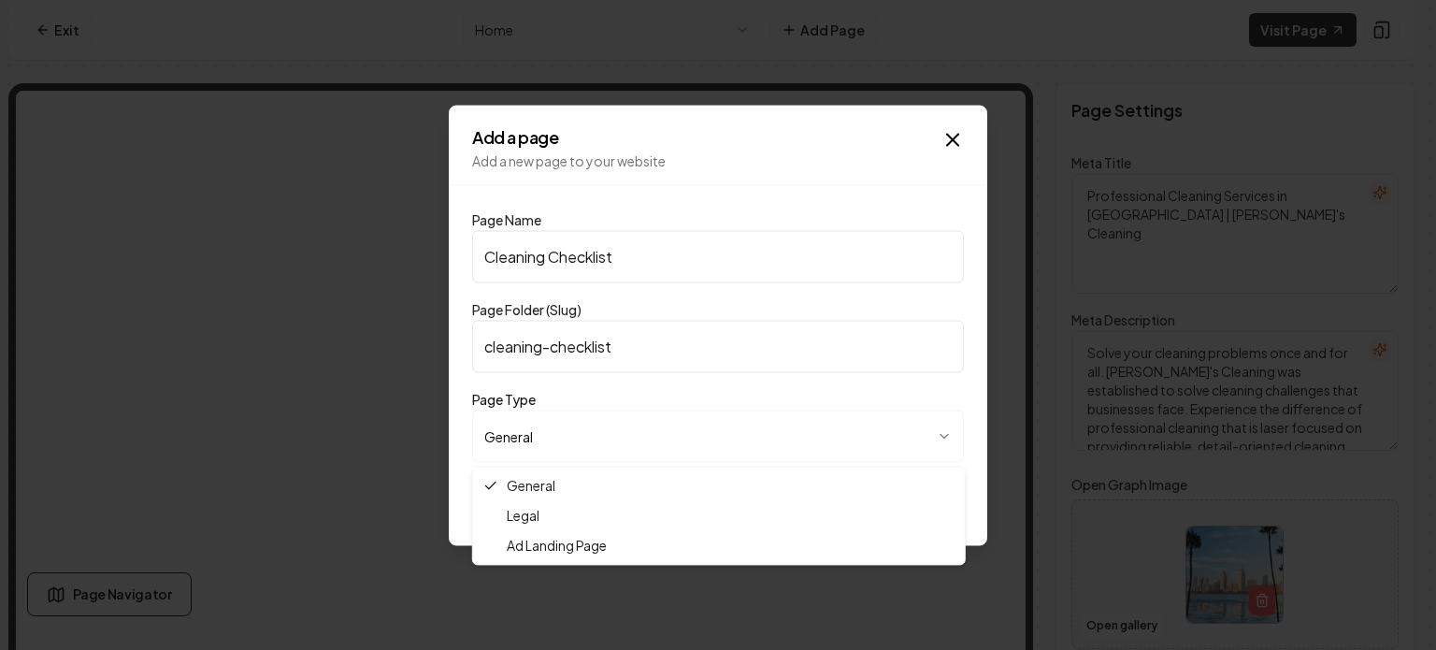
click at [752, 423] on body "**********" at bounding box center [711, 325] width 1422 height 650
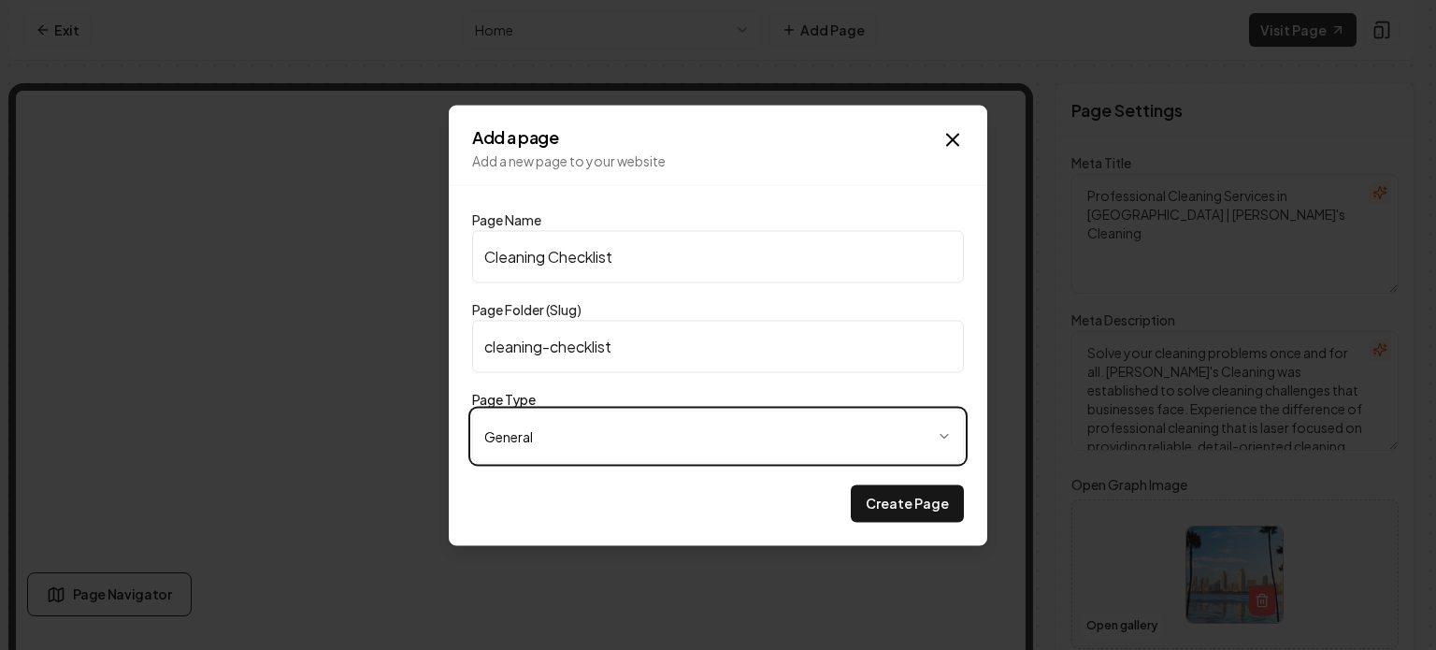
click at [752, 423] on body "**********" at bounding box center [711, 325] width 1422 height 650
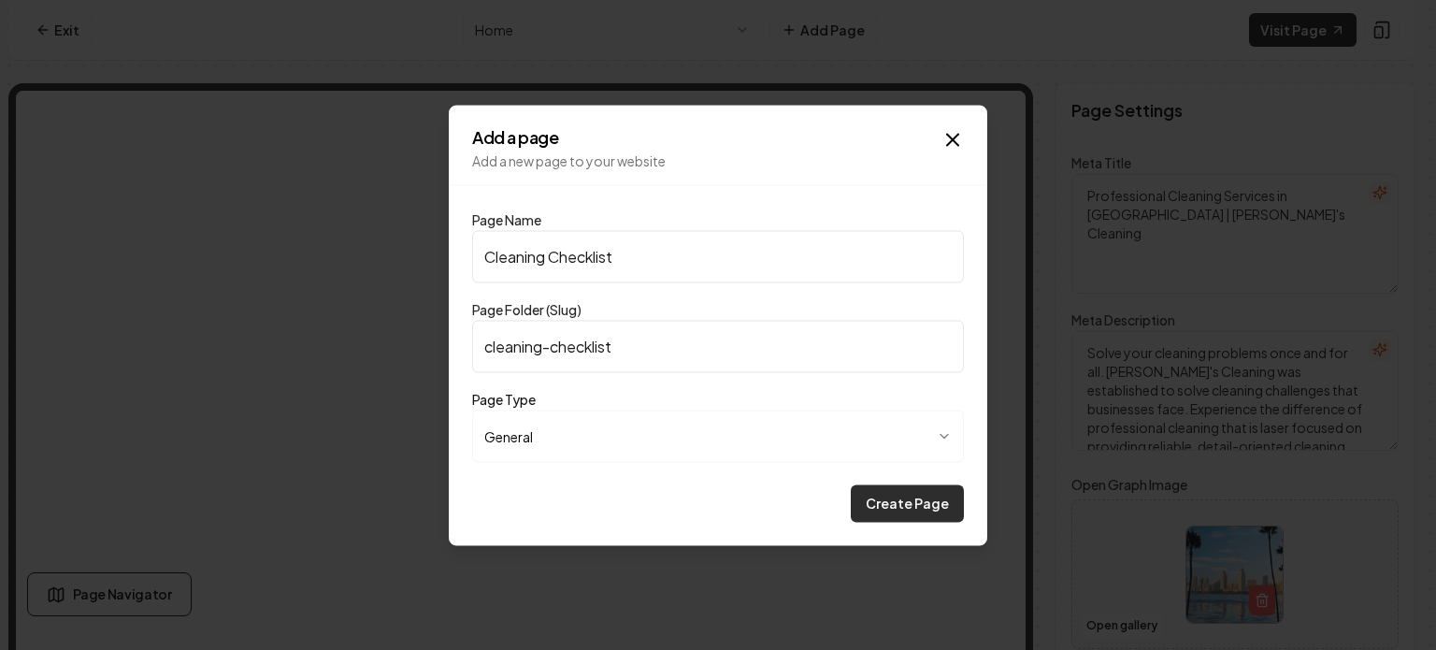
click at [896, 510] on button "Create Page" at bounding box center [907, 502] width 113 height 37
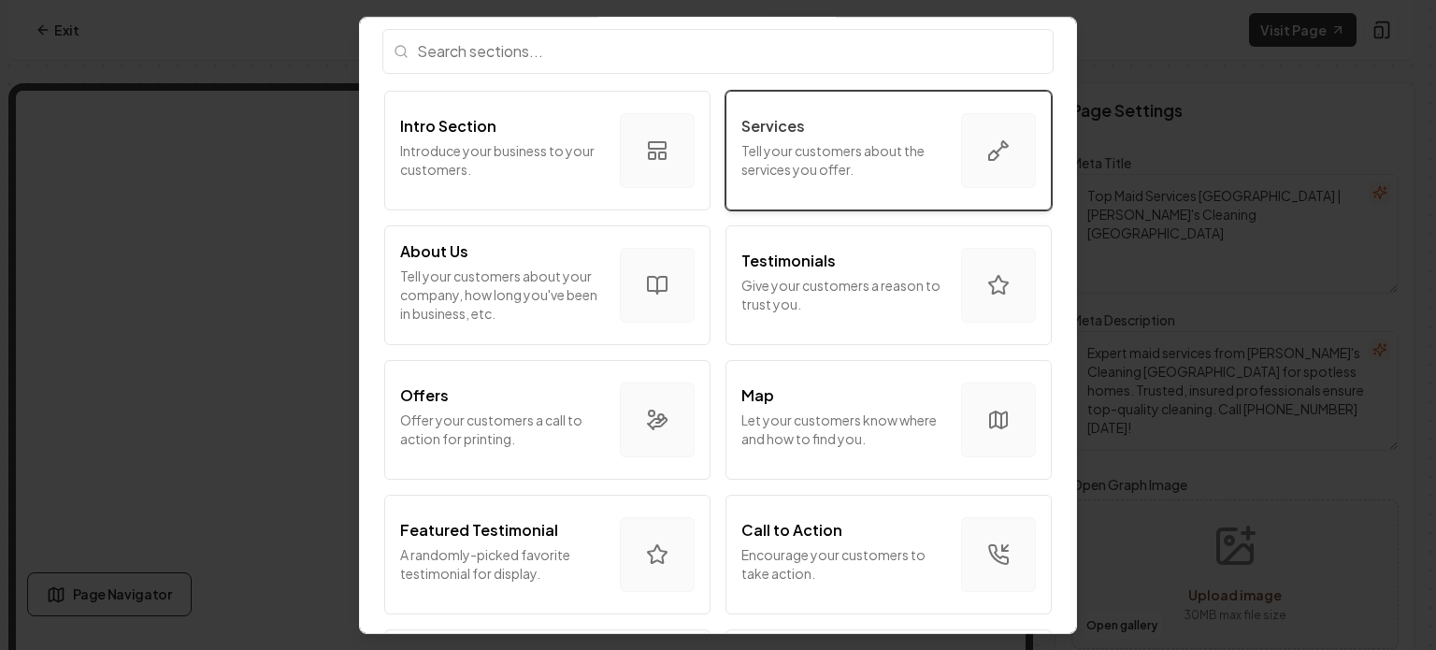
scroll to position [67, 0]
click at [806, 162] on p "Tell your customers about the services you offer." at bounding box center [843, 157] width 205 height 37
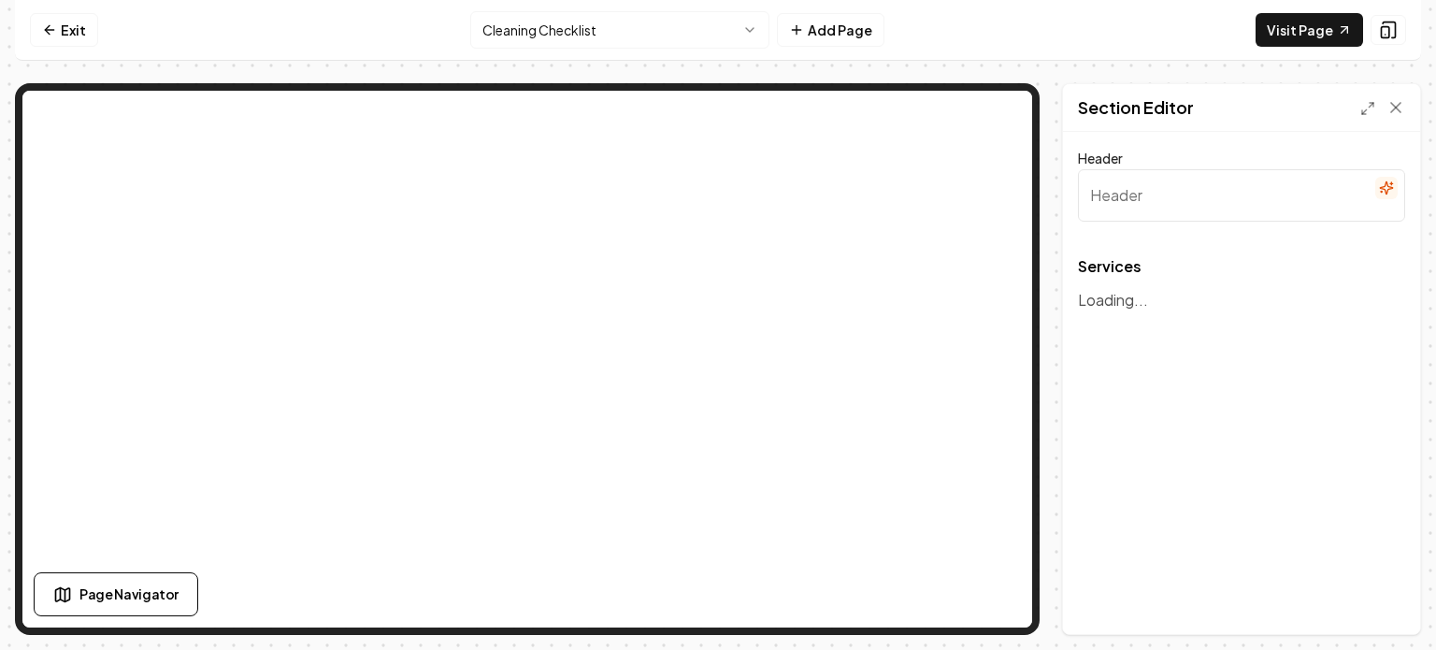
click at [1185, 190] on input "Header" at bounding box center [1241, 195] width 327 height 52
type input "Our Services"
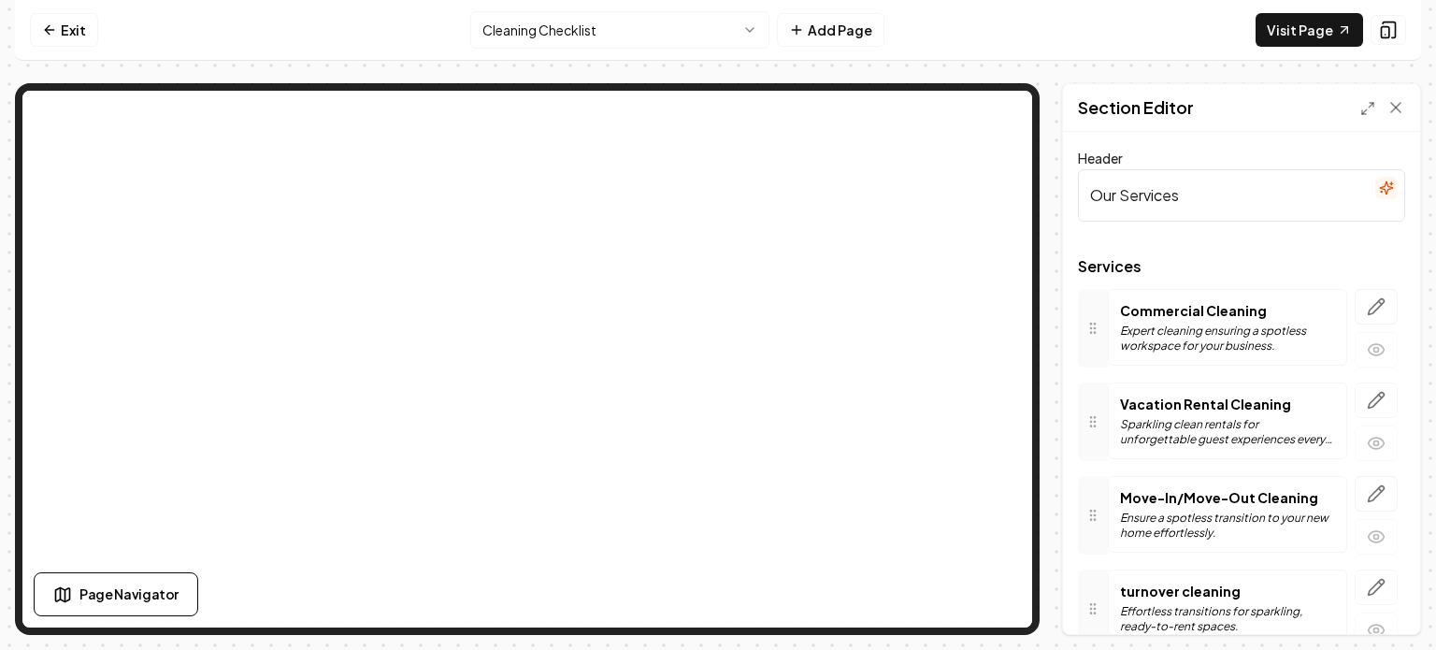
click at [1222, 145] on div "Header Our Services Services Commercial Cleaning Expert cleaning ensuring a spo…" at bounding box center [1241, 383] width 357 height 502
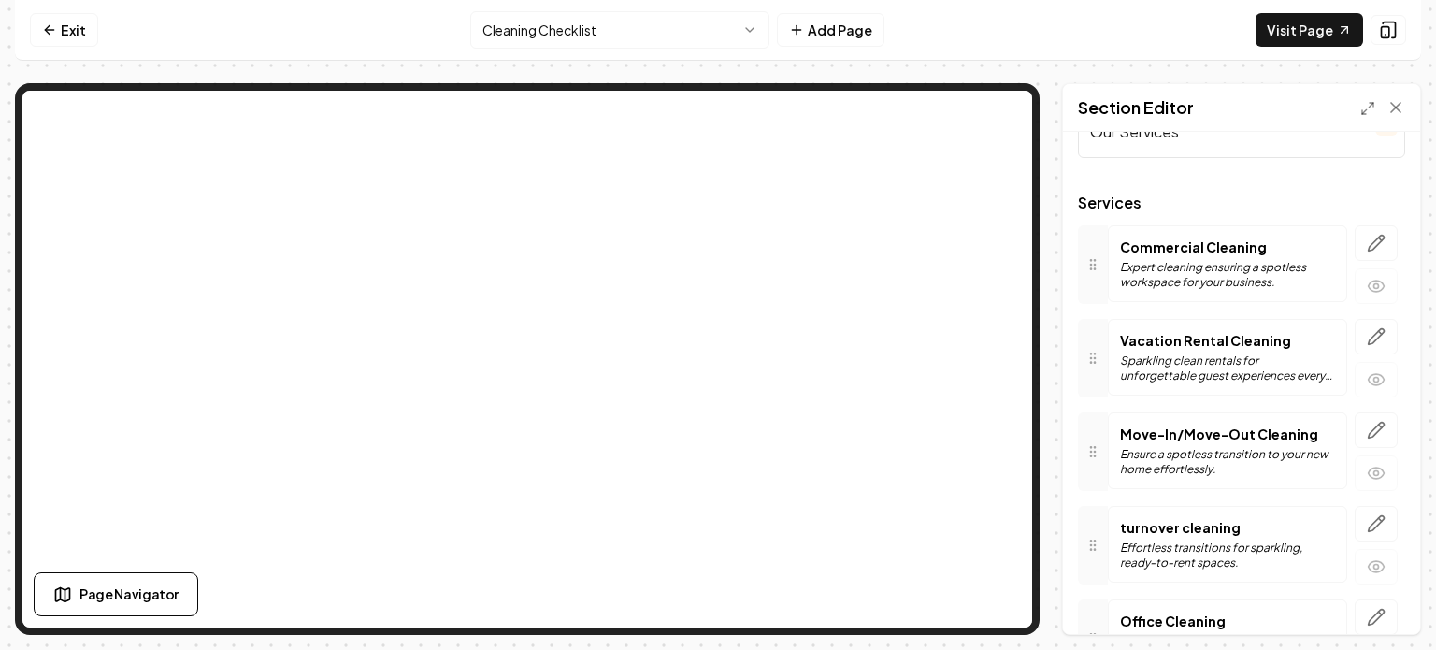
scroll to position [65, 0]
click at [1354, 238] on button "button" at bounding box center [1375, 241] width 43 height 36
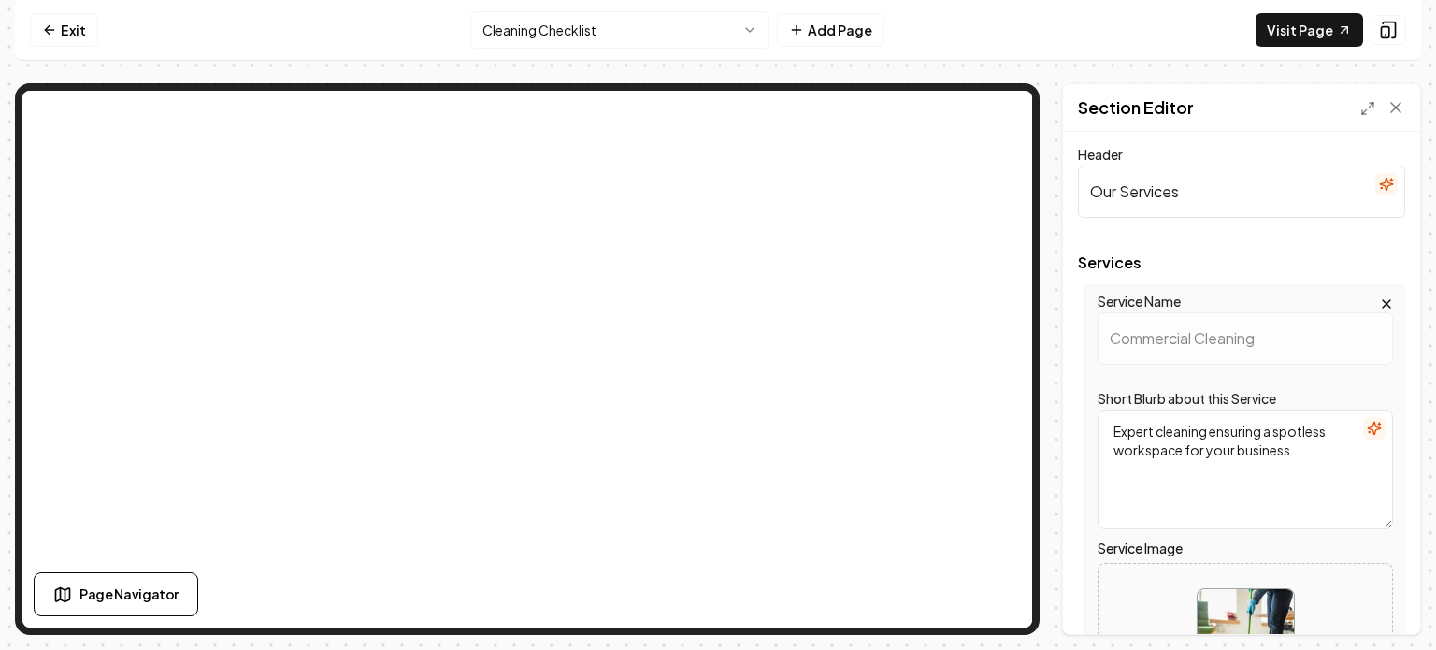
scroll to position [0, 0]
click at [1395, 109] on icon at bounding box center [1395, 107] width 19 height 19
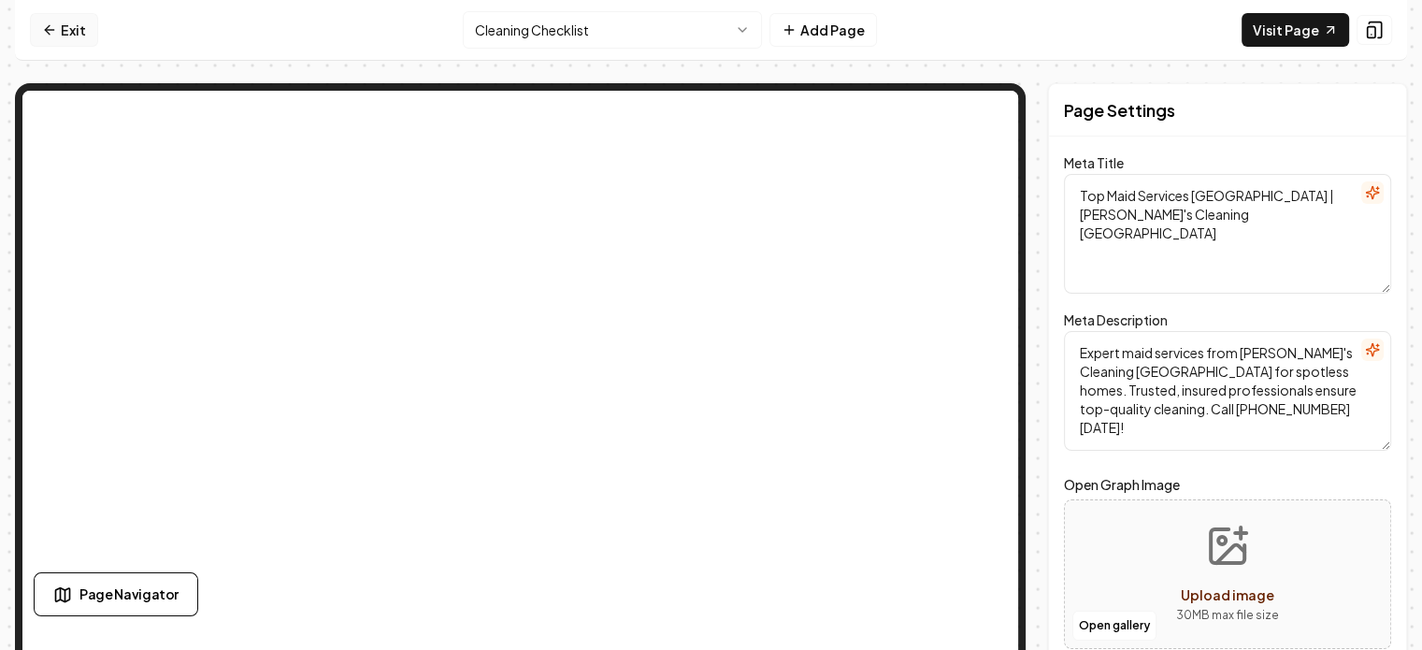
click at [62, 21] on link "Exit" at bounding box center [64, 30] width 68 height 34
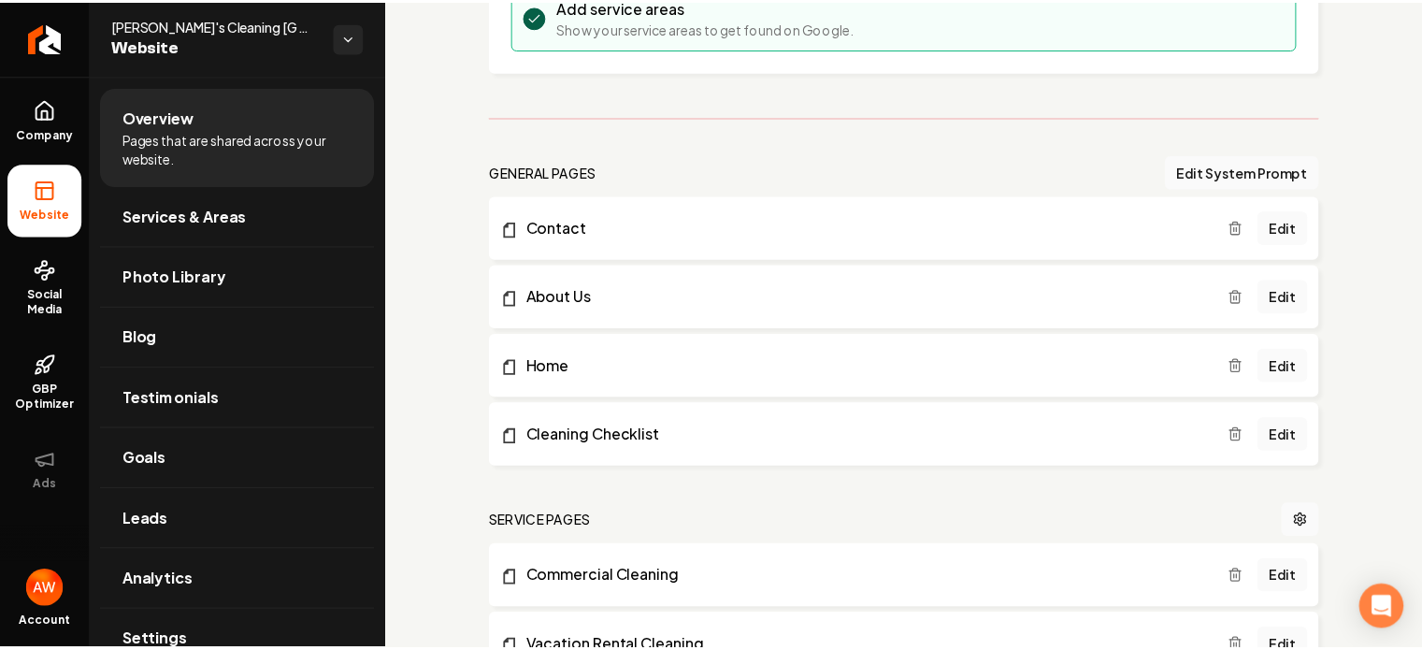
scroll to position [430, 0]
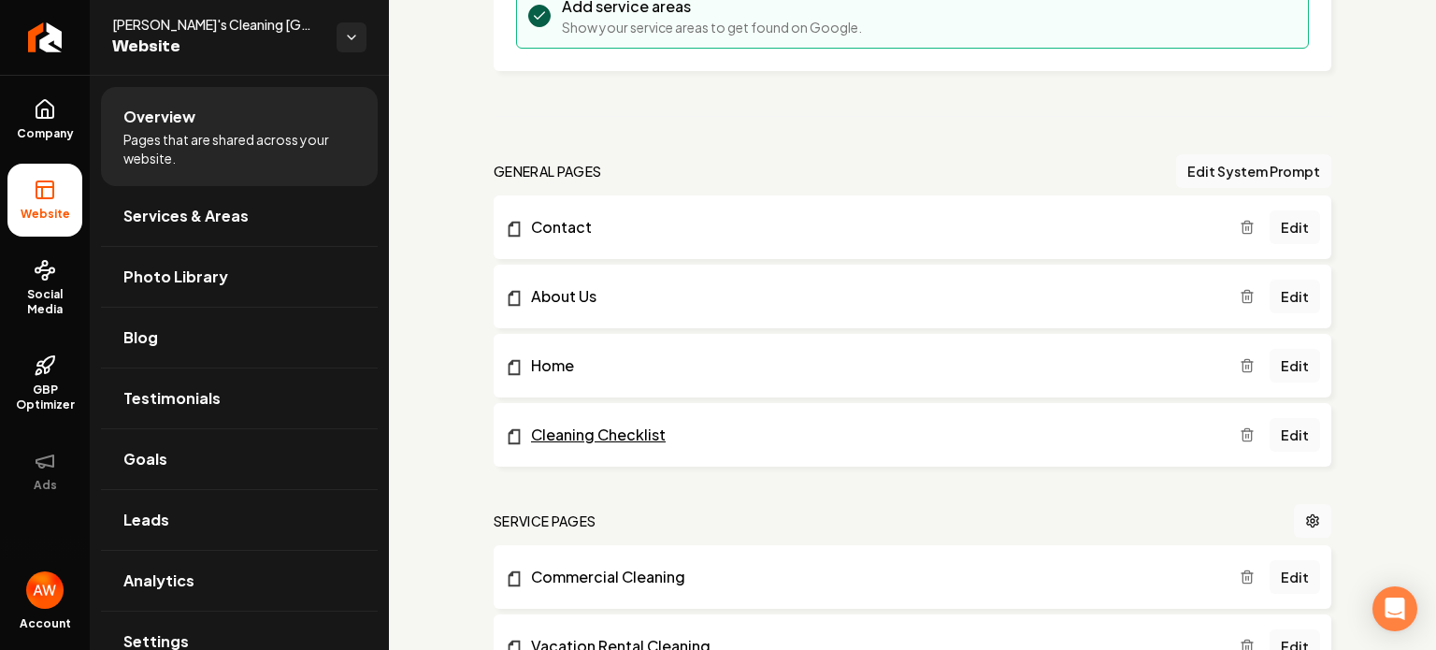
click at [833, 425] on link "Cleaning Checklist" at bounding box center [872, 434] width 735 height 22
click at [1270, 431] on link "Edit" at bounding box center [1294, 435] width 50 height 34
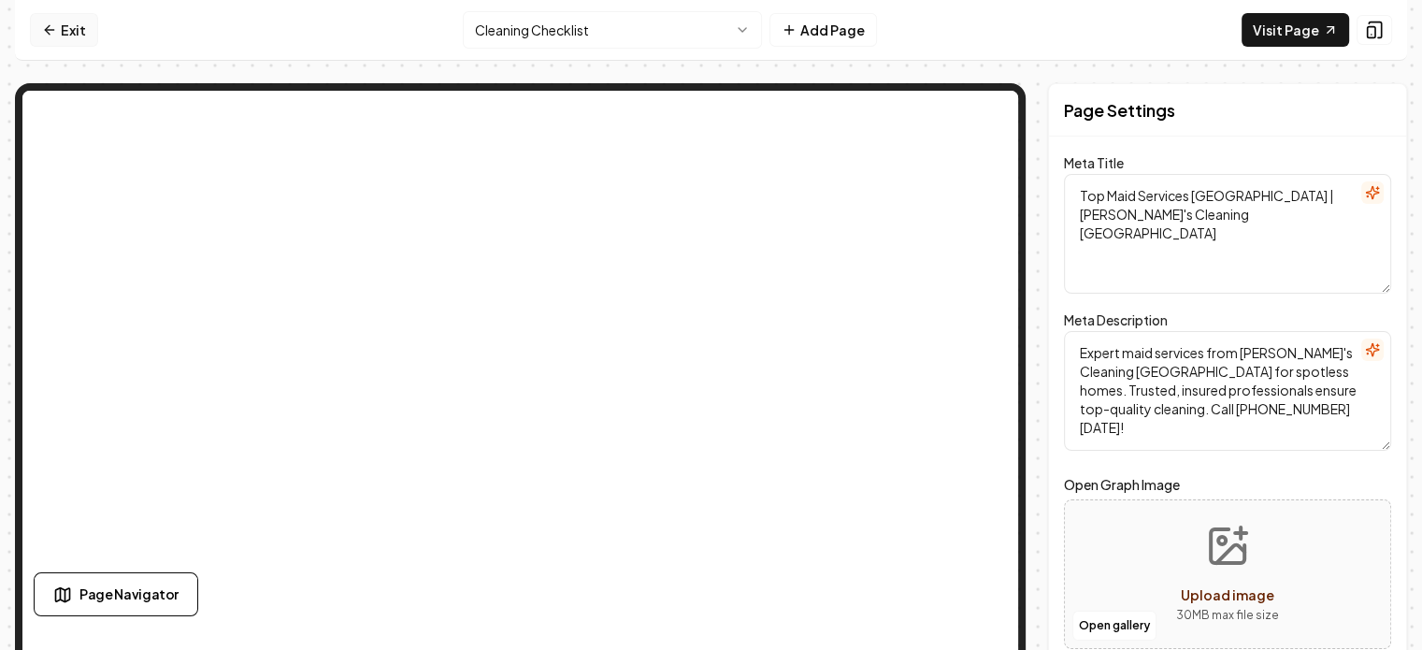
click at [60, 26] on link "Exit" at bounding box center [64, 30] width 68 height 34
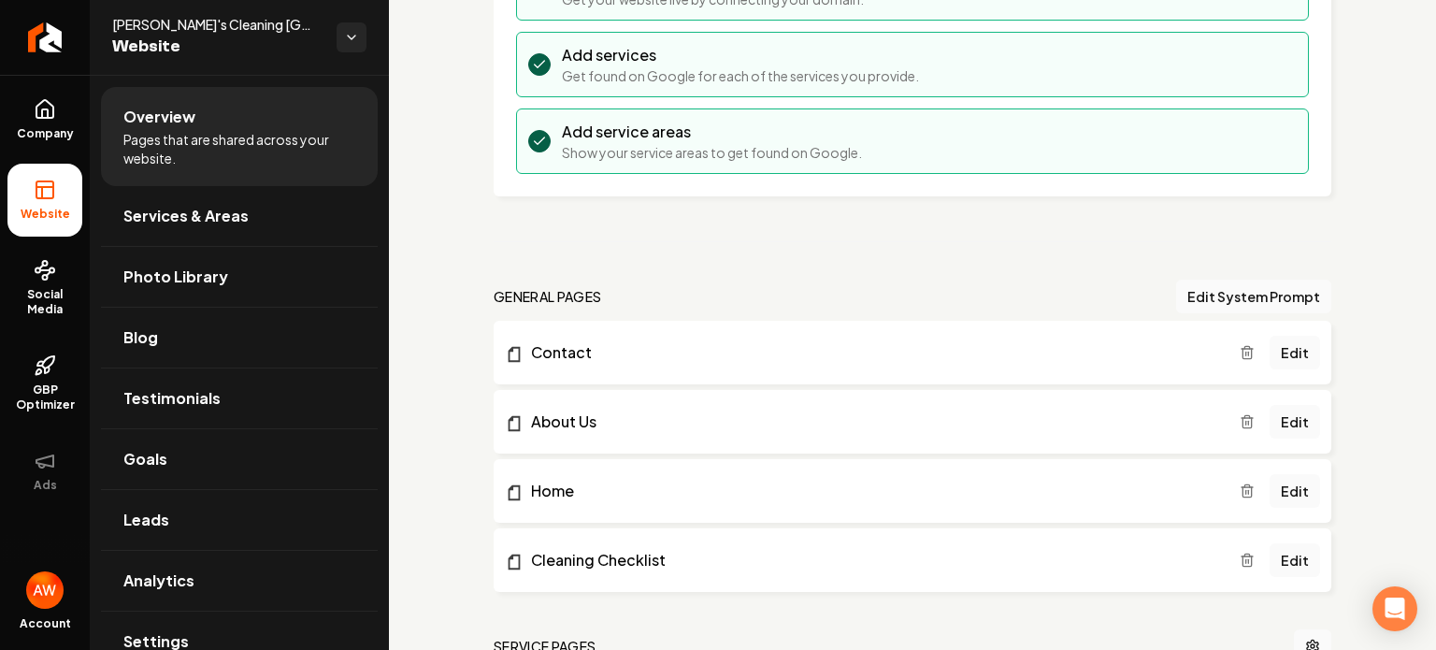
scroll to position [447, 0]
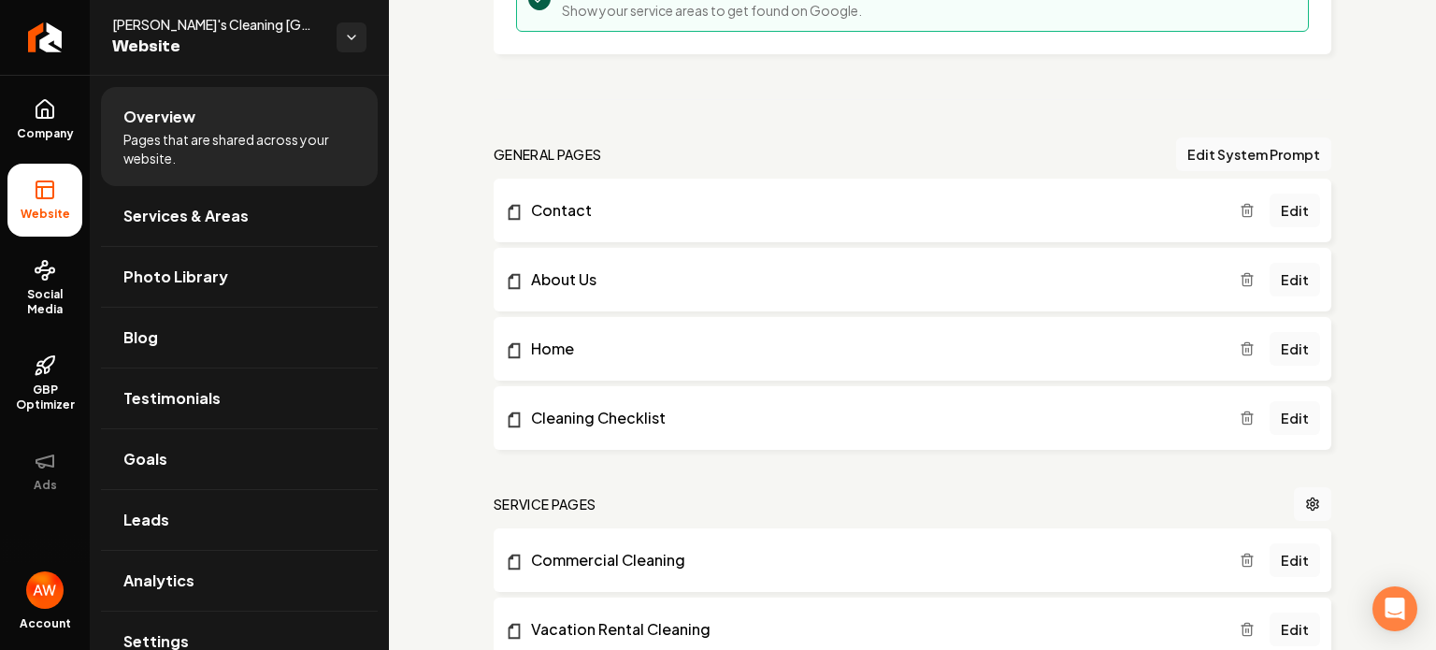
click at [1242, 422] on icon "Main content area" at bounding box center [1246, 419] width 8 height 10
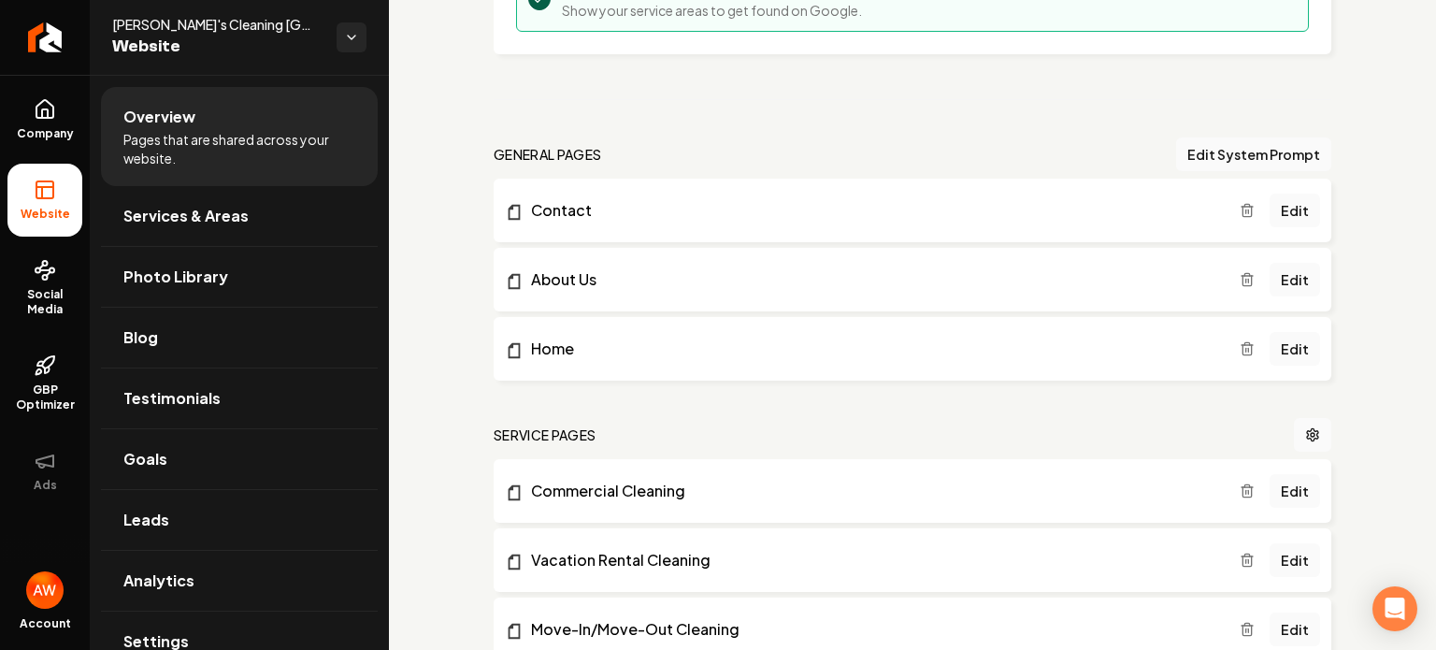
scroll to position [0, 0]
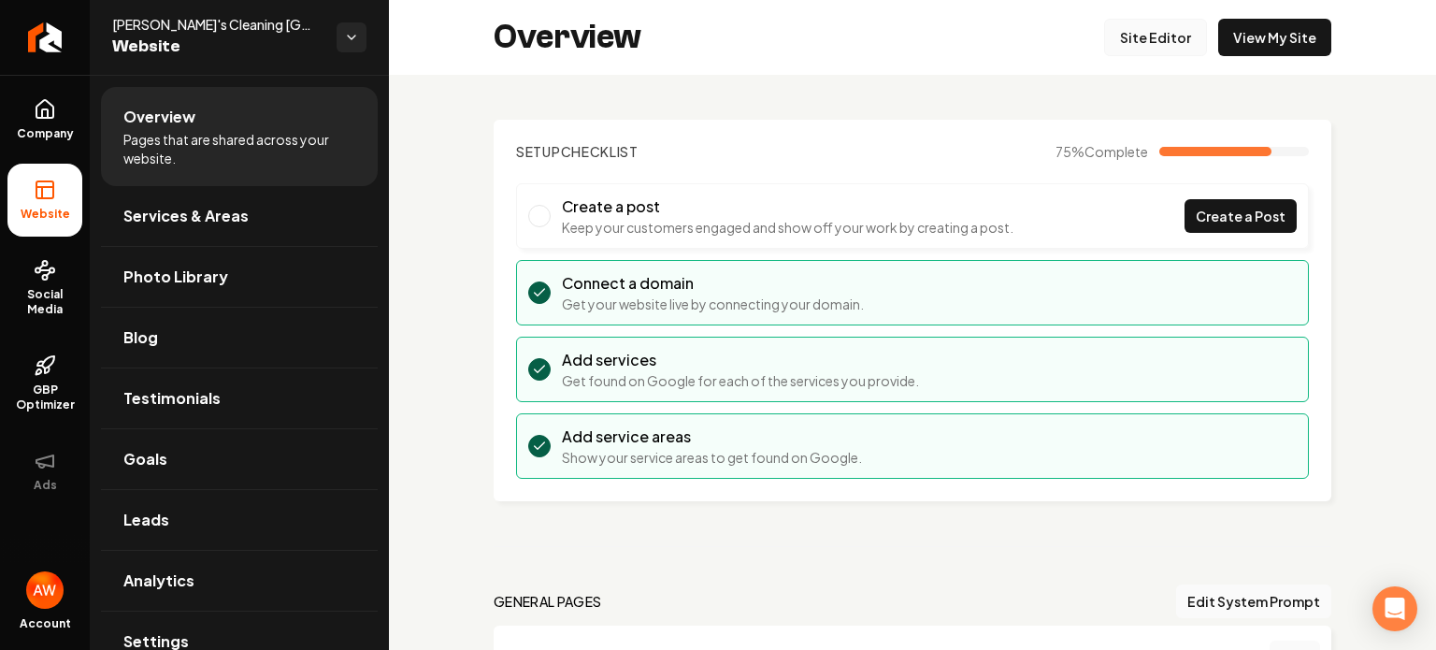
click at [1140, 33] on link "Site Editor" at bounding box center [1155, 37] width 103 height 37
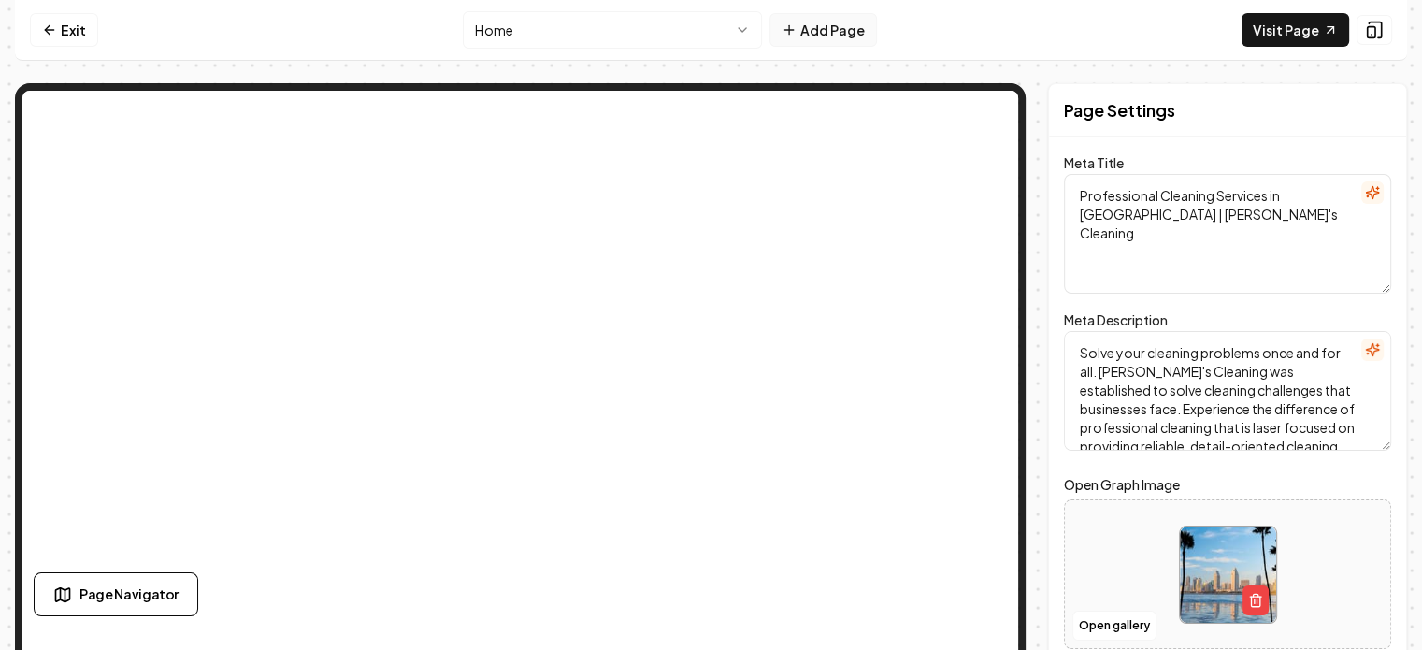
click at [823, 24] on button "Add Page" at bounding box center [822, 30] width 107 height 34
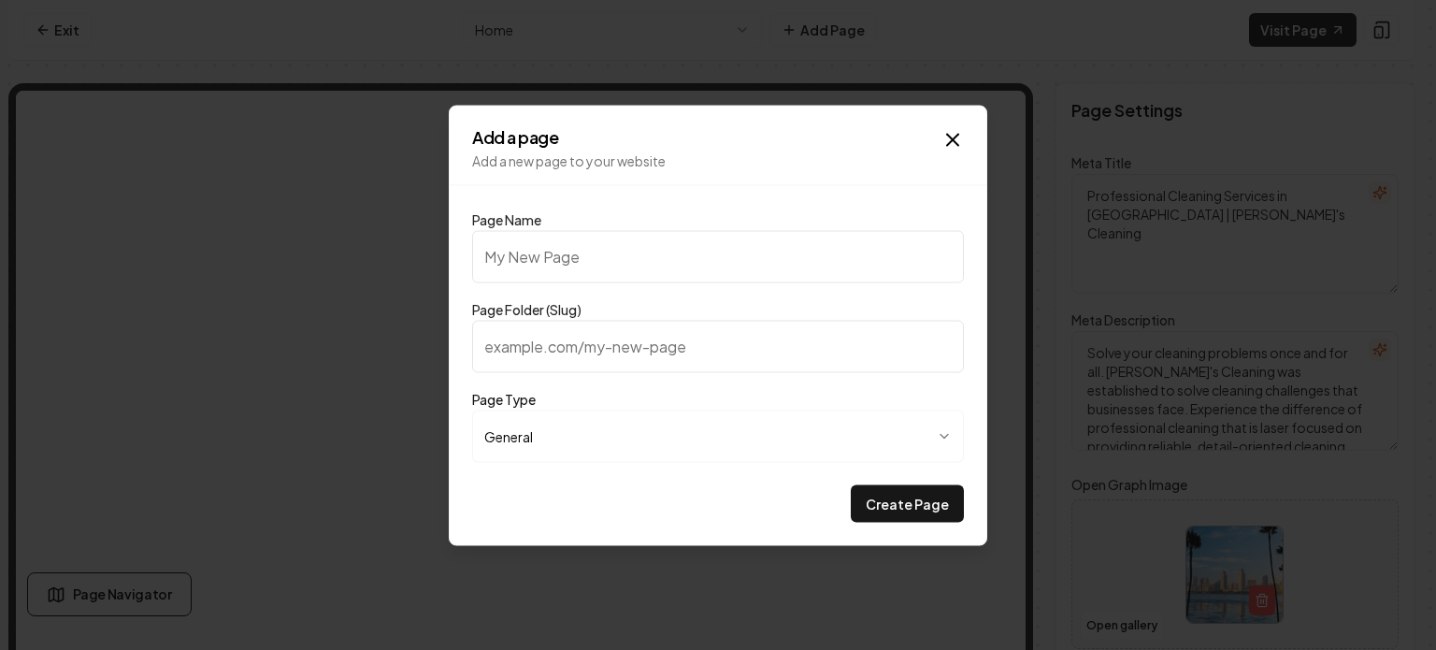
type input "C"
type input "c"
type input "Cleaning Checklist"
type input "cleaning-checklist"
click at [891, 497] on button "Create Page" at bounding box center [907, 502] width 113 height 37
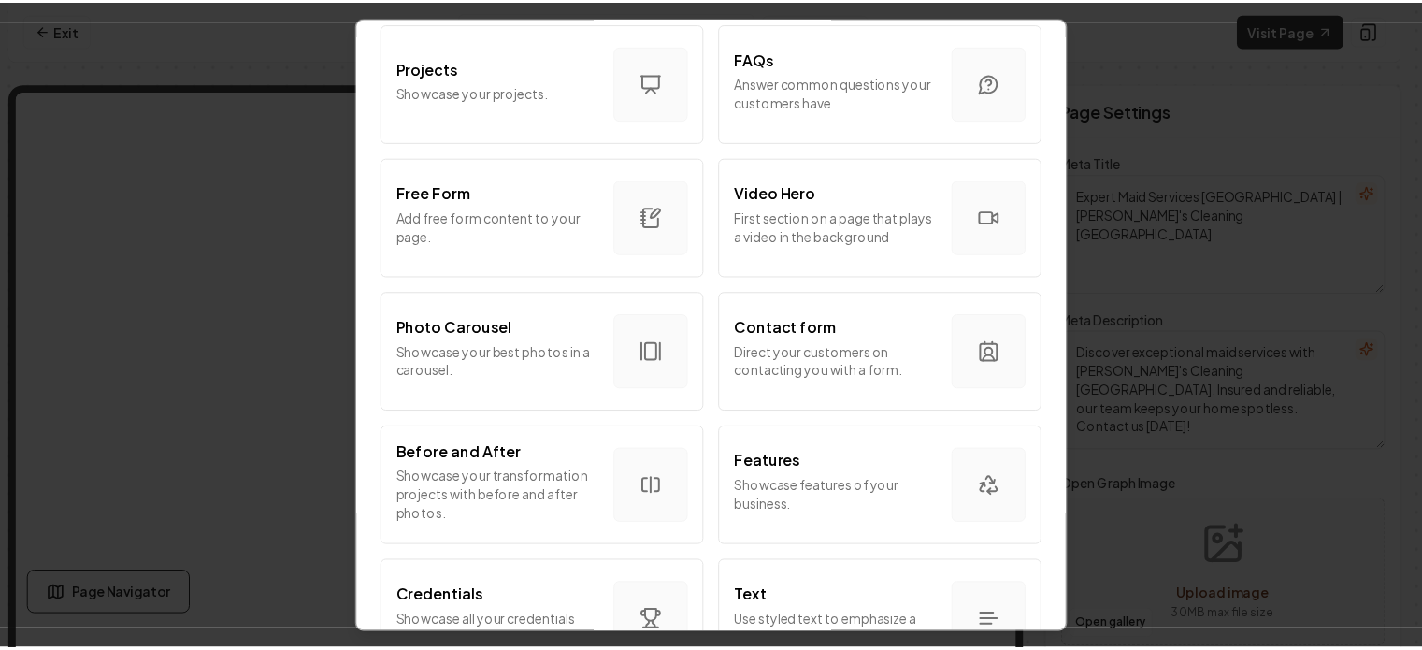
scroll to position [1144, 0]
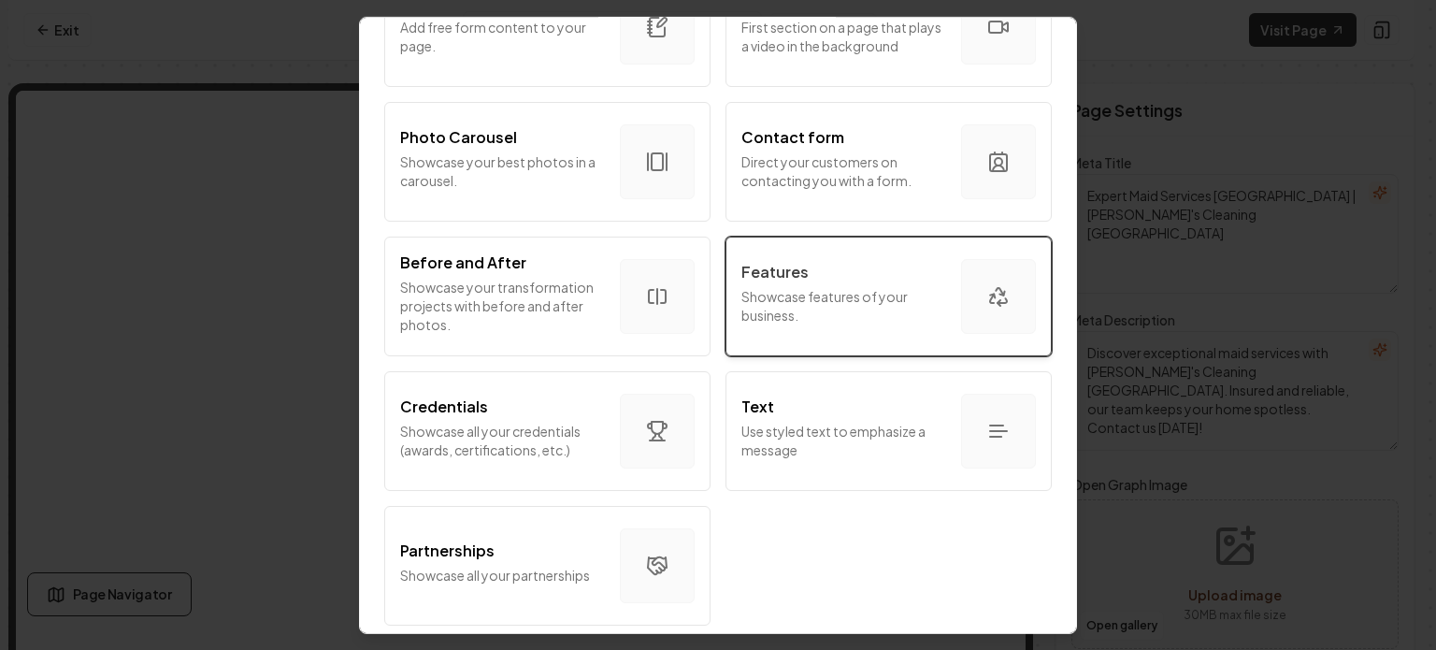
click at [879, 260] on div "Features" at bounding box center [843, 271] width 205 height 22
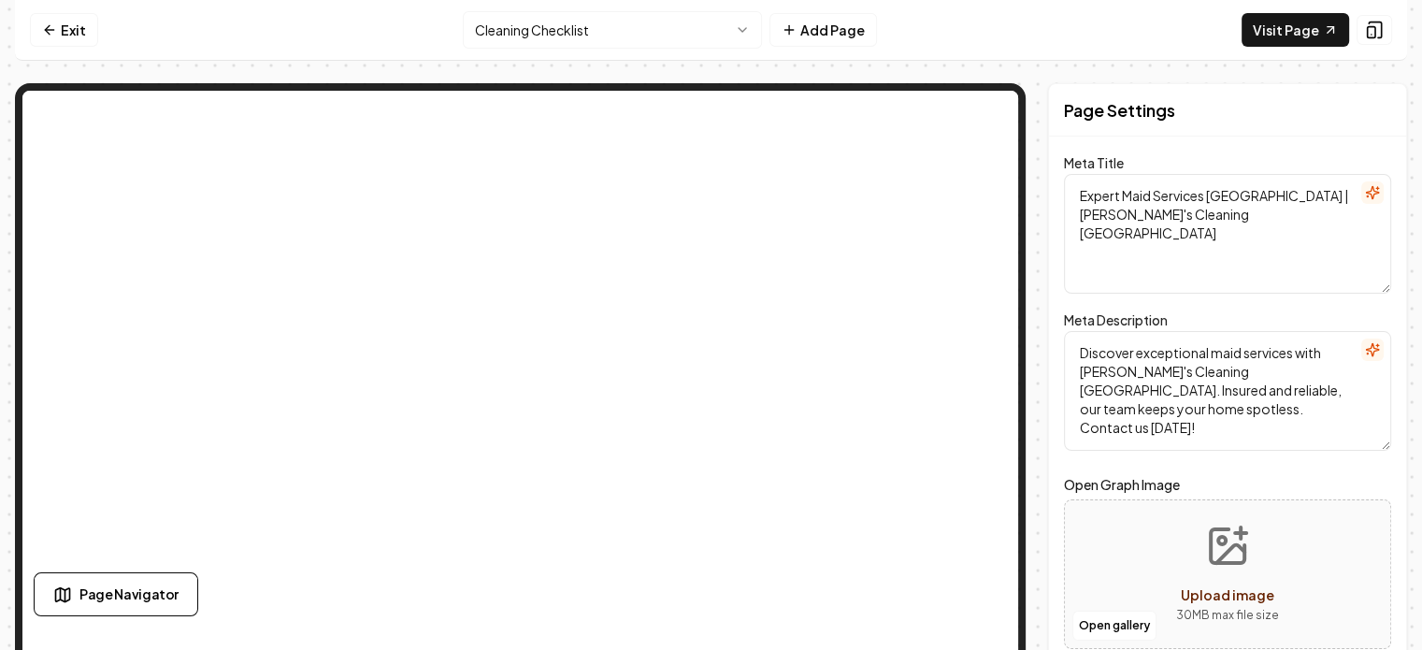
scroll to position [122, 0]
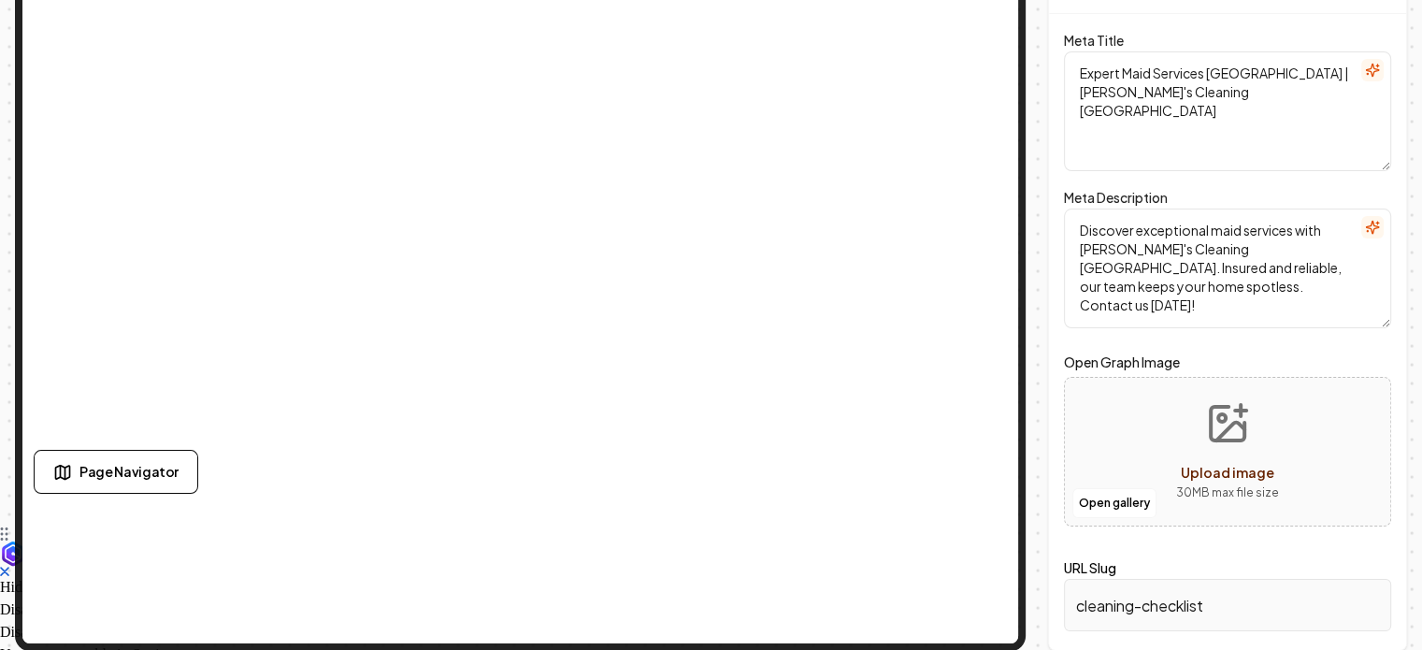
click at [1230, 426] on icon "Upload image" at bounding box center [1227, 423] width 45 height 45
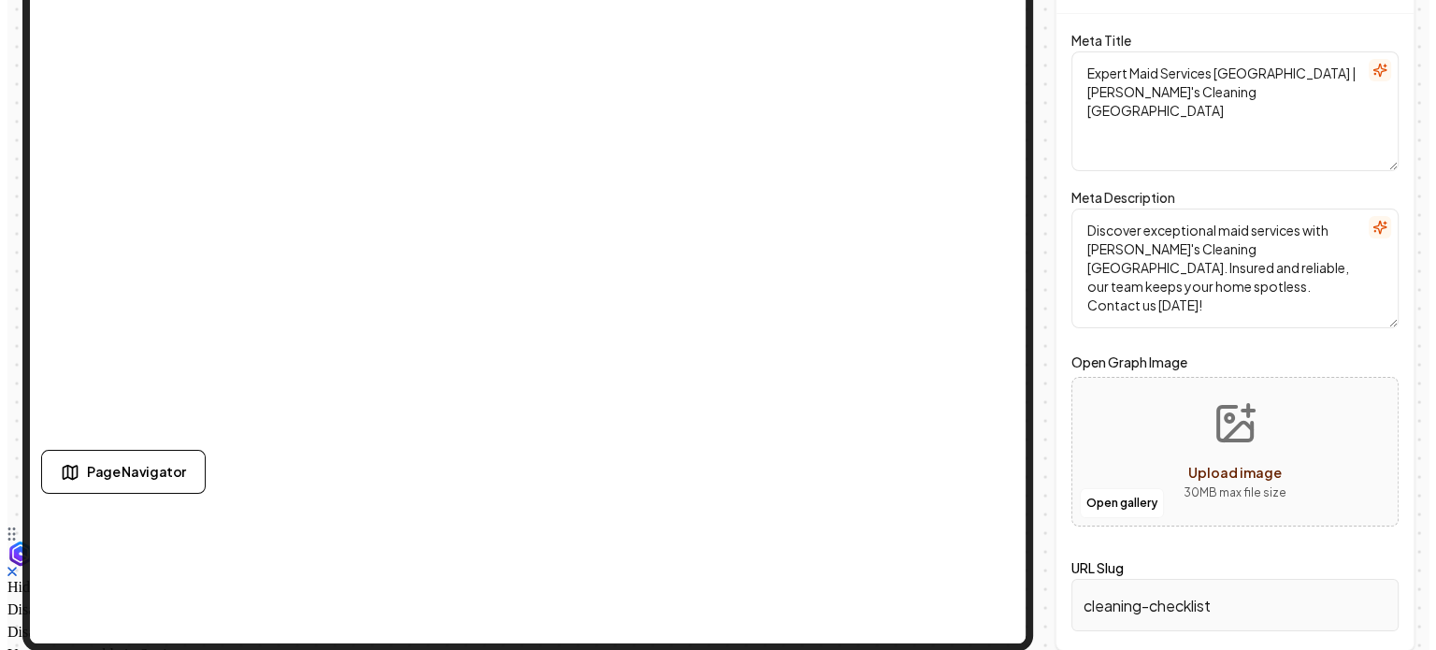
scroll to position [0, 0]
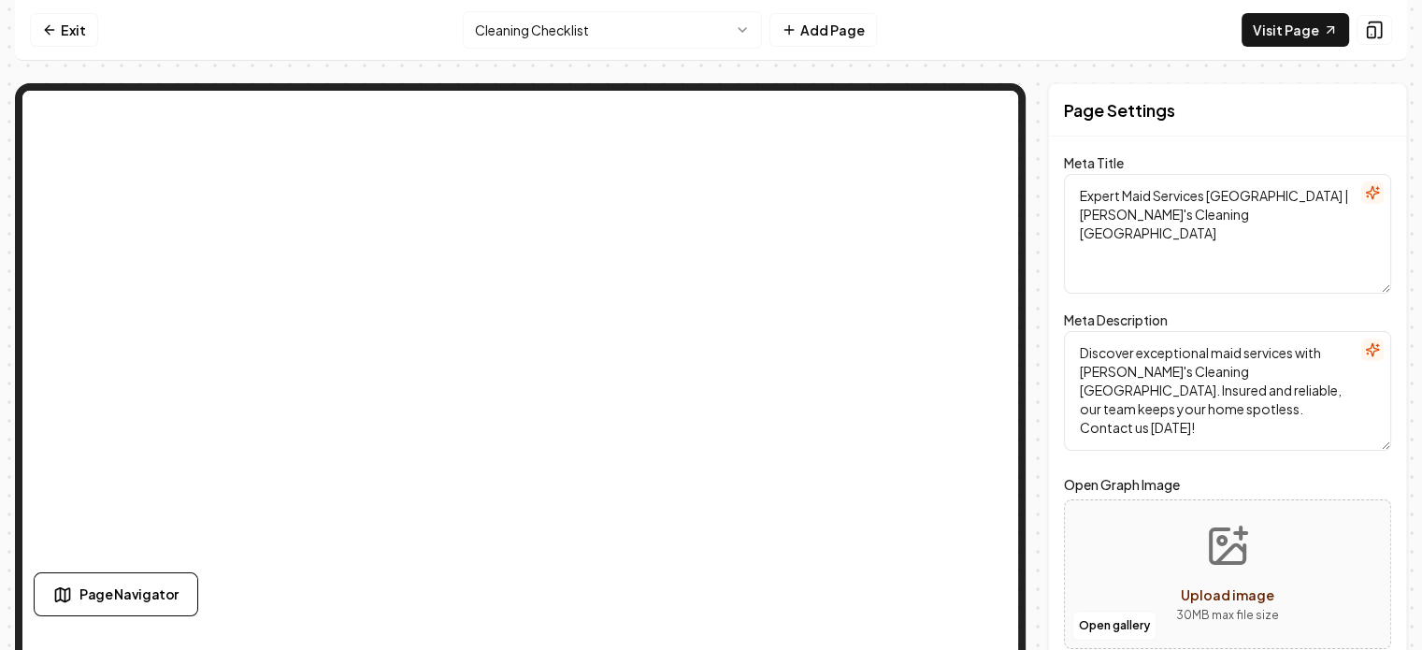
type textarea "Professional Cleaning Services in [GEOGRAPHIC_DATA] | [PERSON_NAME]'s Cleaning"
type textarea "Solve your cleaning problems once and for all. [PERSON_NAME]'s Cleaning was est…"
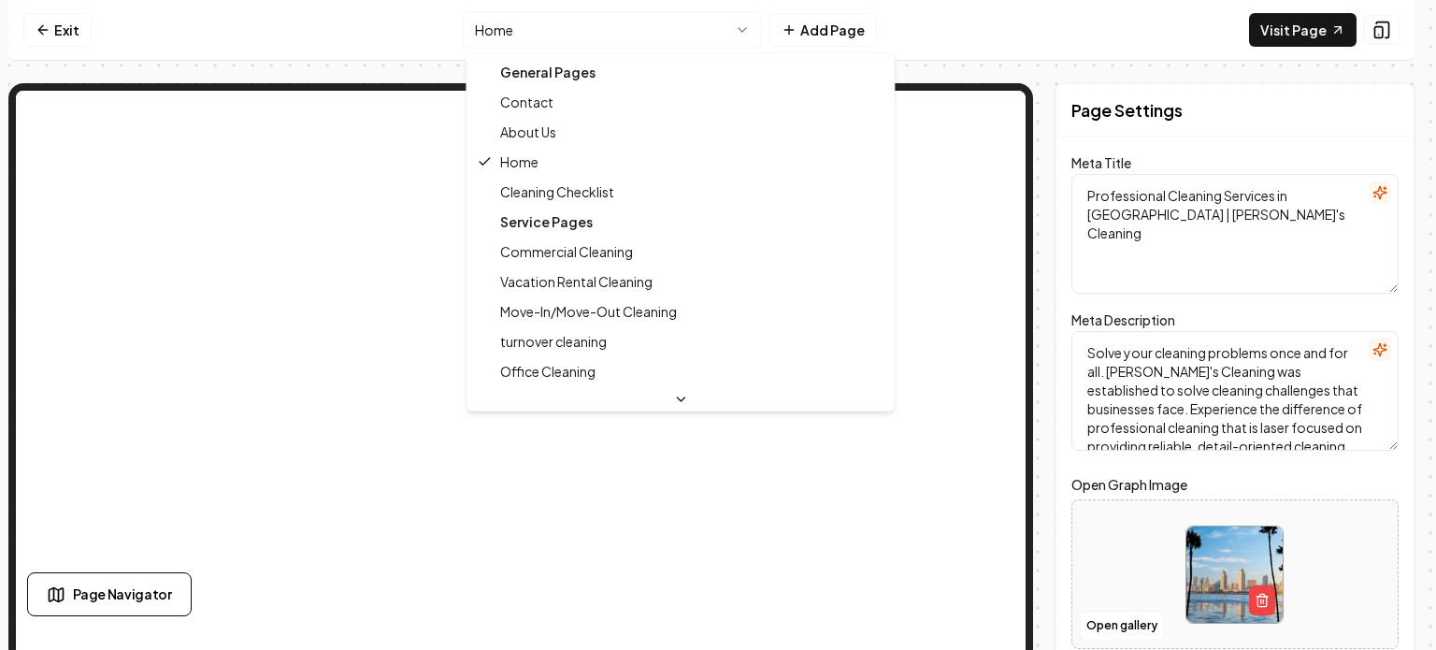
click at [748, 21] on html "Computer Required This feature is only available on a computer. Please switch t…" at bounding box center [718, 325] width 1436 height 650
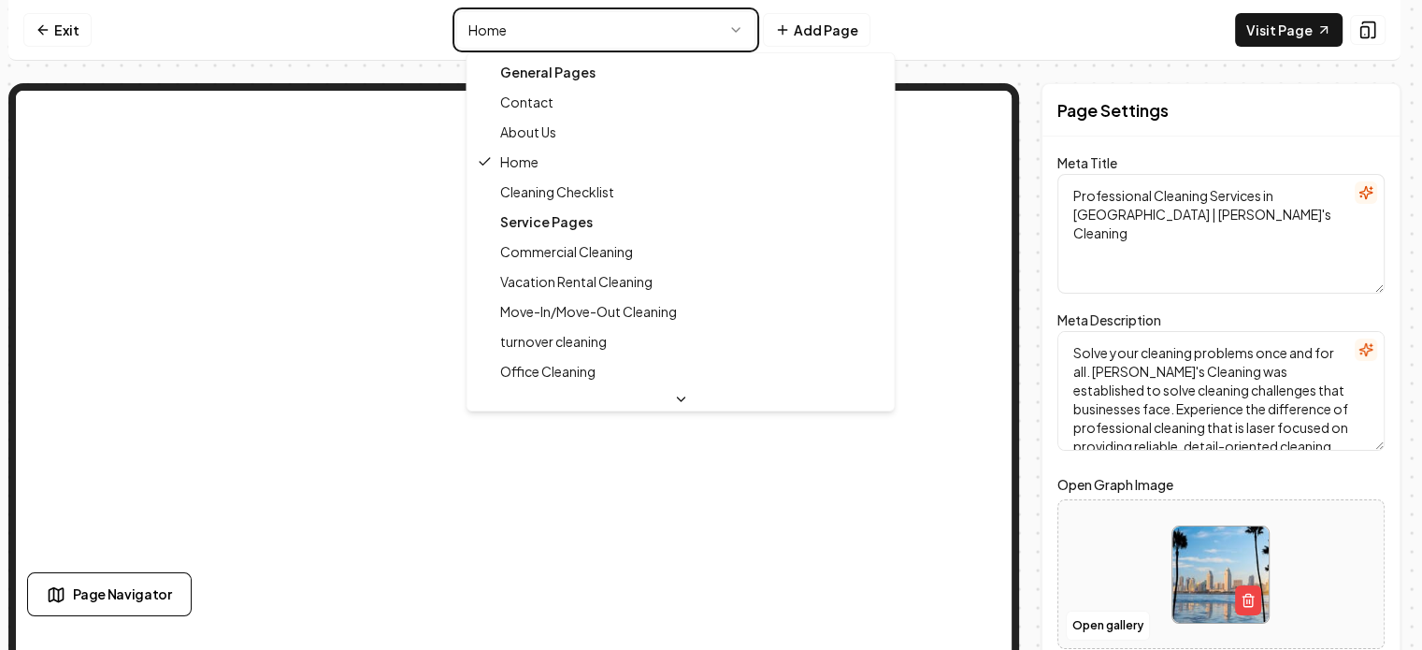
type textarea "Expert Maid Services San Diego | Ruby's Cleaning San Diego"
type textarea "Discover exceptional maid services with Ruby's Cleaning San Diego. Insured and …"
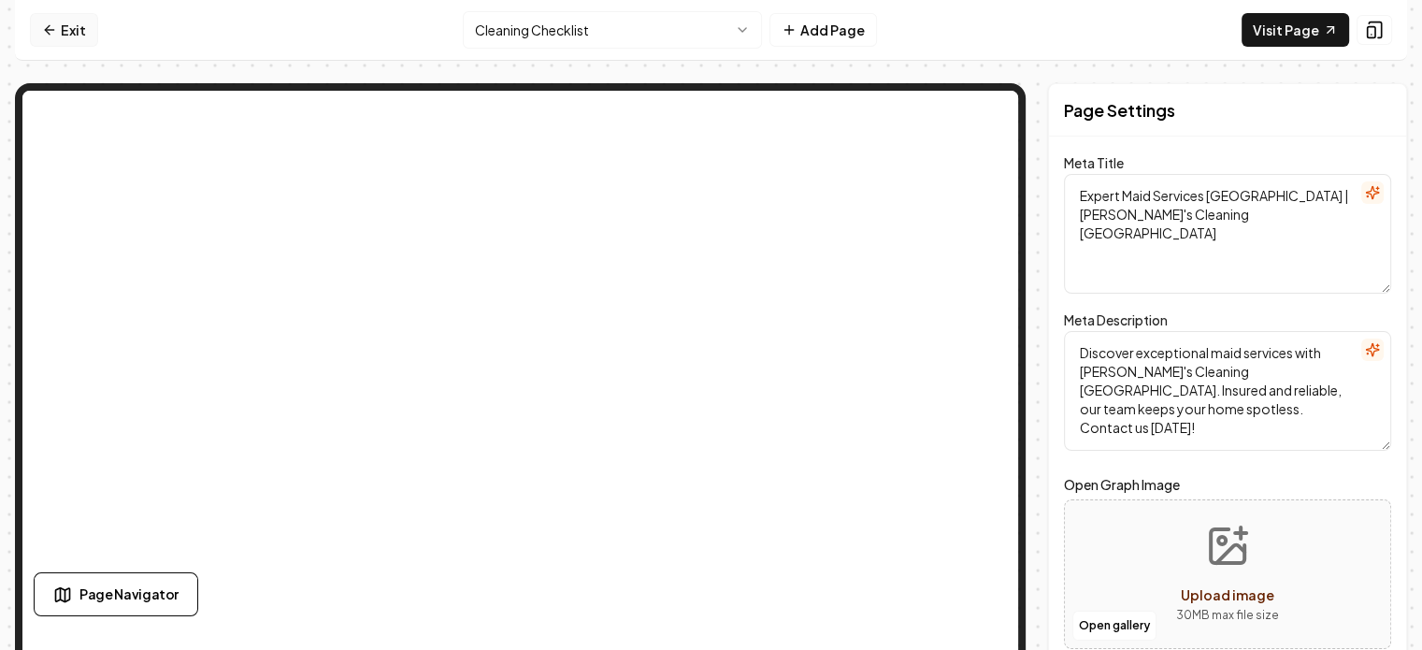
click at [64, 25] on link "Exit" at bounding box center [64, 30] width 68 height 34
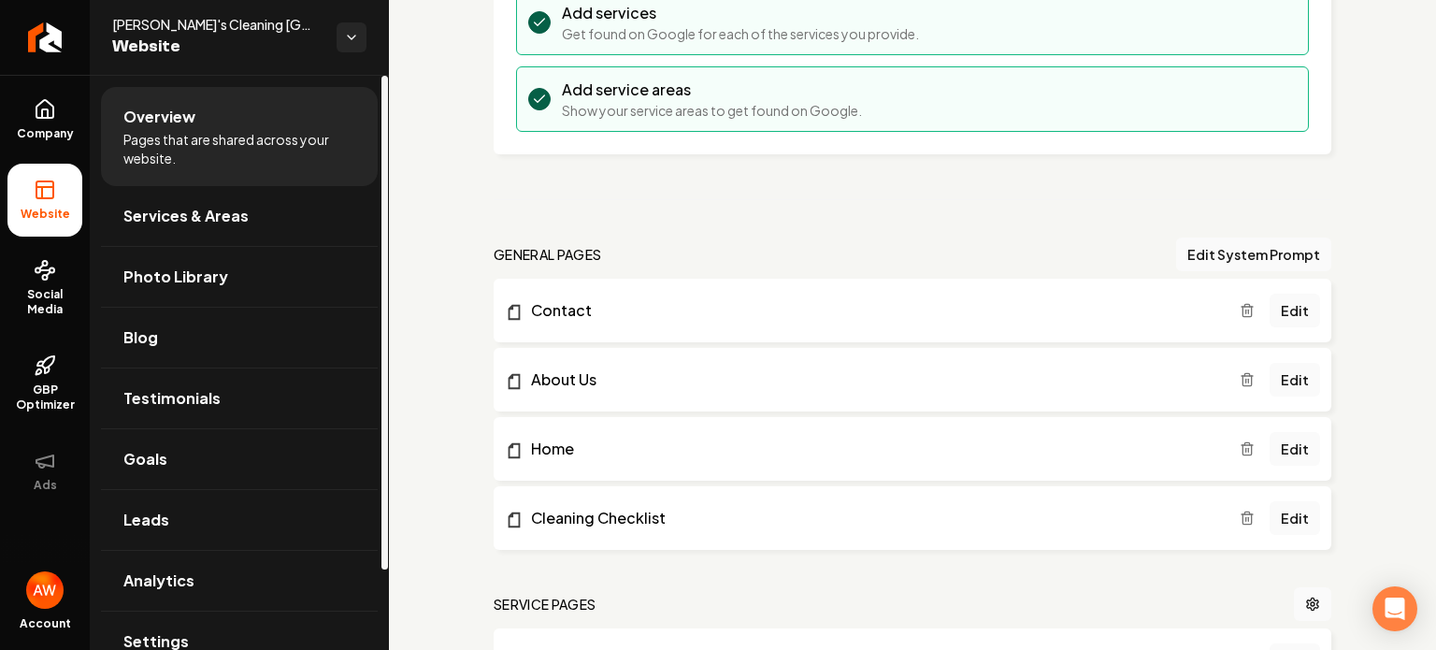
scroll to position [348, 0]
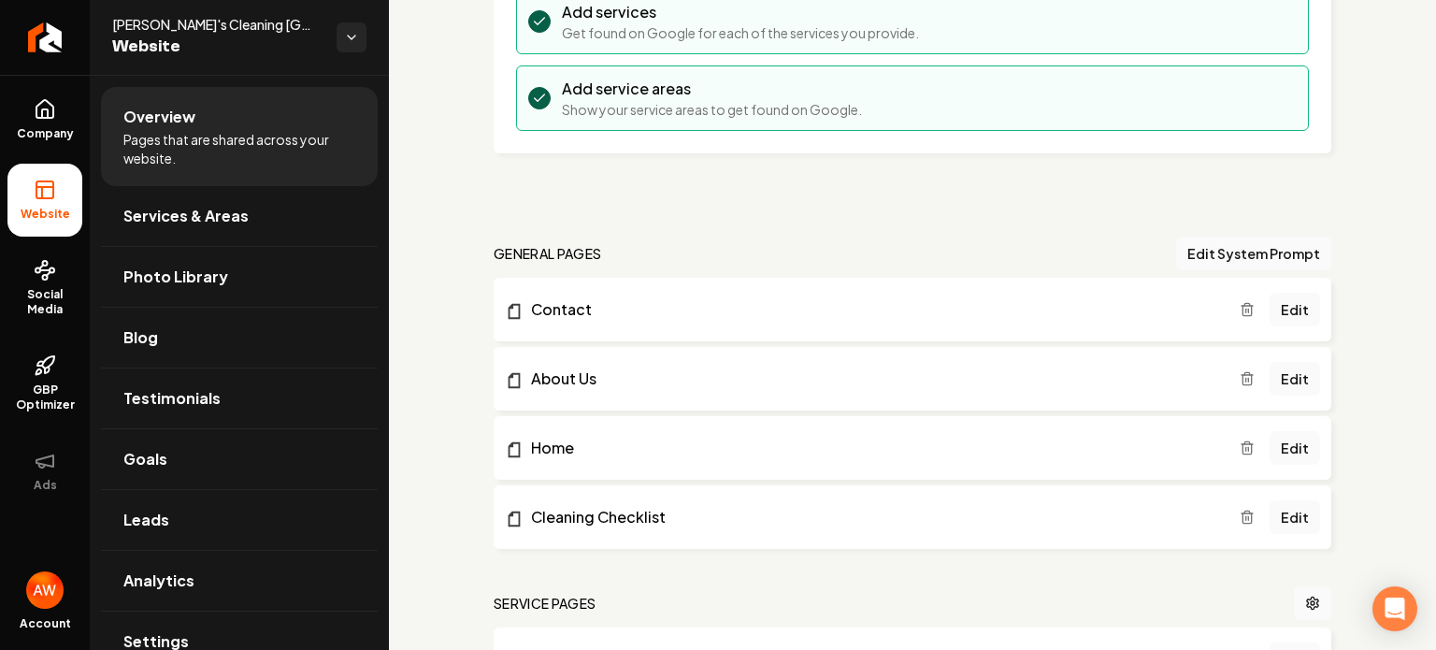
click at [1244, 510] on icon "Main content area" at bounding box center [1246, 511] width 5 height 3
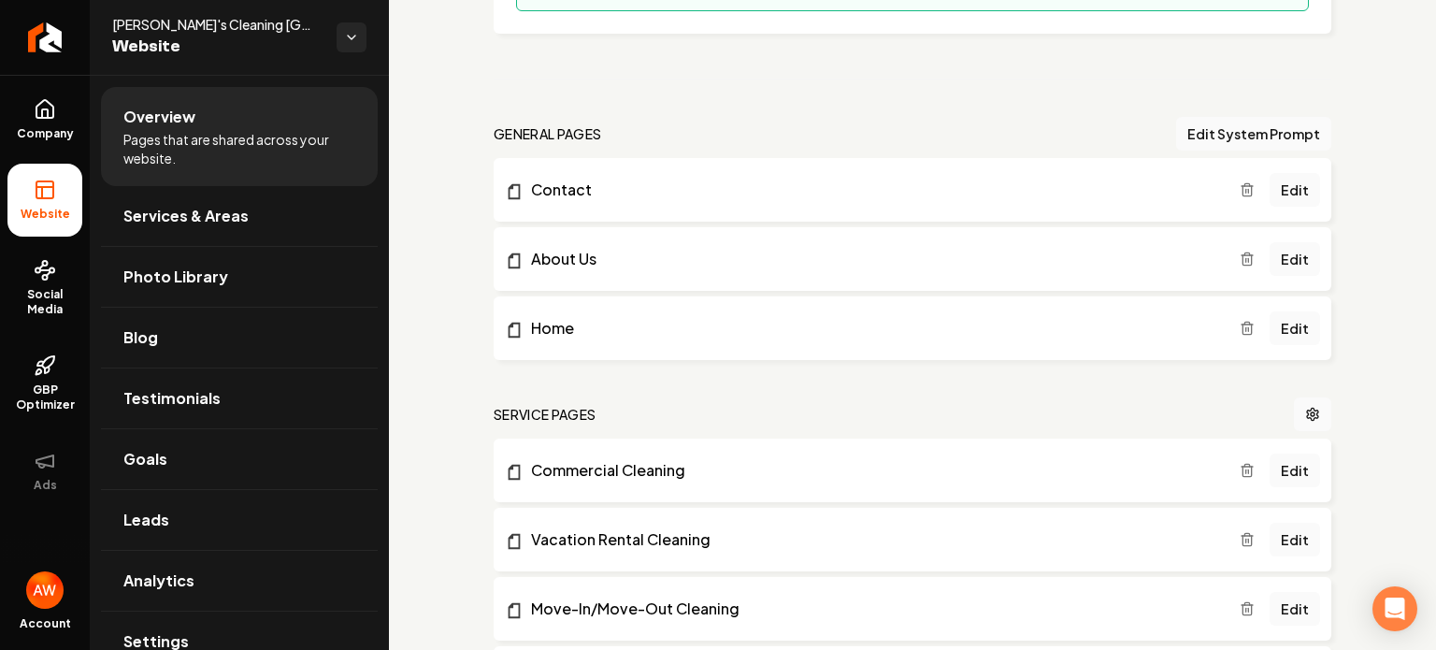
scroll to position [469, 0]
click at [612, 317] on link "Home" at bounding box center [872, 326] width 735 height 22
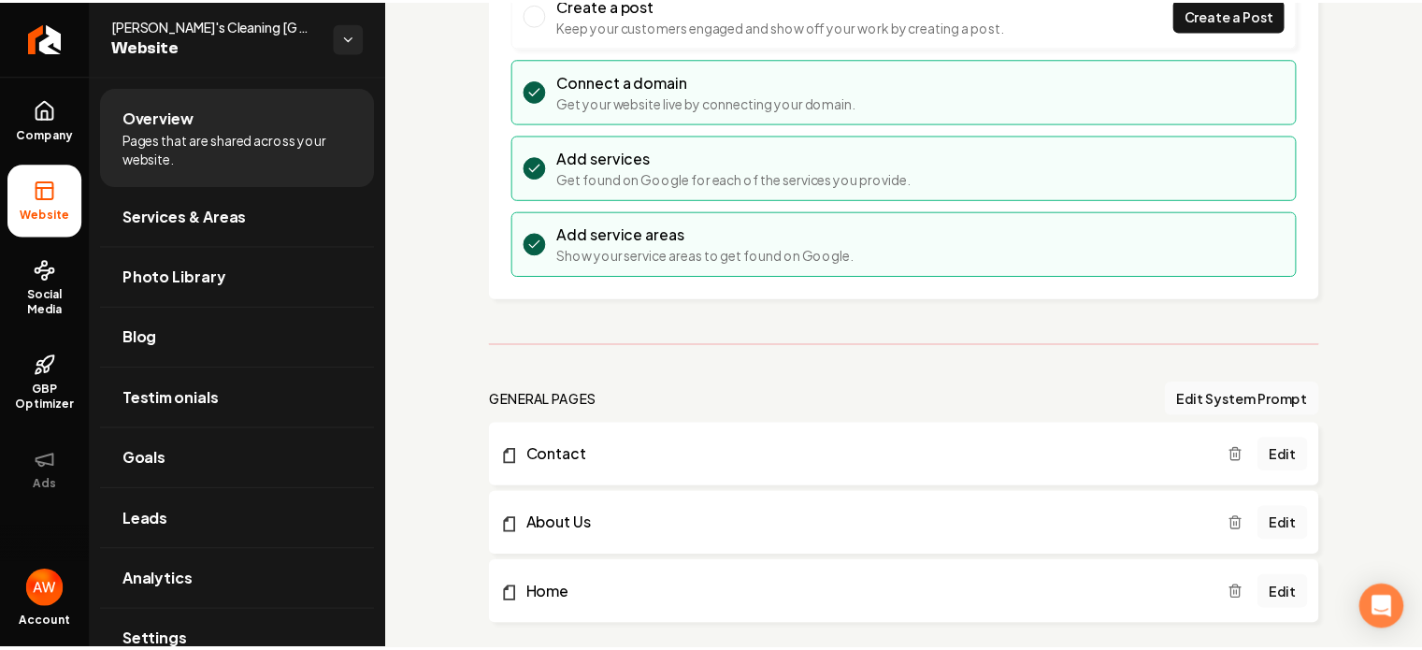
scroll to position [0, 0]
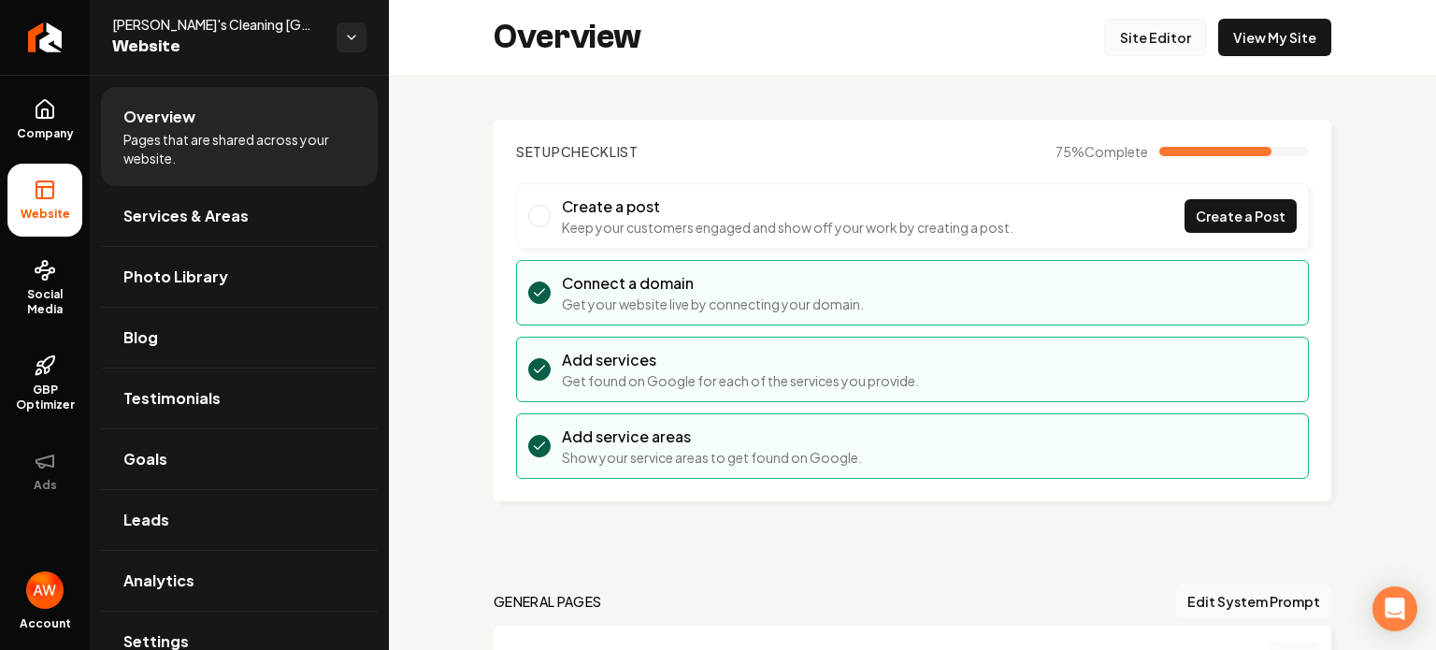
click at [1140, 34] on link "Site Editor" at bounding box center [1155, 37] width 103 height 37
